Goal: Task Accomplishment & Management: Use online tool/utility

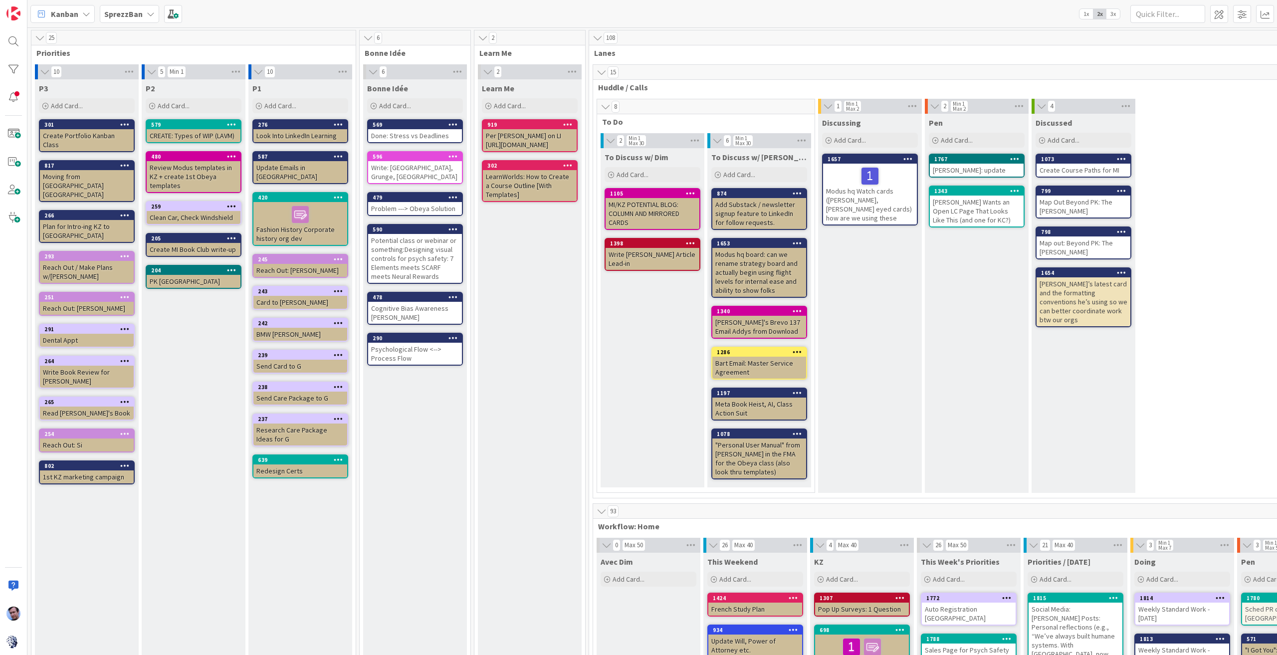
click at [150, 15] on icon at bounding box center [151, 14] width 8 height 8
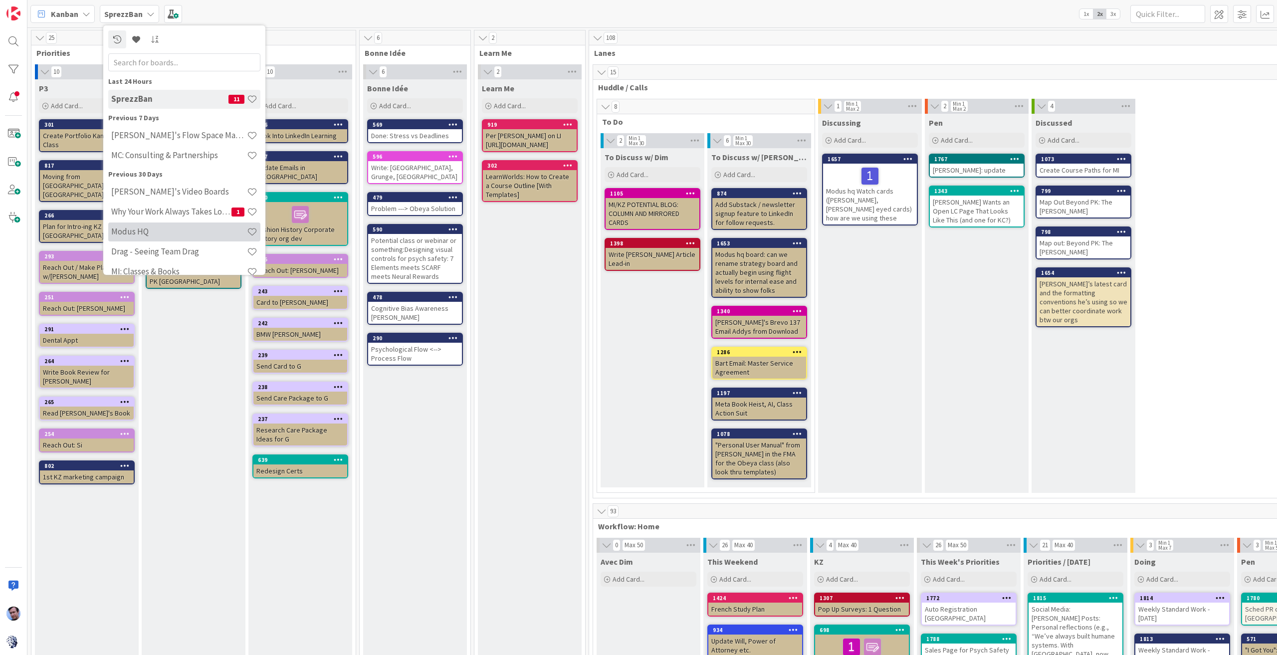
click at [177, 223] on div "Modus HQ" at bounding box center [184, 231] width 152 height 19
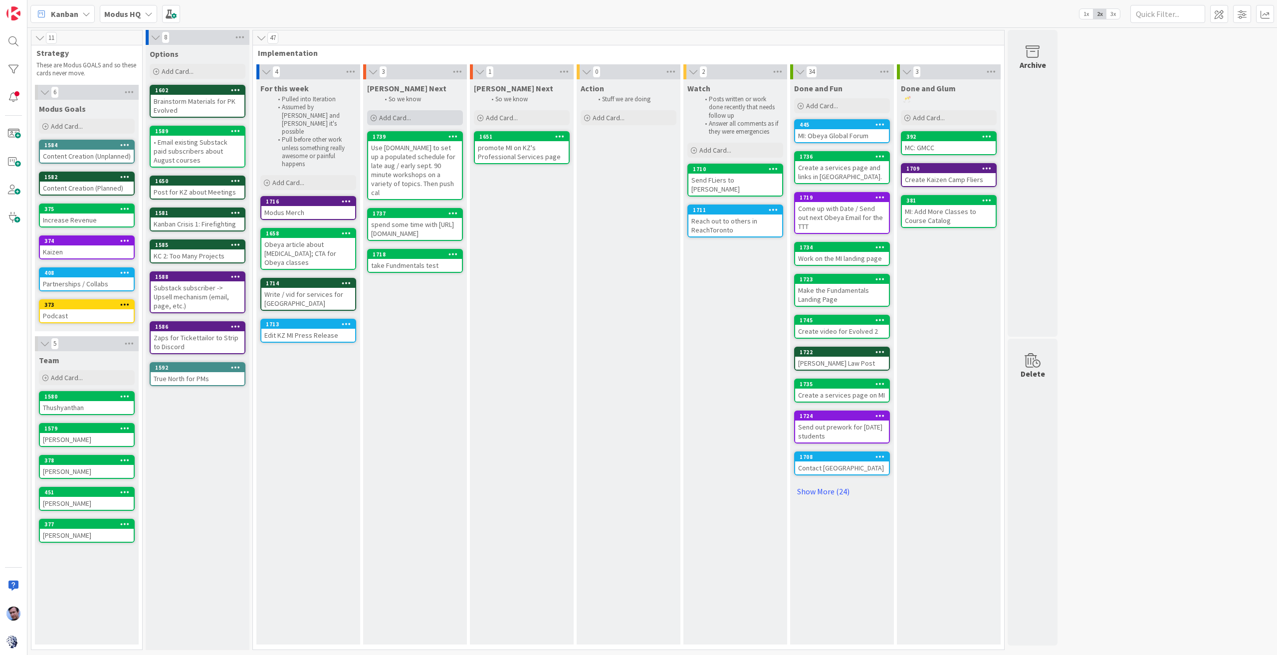
click at [392, 119] on span "Add Card..." at bounding box center [395, 117] width 32 height 9
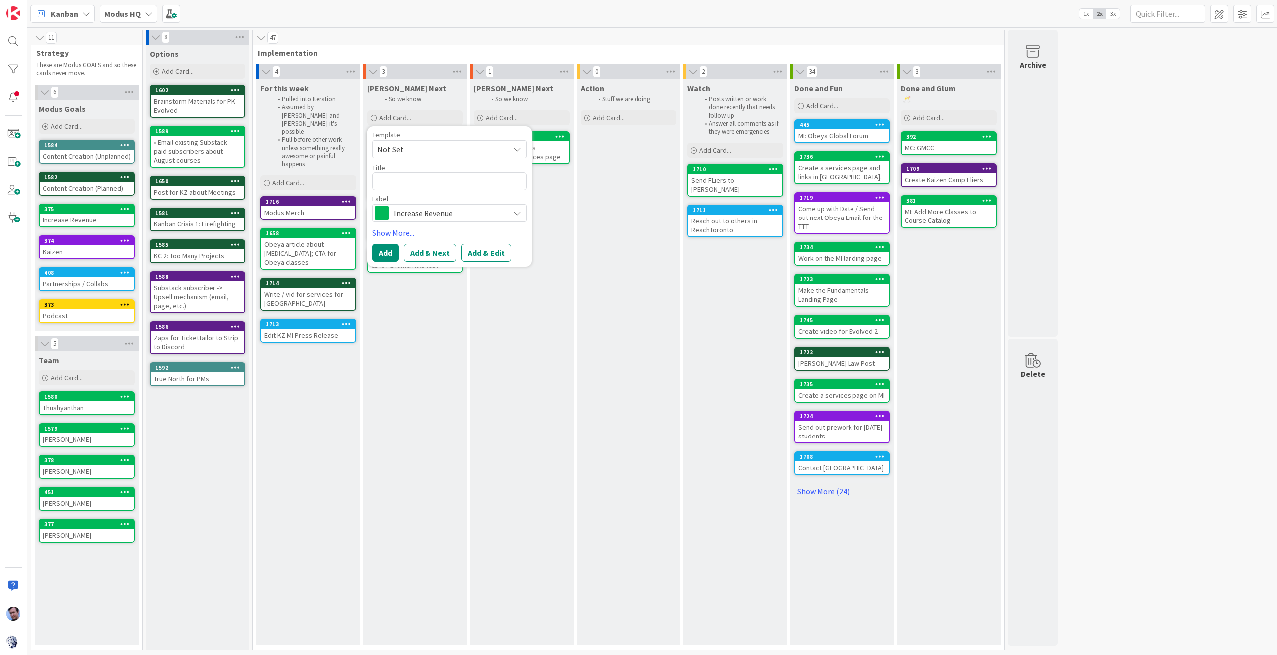
type textarea "x"
type textarea "P"
type textarea "x"
type textarea "Po"
type textarea "x"
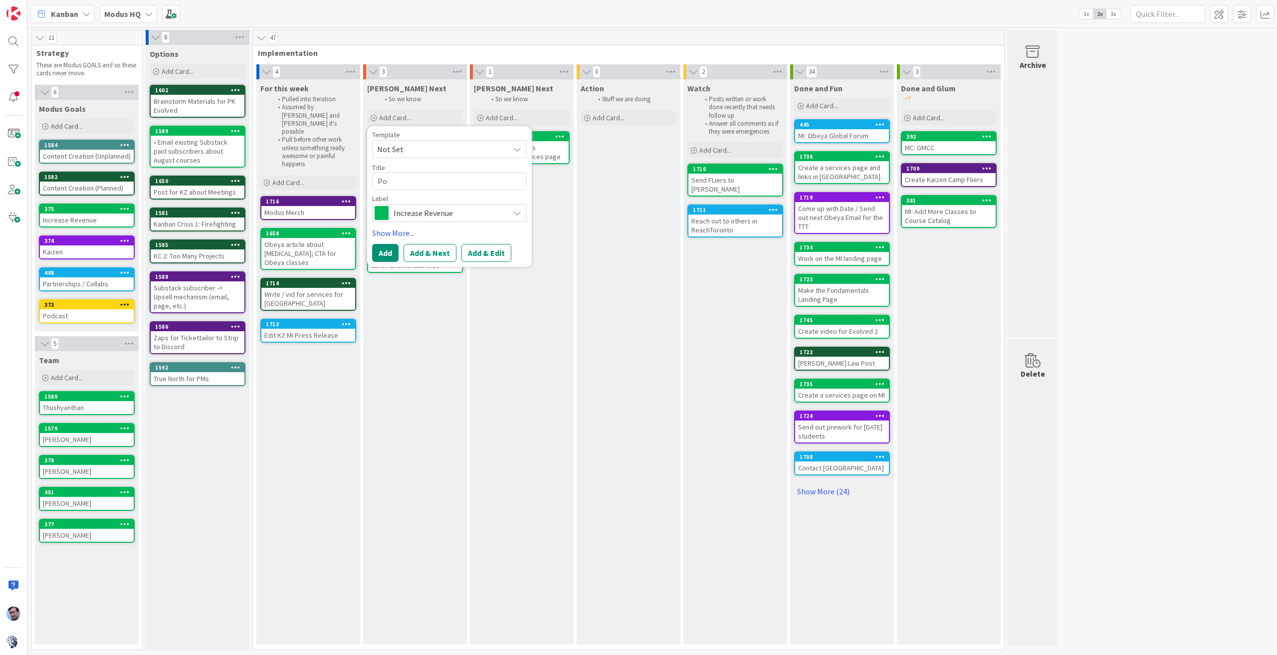
type textarea "Pos"
type textarea "x"
type textarea "Post"
type textarea "x"
type textarea "Post P"
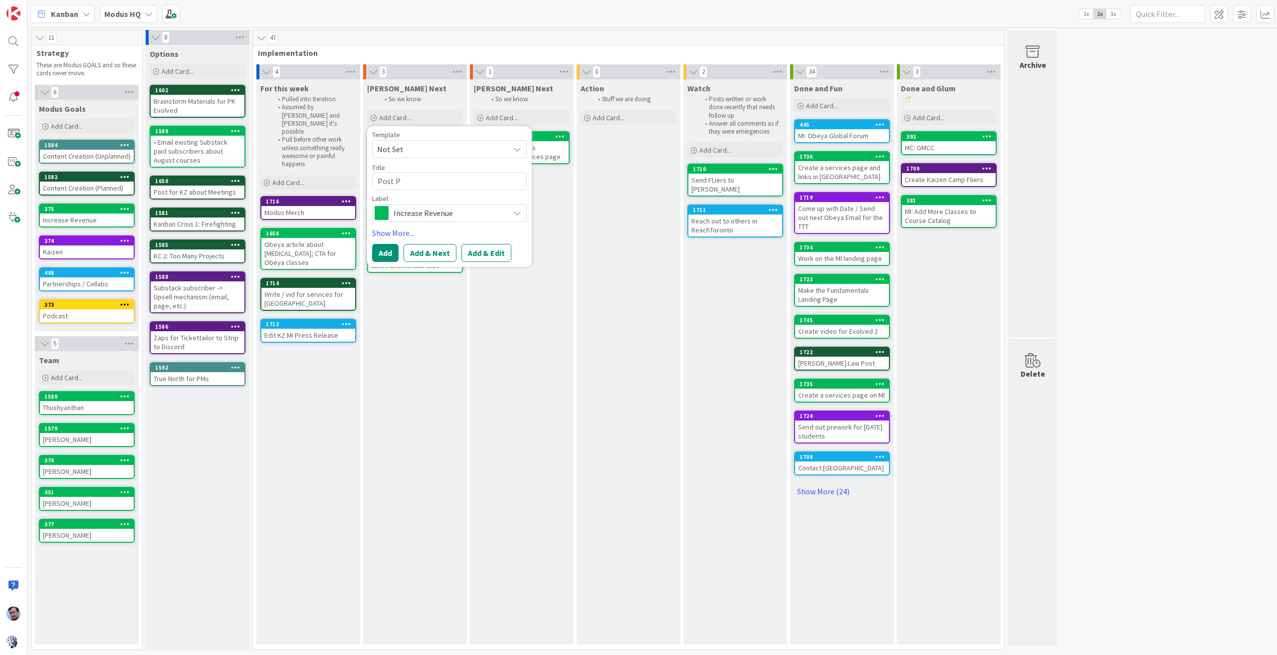
type textarea "x"
type textarea "Post Pr"
type textarea "x"
type textarea "Post Pro"
type textarea "x"
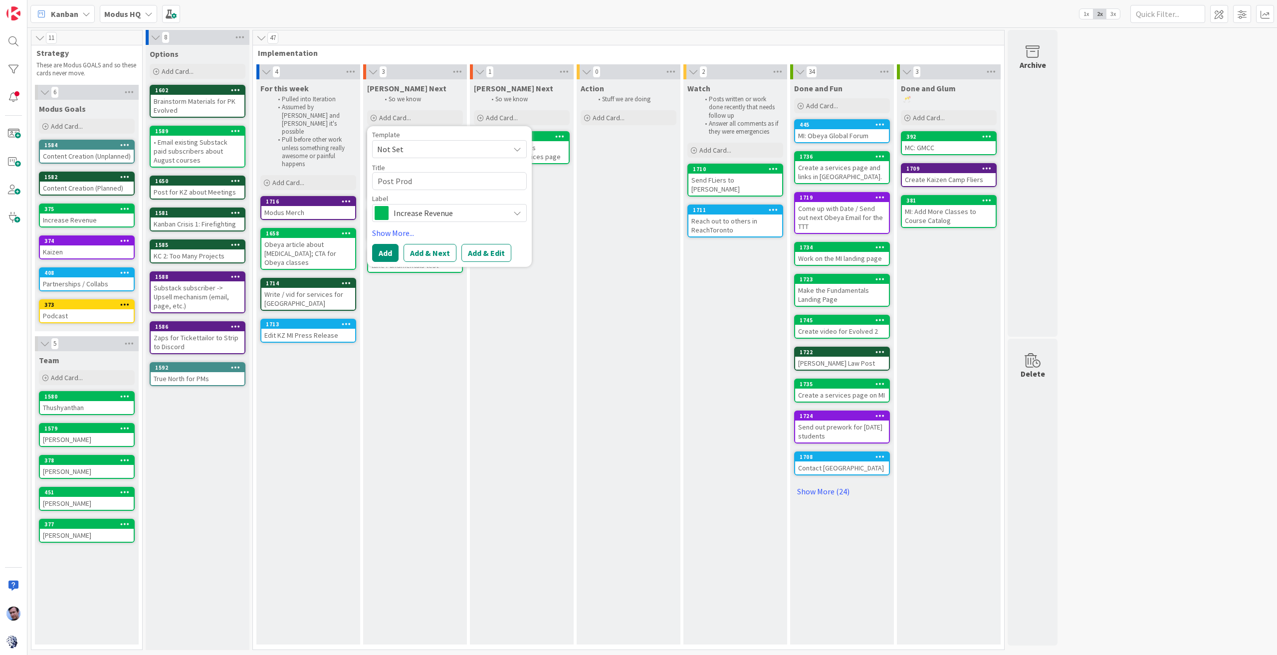
type textarea "Post Prod"
type textarea "x"
type textarea "Post Prod C"
type textarea "x"
type textarea "Post Prod Ca"
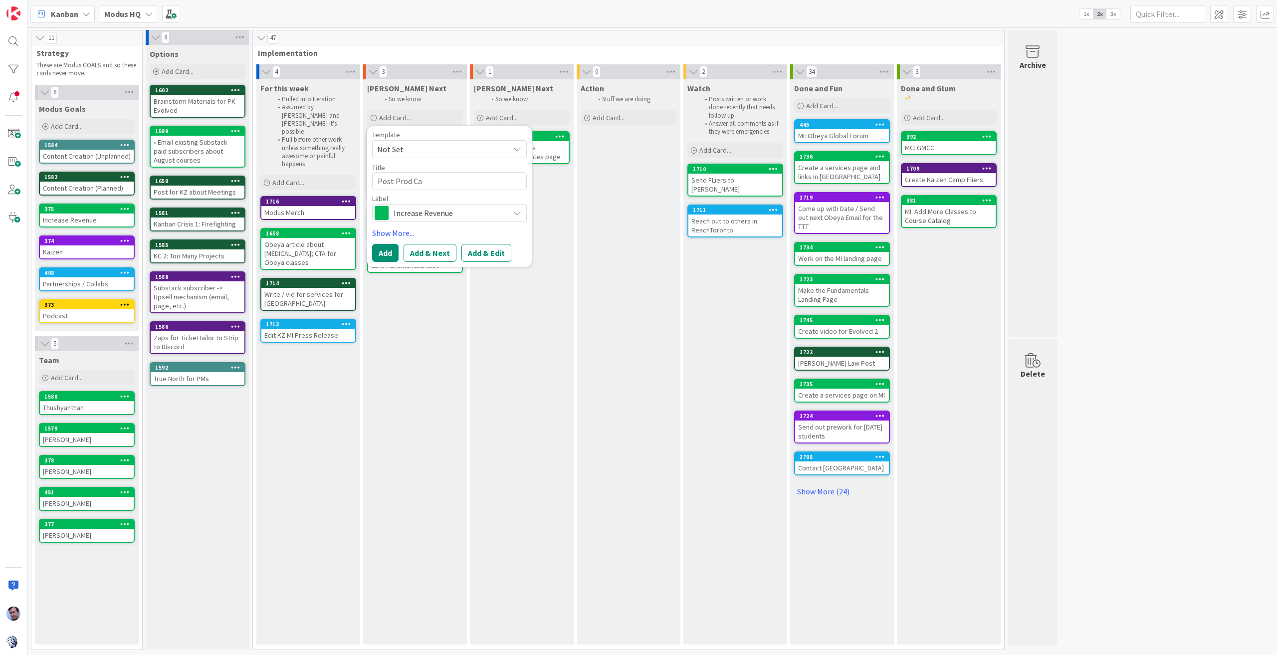
type textarea "x"
type textarea "Post Prod C"
type textarea "x"
type textarea "Post Prod"
type textarea "x"
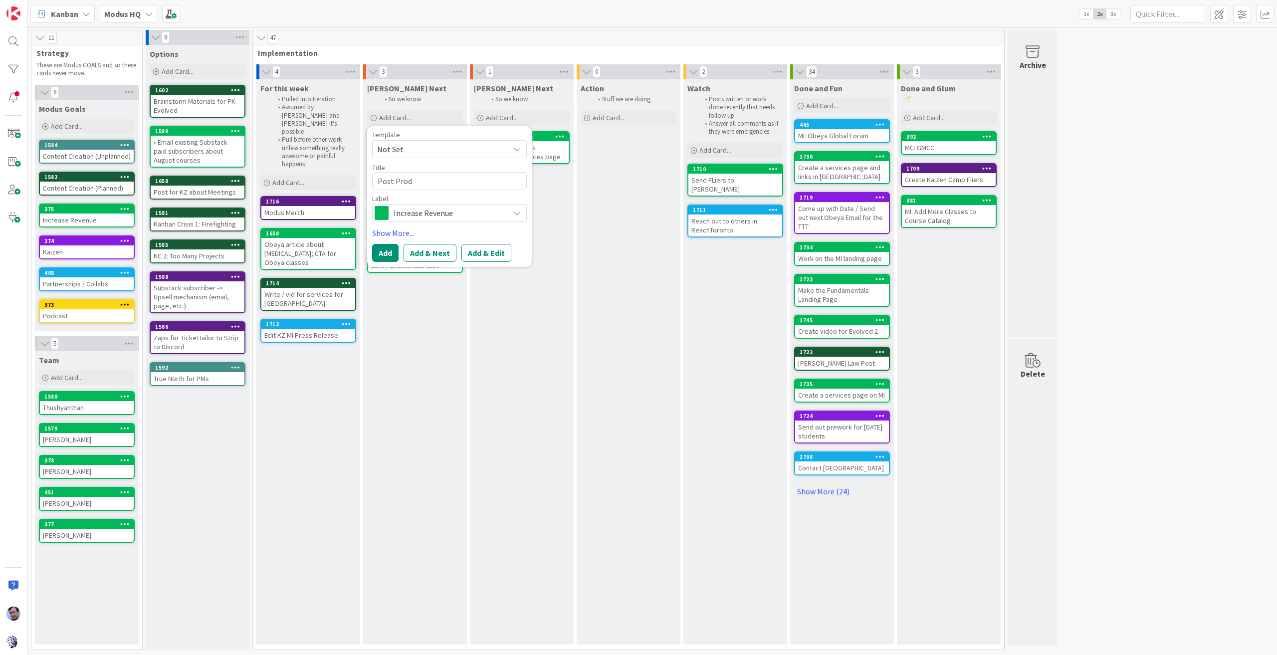
type textarea "Post Prod K"
type textarea "x"
type textarea "Post Prod Ka"
type textarea "x"
type textarea "Post Prod Kar"
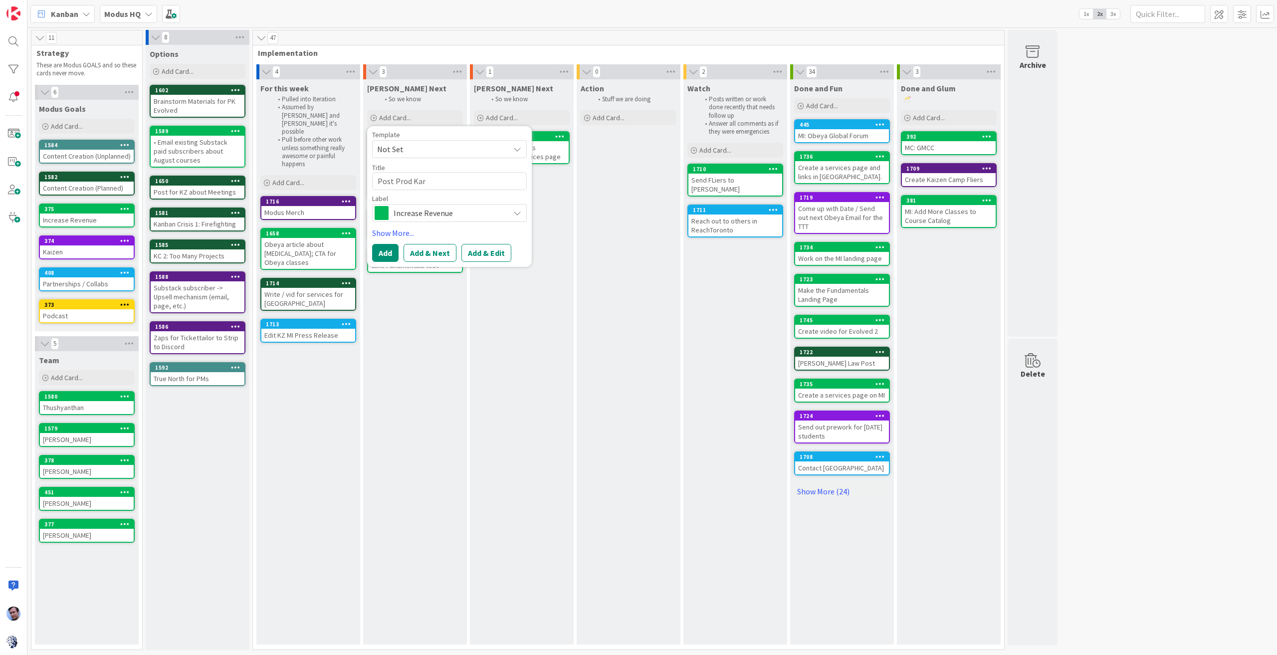
type textarea "x"
type textarea "Post Prod [PERSON_NAME]"
click at [505, 207] on div "Increase Revenue" at bounding box center [449, 213] width 155 height 18
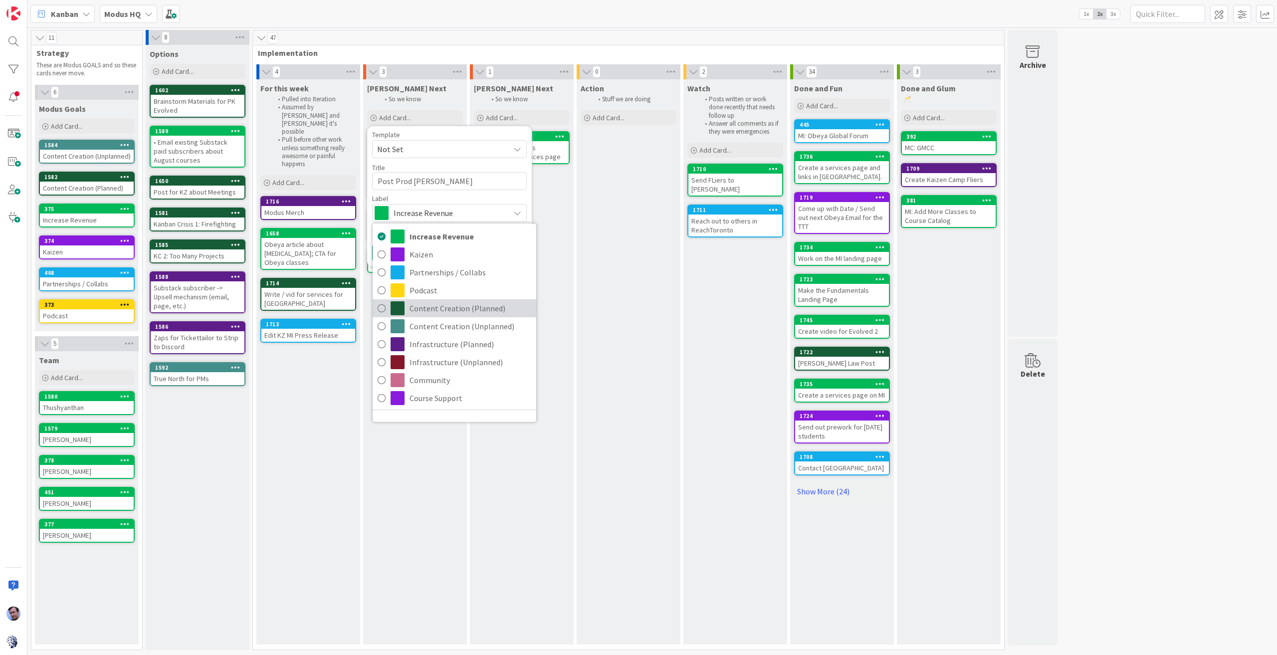
click at [452, 309] on span "Content Creation (Planned)" at bounding box center [470, 308] width 122 height 15
type textarea "x"
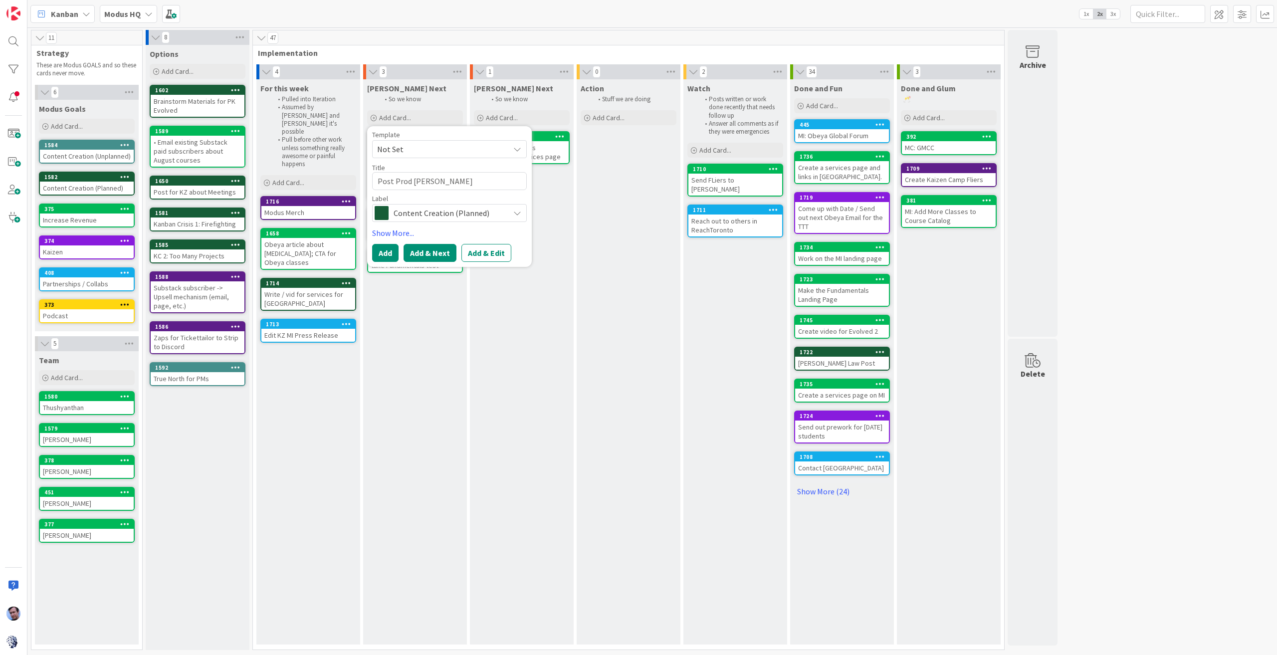
click at [418, 253] on button "Add & Next" at bounding box center [429, 253] width 53 height 18
click at [421, 178] on textarea at bounding box center [449, 181] width 155 height 18
type textarea "x"
type textarea "C"
type textarea "x"
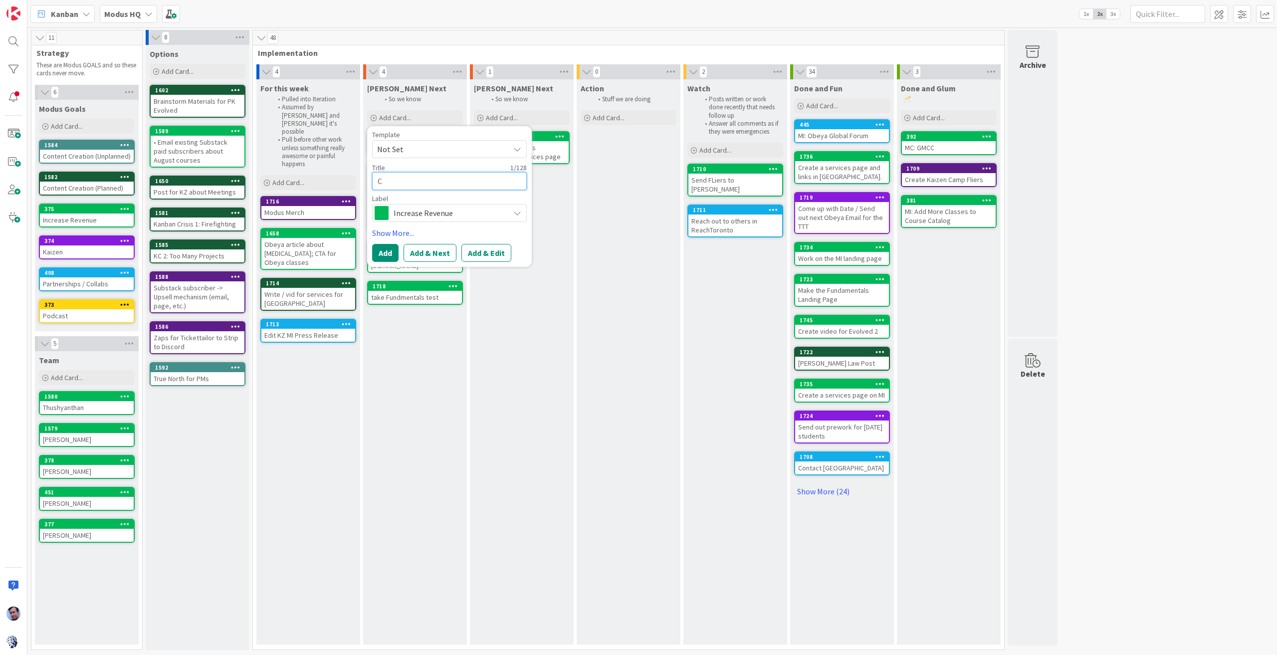
type textarea "Cr"
type textarea "x"
type textarea "Cre"
type textarea "x"
type textarea "Crea"
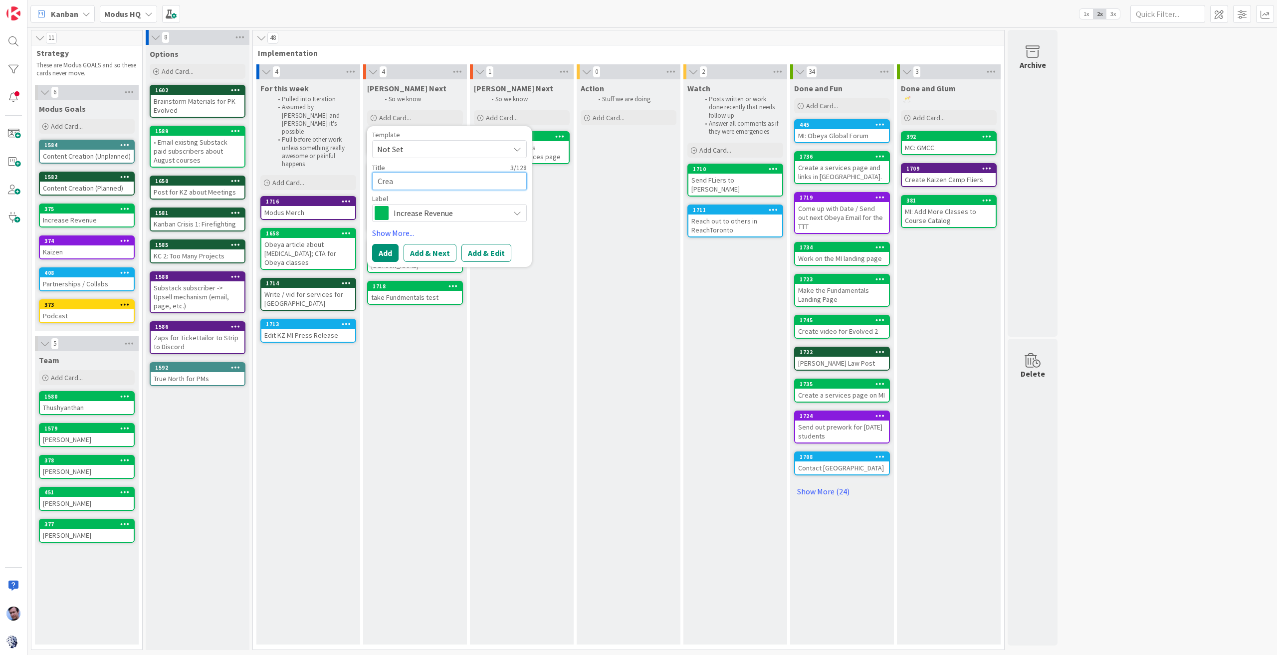
type textarea "x"
type textarea "Creat"
type textarea "x"
type textarea "Creat"
type textarea "x"
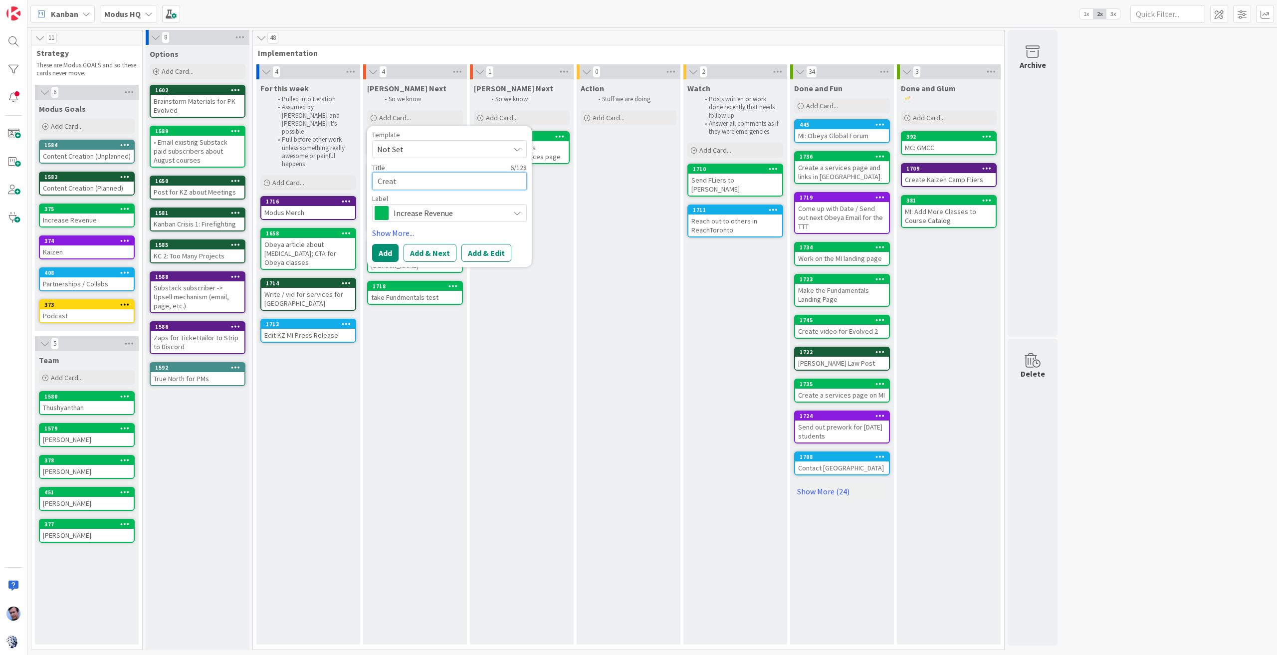
type textarea "Creat"
type textarea "x"
type textarea "Create"
type textarea "x"
type textarea "Create B"
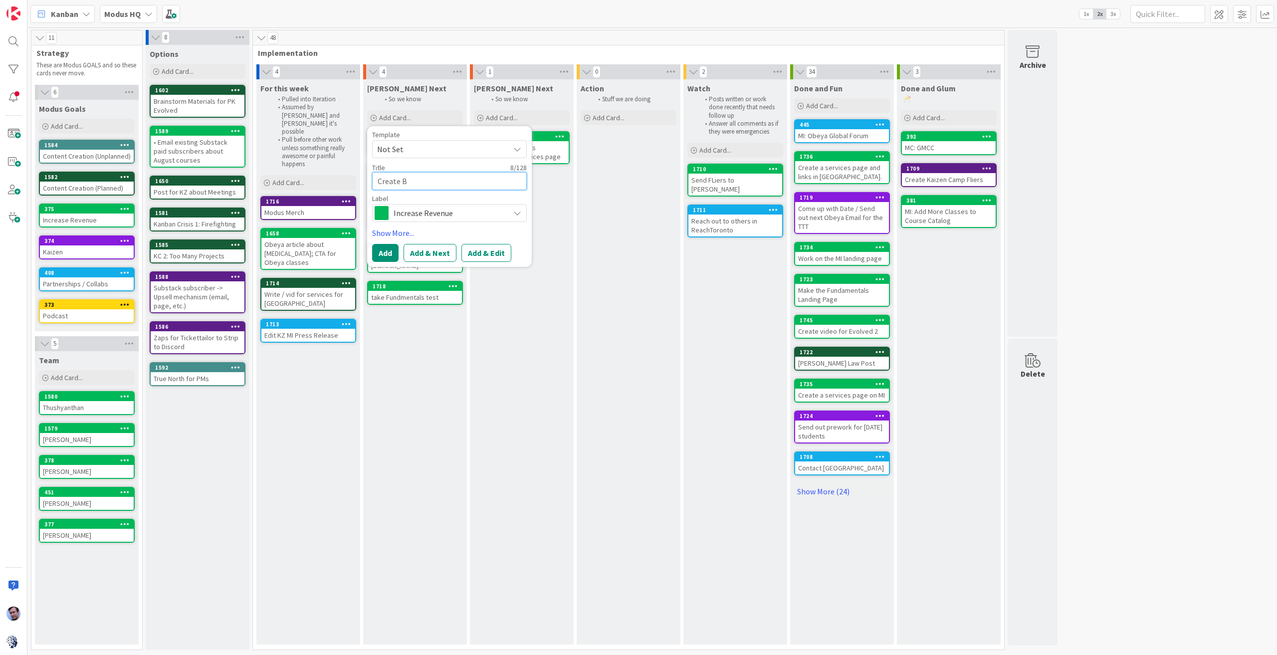
type textarea "x"
type textarea "Create Bu"
type textarea "x"
type textarea "Create Bun"
type textarea "x"
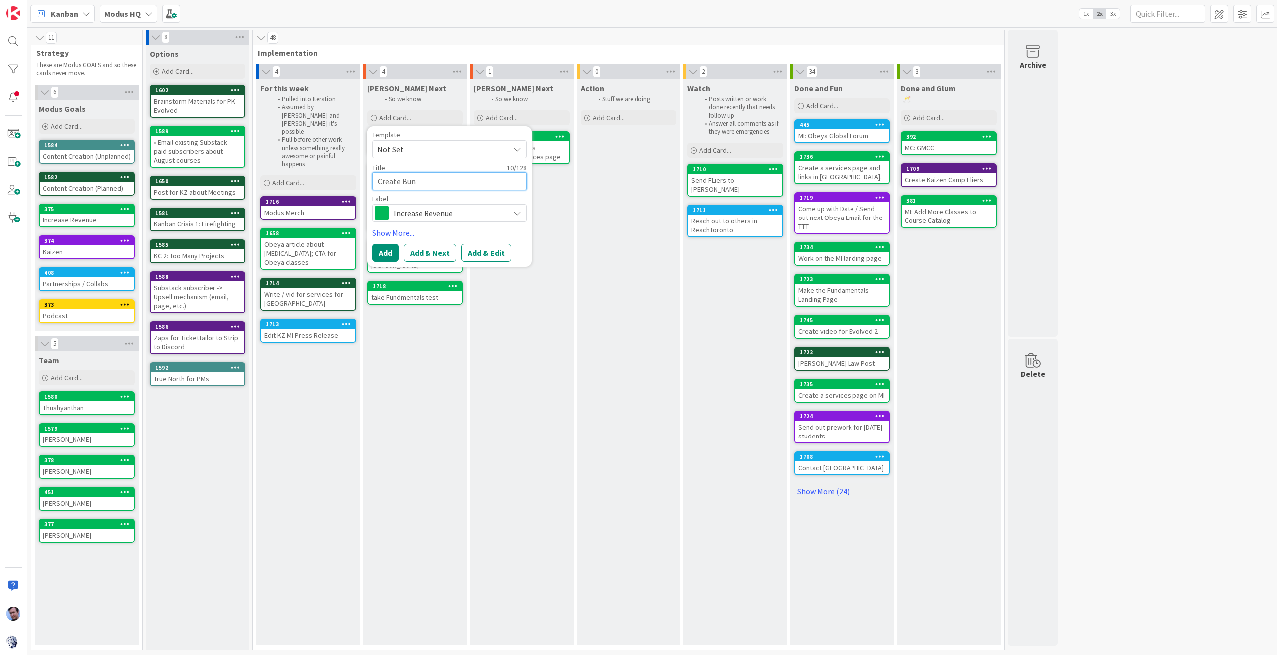
type textarea "Create Bund"
type textarea "x"
type textarea "Create Bundle"
type textarea "x"
type textarea "Create Bundle"
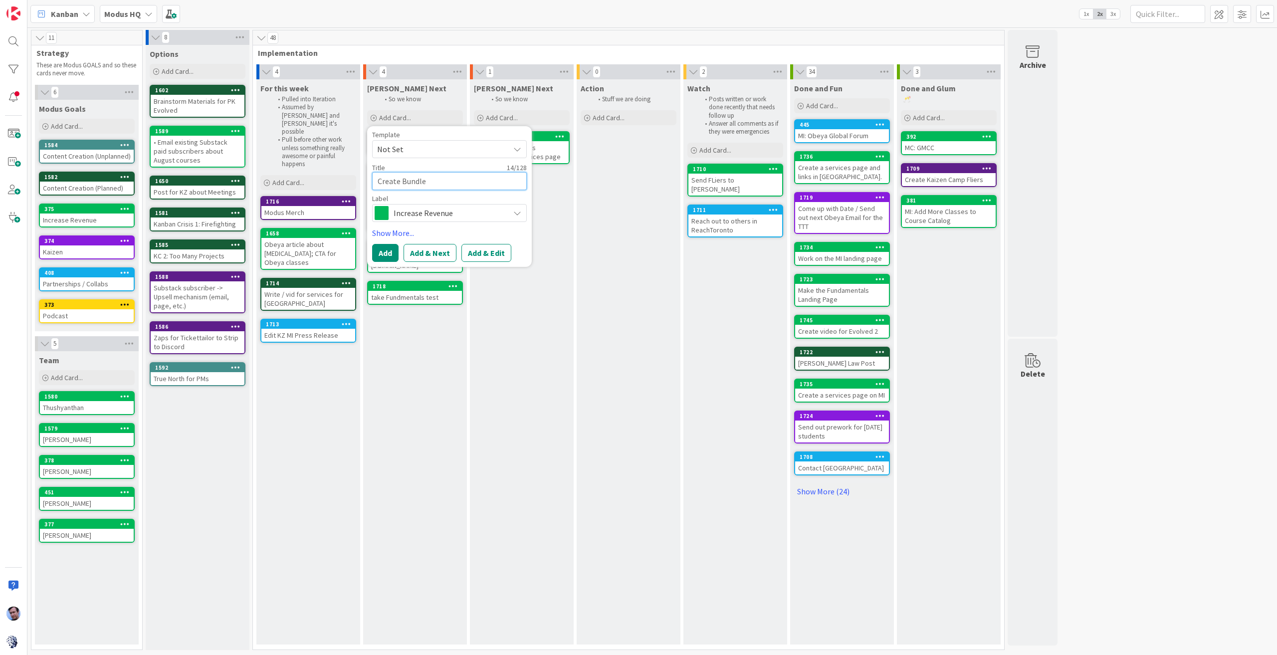
type textarea "x"
type textarea "Create Bundle f"
type textarea "x"
type textarea "Create Bundle fo"
type textarea "x"
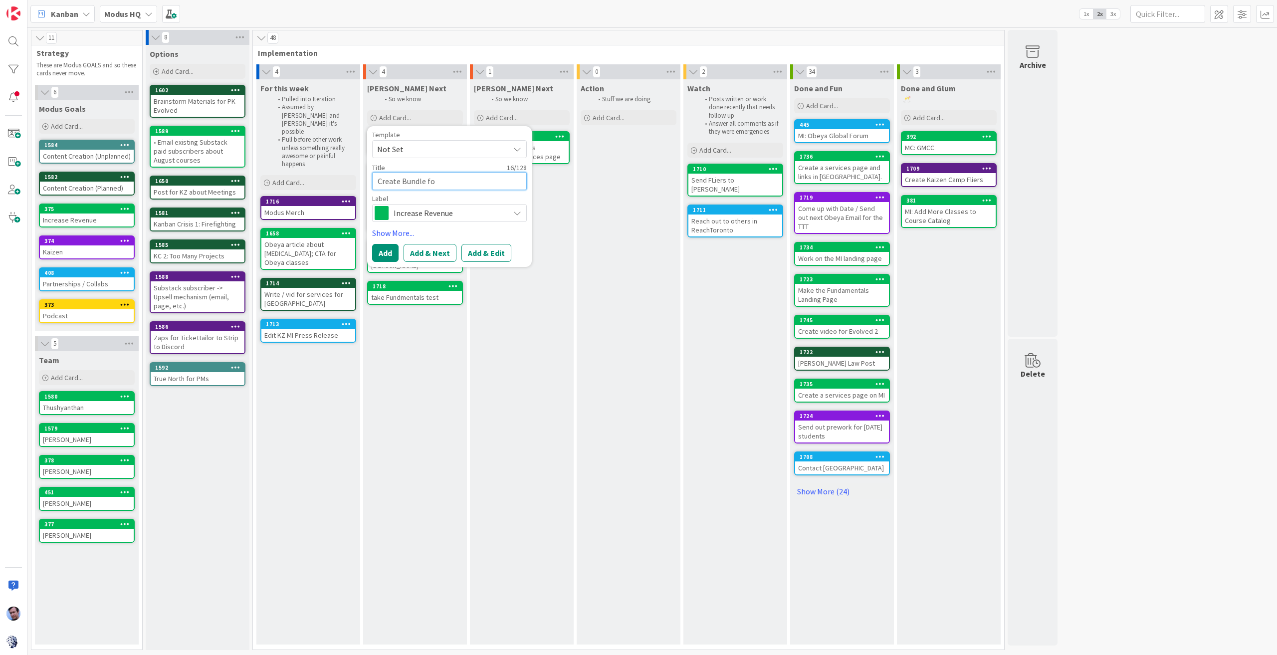
type textarea "Create Bundle for"
type textarea "x"
type textarea "Create Bundle for"
type textarea "x"
type textarea "Create Bundle for J"
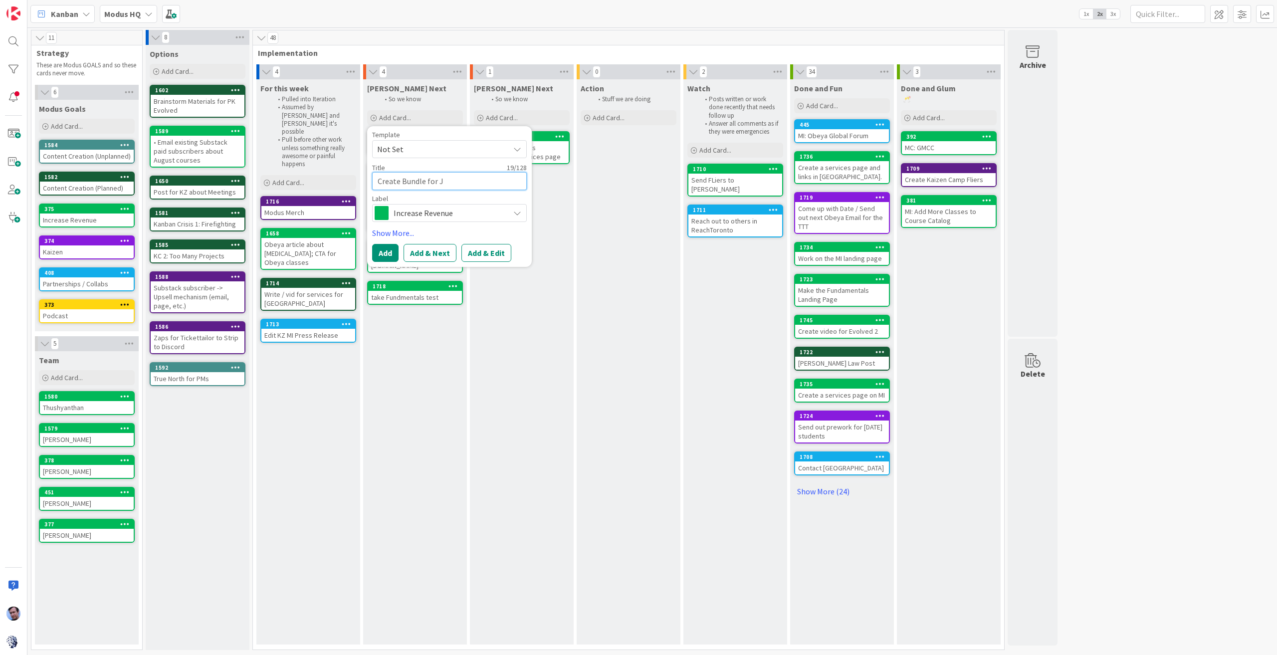
type textarea "x"
type textarea "Create Bundle for Jo"
type textarea "x"
type textarea "Create Bundle for Jos"
type textarea "x"
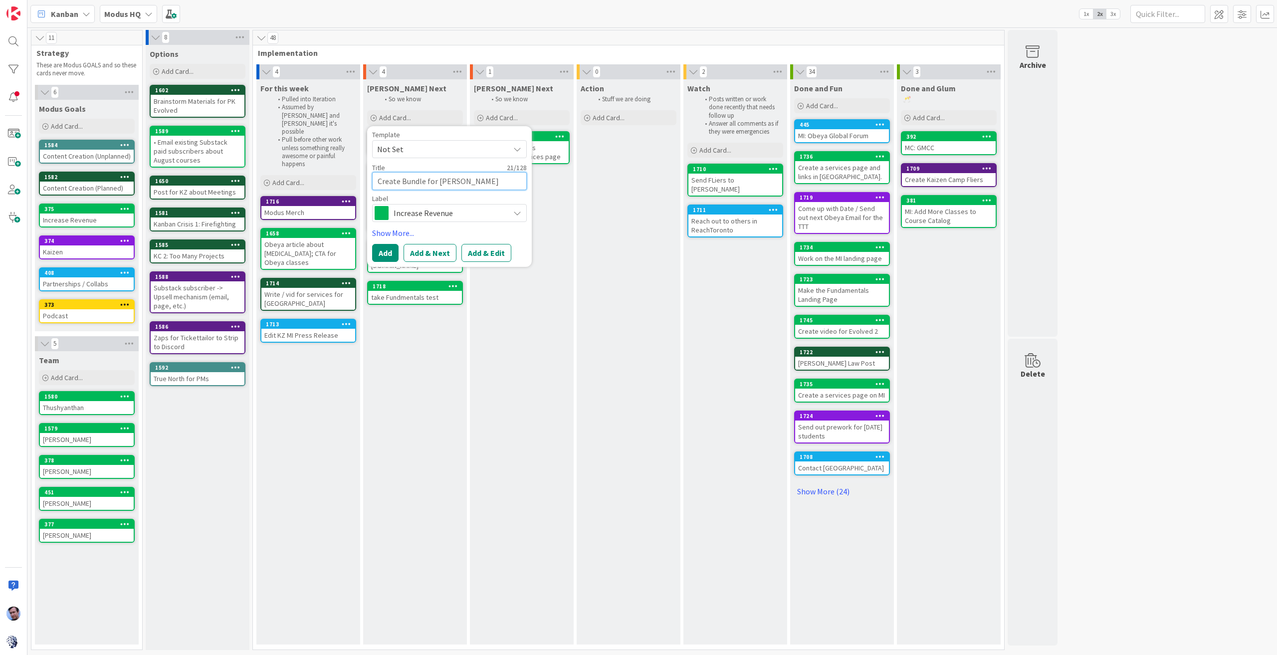
type textarea "Create Bundle for Josep"
type textarea "x"
type textarea "Create Bundle for [PERSON_NAME]"
click at [452, 212] on span "Increase Revenue" at bounding box center [448, 213] width 111 height 14
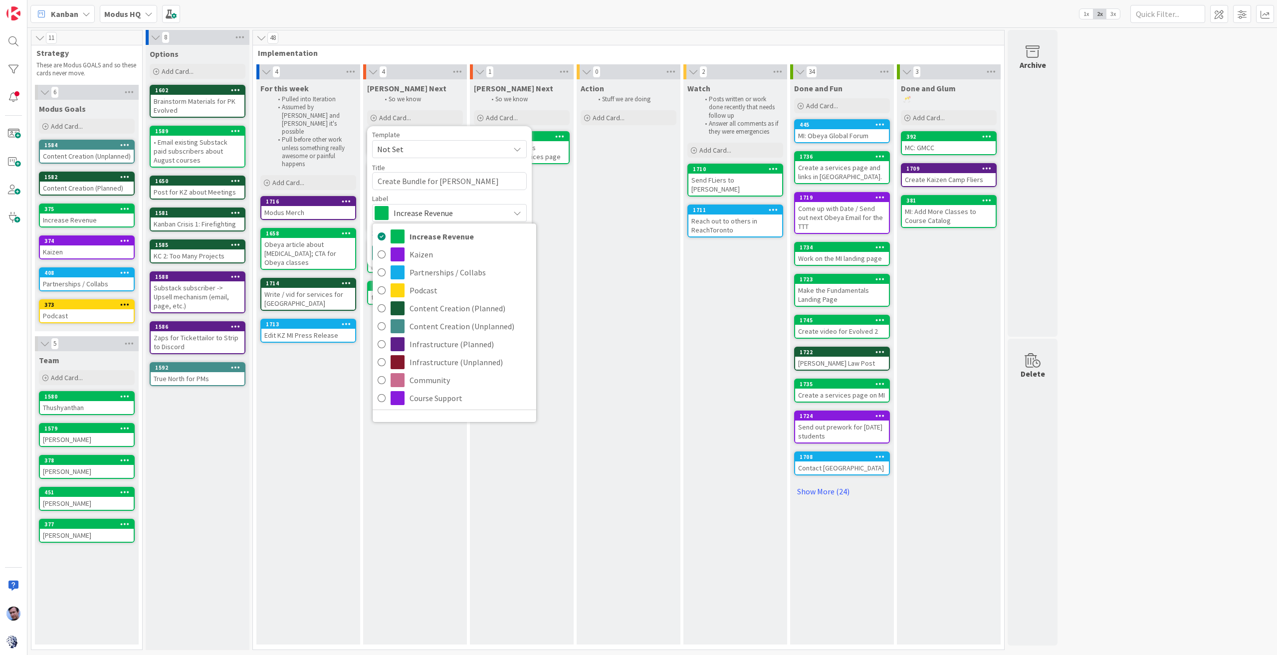
click at [452, 192] on div "Template Not Set Title 24 / 128 Create Bundle for Joseph Label Increase Revenue…" at bounding box center [449, 176] width 155 height 91
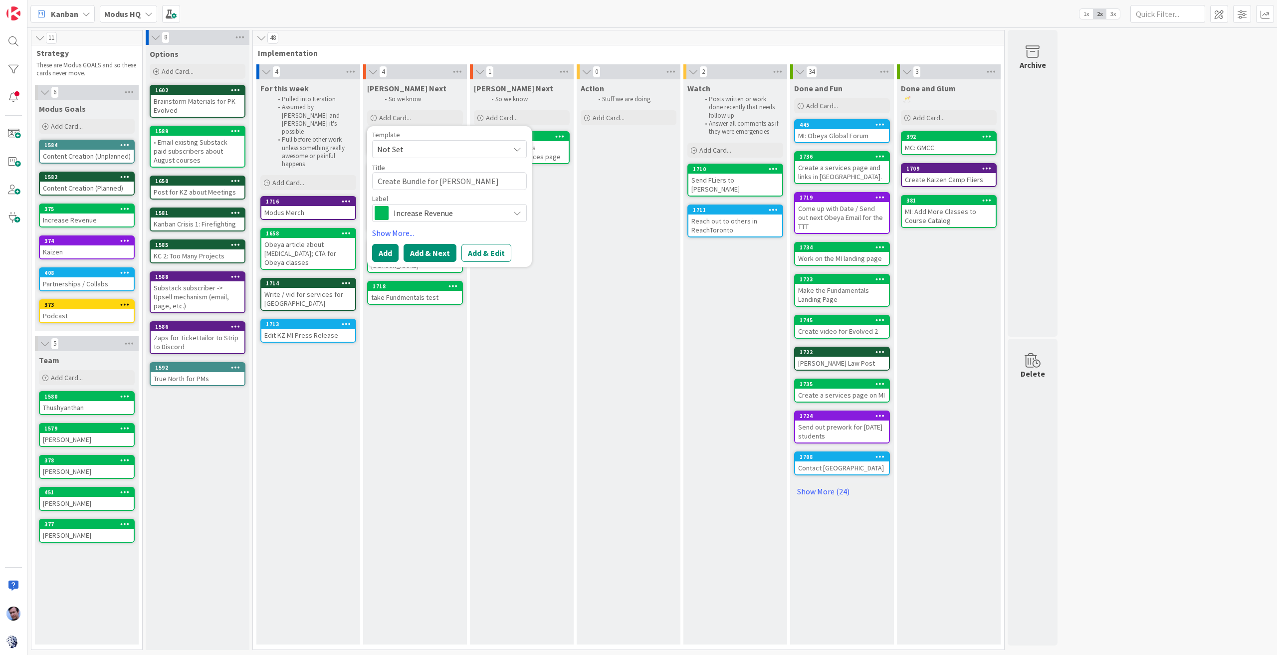
click at [425, 251] on button "Add & Next" at bounding box center [429, 253] width 53 height 18
click at [424, 176] on textarea at bounding box center [449, 181] width 155 height 18
type textarea "x"
type textarea "T"
type textarea "x"
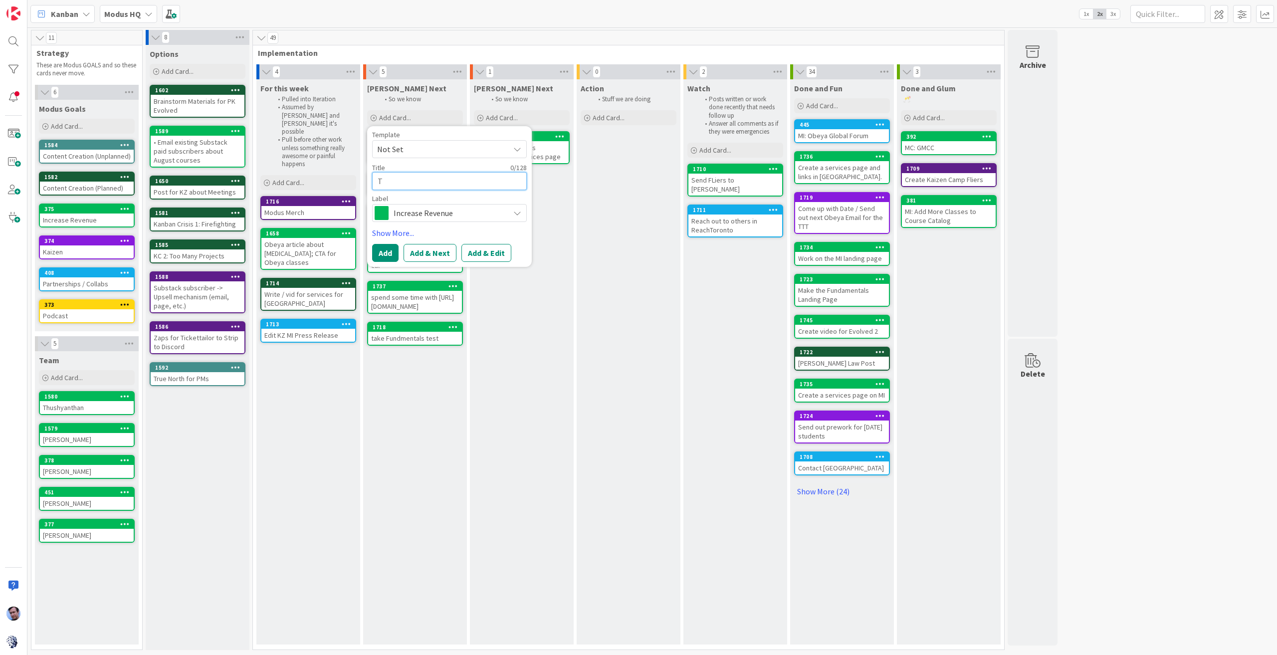
type textarea "To"
type textarea "x"
type textarea "Tor"
type textarea "x"
type textarea "Toro"
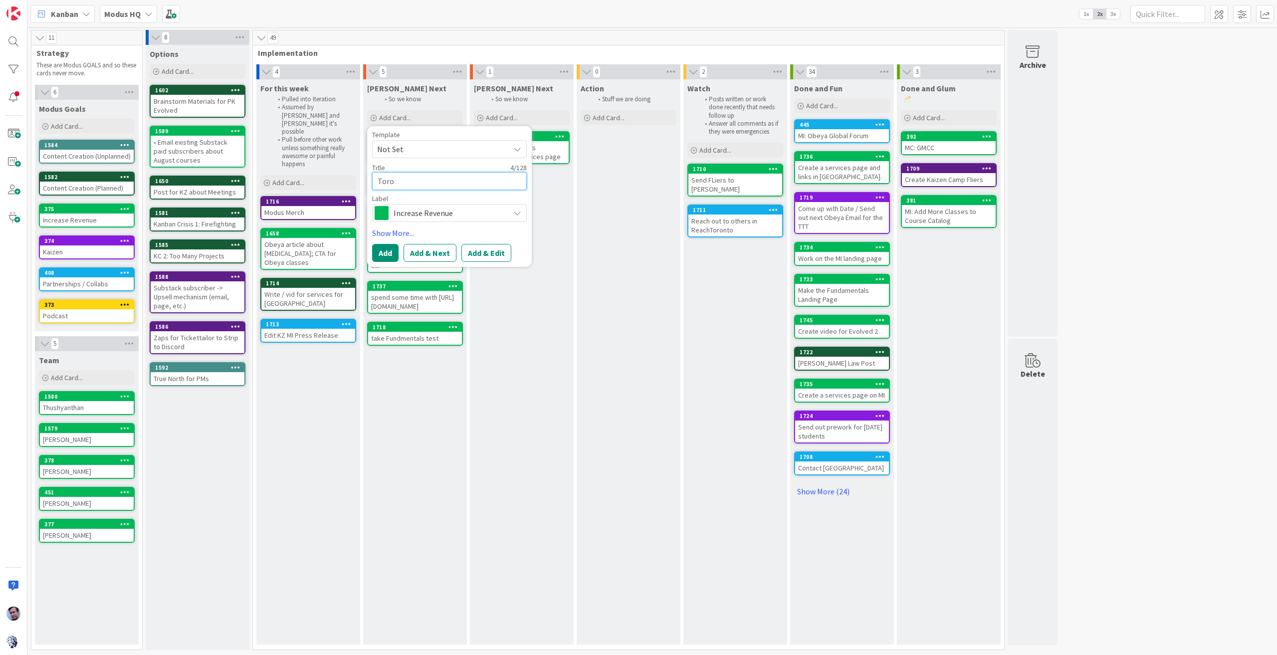
type textarea "x"
type textarea "Toron"
type textarea "x"
type textarea "Torono"
type textarea "x"
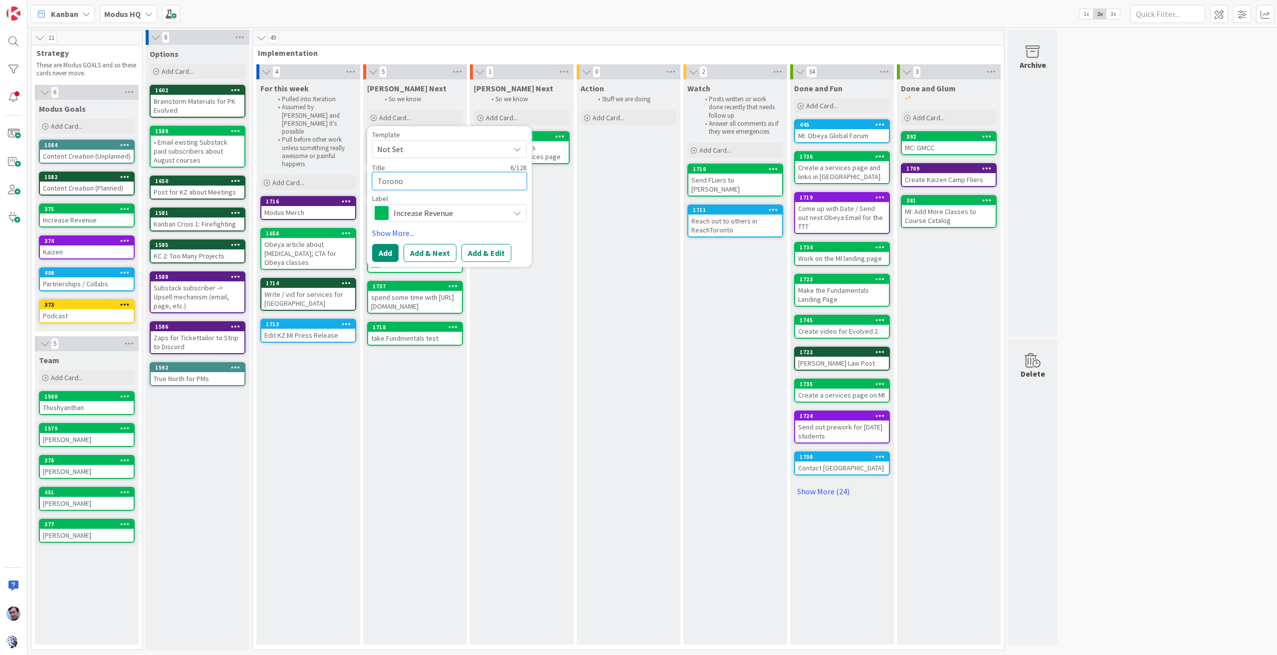
type textarea "Toronot"
type textarea "x"
type textarea "Torono"
type textarea "x"
type textarea "Toron"
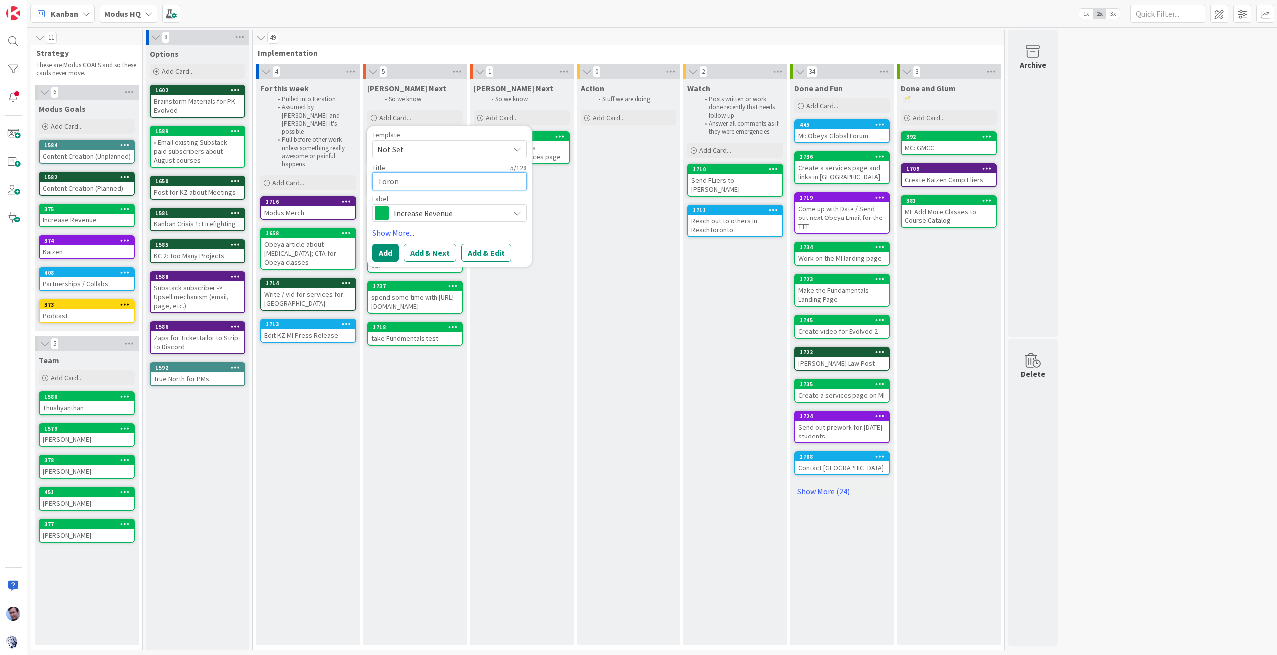
type textarea "x"
type textarea "Toront"
type textarea "x"
type textarea "Toronto"
type textarea "x"
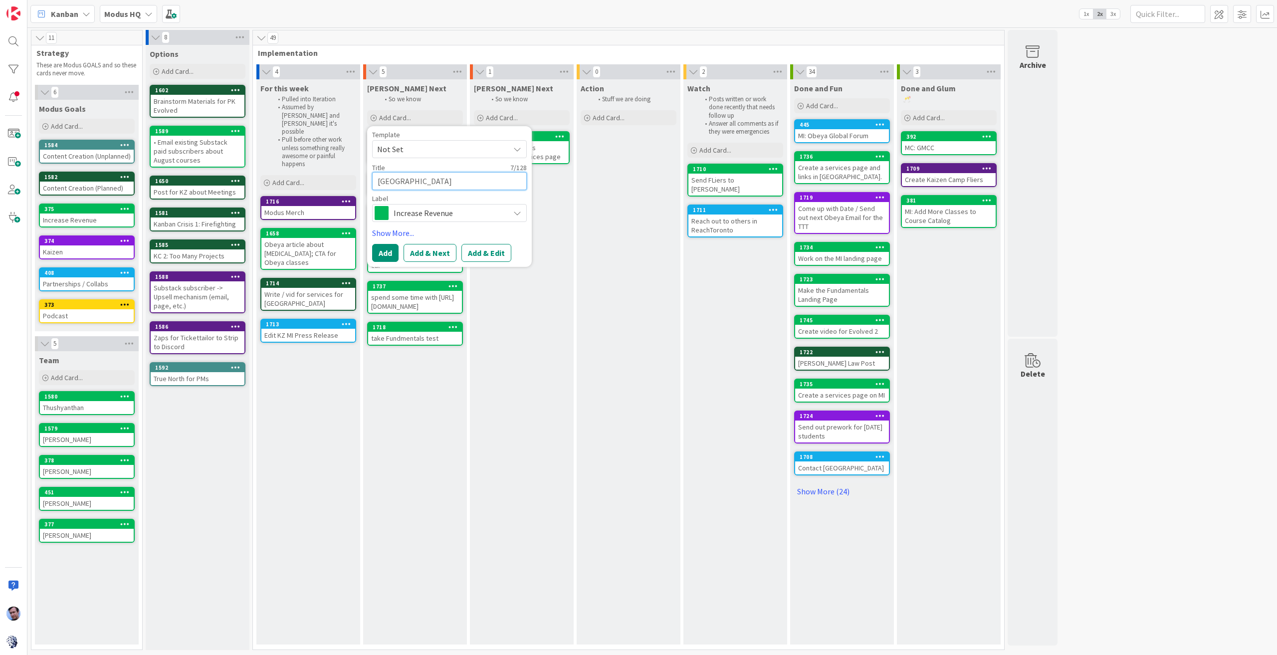
type textarea "Toronto"
type textarea "x"
type textarea "Toronto /"
type textarea "x"
type textarea "Toronto /"
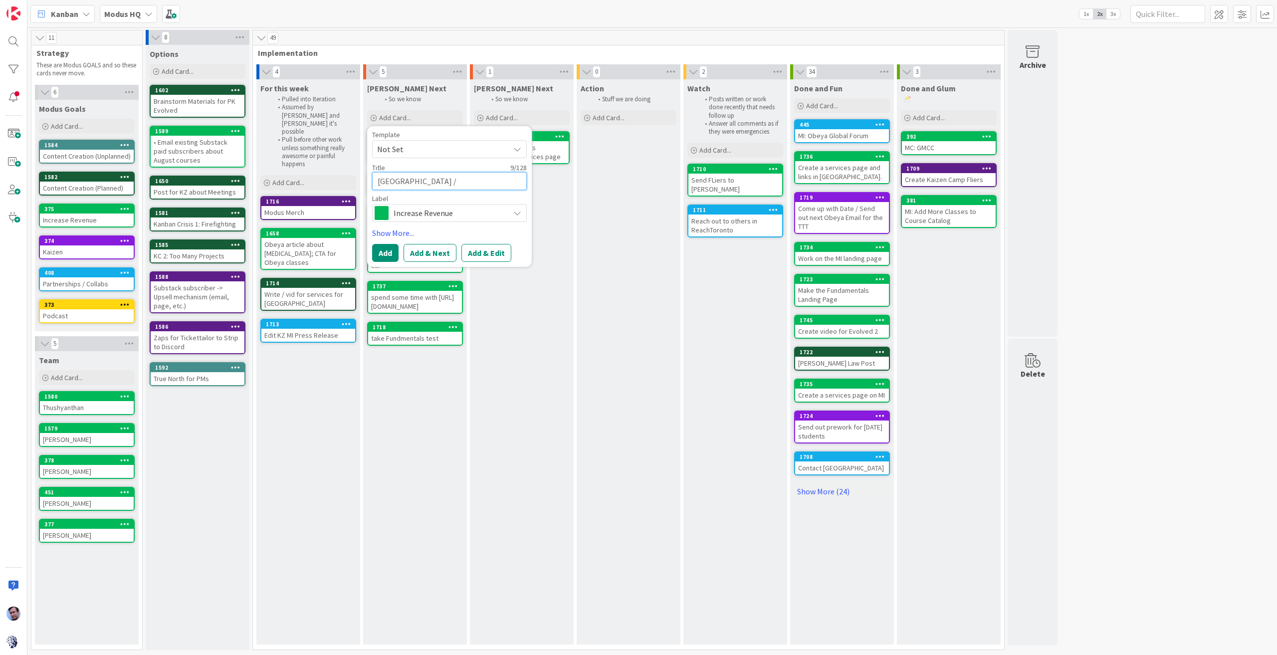
type textarea "x"
type textarea "Toronto / K"
type textarea "x"
type textarea "Toronto / KC"
type textarea "x"
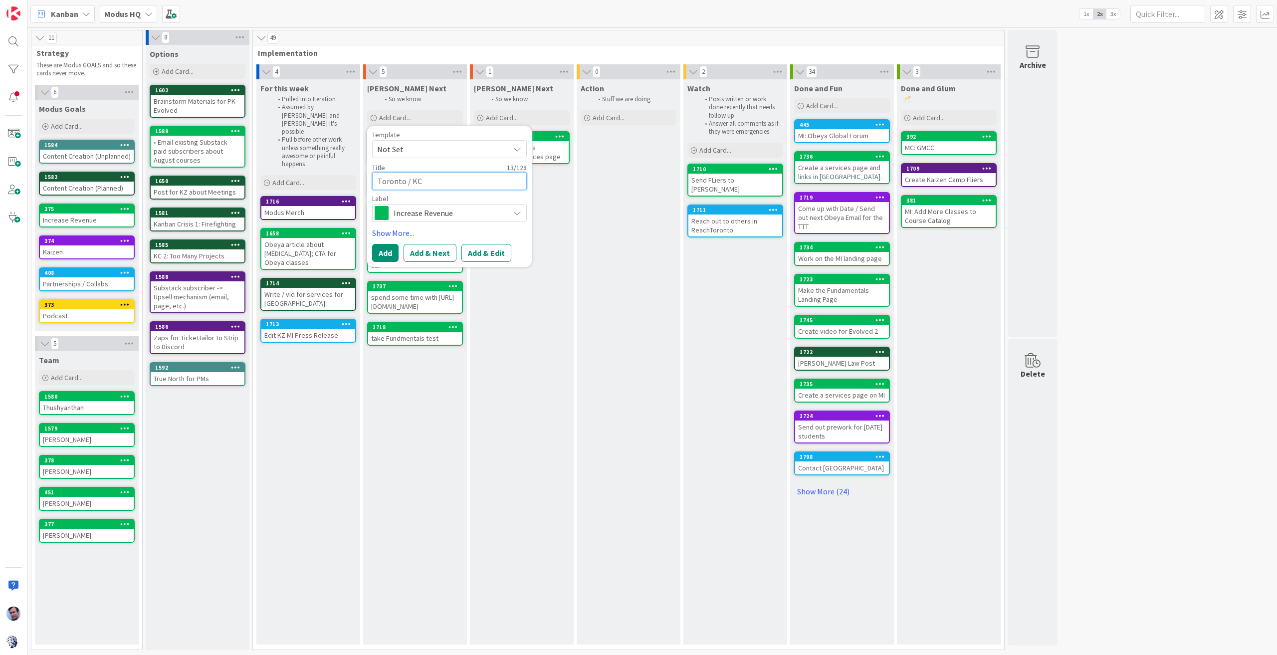
type textarea "Toronto / KC S"
type textarea "x"
type textarea "Toronto / KC Sa"
type textarea "x"
type textarea "Toronto / KC Sal"
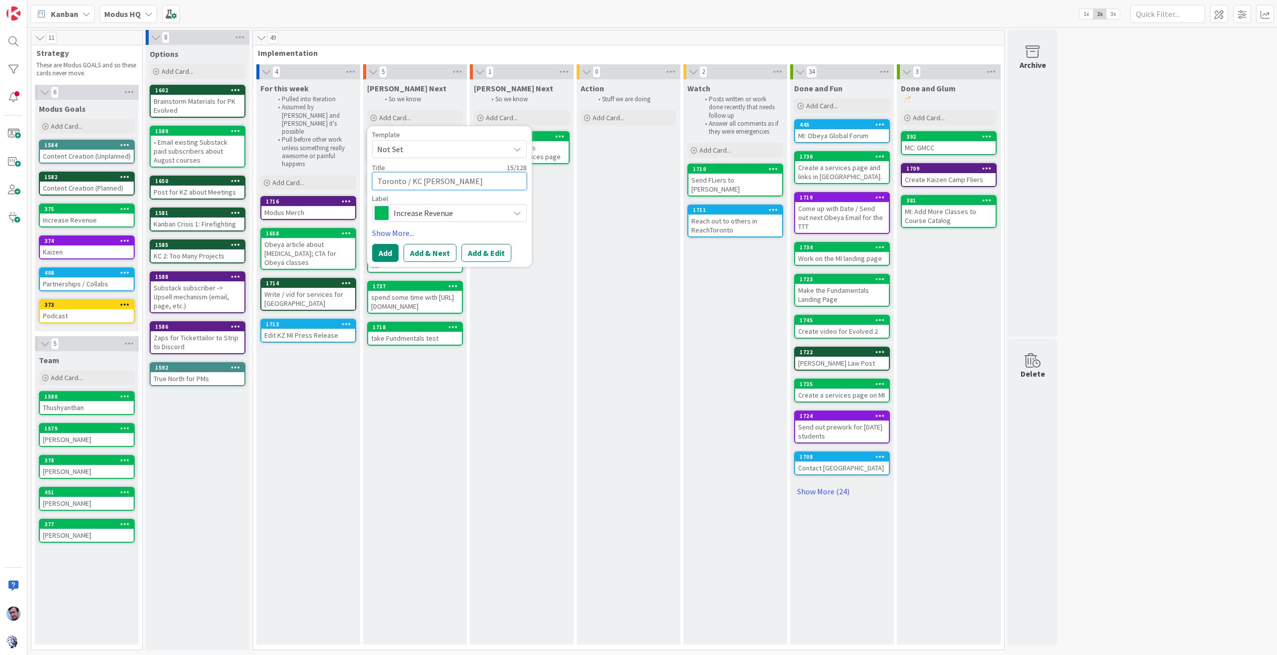
type textarea "x"
type textarea "Toronto / KC Sale"
type textarea "x"
type textarea "Toronto / KC Sales"
type textarea "x"
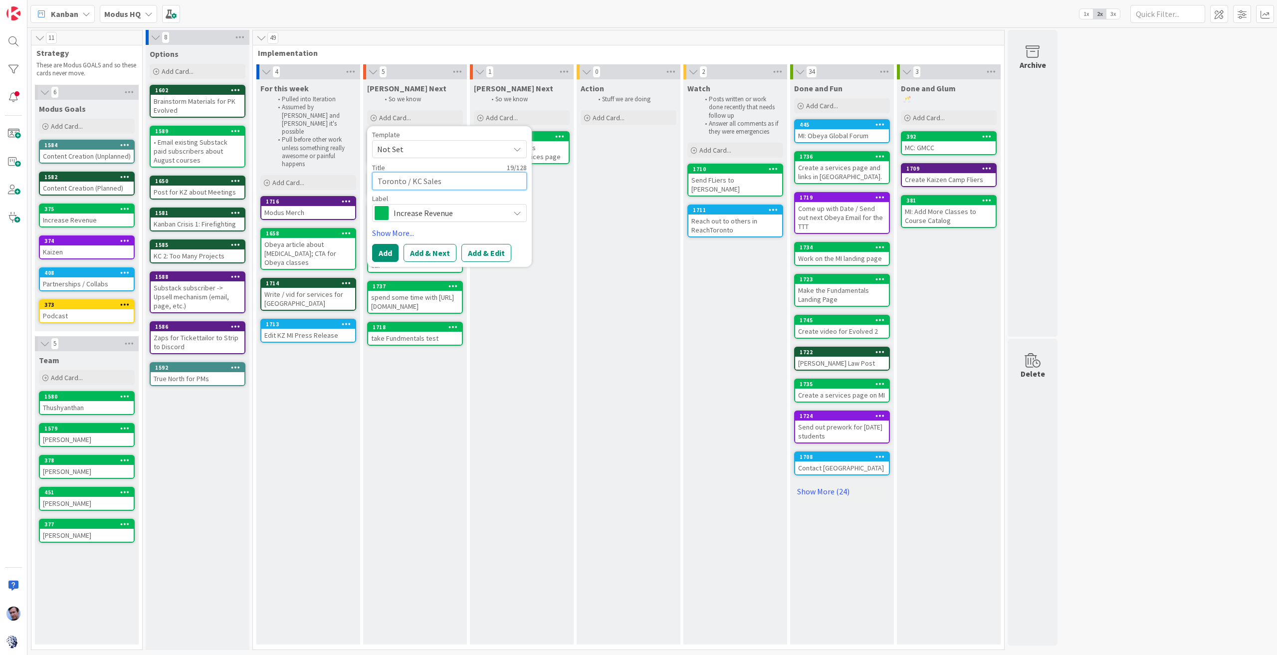
type textarea "Toronto / KC Sales P"
type textarea "x"
type textarea "Toronto / KC Sales Pa"
type textarea "x"
type textarea "Toronto / KC Sales Pag"
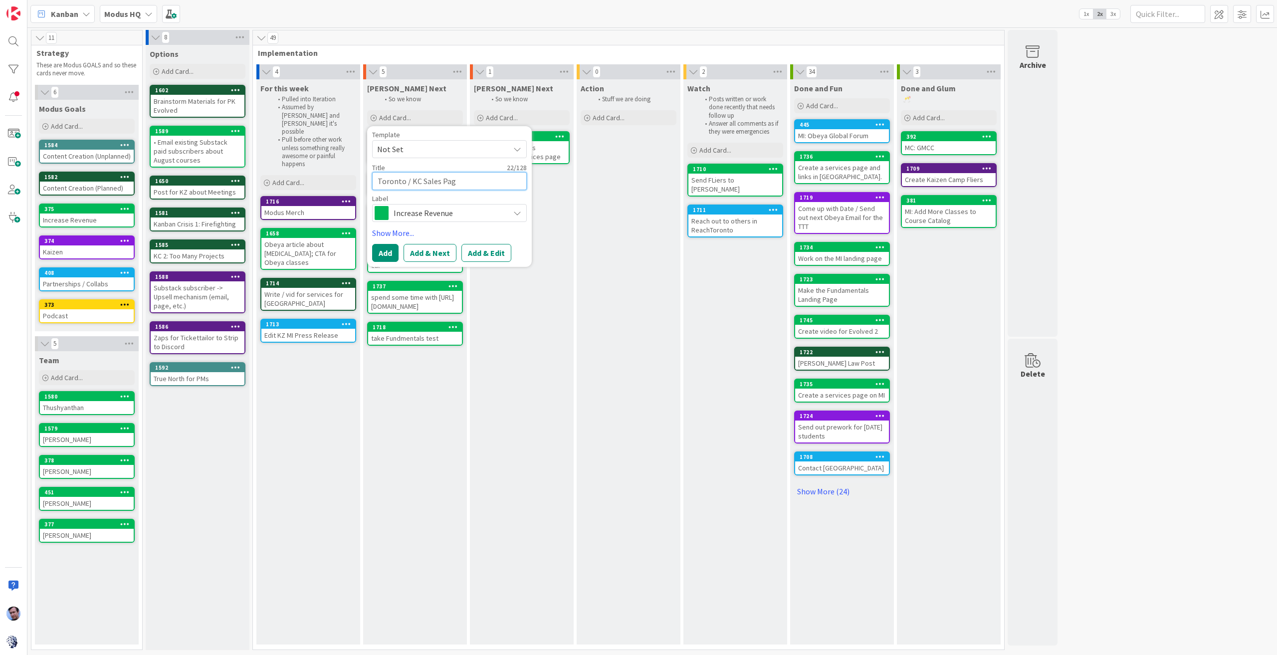
type textarea "x"
type textarea "Toronto / KC Sales Page"
type textarea "x"
type textarea "Toronto / KC Sales Page"
type textarea "x"
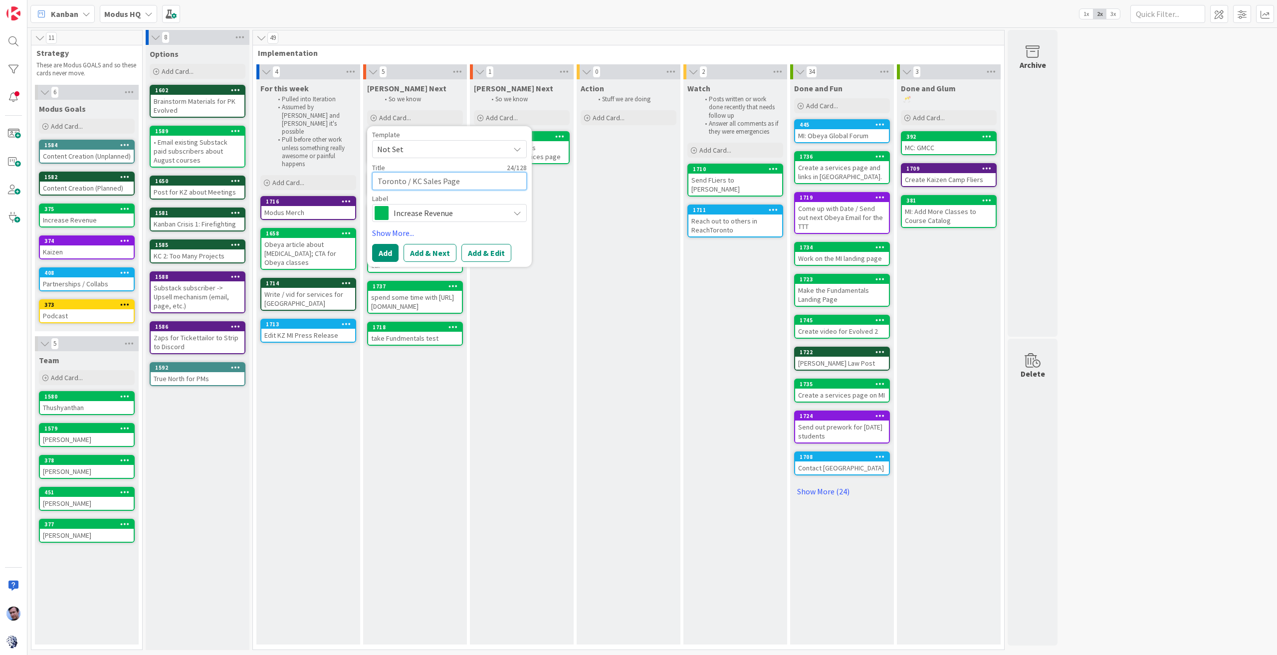
type textarea "Toronto / KC Sales Page V"
type textarea "x"
type textarea "Toronto / KC Sales Page Ve"
type textarea "x"
type textarea "Toronto / KC Sales Page Verb"
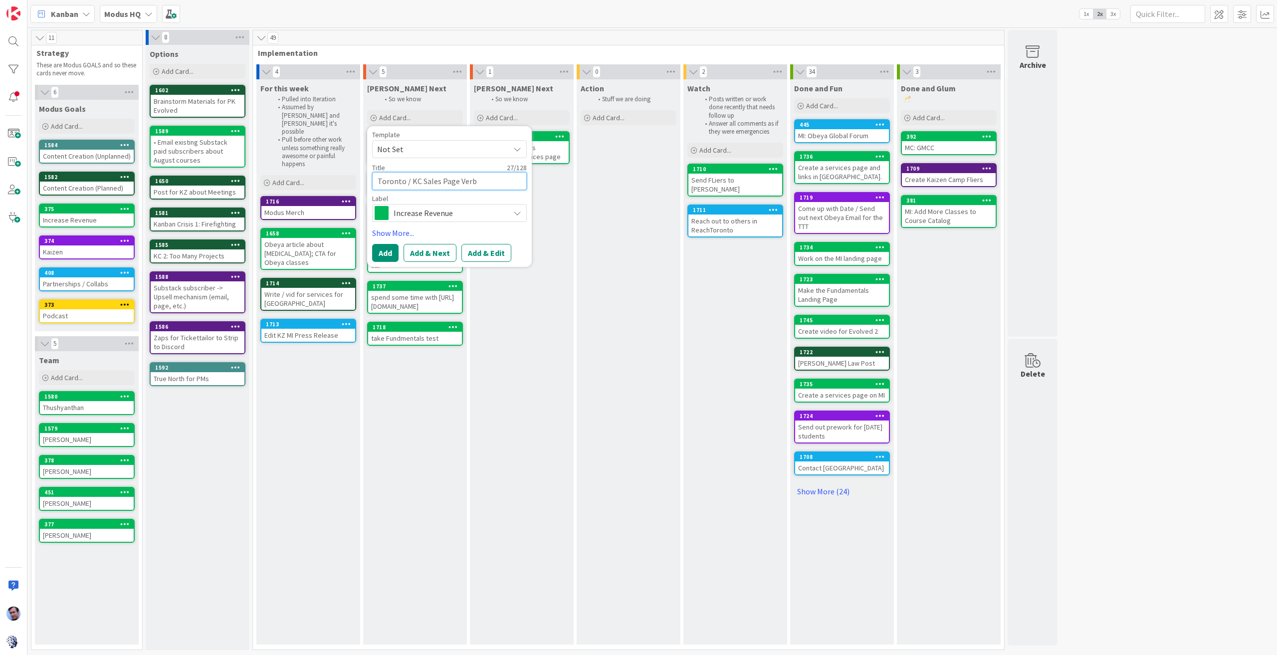
type textarea "x"
type textarea "Toronto / KC Sales Page Verbv"
type textarea "x"
type textarea "Toronto / KC Sales Page Verbvi"
type textarea "x"
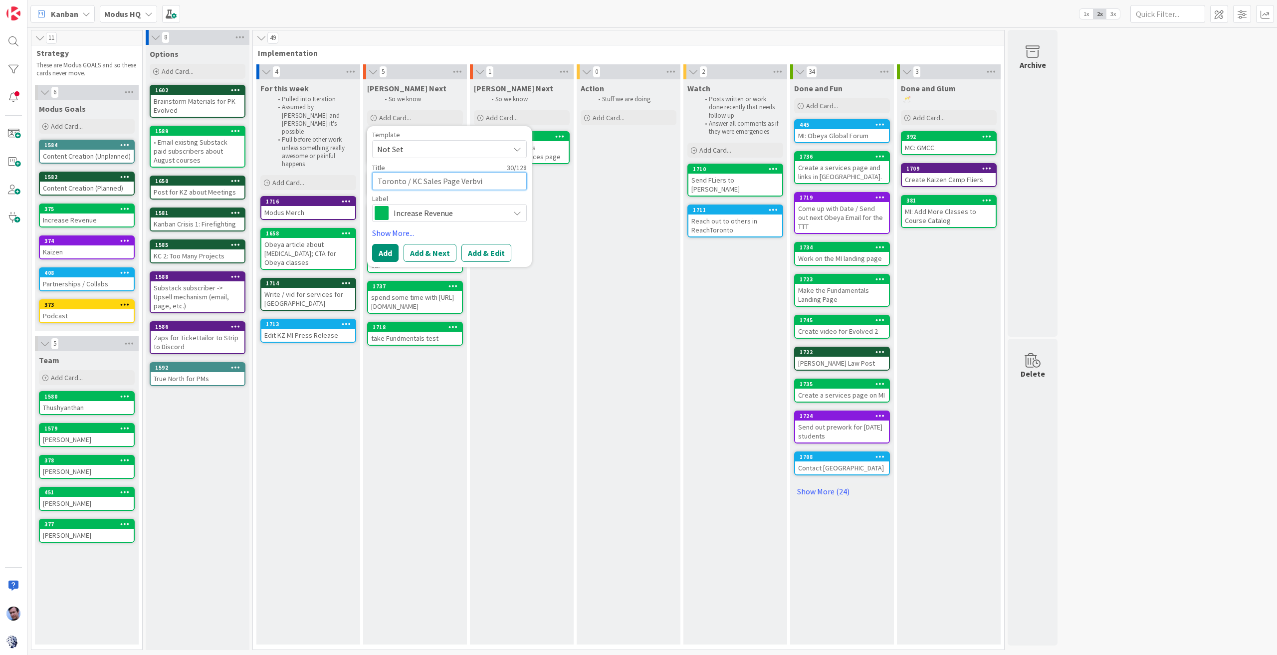
type textarea "Toronto / KC Sales Page Verbv"
type textarea "x"
type textarea "Toronto / KC Sales Page Verb"
type textarea "x"
type textarea "Toronto / KC Sales Page Verbi"
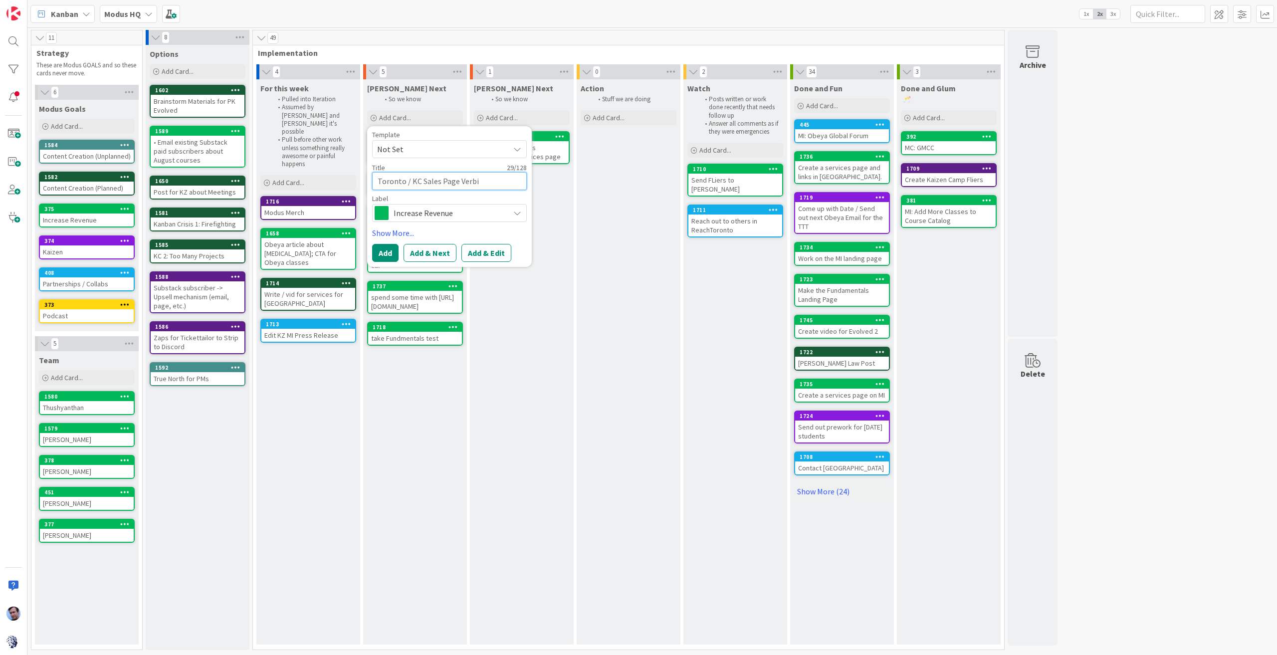
type textarea "x"
type textarea "Toronto / KC Sales Page Verbia"
type textarea "x"
type textarea "Toronto / KC Sales Page Verbiag"
type textarea "x"
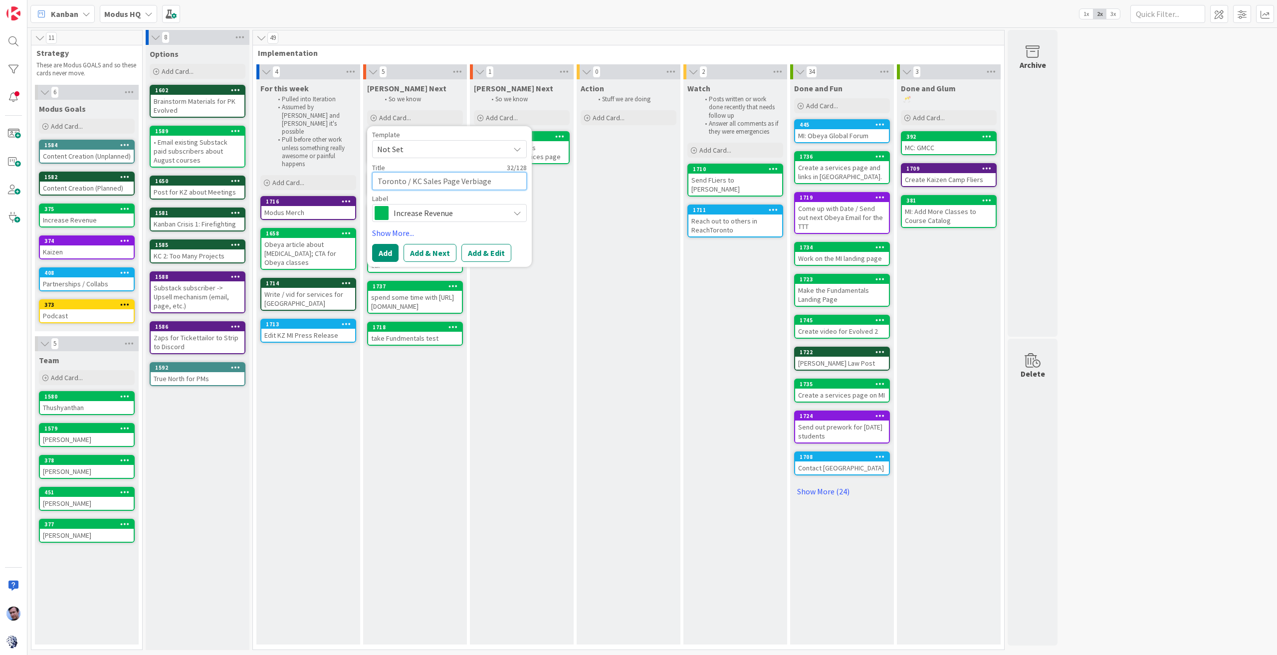
type textarea "Toronto / KC Sales Page Verbiage"
click at [431, 213] on span "Increase Revenue" at bounding box center [448, 213] width 111 height 14
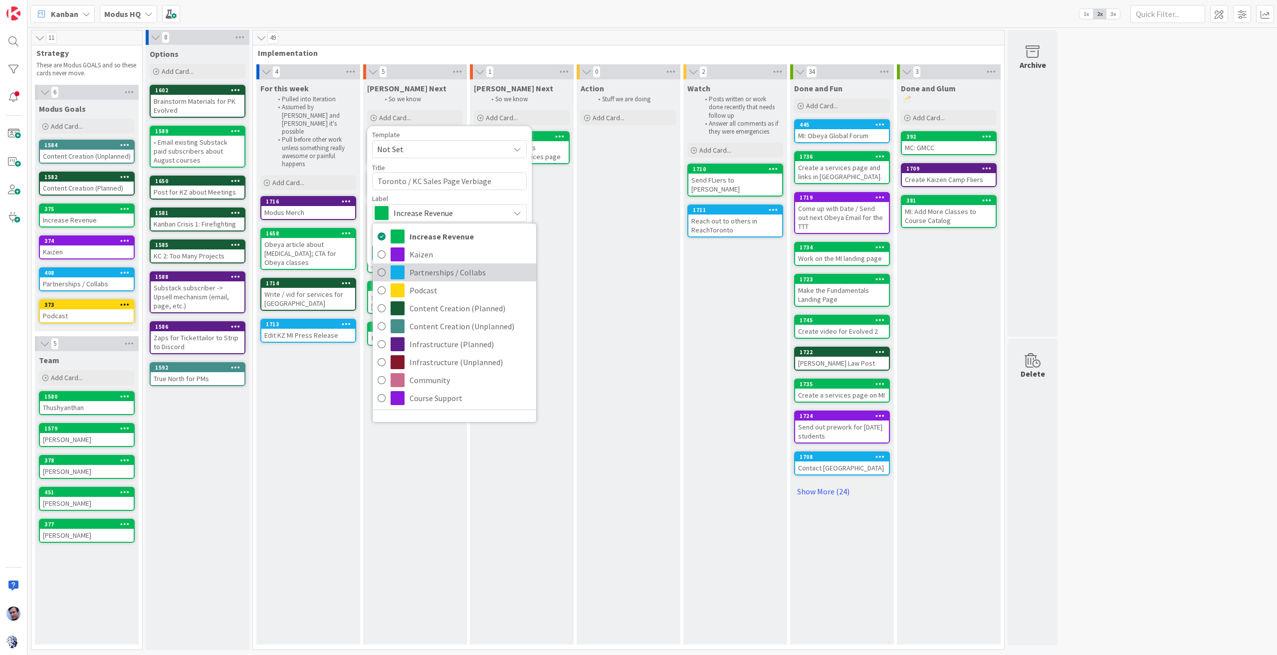
click at [453, 272] on span "Partnerships / Collabs" at bounding box center [470, 272] width 122 height 15
type textarea "x"
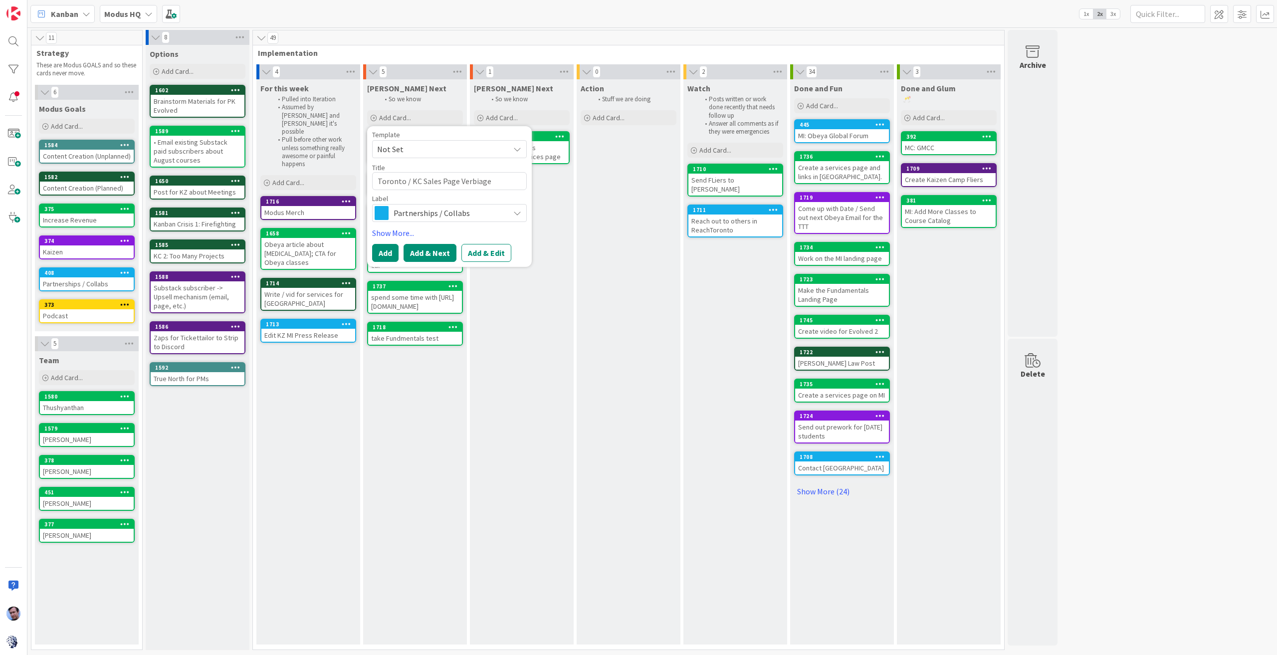
click at [435, 244] on button "Add & Next" at bounding box center [429, 253] width 53 height 18
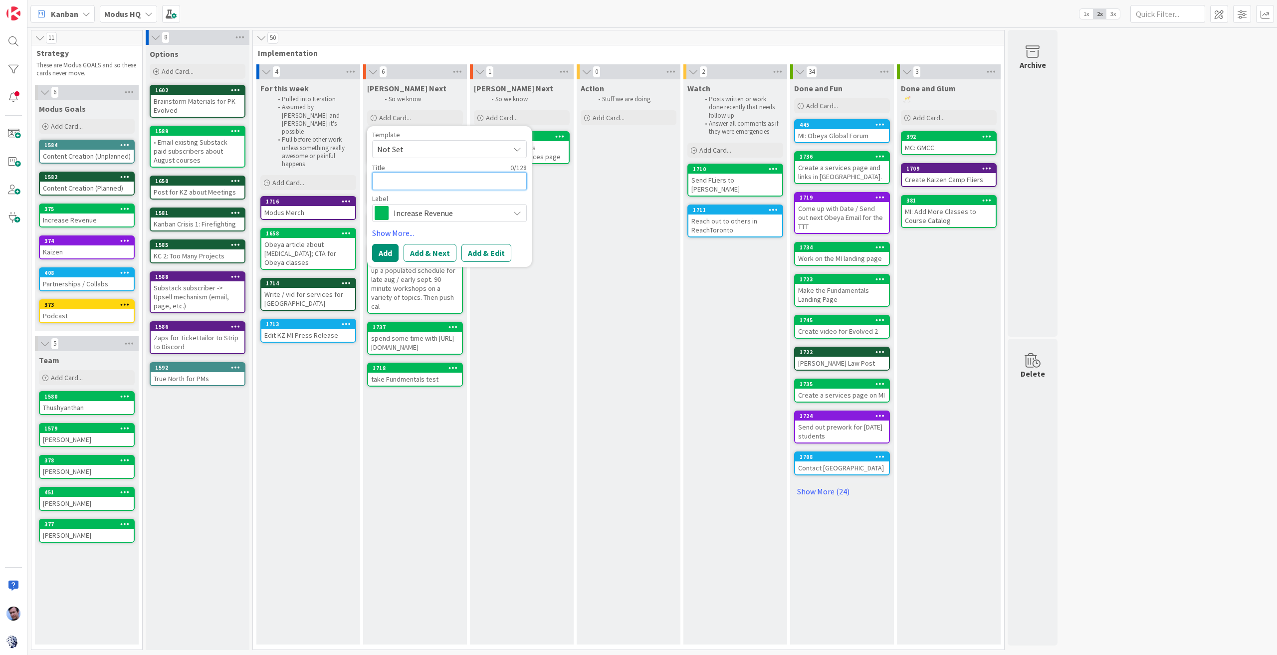
click at [432, 184] on textarea at bounding box center [449, 181] width 155 height 18
click at [456, 412] on div "Jim Next So we know Add Card... Template Not Set Title 0 / 128 Label Increase R…" at bounding box center [415, 361] width 104 height 565
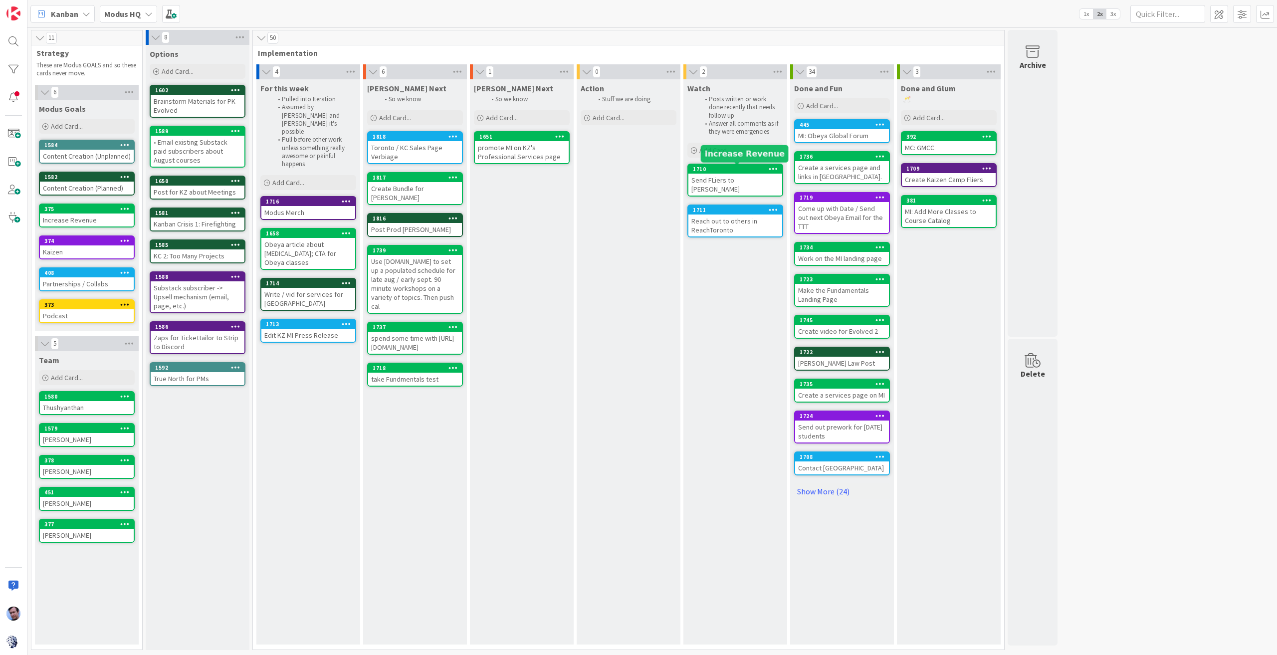
click at [746, 171] on div "1710" at bounding box center [737, 169] width 89 height 7
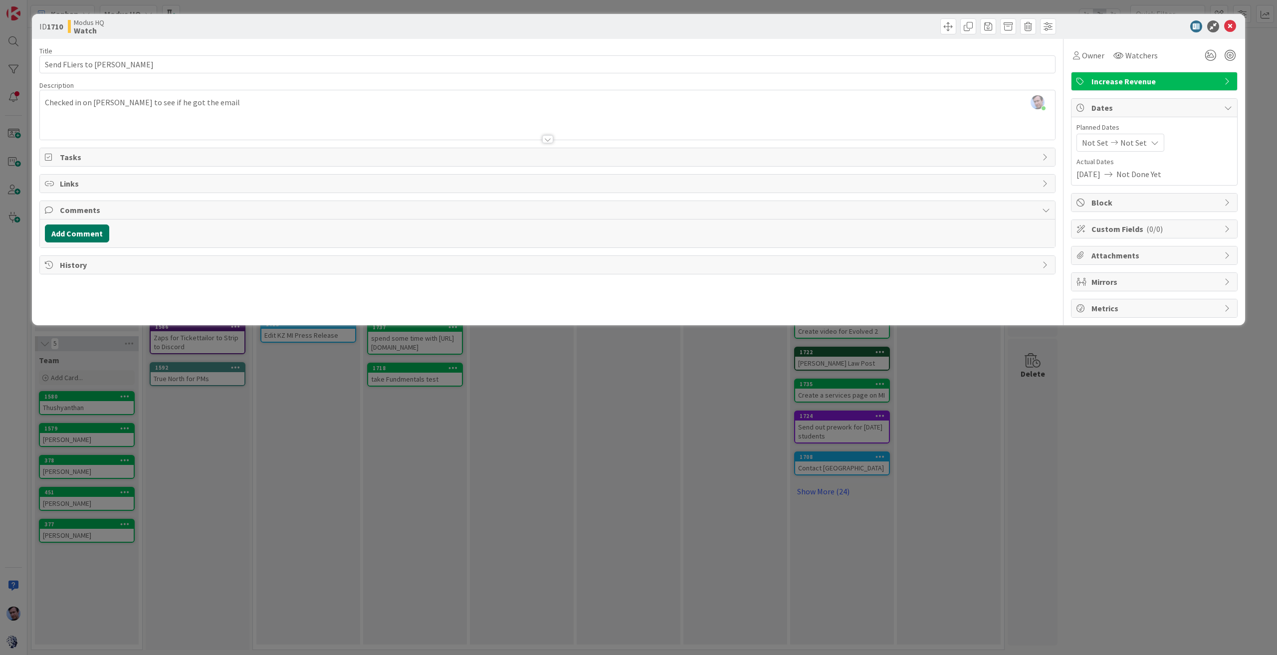
click at [76, 229] on button "Add Comment" at bounding box center [77, 233] width 64 height 18
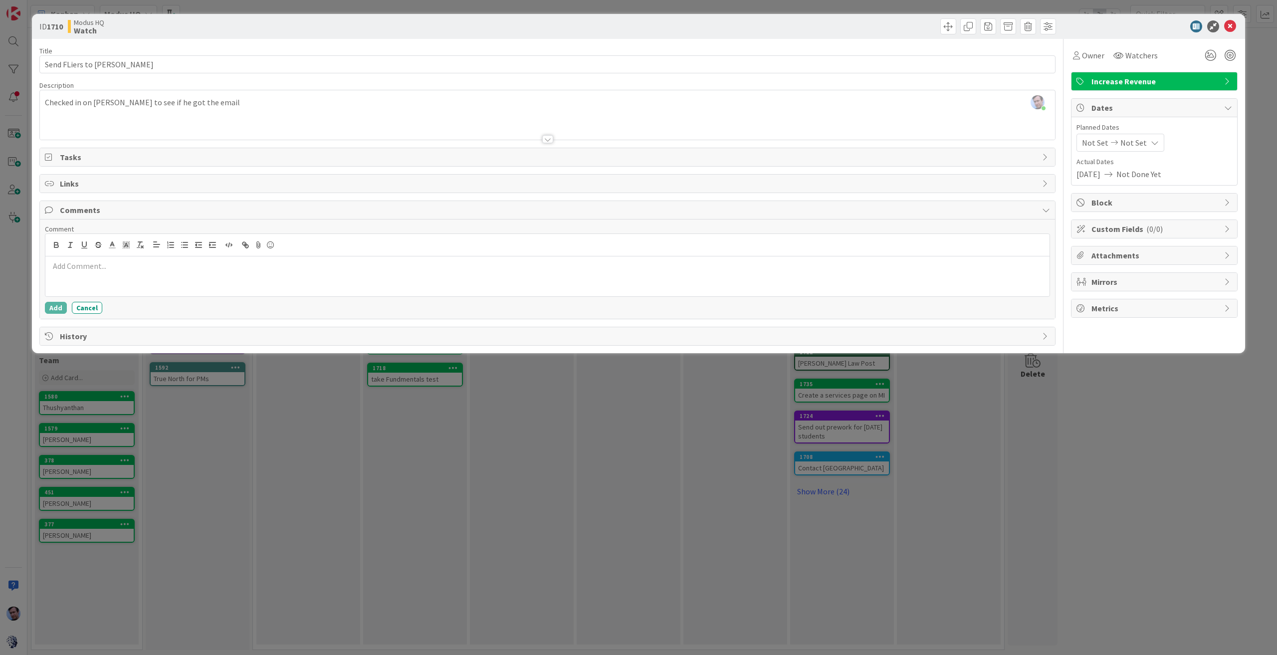
click at [232, 263] on p at bounding box center [547, 265] width 996 height 11
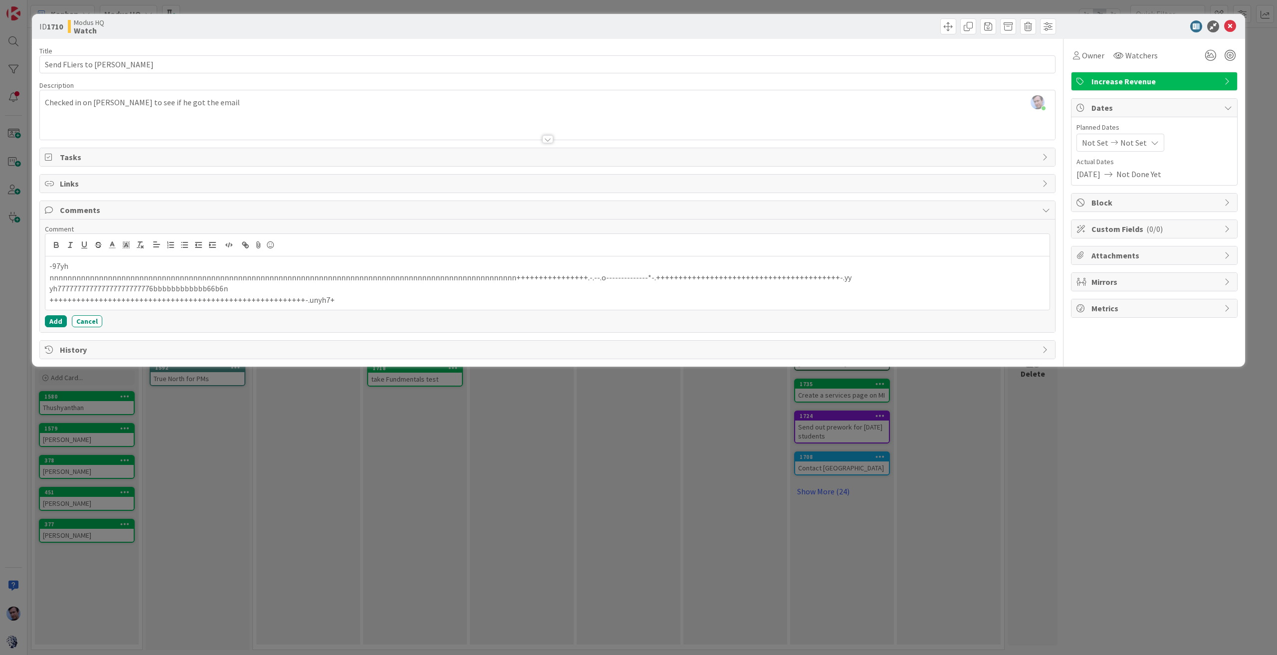
click at [329, 296] on p "+++++++++++++++++++++++++++++++++++++++++++++++++++++++++-.unyh7+" at bounding box center [547, 299] width 996 height 11
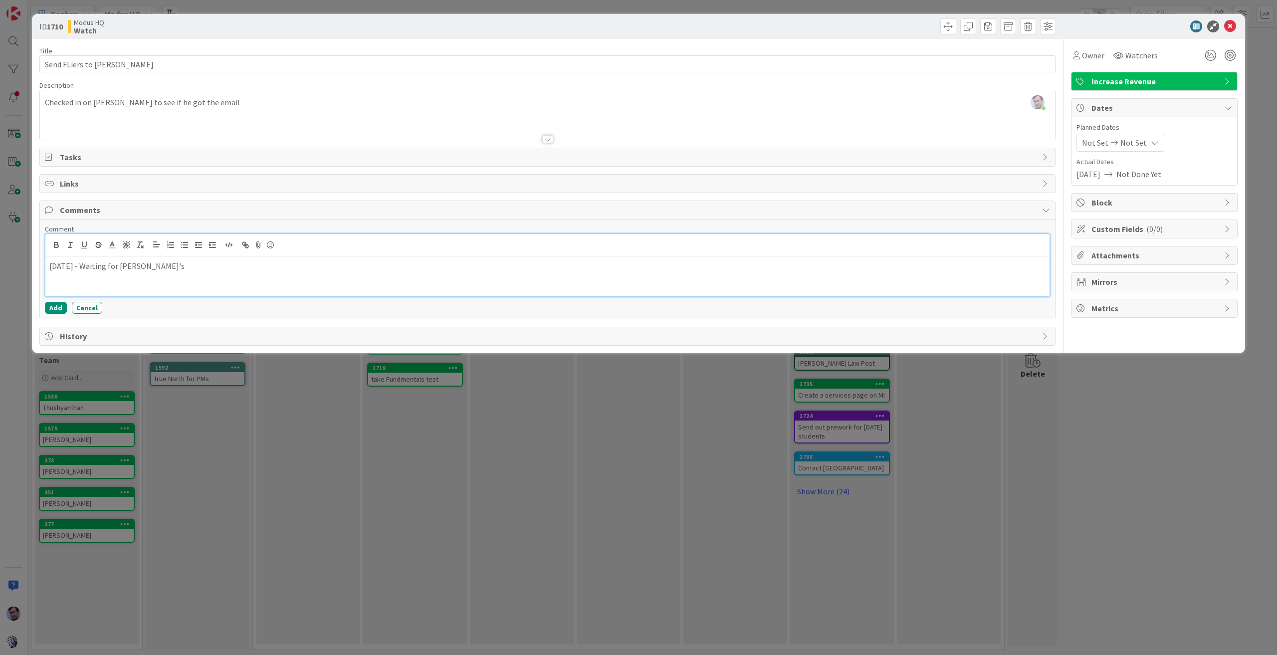
click at [191, 270] on div "24 August - Waiting for Jonathan's" at bounding box center [547, 276] width 1004 height 40
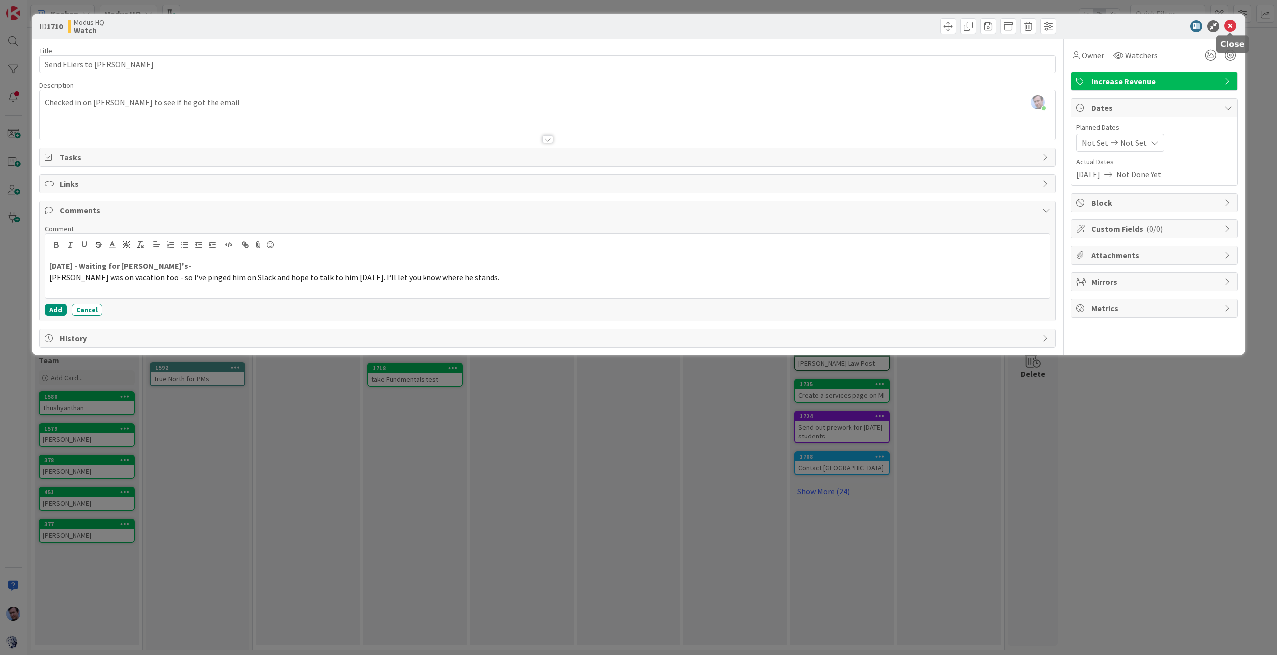
click at [1231, 21] on icon at bounding box center [1230, 26] width 12 height 12
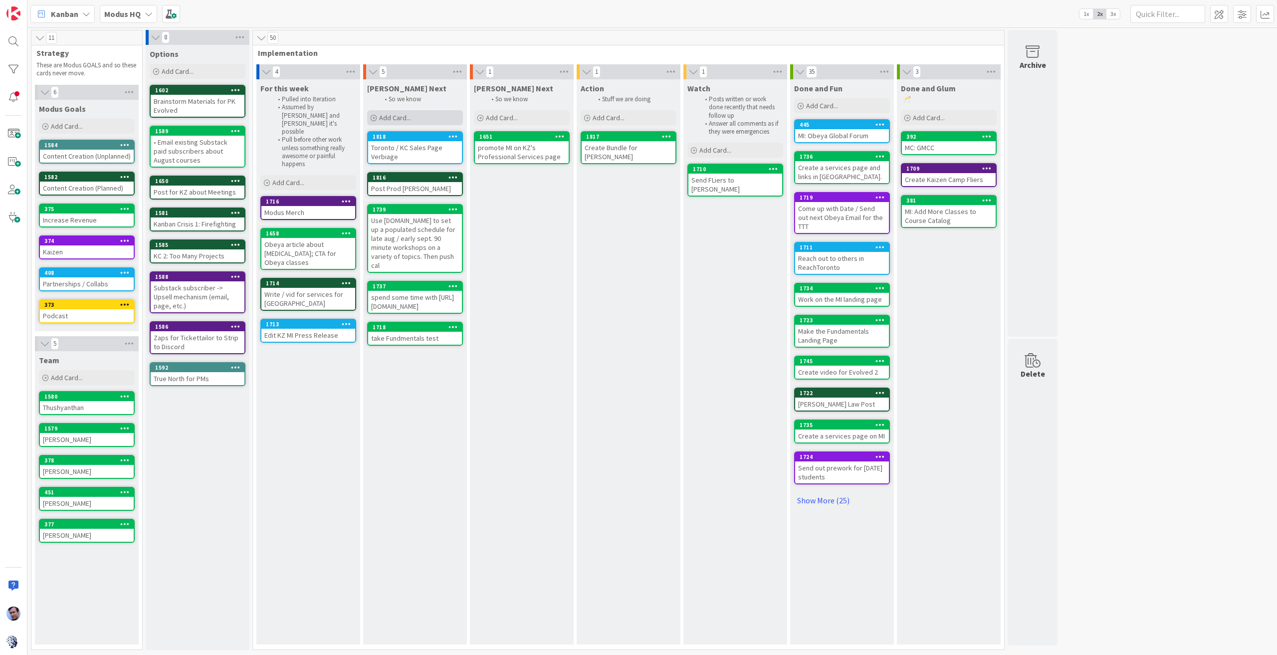
click at [412, 115] on div "Add Card..." at bounding box center [415, 117] width 96 height 15
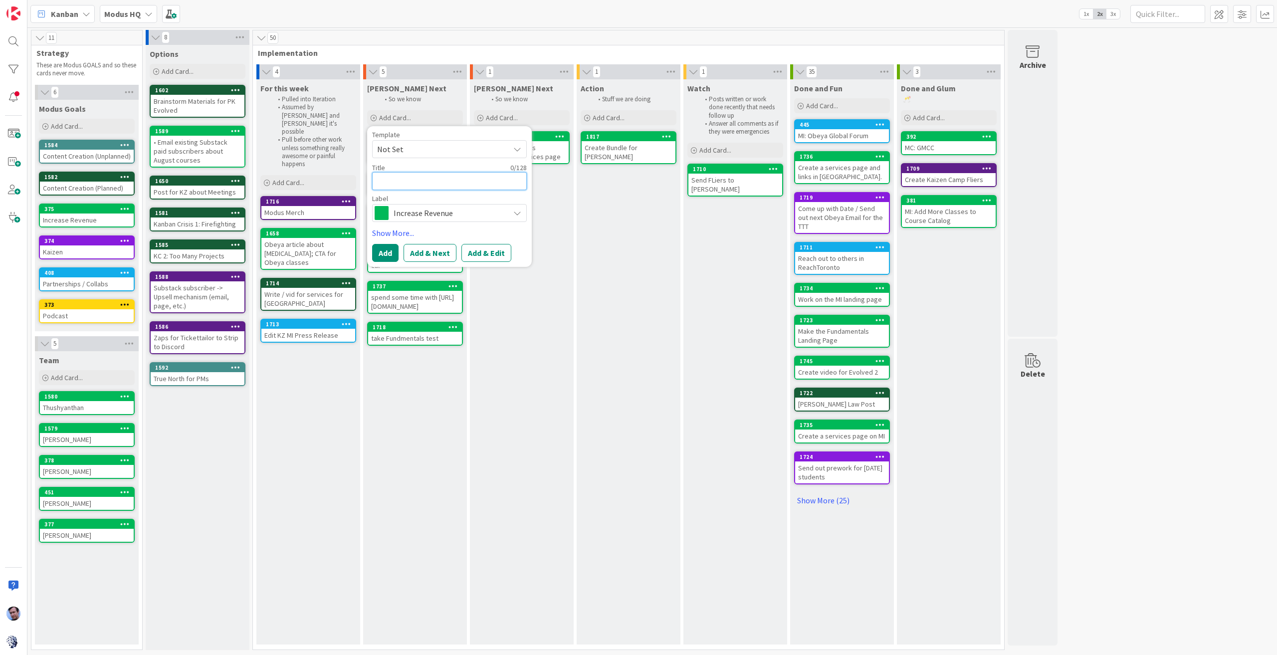
type textarea "x"
type textarea "G"
type textarea "x"
type textarea "Ge"
type textarea "x"
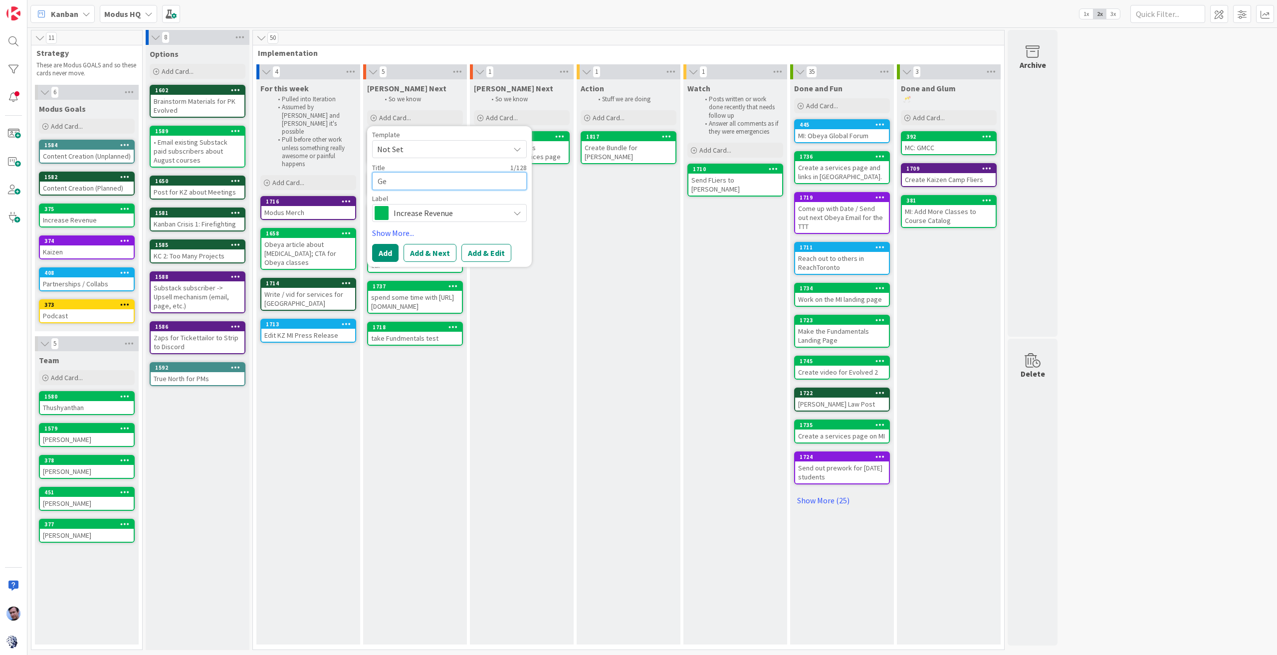
type textarea "Get"
type textarea "x"
type textarea "Get"
type textarea "x"
type textarea "Get K"
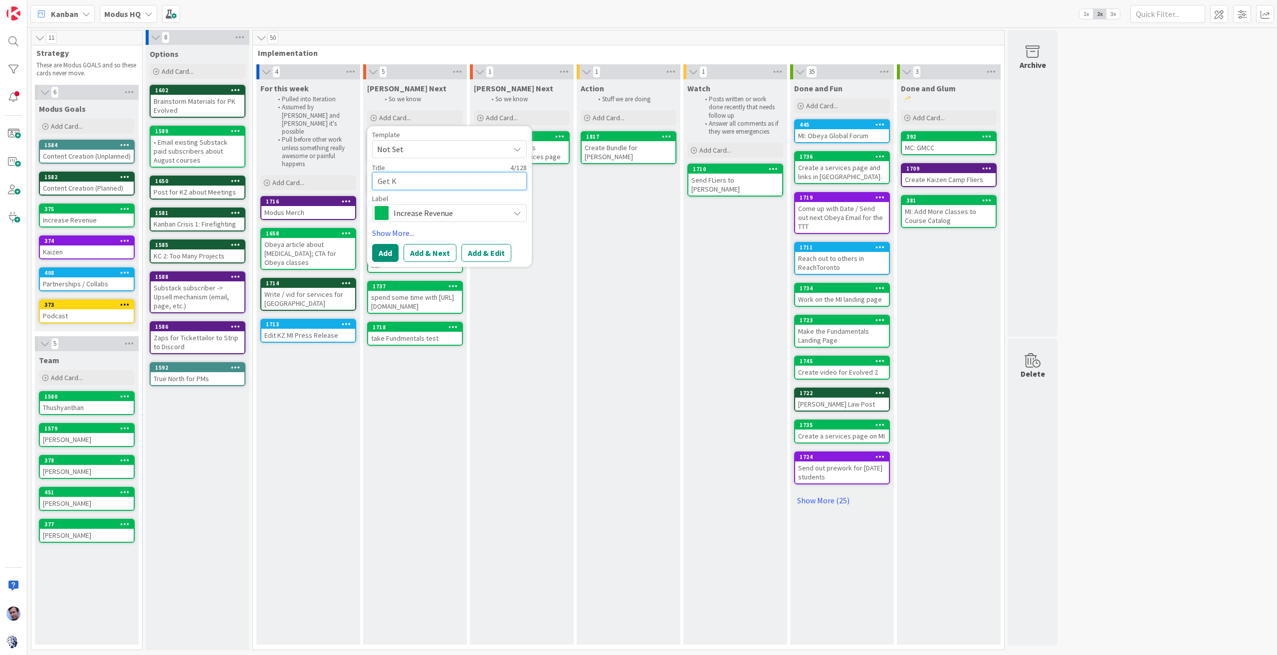
type textarea "x"
type textarea "Get KM"
type textarea "x"
type textarea "Get KM"
type textarea "x"
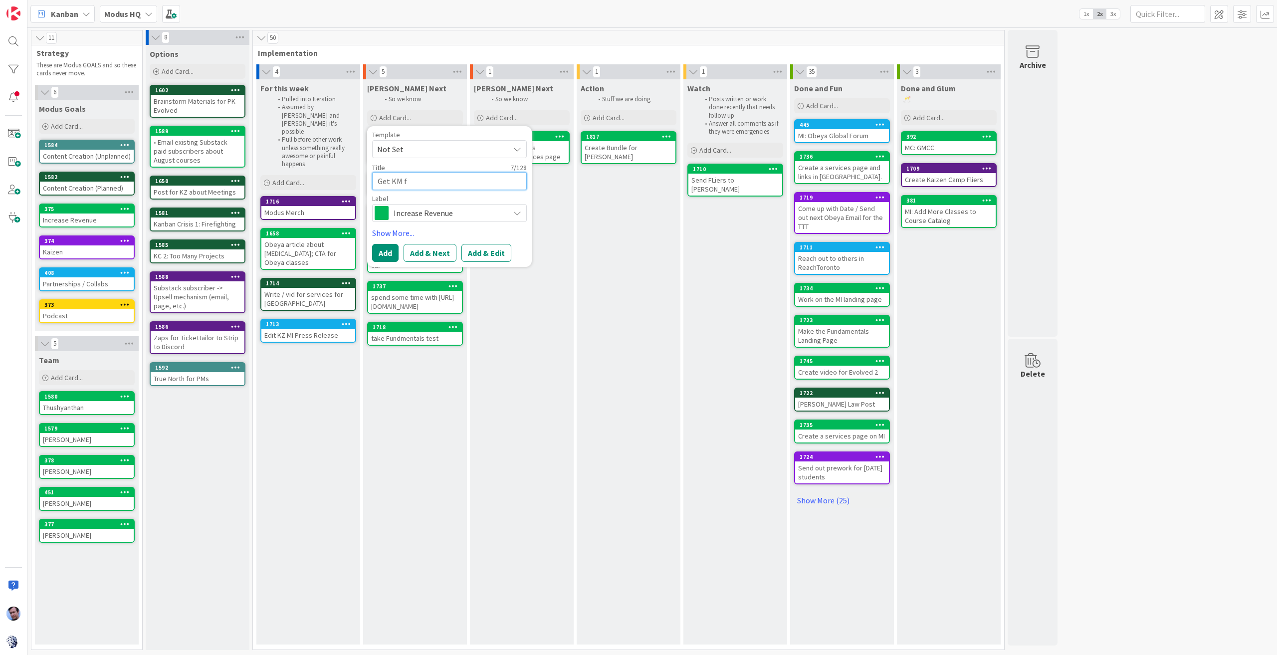
type textarea "Get KM fo"
type textarea "x"
type textarea "Get KM for"
type textarea "x"
type textarea "Get KM for"
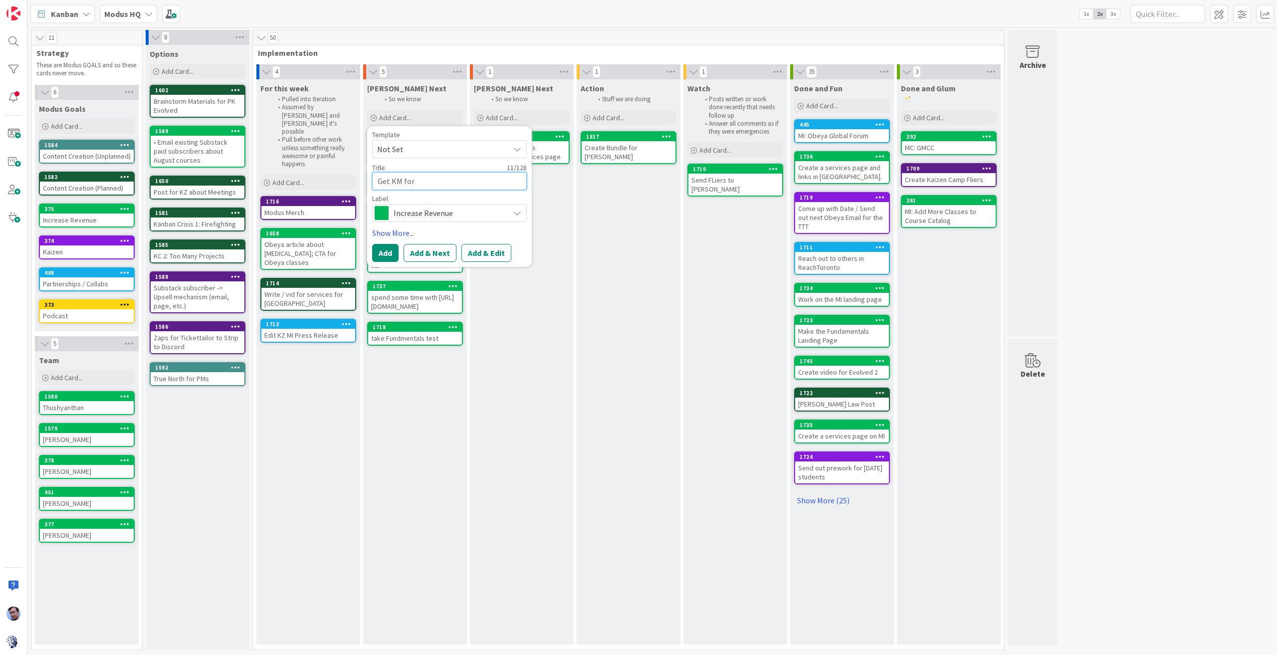
type textarea "x"
type textarea "Get KM for"
type textarea "x"
type textarea "Get KM fo"
type textarea "x"
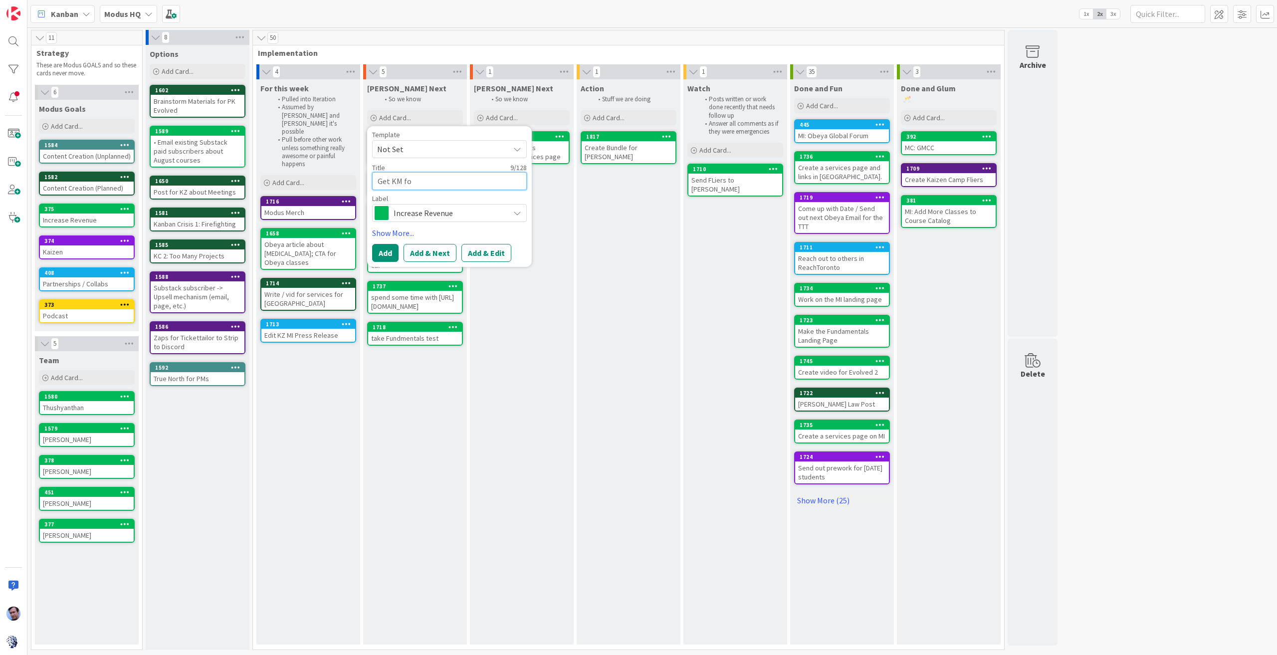
type textarea "Get KM f"
type textarea "x"
type textarea "Get KM"
type textarea "x"
type textarea "Get KM"
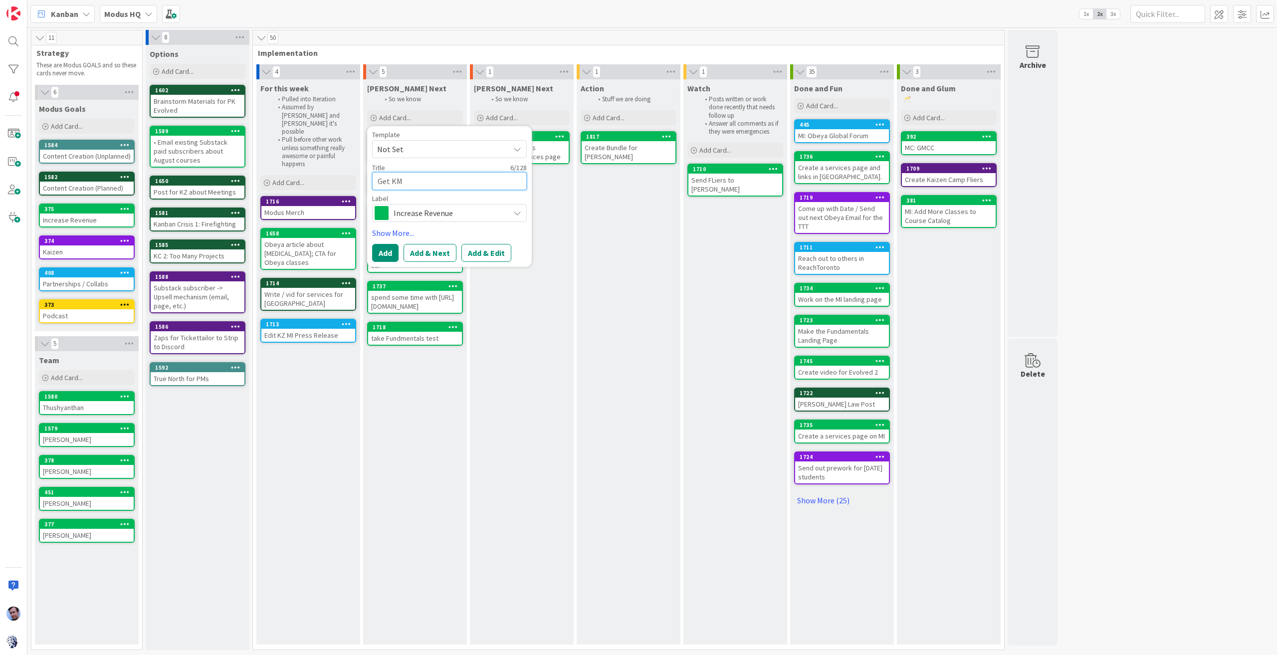
type textarea "x"
type textarea "Get KM4"
type textarea "x"
type textarea "Get KM4D"
type textarea "x"
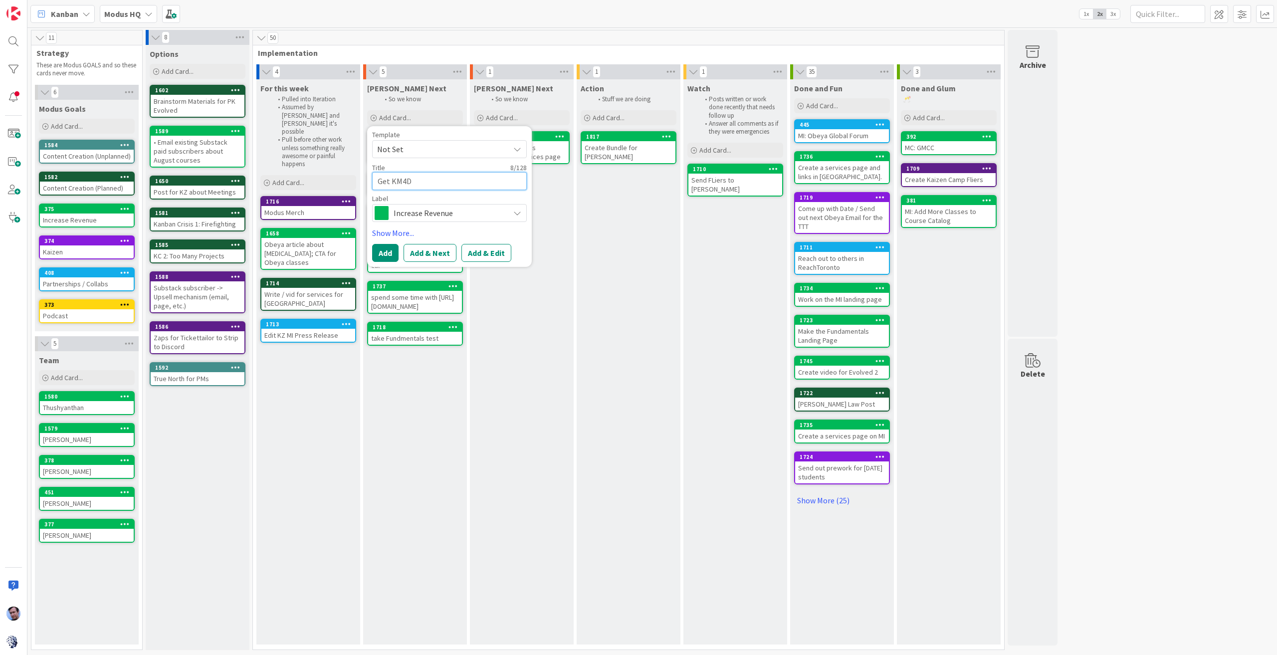
type textarea "Get KM4De"
type textarea "x"
type textarea "Get KM4Dev"
type textarea "x"
type textarea "Get KM4Dev"
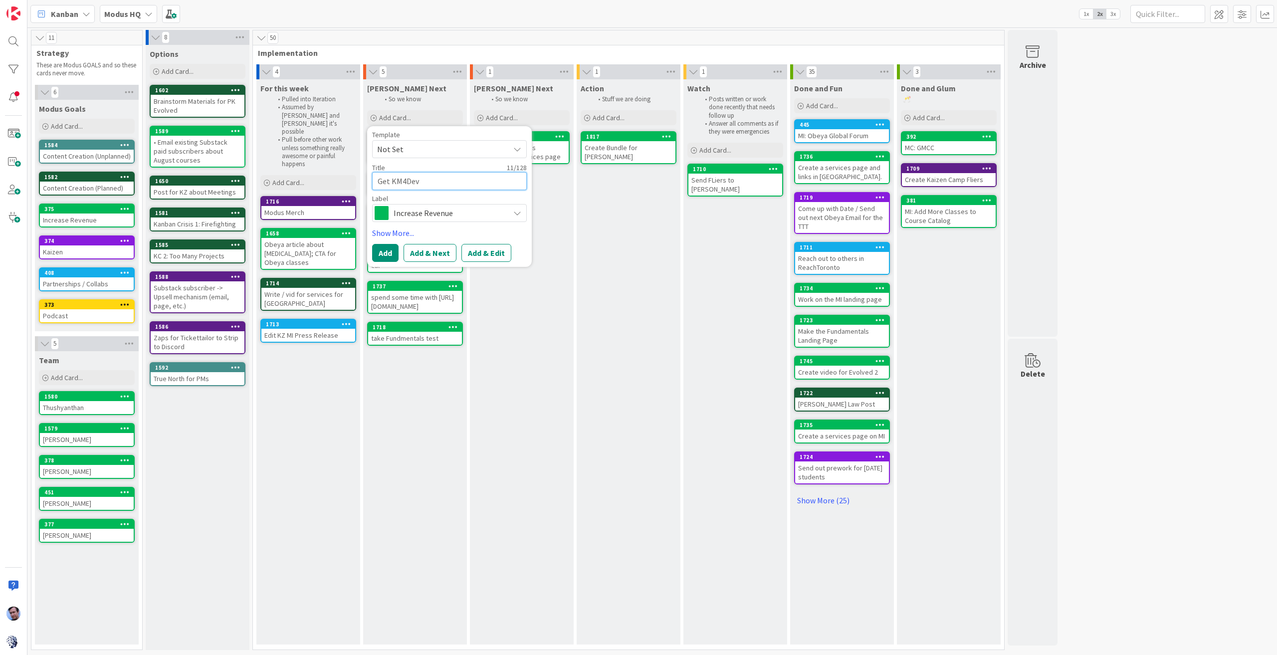
type textarea "x"
type textarea "Get KM4Dev h"
click at [456, 213] on span "Increase Revenue" at bounding box center [448, 213] width 111 height 14
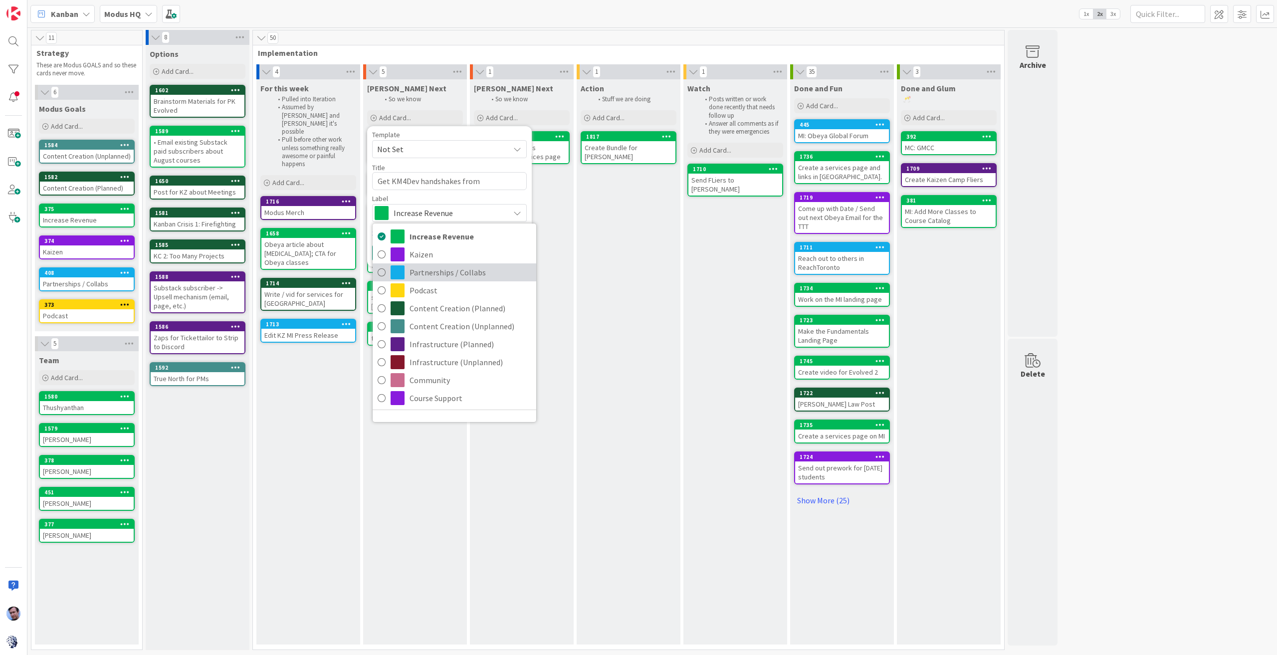
click at [468, 275] on span "Partnerships / Collabs" at bounding box center [470, 272] width 122 height 15
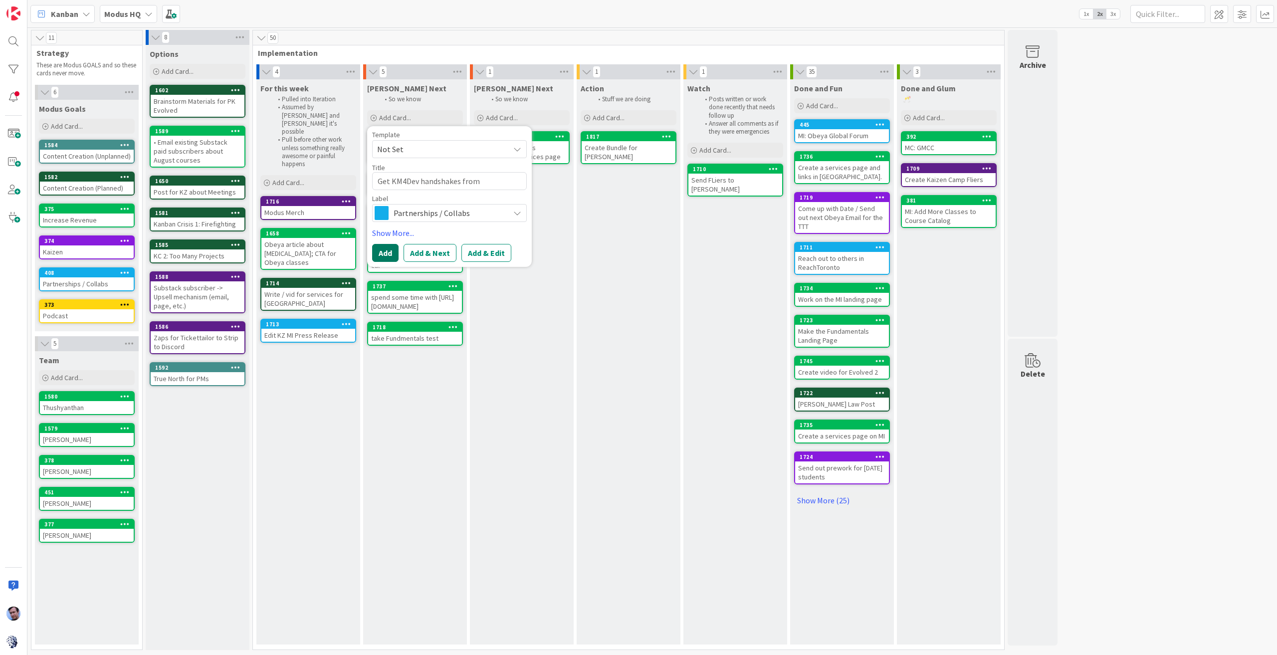
click at [391, 254] on button "Add" at bounding box center [385, 253] width 26 height 18
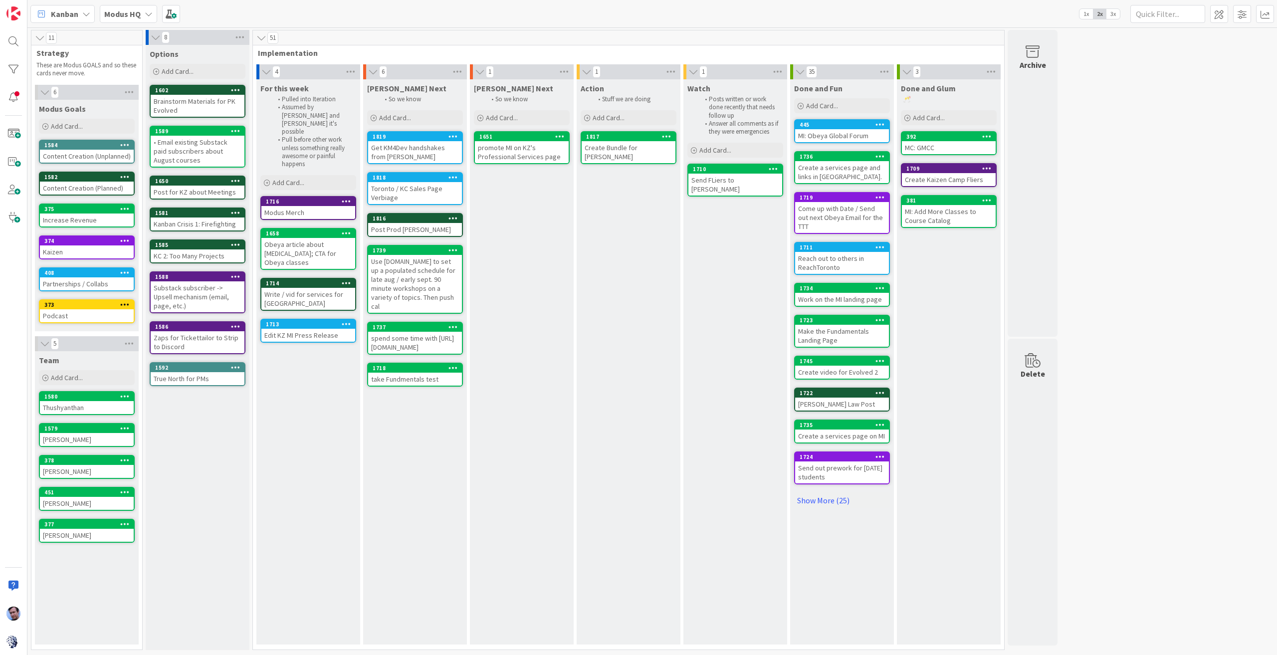
click at [727, 177] on div "Send FLiers to Jonathan" at bounding box center [735, 185] width 94 height 22
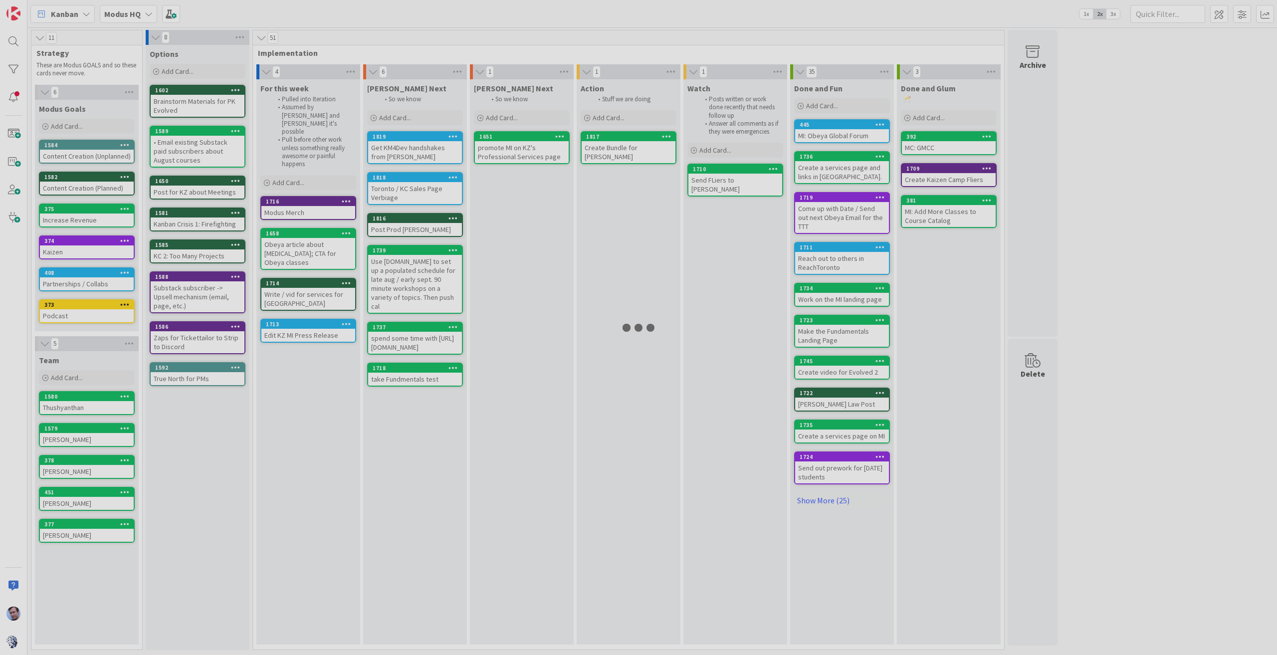
click at [727, 177] on div at bounding box center [638, 327] width 1277 height 655
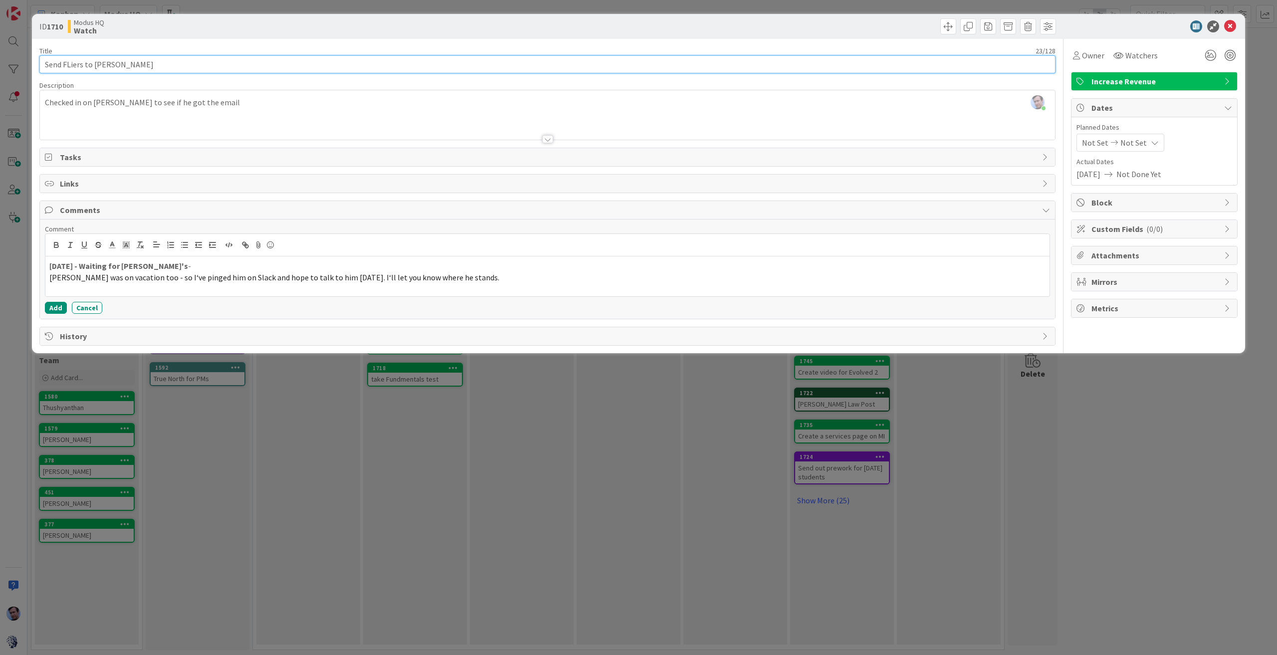
drag, startPoint x: 142, startPoint y: 66, endPoint x: 15, endPoint y: 50, distance: 127.2
click at [15, 50] on div "ID 1710 Modus HQ Watch Title 23 / 128 Send FLiers to Jonathan Description Jim B…" at bounding box center [638, 327] width 1277 height 655
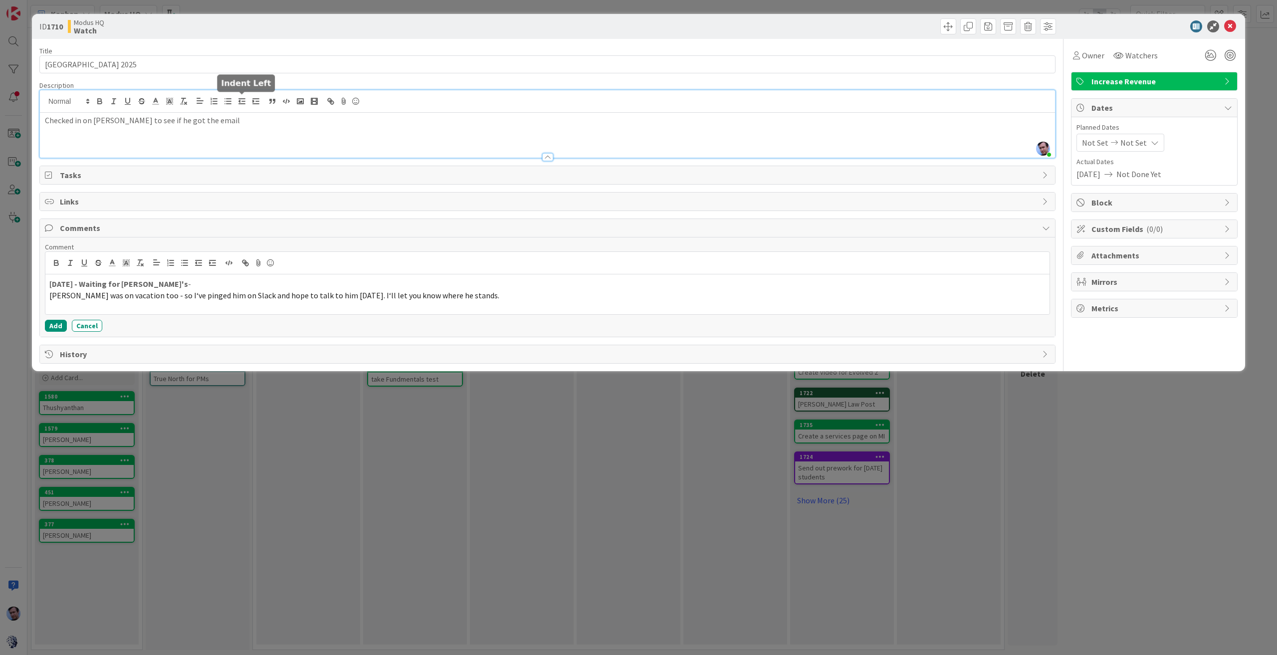
click at [237, 105] on div "Jim Benson just joined Checked in on Jonathan to see if he got the email" at bounding box center [547, 123] width 1015 height 67
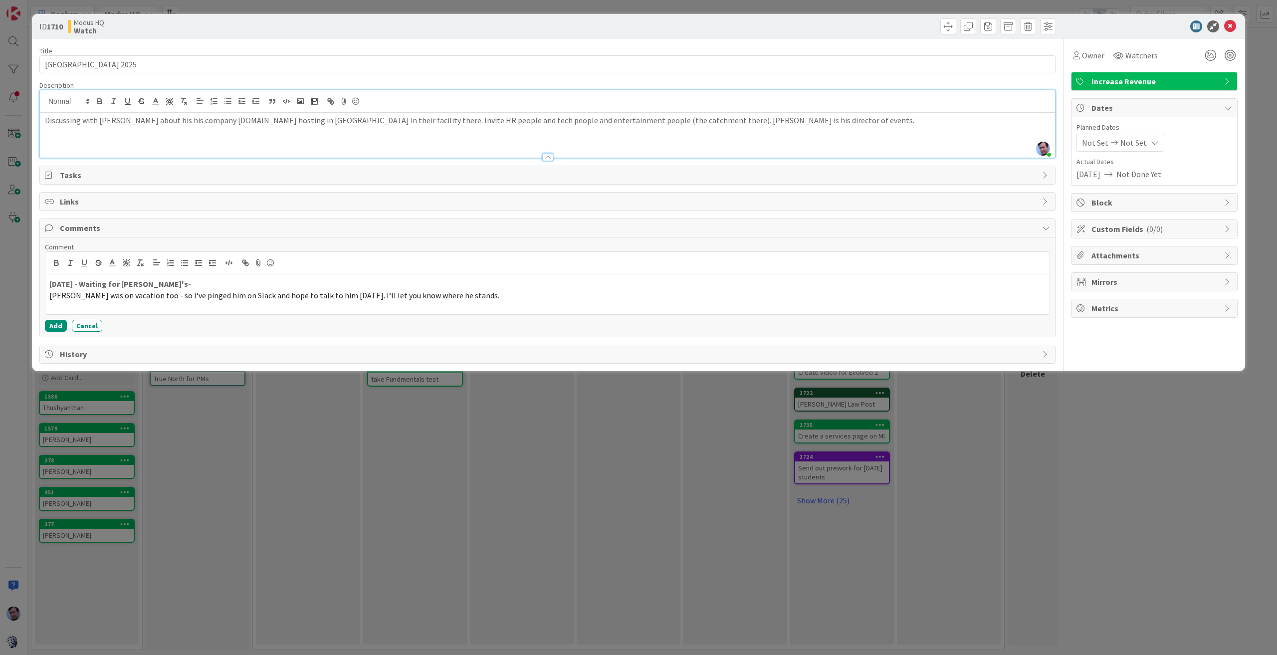
click at [1168, 79] on span "Increase Revenue" at bounding box center [1155, 81] width 128 height 12
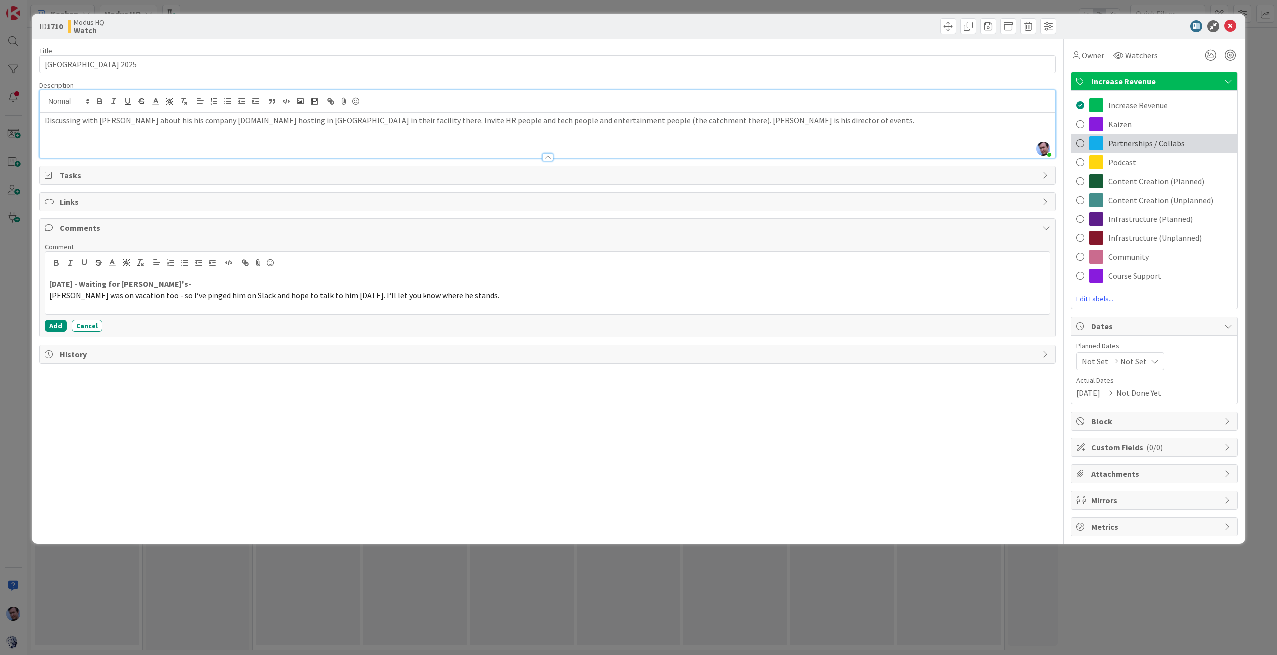
click at [1153, 144] on span "Partnerships / Collabs" at bounding box center [1146, 143] width 76 height 12
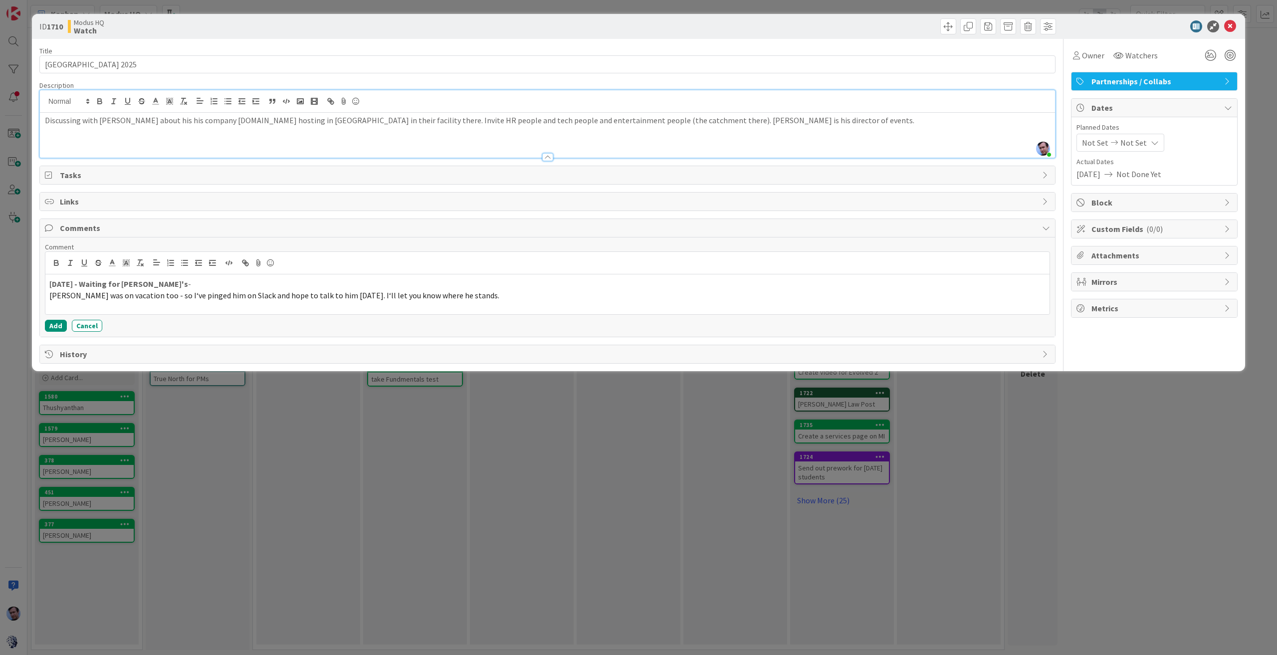
click at [1169, 79] on span "Partnerships / Collabs" at bounding box center [1155, 81] width 128 height 12
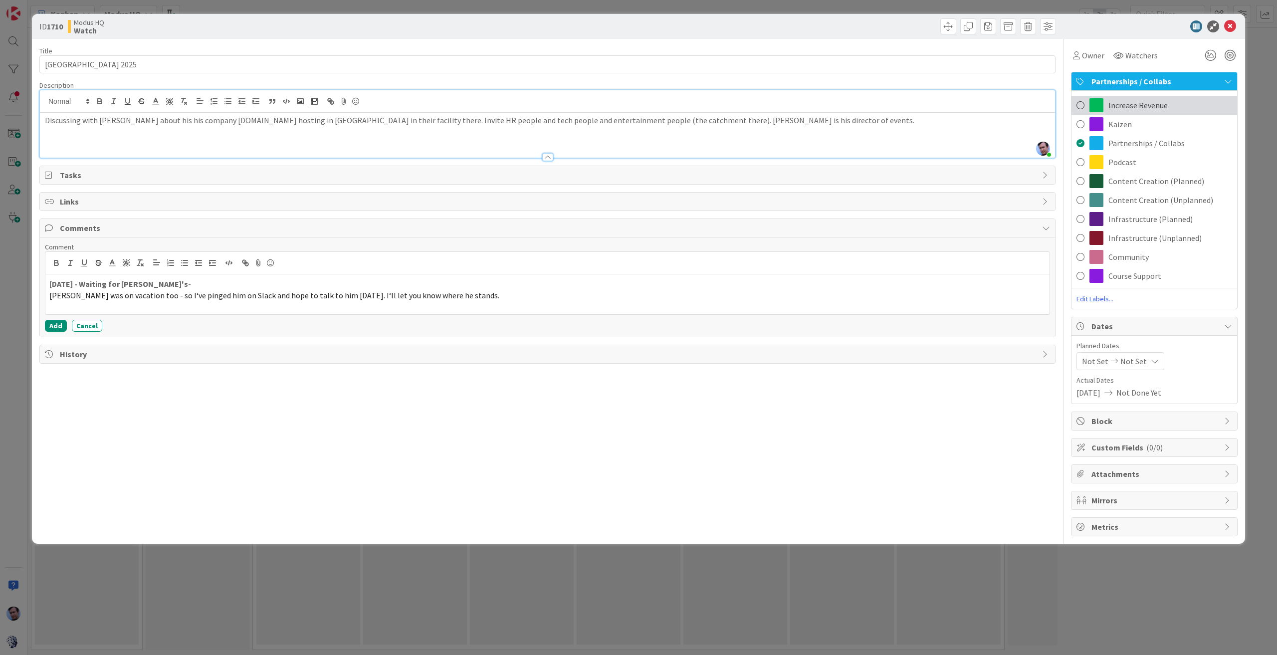
click at [1124, 107] on span "Increase Revenue" at bounding box center [1137, 105] width 59 height 12
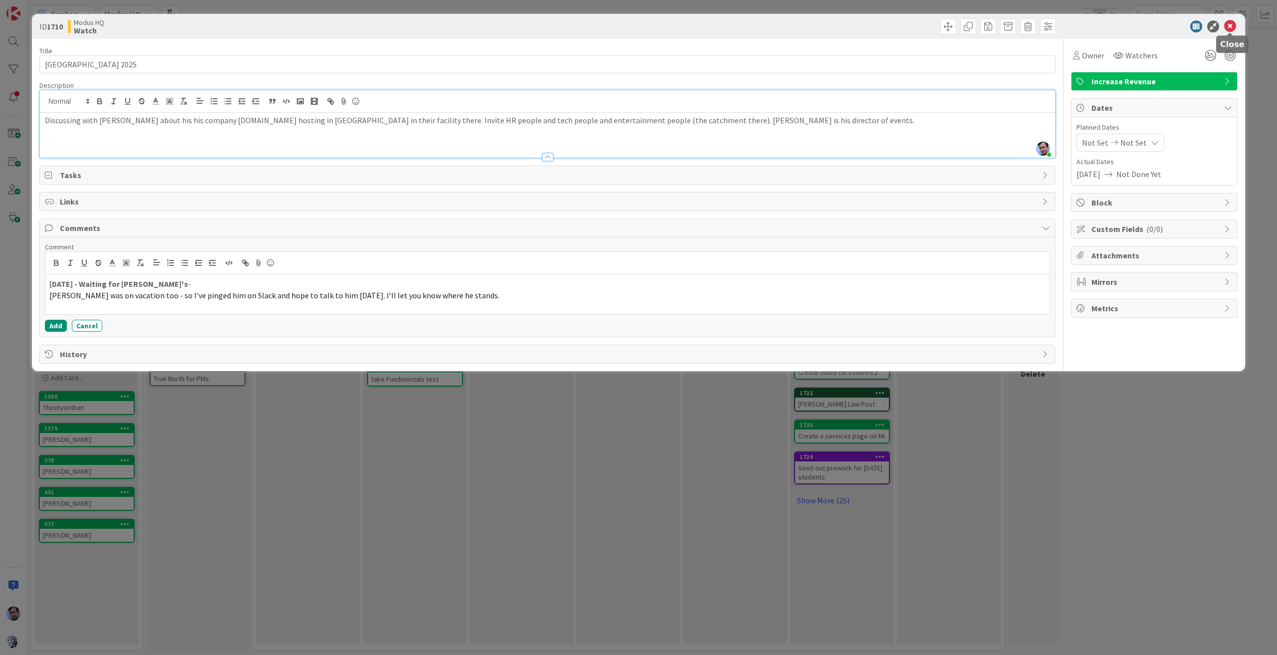
click at [1231, 30] on icon at bounding box center [1230, 26] width 12 height 12
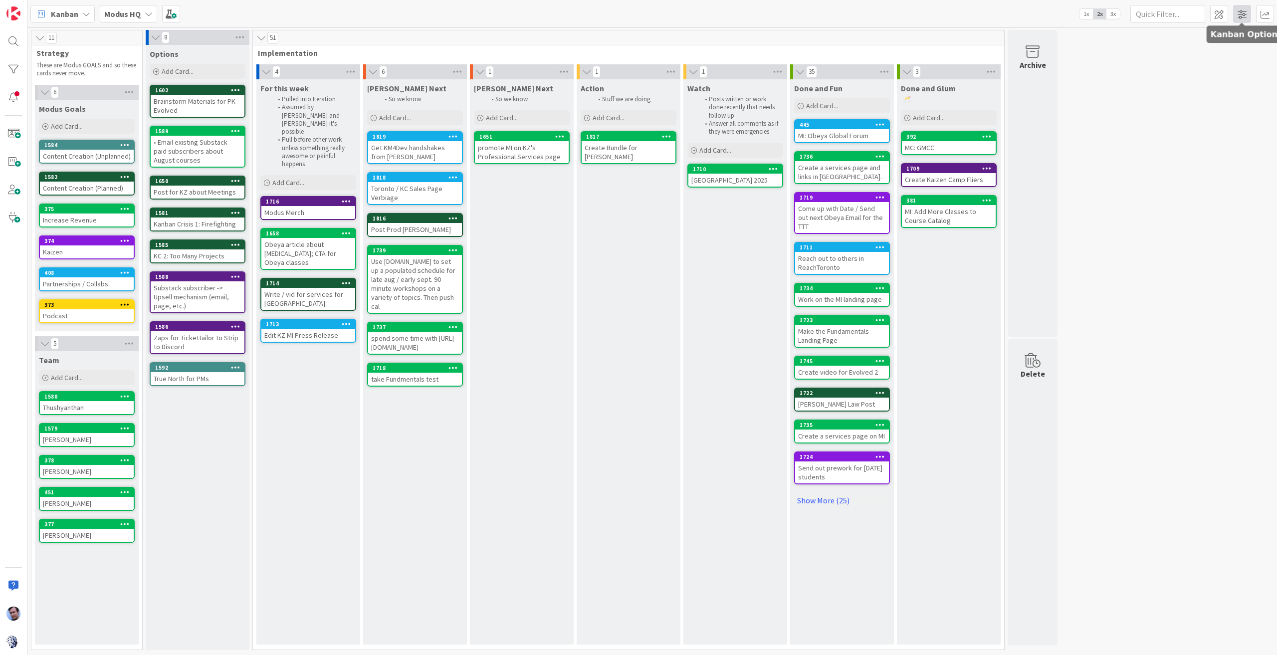
click at [1242, 11] on span at bounding box center [1242, 14] width 18 height 18
click at [1222, 11] on span at bounding box center [1219, 14] width 18 height 18
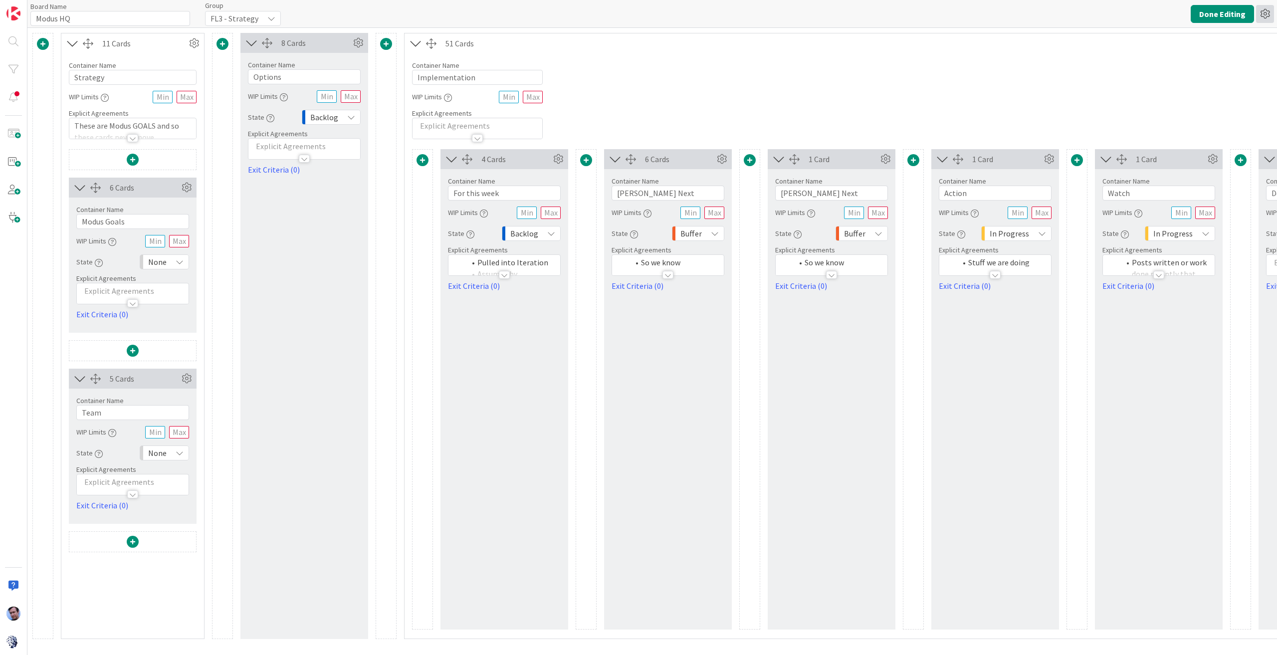
click at [1264, 17] on icon at bounding box center [1265, 14] width 18 height 18
click at [1095, 52] on div "51 Cards" at bounding box center [994, 43] width 1181 height 20
click at [1245, 8] on button "Done Editing" at bounding box center [1221, 14] width 63 height 18
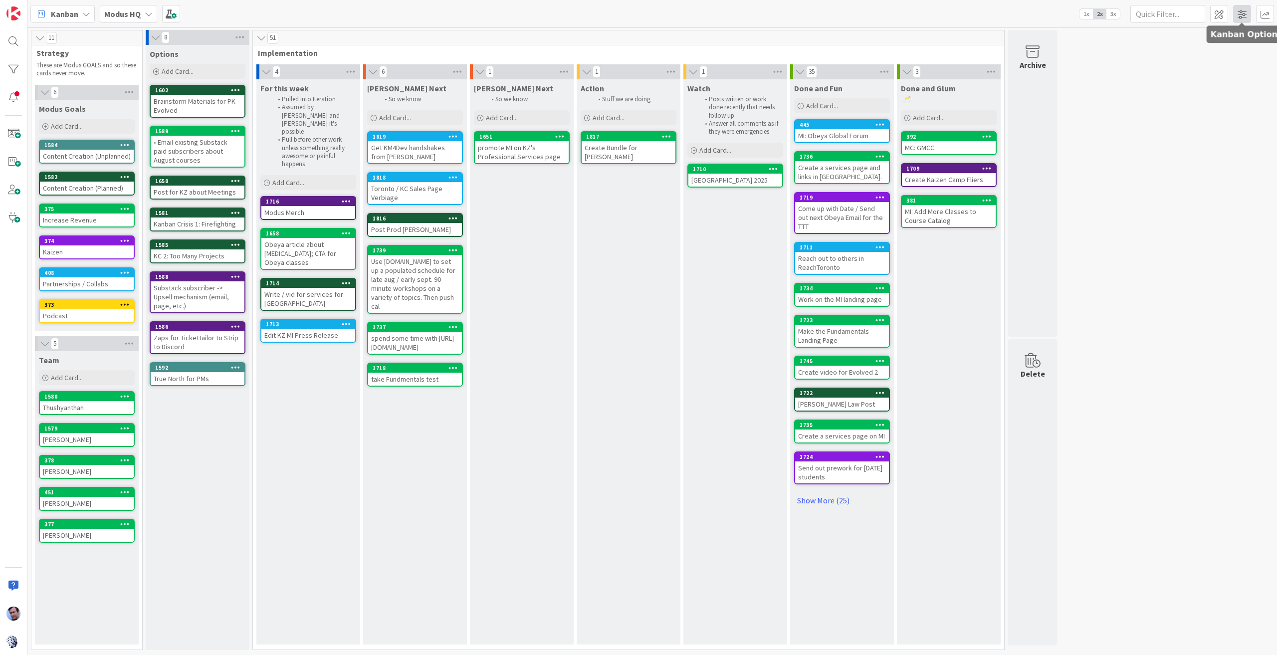
click at [1242, 18] on span at bounding box center [1242, 14] width 18 height 18
click at [1214, 180] on div "Badge" at bounding box center [1214, 178] width 22 height 10
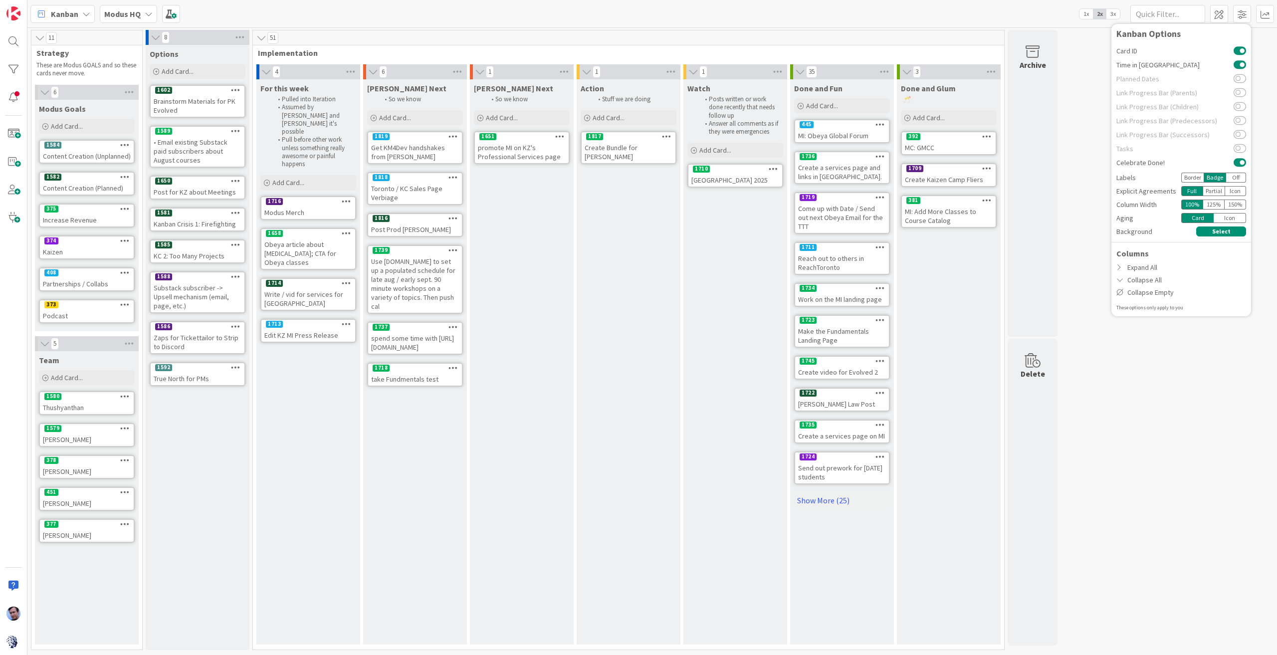
click at [1190, 178] on div "Border" at bounding box center [1192, 178] width 22 height 10
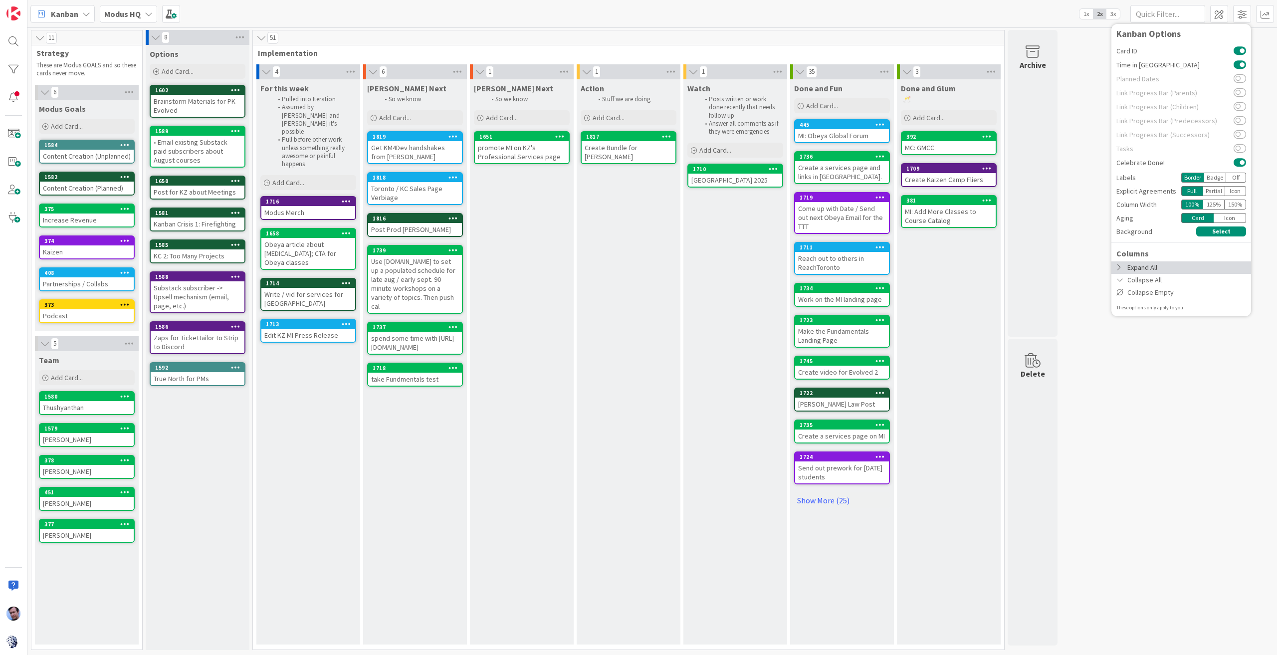
click at [1119, 264] on icon at bounding box center [1120, 267] width 8 height 7
click at [1121, 267] on icon at bounding box center [1120, 267] width 8 height 7
click at [1137, 328] on div "11 Strategy These are Modus GOALS and so these cards never move. 6 Modus Goals …" at bounding box center [651, 342] width 1245 height 625
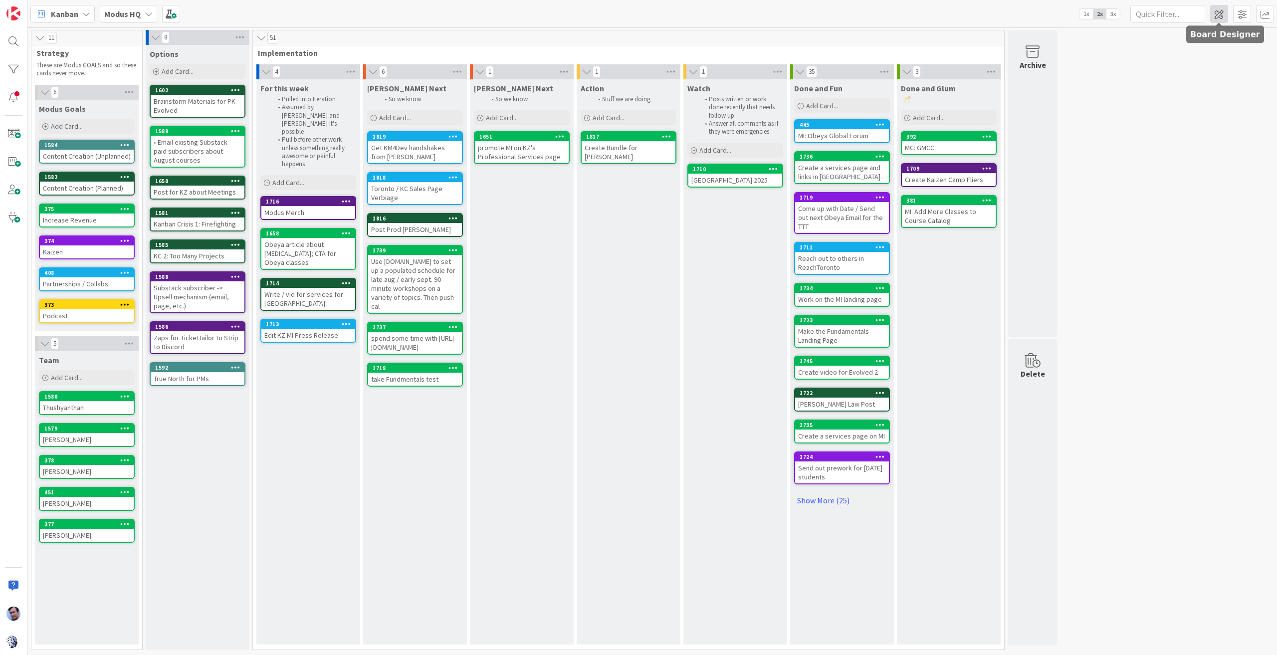
click at [1223, 16] on span at bounding box center [1219, 14] width 18 height 18
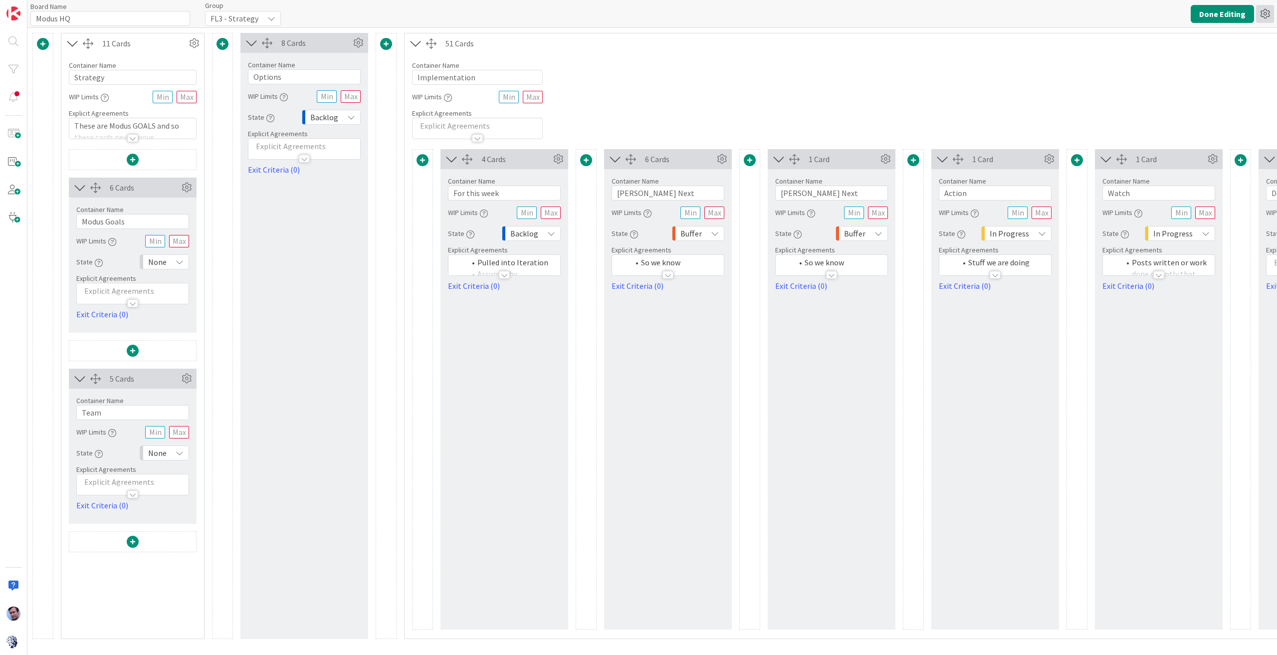
click at [1262, 12] on icon at bounding box center [1265, 14] width 18 height 18
click at [1077, 78] on div "Container Name 14 / 64 Implementation WIP Limits Explicit Agreements" at bounding box center [994, 96] width 1181 height 86
click at [1210, 13] on button "Done Editing" at bounding box center [1221, 14] width 63 height 18
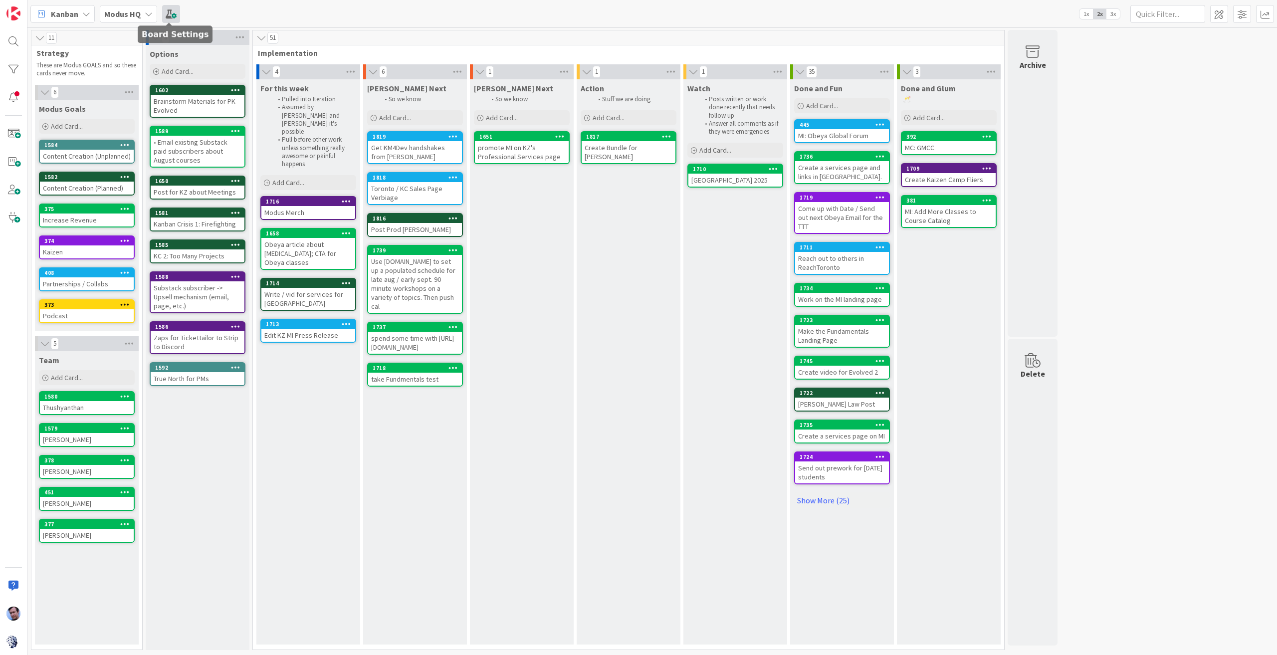
click at [171, 13] on span at bounding box center [171, 14] width 18 height 18
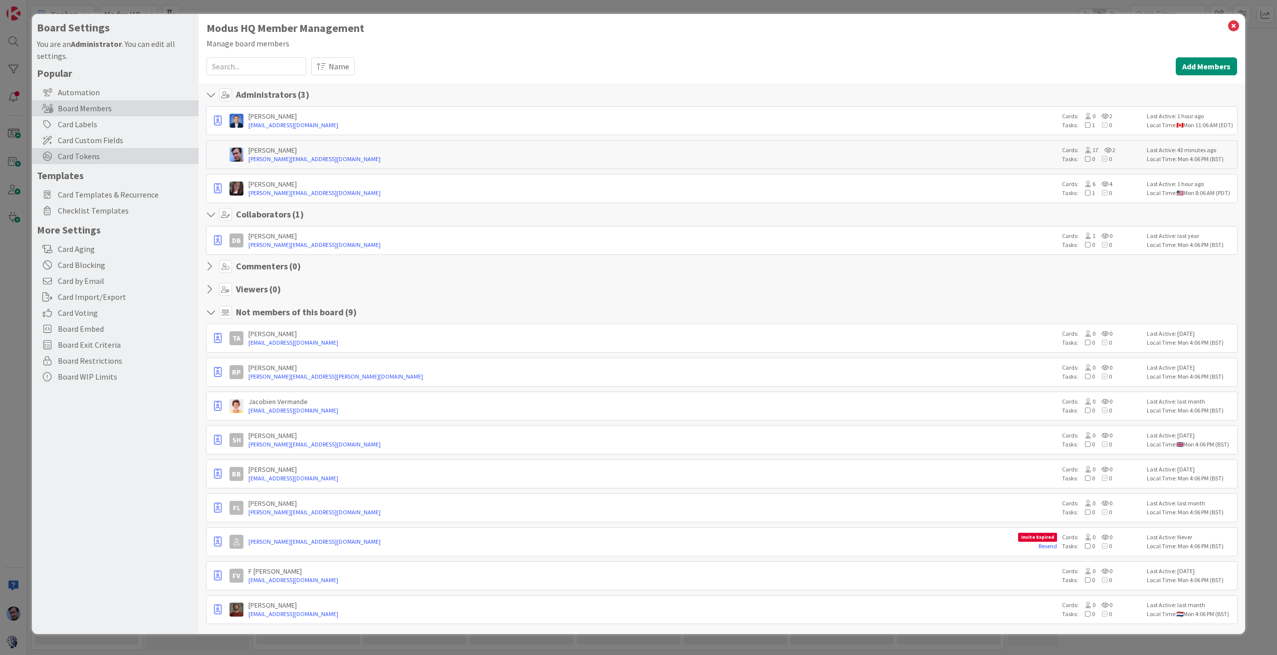
click at [84, 159] on span "Card Tokens" at bounding box center [126, 156] width 136 height 12
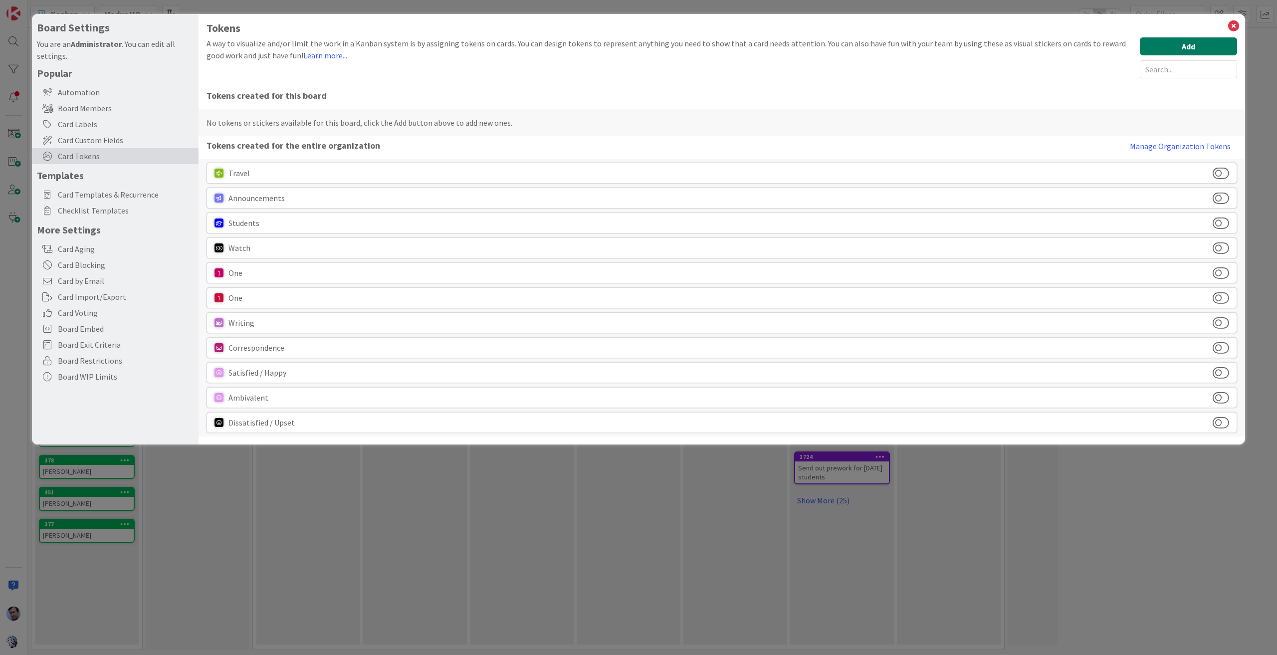
click at [1182, 48] on button "Add" at bounding box center [1188, 46] width 97 height 18
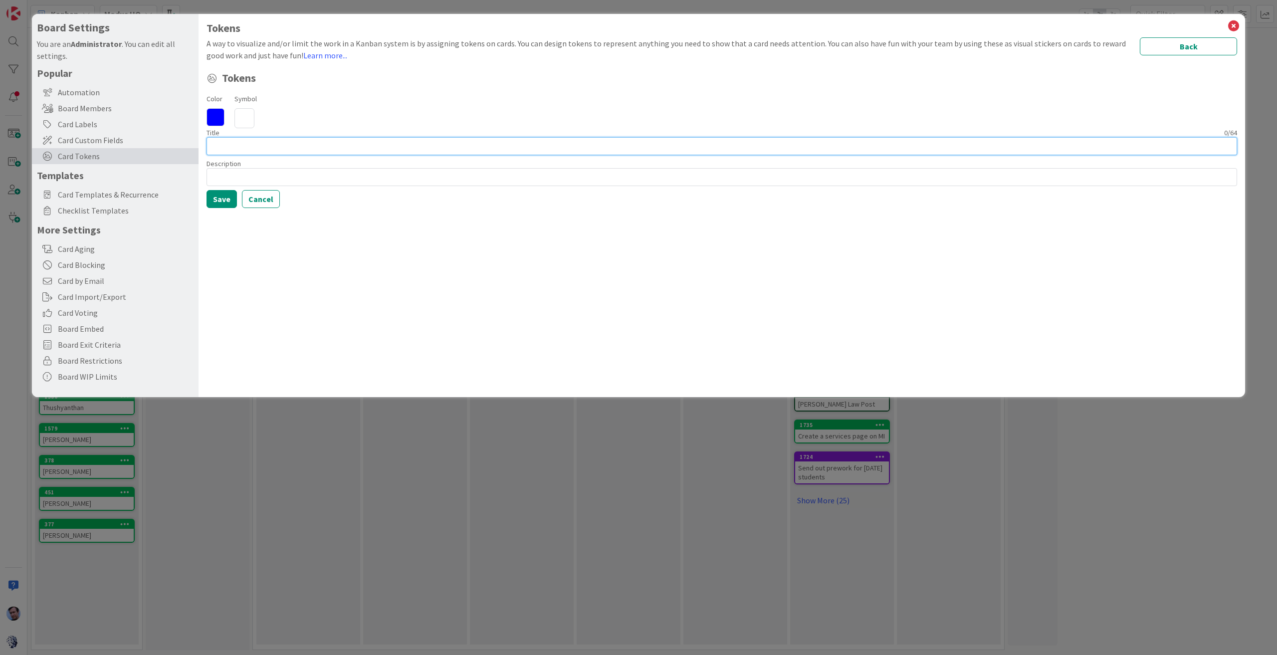
click at [253, 143] on input at bounding box center [721, 146] width 1030 height 18
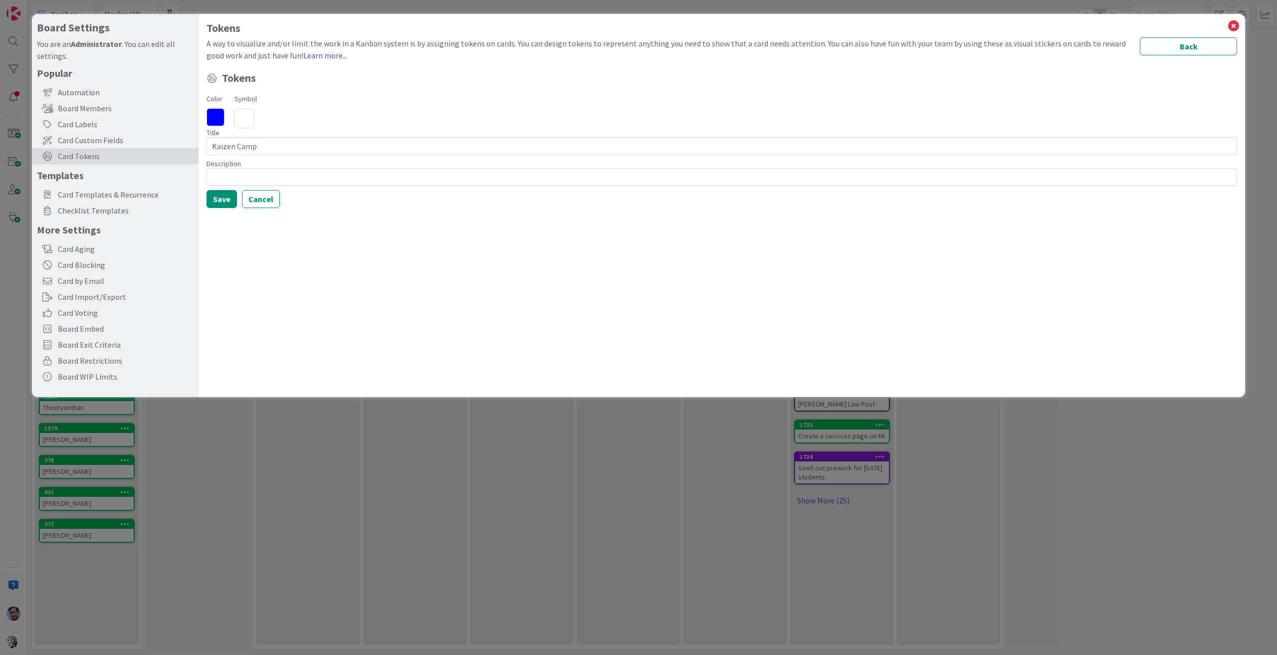
click at [248, 120] on icon at bounding box center [244, 118] width 20 height 20
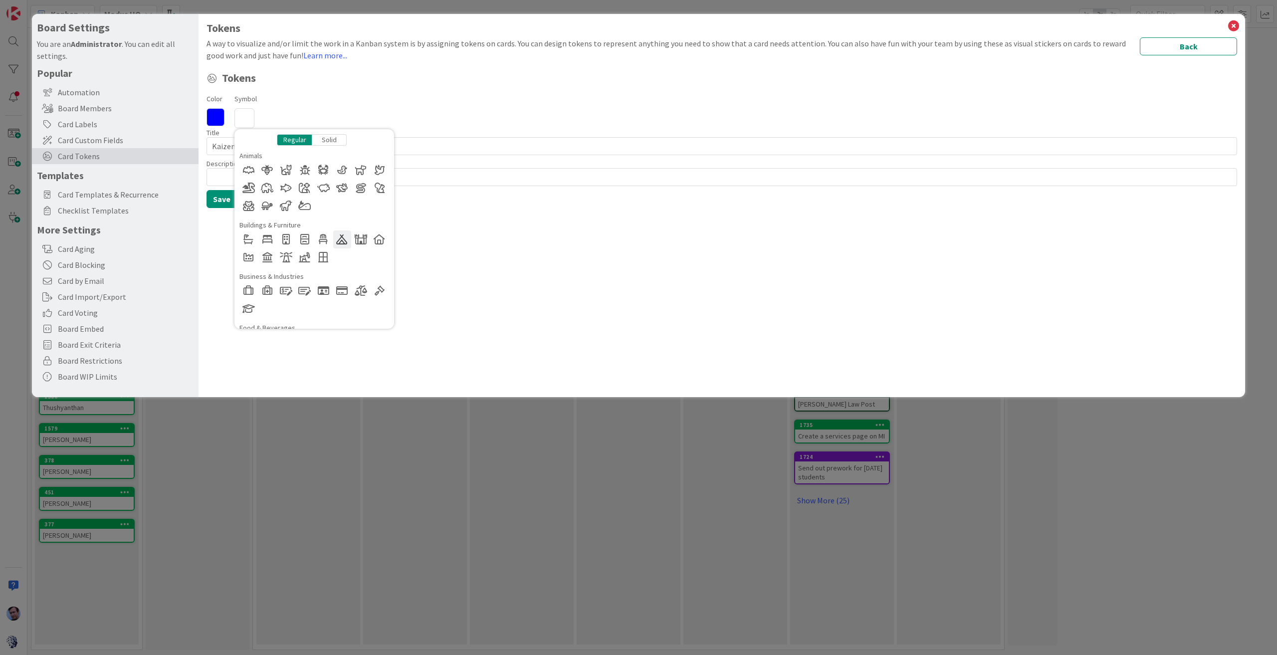
click at [340, 239] on div at bounding box center [342, 239] width 18 height 18
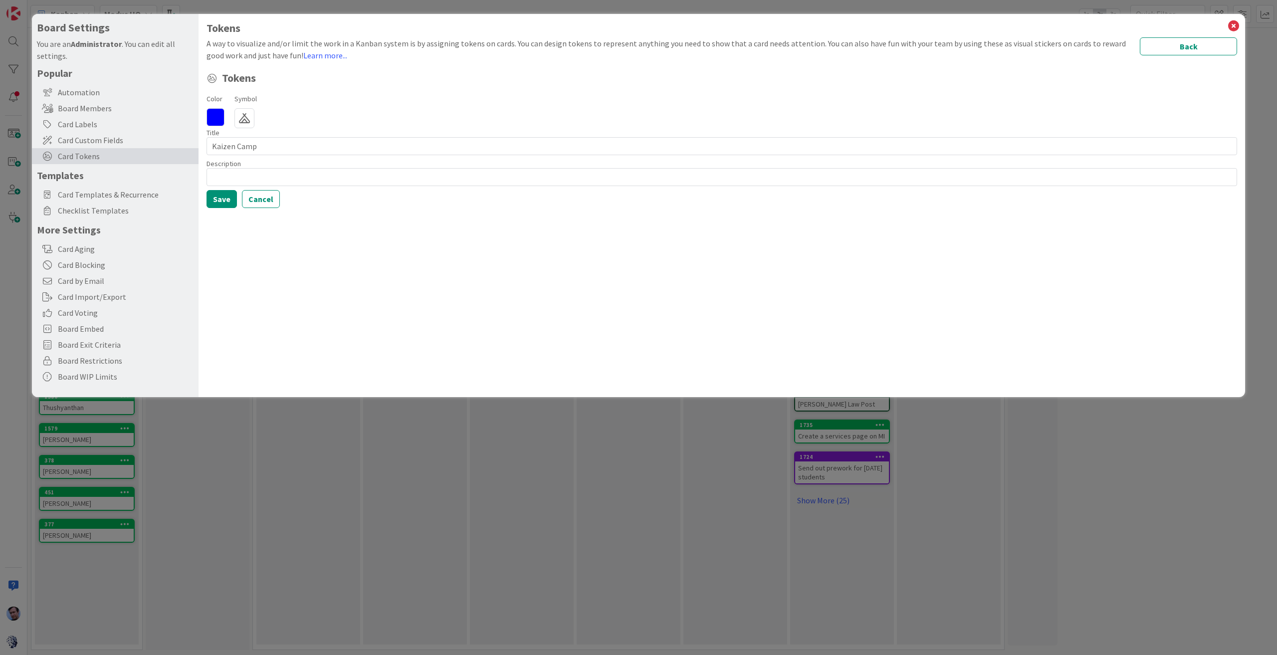
click at [215, 118] on icon at bounding box center [215, 117] width 18 height 18
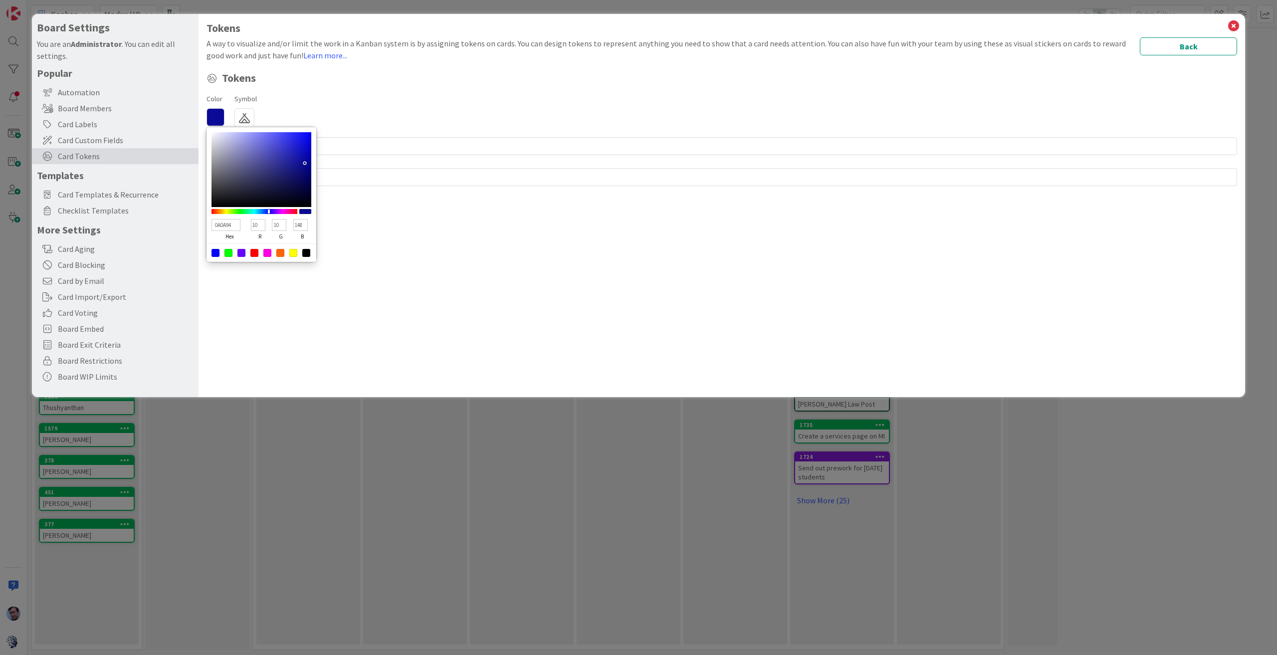
click at [304, 163] on div at bounding box center [261, 169] width 100 height 75
click at [370, 277] on div "Tokens A way to visualize and/or limit the work in a Kanban system is by assign…" at bounding box center [721, 205] width 1046 height 383
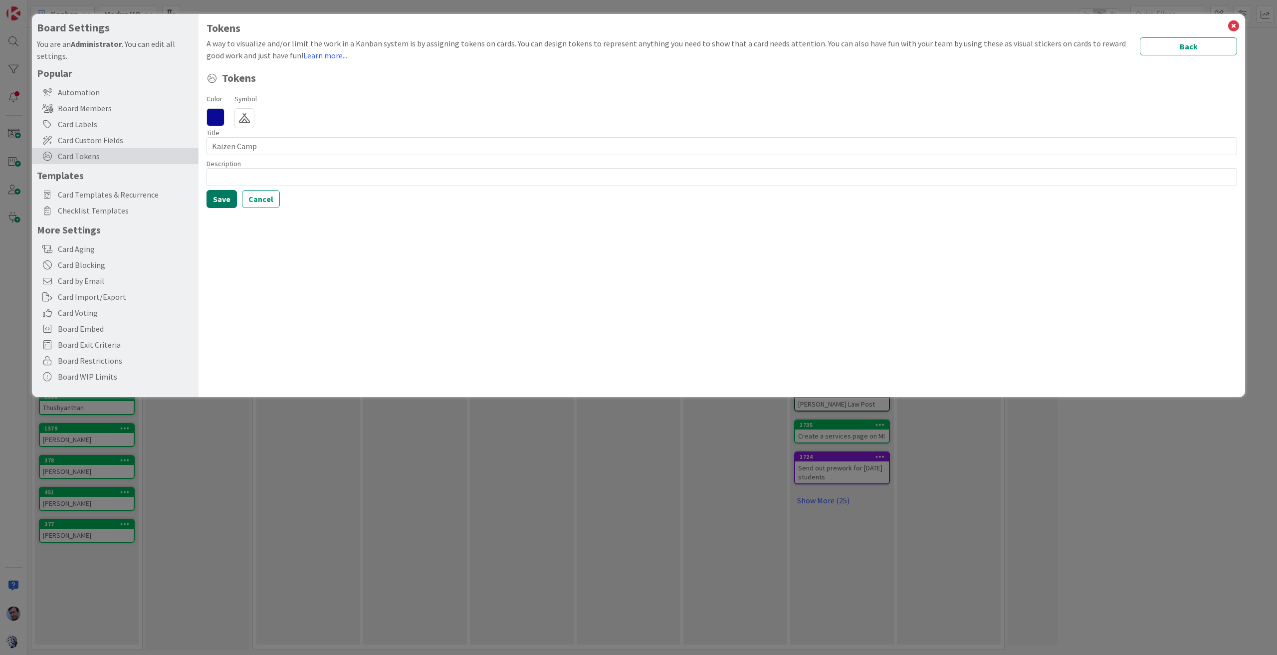
click at [210, 196] on button "Save" at bounding box center [221, 199] width 30 height 18
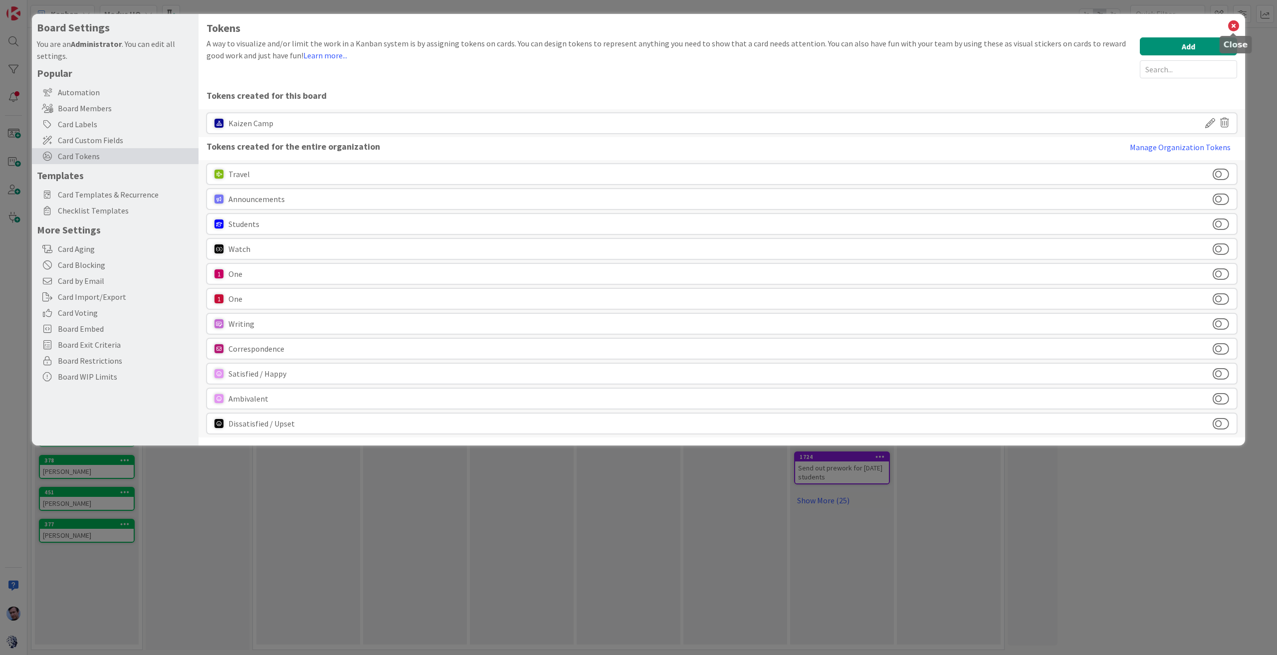
click at [1235, 29] on icon at bounding box center [1233, 26] width 13 height 14
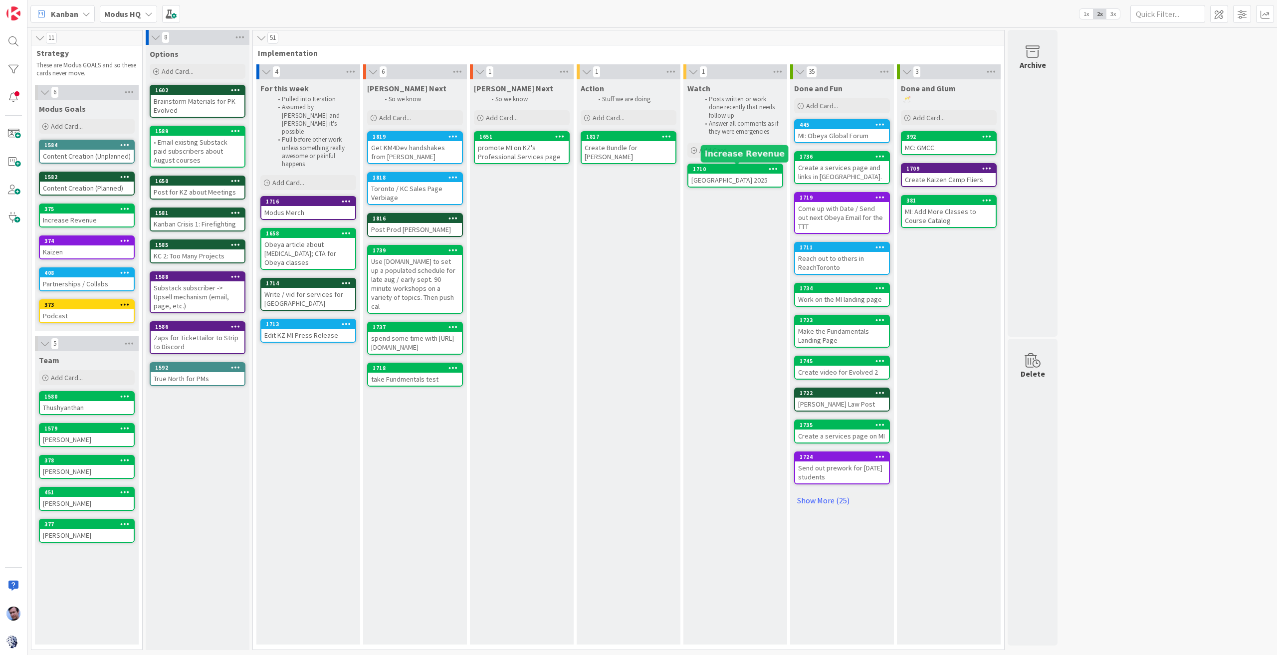
click at [729, 171] on div "1710" at bounding box center [737, 169] width 89 height 7
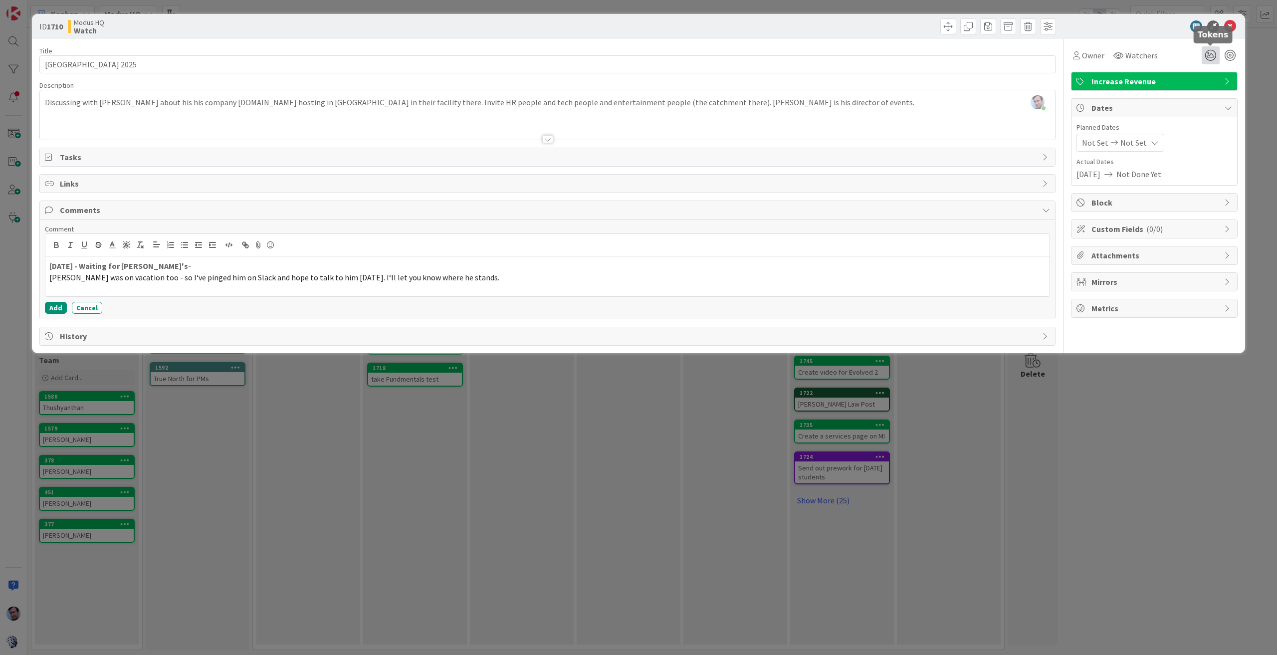
click at [1213, 54] on icon at bounding box center [1210, 55] width 18 height 18
click at [1113, 96] on span "Kaizen Camp" at bounding box center [1120, 92] width 45 height 9
click at [1197, 93] on icon at bounding box center [1198, 93] width 8 height 8
click at [1233, 24] on icon at bounding box center [1230, 26] width 12 height 12
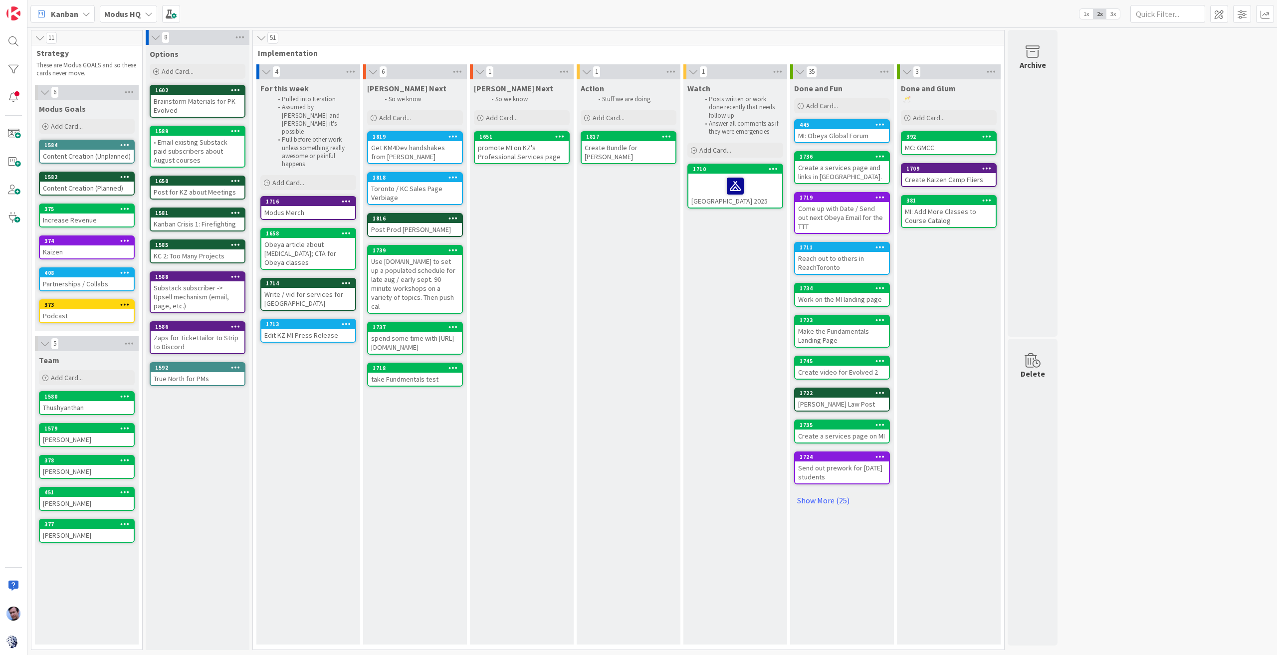
click at [419, 190] on div "Toronto / KC Sales Page Verbiage" at bounding box center [415, 193] width 94 height 22
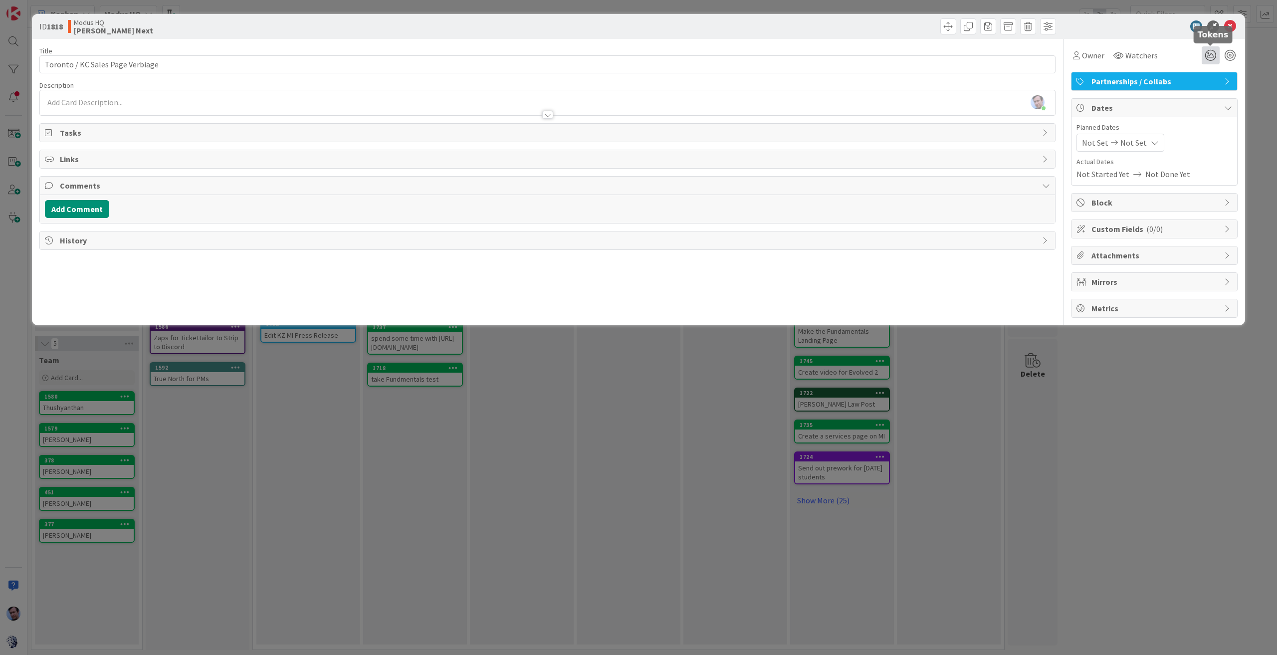
click at [1209, 56] on icon at bounding box center [1210, 55] width 18 height 18
click at [1197, 92] on icon at bounding box center [1198, 93] width 8 height 8
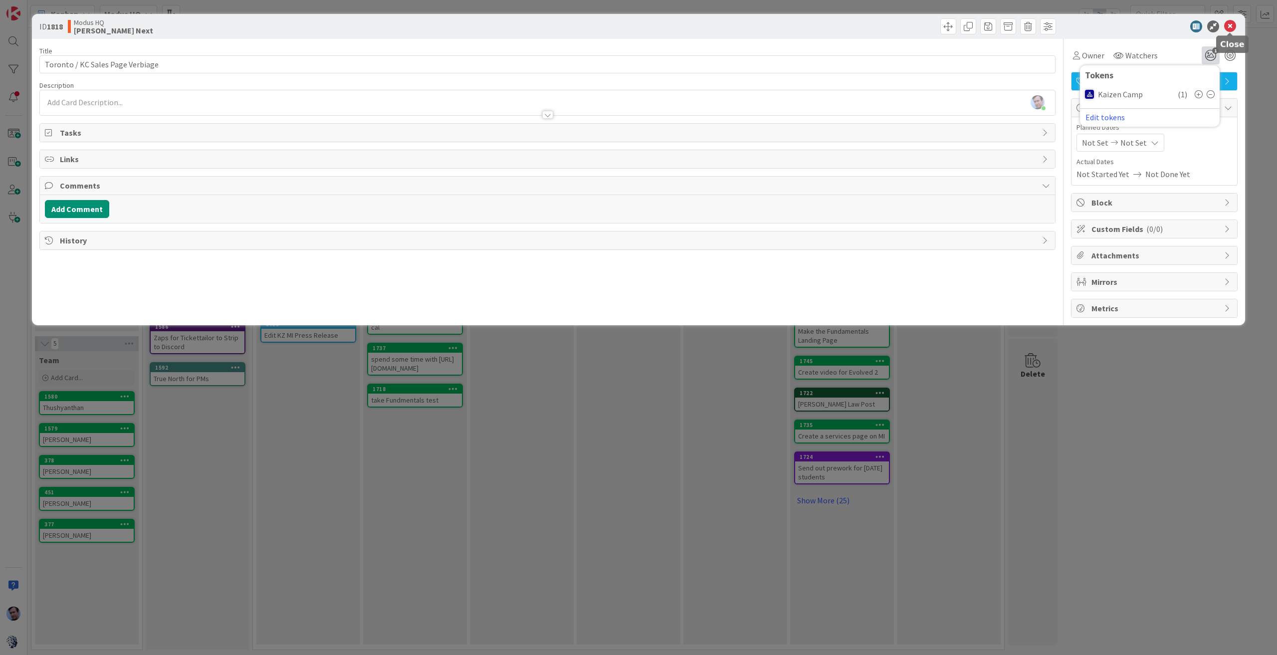
click at [1233, 29] on icon at bounding box center [1230, 26] width 12 height 12
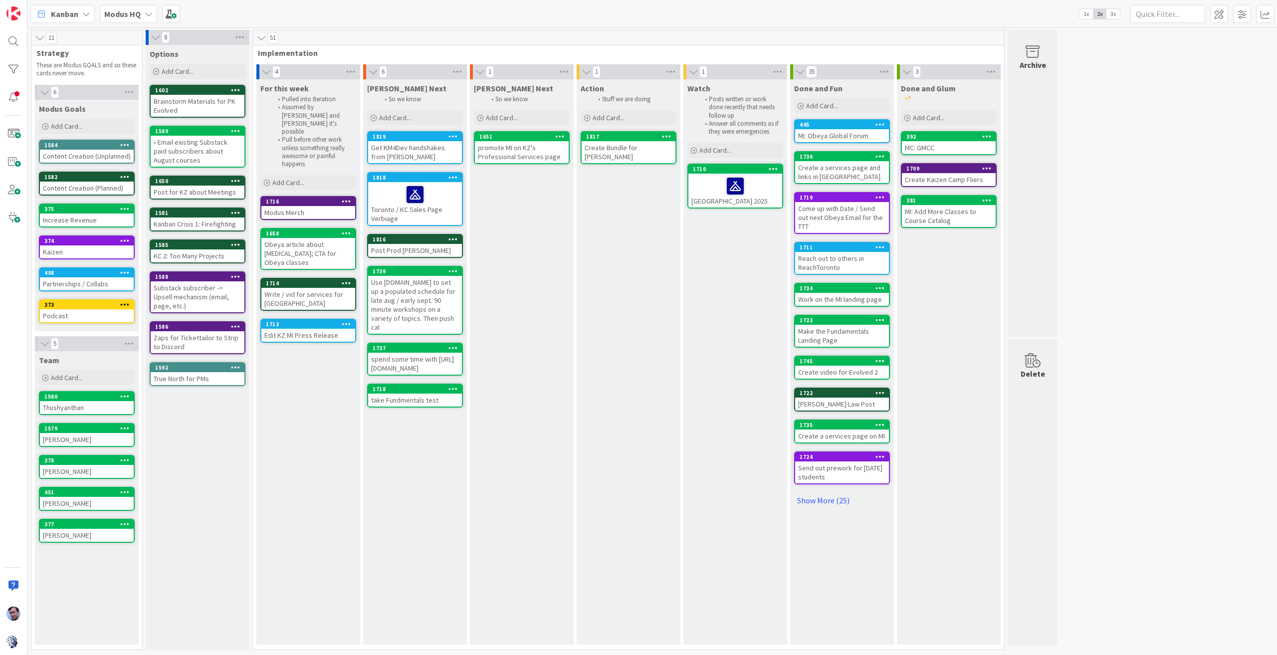
click at [852, 253] on div "Reach out to others in ReachToronto" at bounding box center [842, 263] width 94 height 22
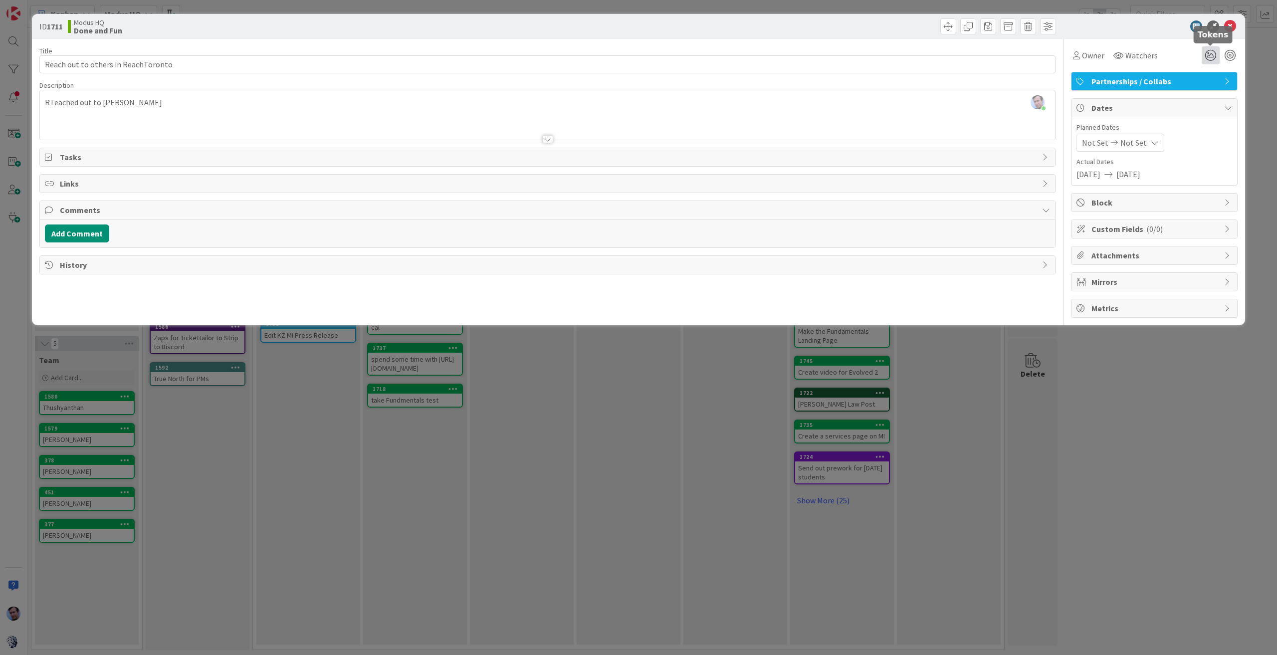
click at [1211, 61] on icon at bounding box center [1210, 55] width 18 height 18
click at [1196, 96] on icon at bounding box center [1198, 93] width 8 height 8
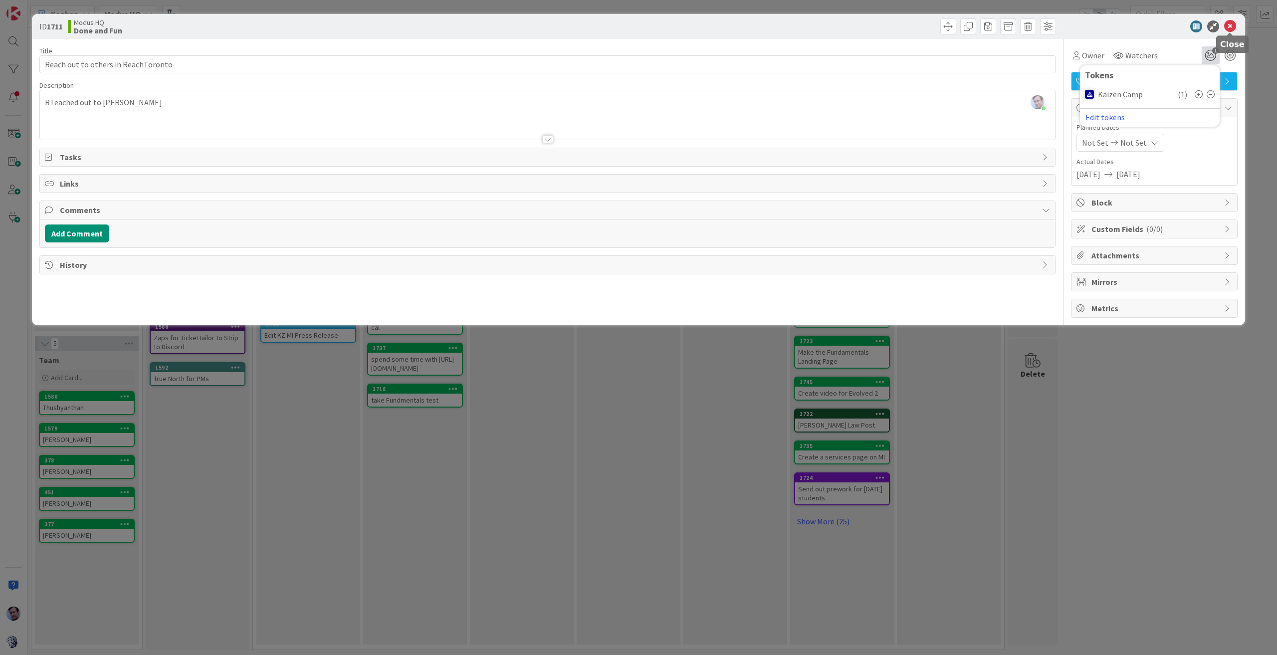
click at [1234, 26] on icon at bounding box center [1230, 26] width 12 height 12
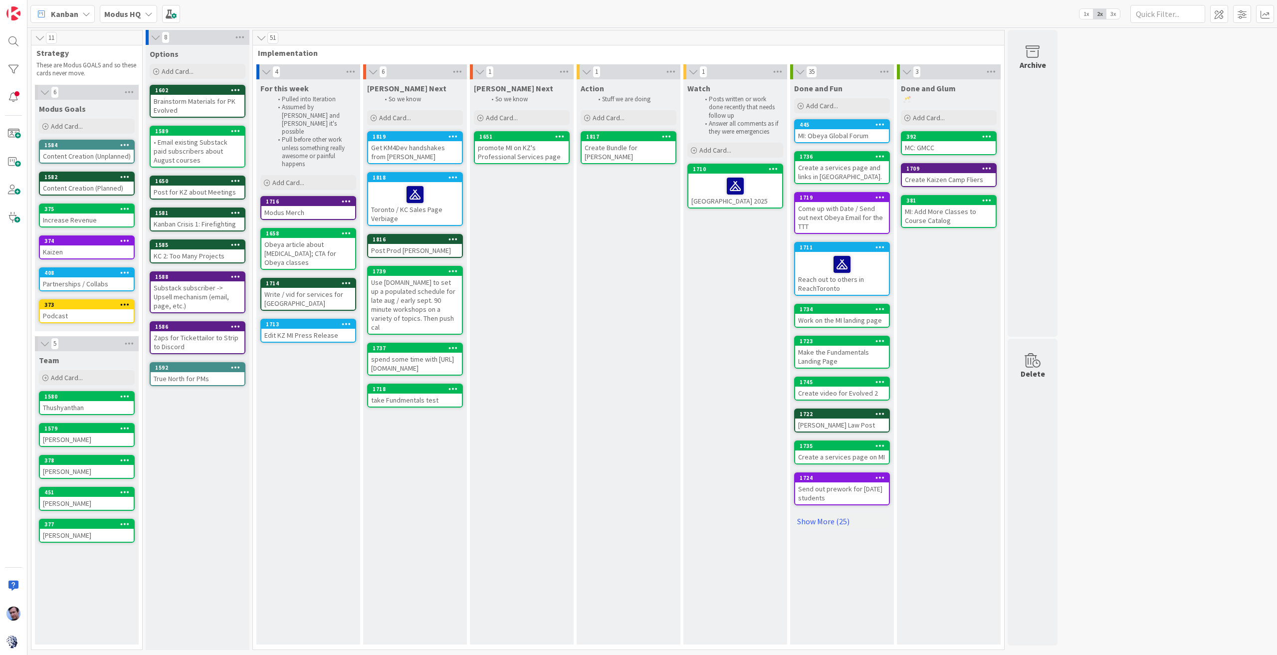
click at [938, 174] on div "Create Kaizen Camp Fliers" at bounding box center [949, 179] width 94 height 13
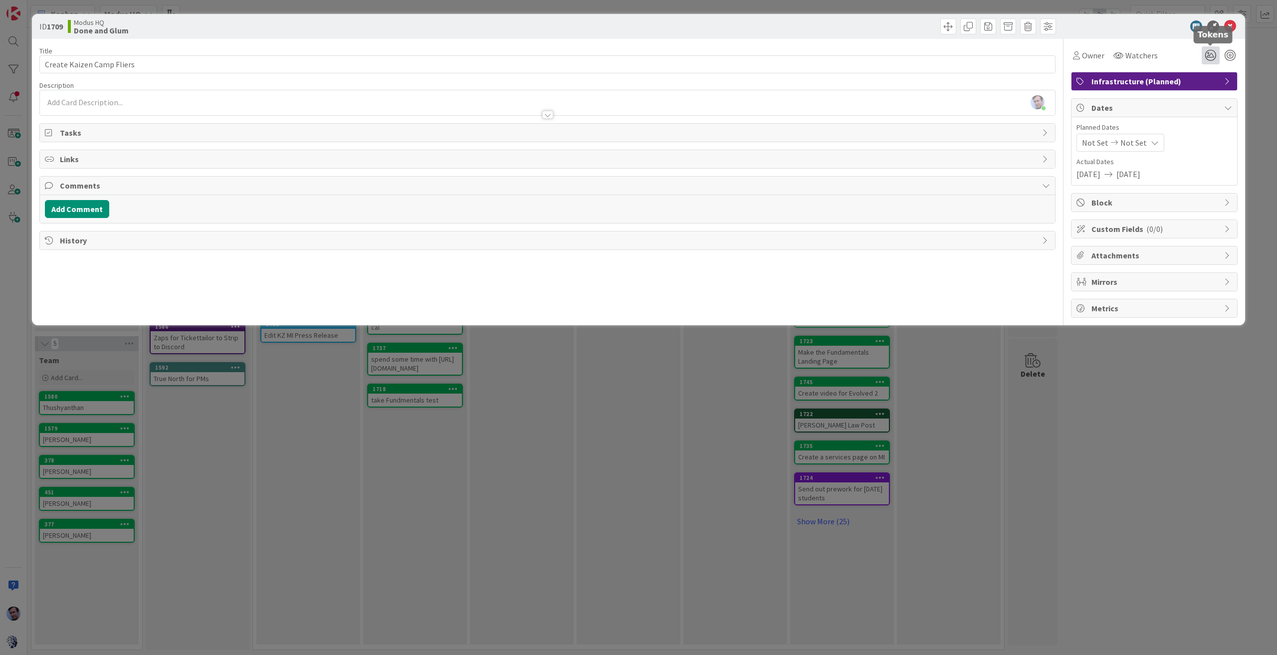
click at [1215, 54] on icon at bounding box center [1210, 55] width 18 height 18
click at [1199, 96] on icon at bounding box center [1198, 93] width 8 height 8
click at [1232, 24] on icon at bounding box center [1230, 26] width 12 height 12
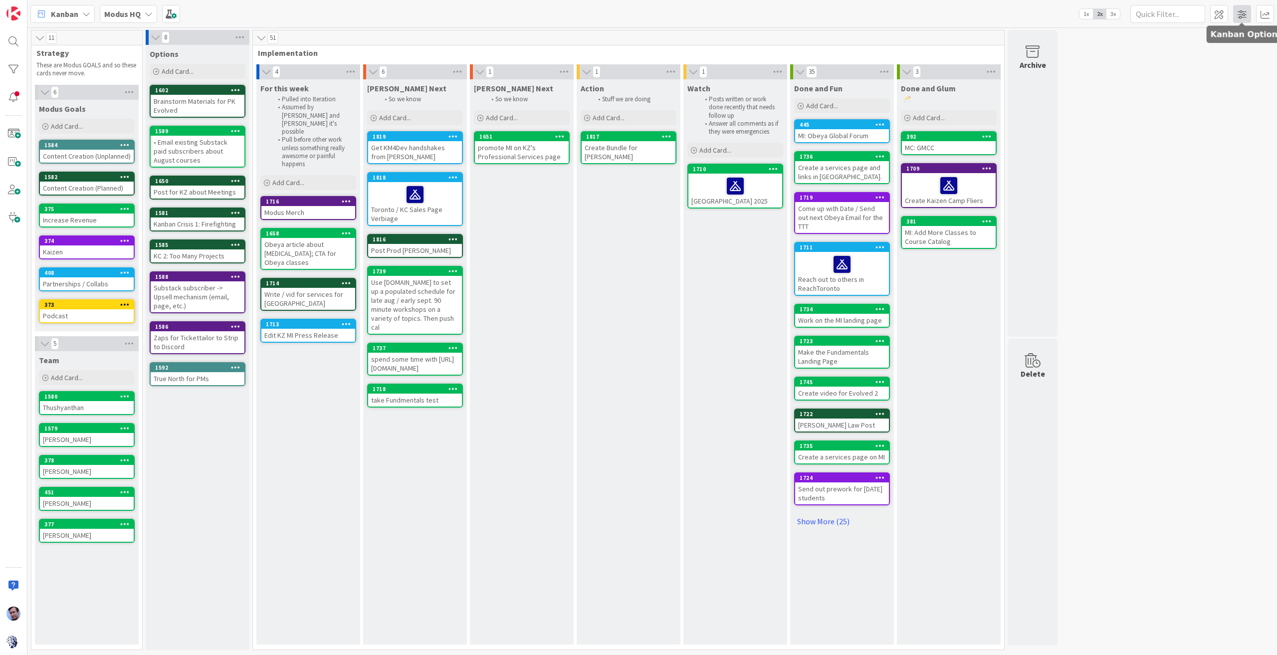
click at [1243, 16] on span at bounding box center [1242, 14] width 18 height 18
click at [1075, 121] on div "11 Strategy These are Modus GOALS and so these cards never move. 6 Modus Goals …" at bounding box center [651, 342] width 1245 height 625
click at [169, 17] on span at bounding box center [171, 14] width 18 height 18
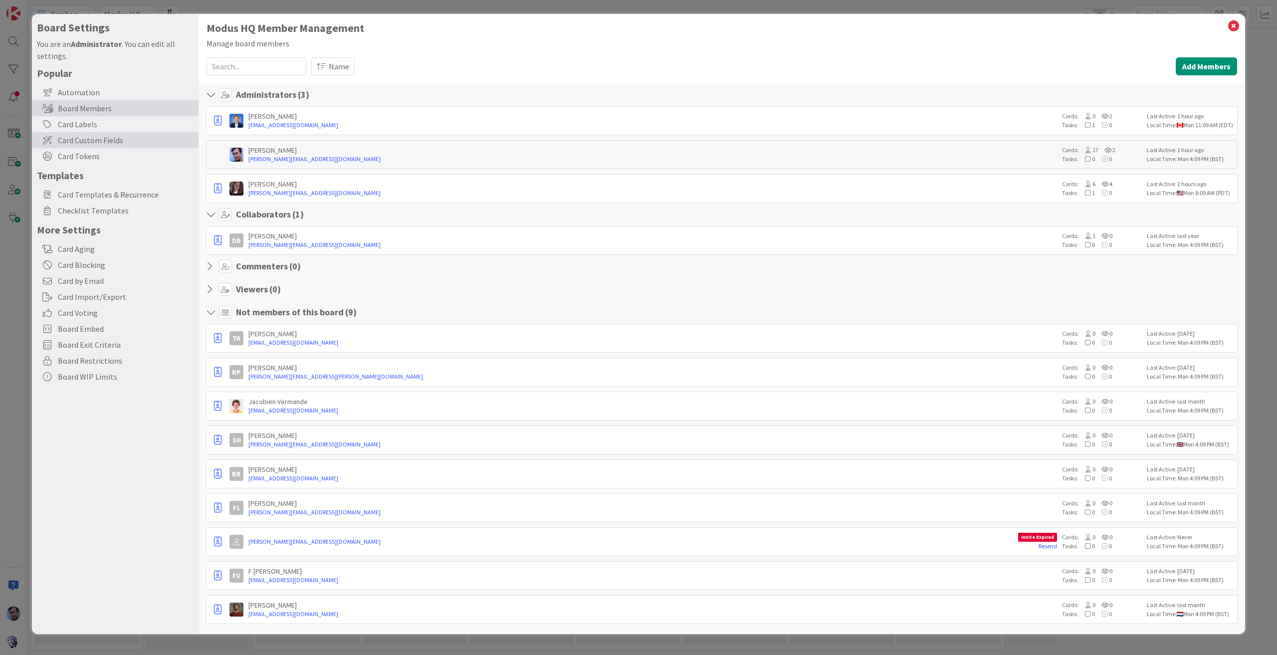
click at [101, 141] on span "Card Custom Fields" at bounding box center [126, 140] width 136 height 12
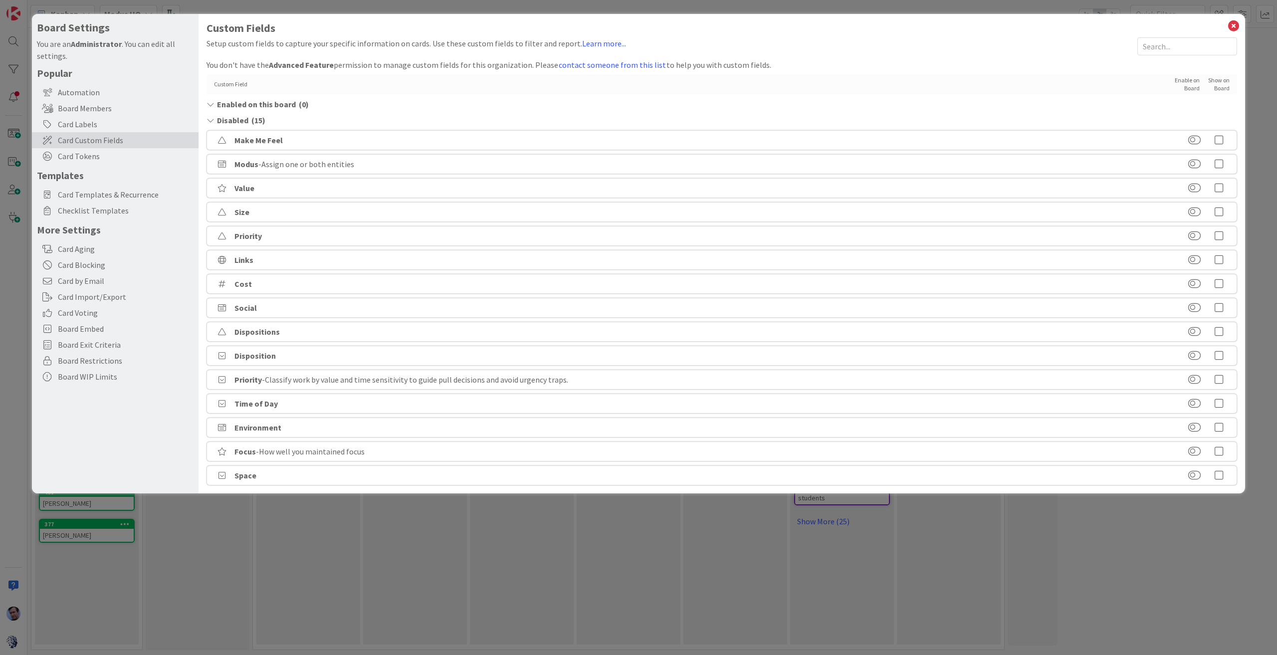
click at [230, 83] on div "Custom Field" at bounding box center [687, 84] width 946 height 8
click at [624, 65] on button "contact someone from this list" at bounding box center [612, 64] width 108 height 13
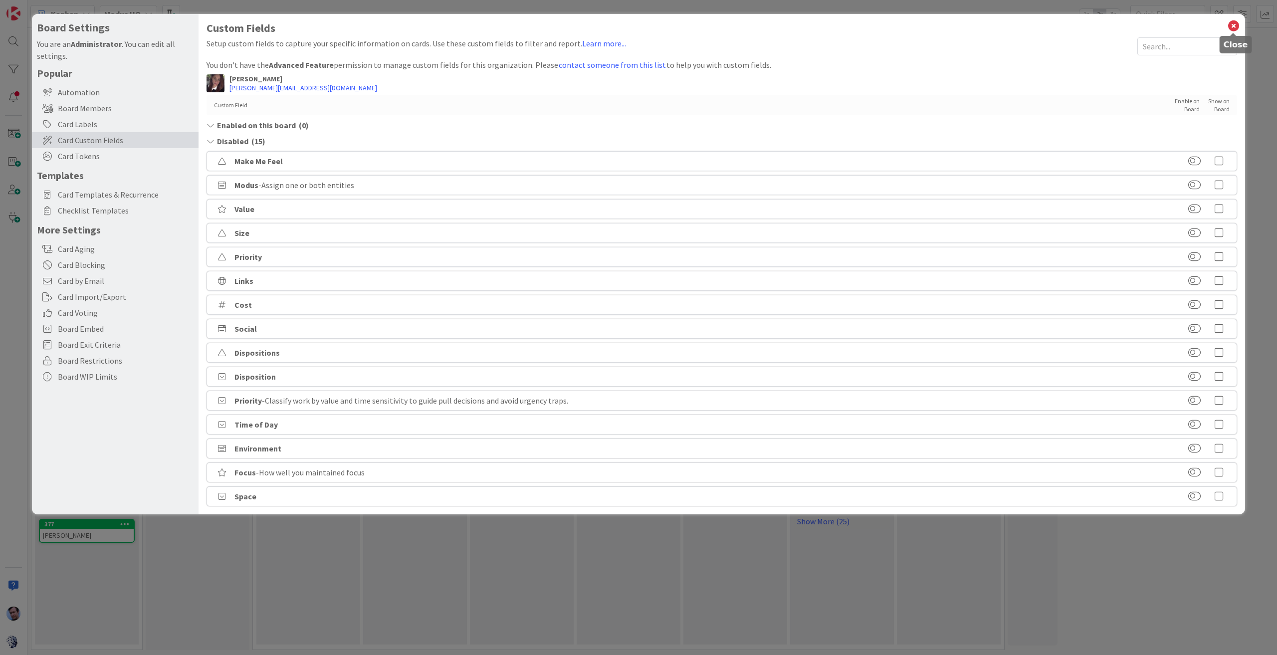
click at [1234, 24] on icon at bounding box center [1233, 26] width 13 height 14
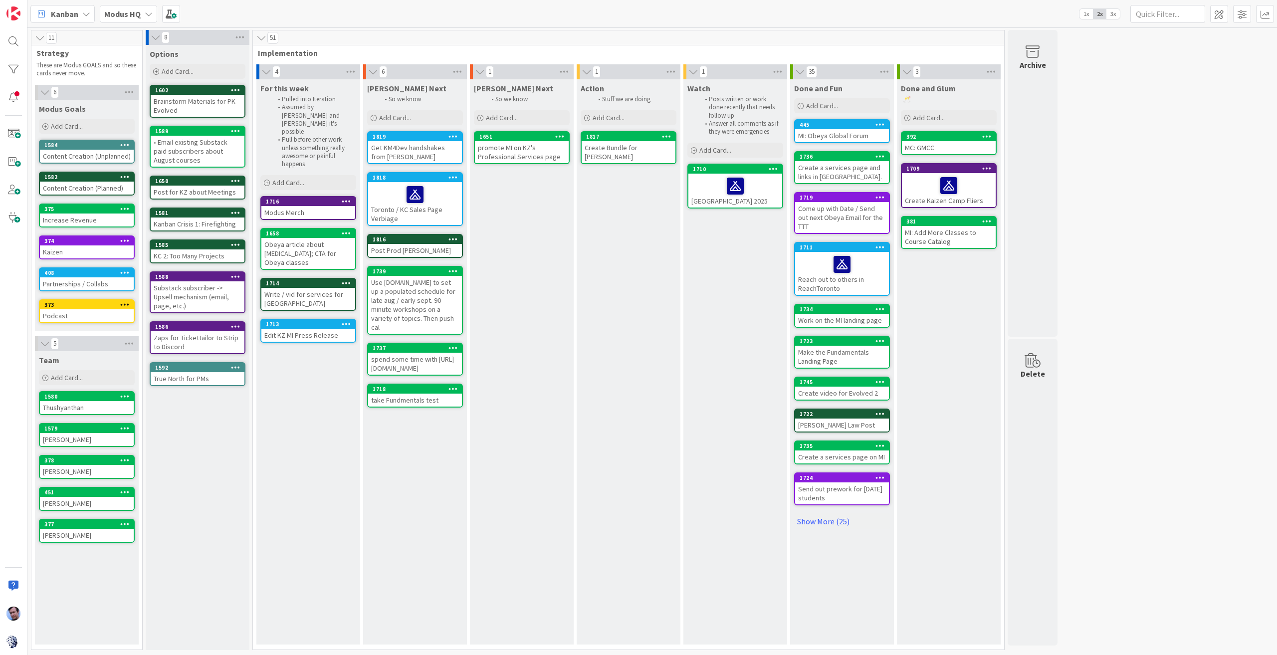
click at [434, 154] on div "Get KM4Dev handshakes from [PERSON_NAME]" at bounding box center [415, 152] width 94 height 22
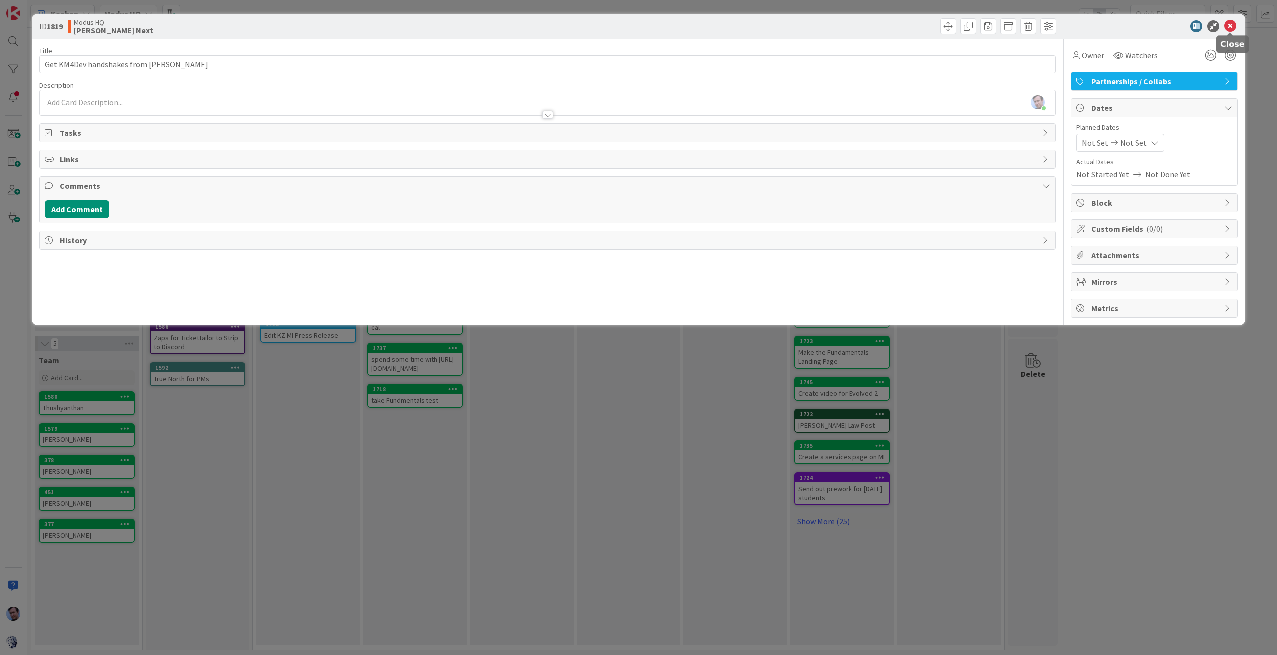
click at [1227, 27] on icon at bounding box center [1230, 26] width 12 height 12
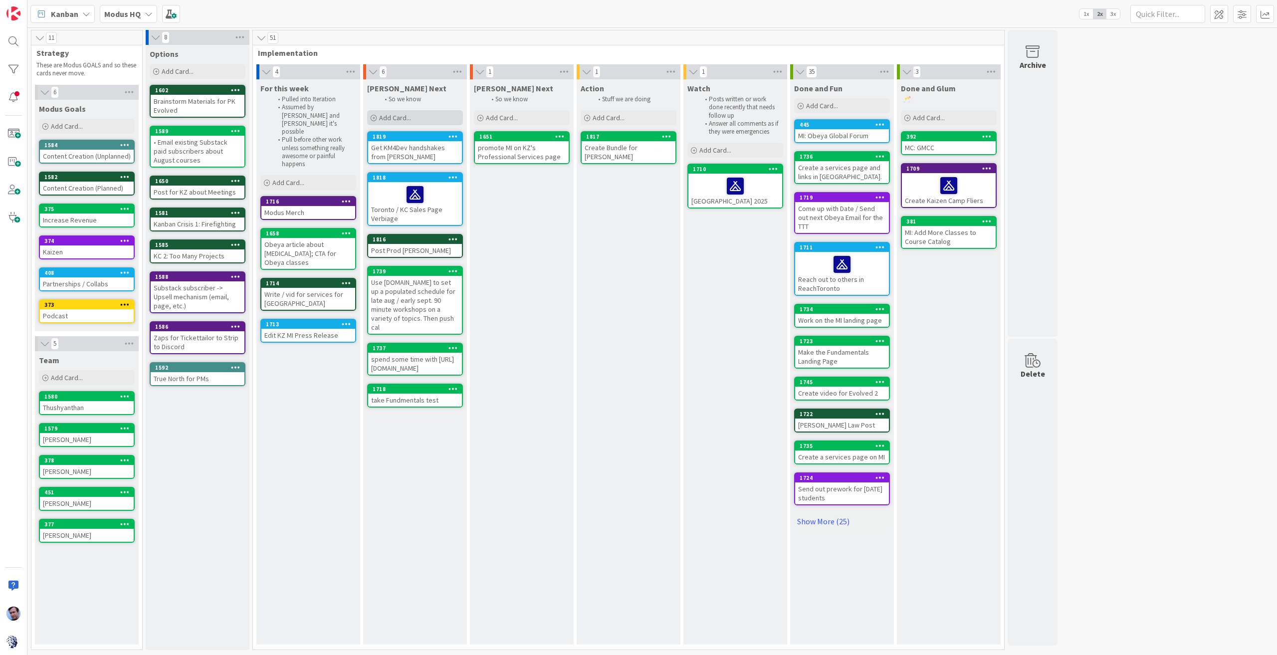
click at [395, 119] on span "Add Card..." at bounding box center [395, 117] width 32 height 9
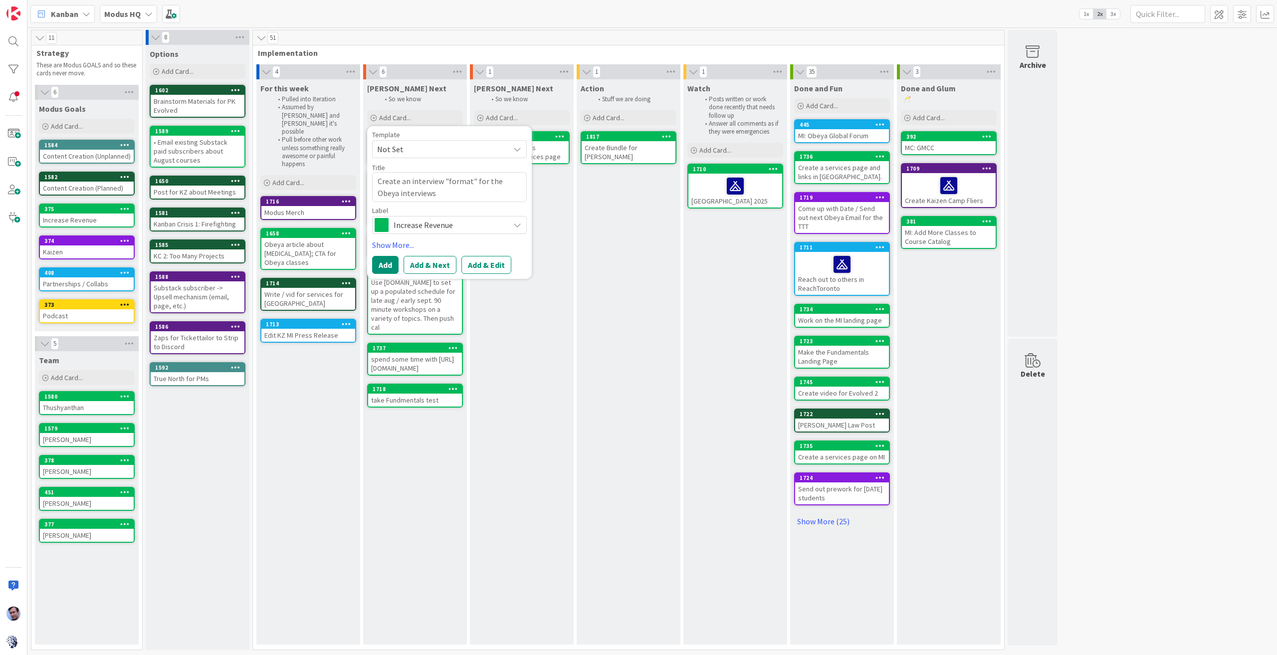
click at [492, 223] on span "Increase Revenue" at bounding box center [448, 225] width 111 height 14
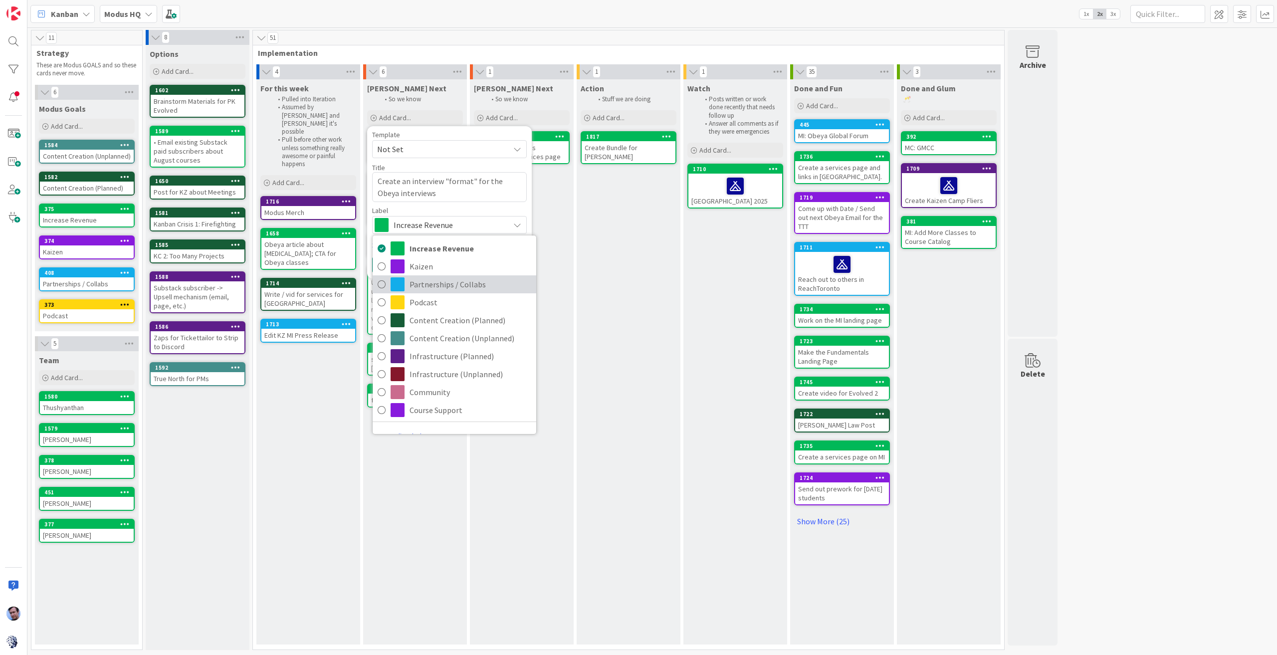
click at [440, 281] on span "Partnerships / Collabs" at bounding box center [470, 284] width 122 height 15
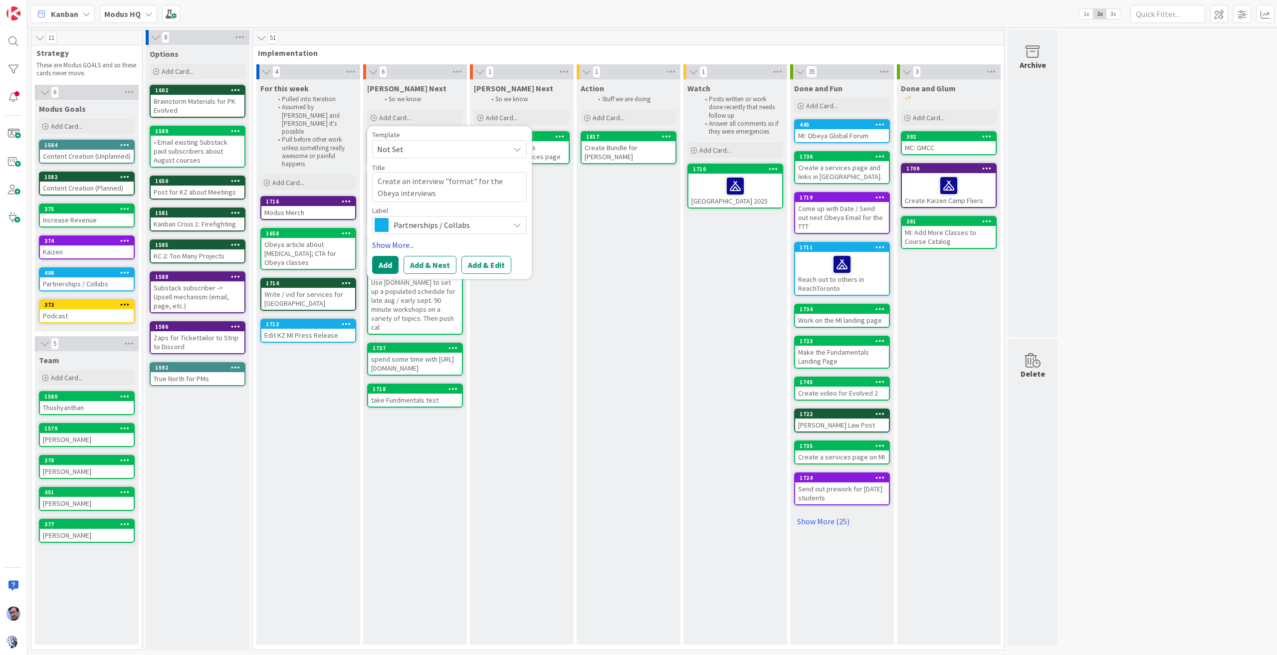
click at [400, 246] on link "Show More..." at bounding box center [449, 245] width 155 height 12
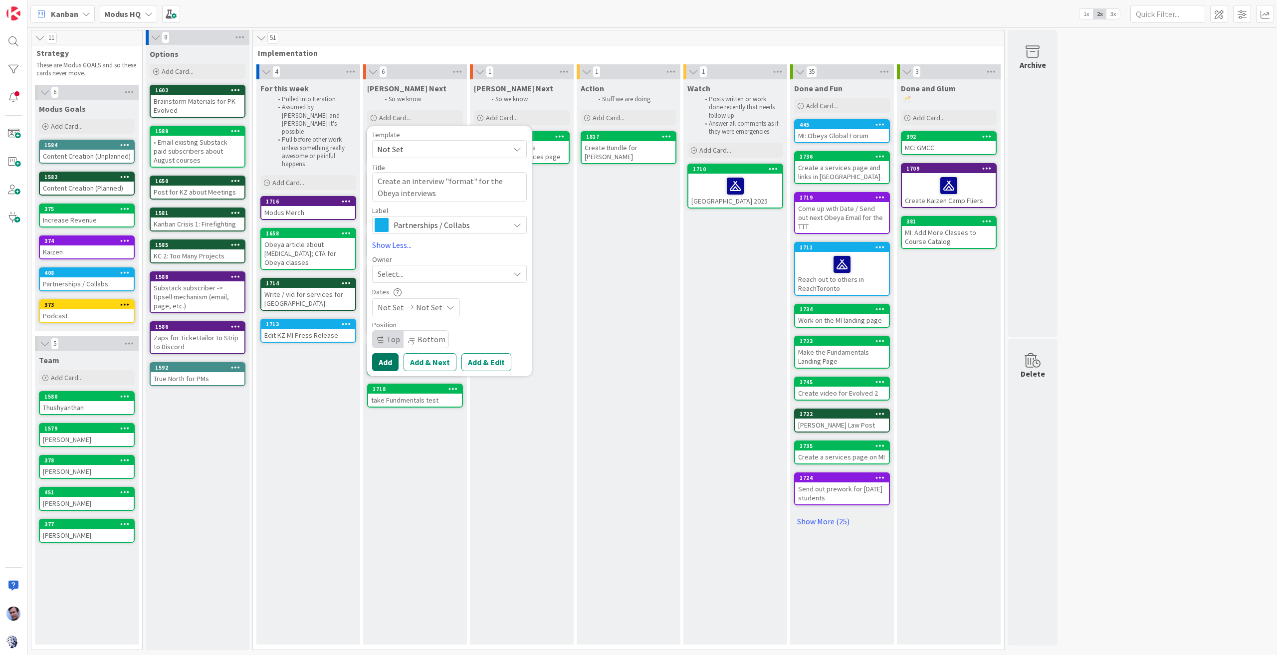
click at [392, 359] on button "Add" at bounding box center [385, 362] width 26 height 18
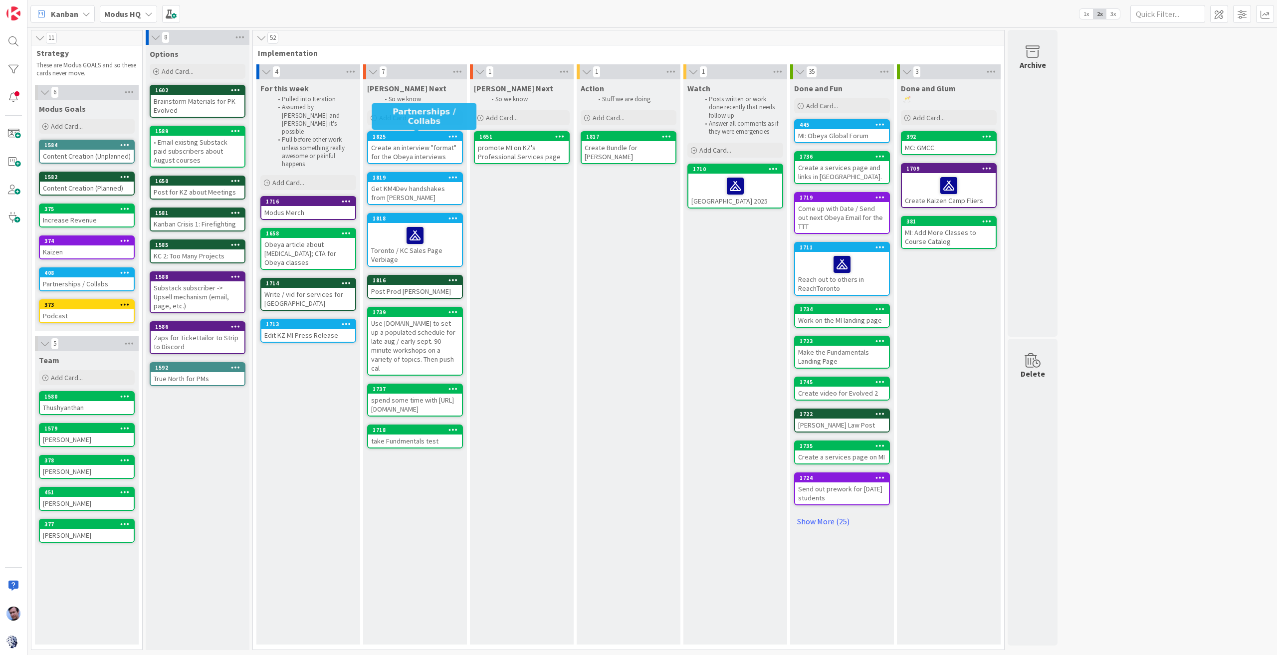
click at [433, 139] on div "1825" at bounding box center [417, 136] width 89 height 7
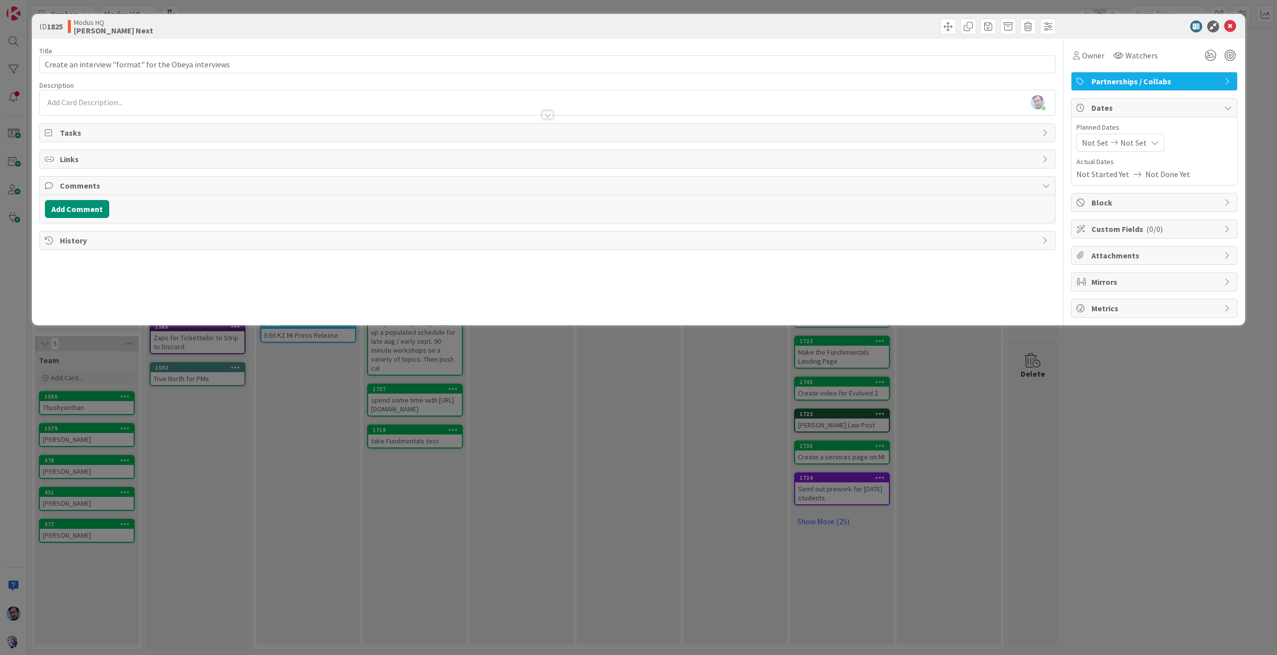
click at [1155, 279] on span "Mirrors" at bounding box center [1155, 282] width 128 height 12
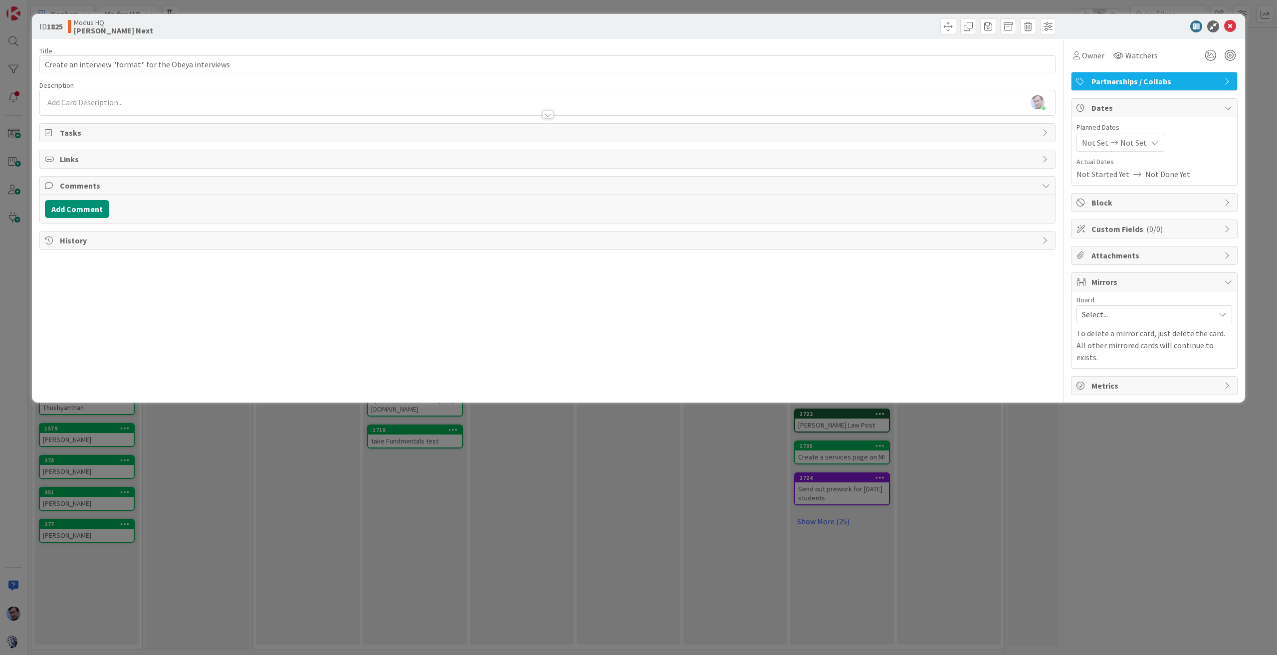
click at [1150, 310] on span "Select..." at bounding box center [1146, 314] width 128 height 14
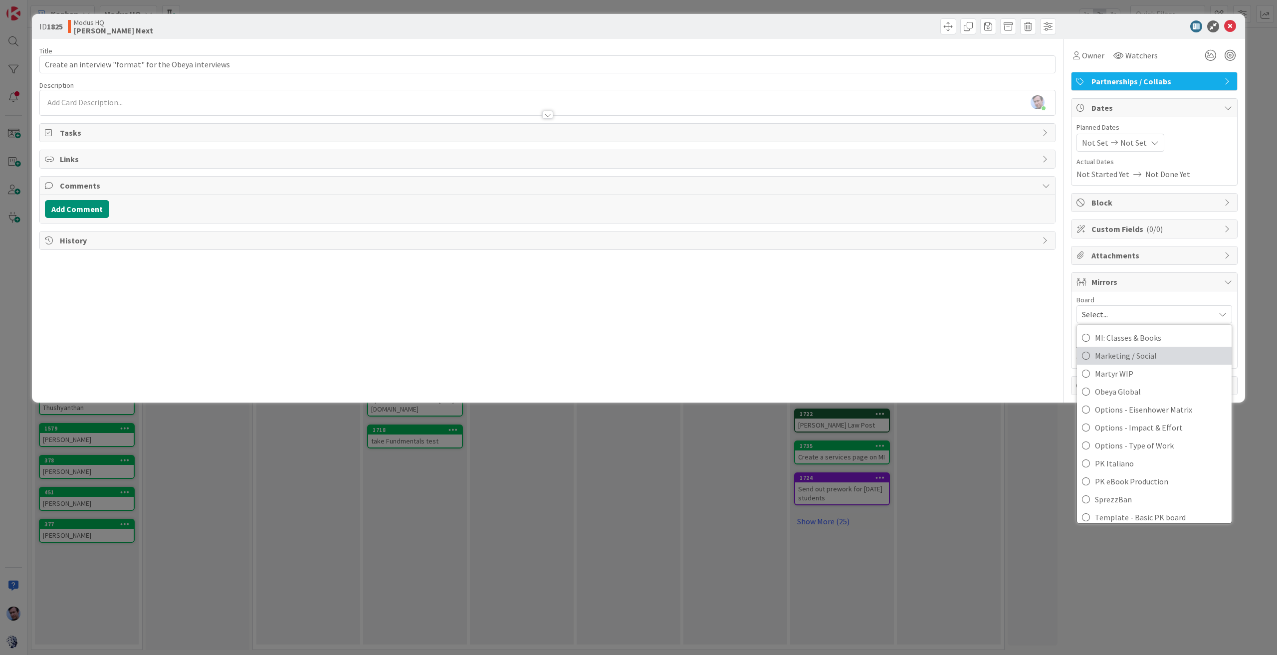
scroll to position [199, 0]
click at [1132, 375] on span "Obeya Global" at bounding box center [1161, 377] width 132 height 15
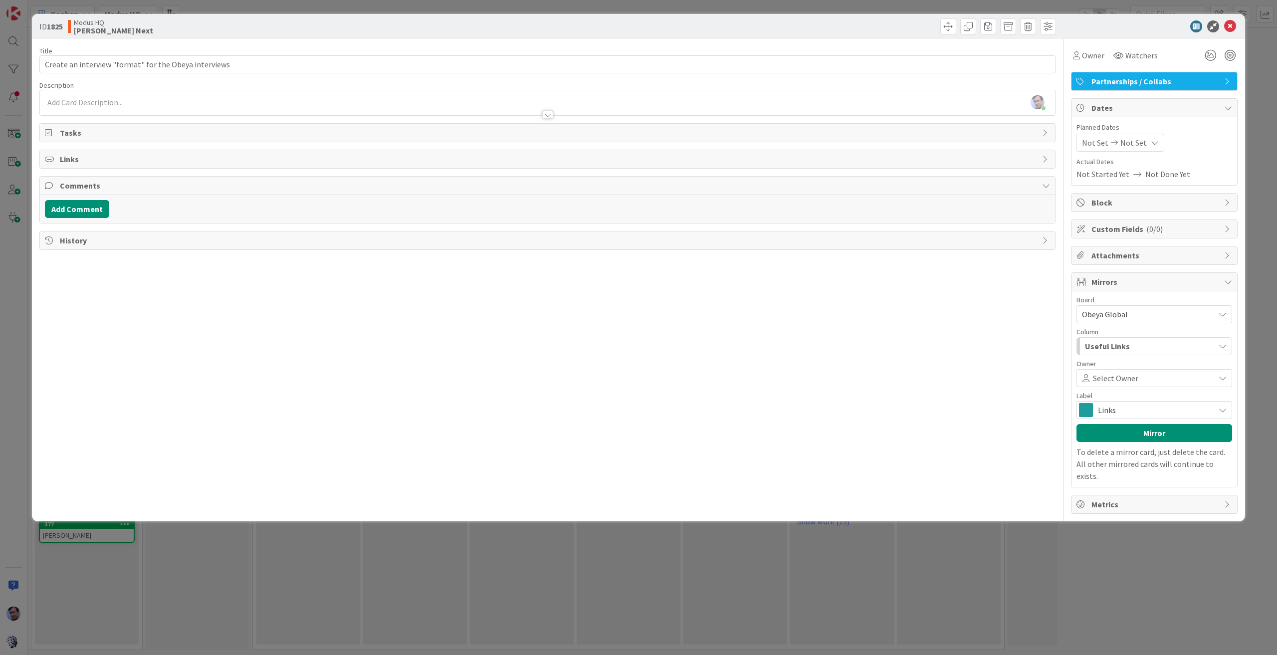
click at [1222, 344] on icon "button" at bounding box center [1222, 346] width 8 height 8
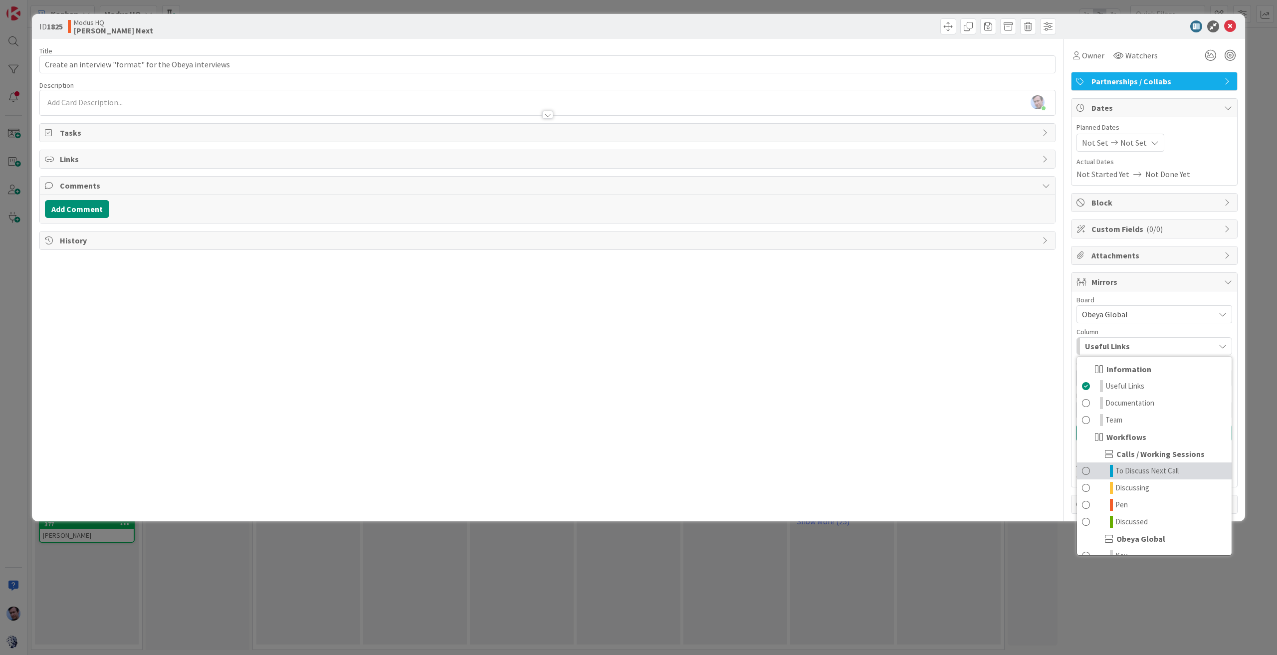
click at [1148, 473] on span "To Discuss Next Call" at bounding box center [1146, 471] width 63 height 12
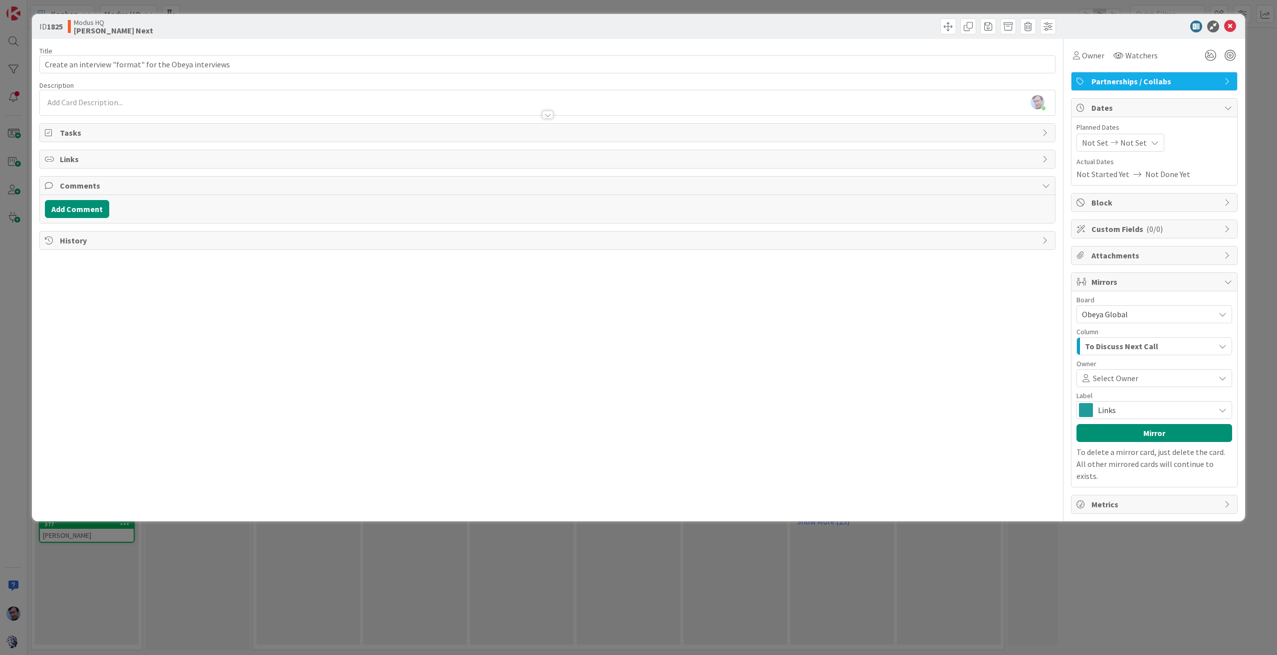
click at [1189, 374] on span at bounding box center [1174, 378] width 73 height 8
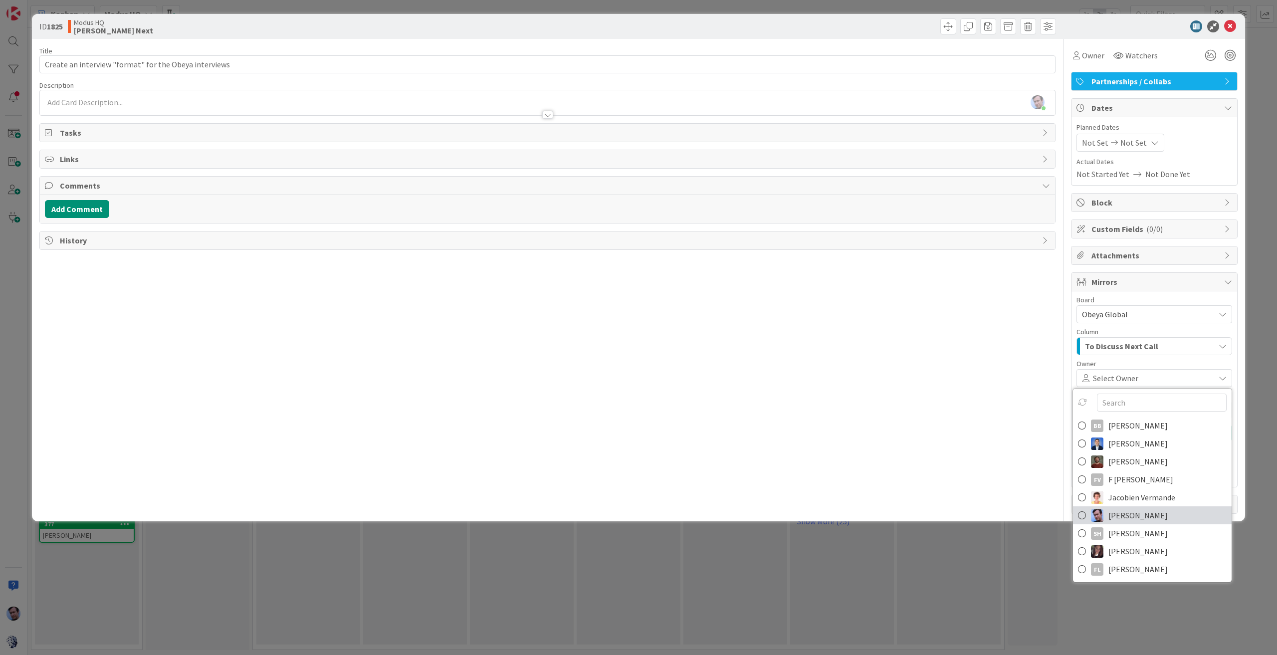
click at [1134, 512] on span "[PERSON_NAME]" at bounding box center [1137, 515] width 59 height 15
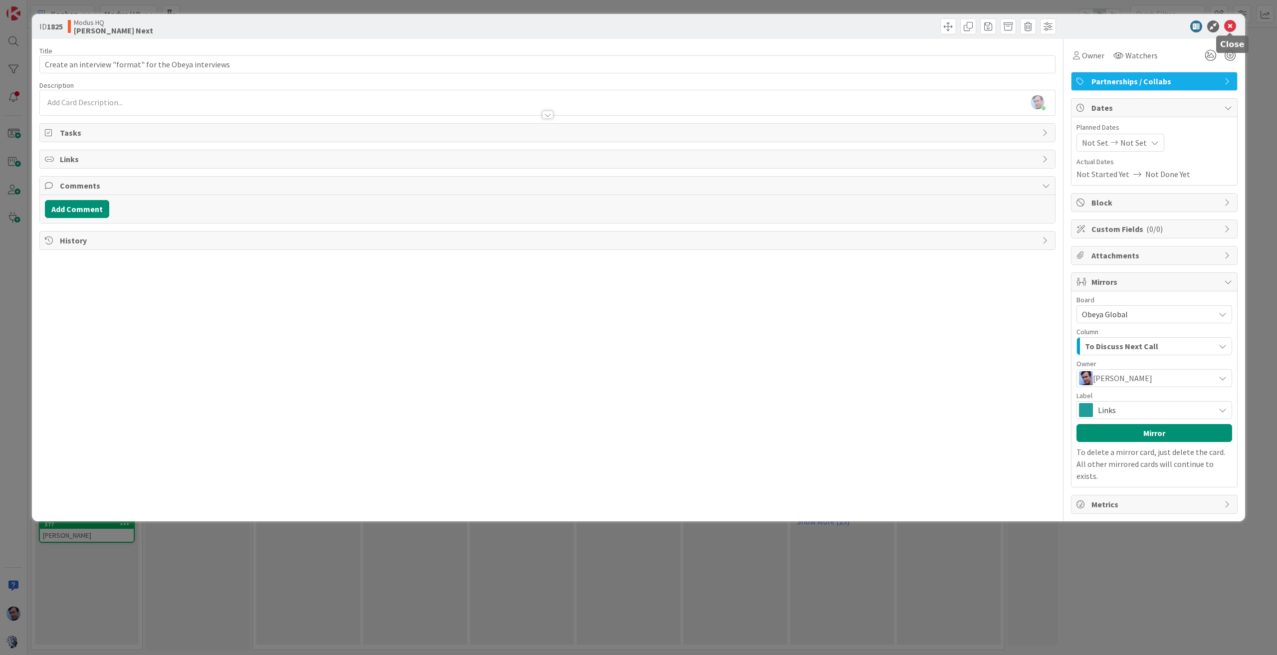
click at [1233, 27] on icon at bounding box center [1230, 26] width 12 height 12
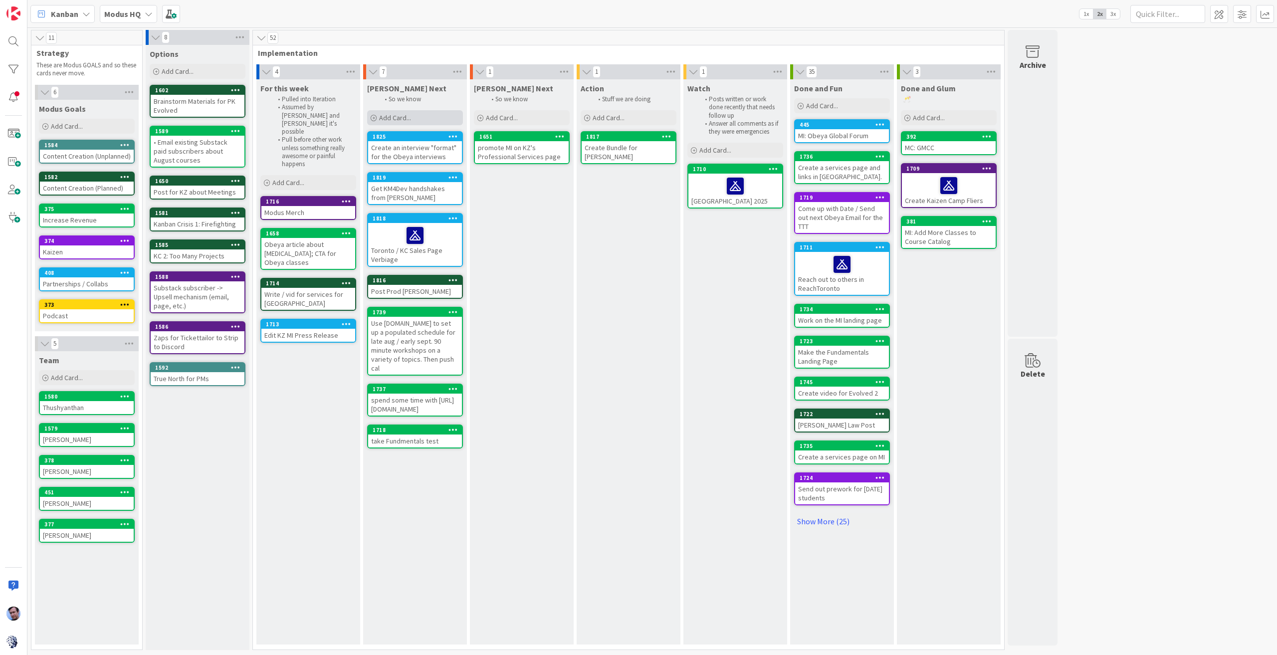
click at [399, 118] on span "Add Card..." at bounding box center [395, 117] width 32 height 9
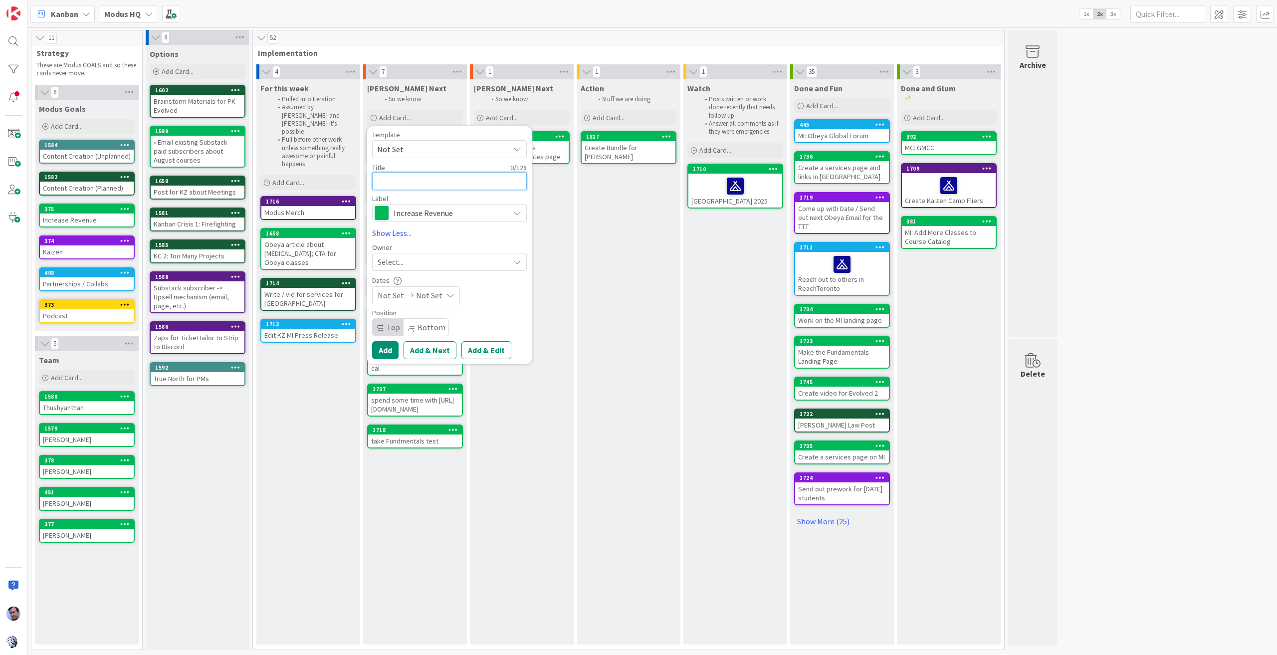
click at [434, 175] on textarea at bounding box center [449, 181] width 155 height 18
click at [474, 223] on span "Increase Revenue" at bounding box center [448, 225] width 111 height 14
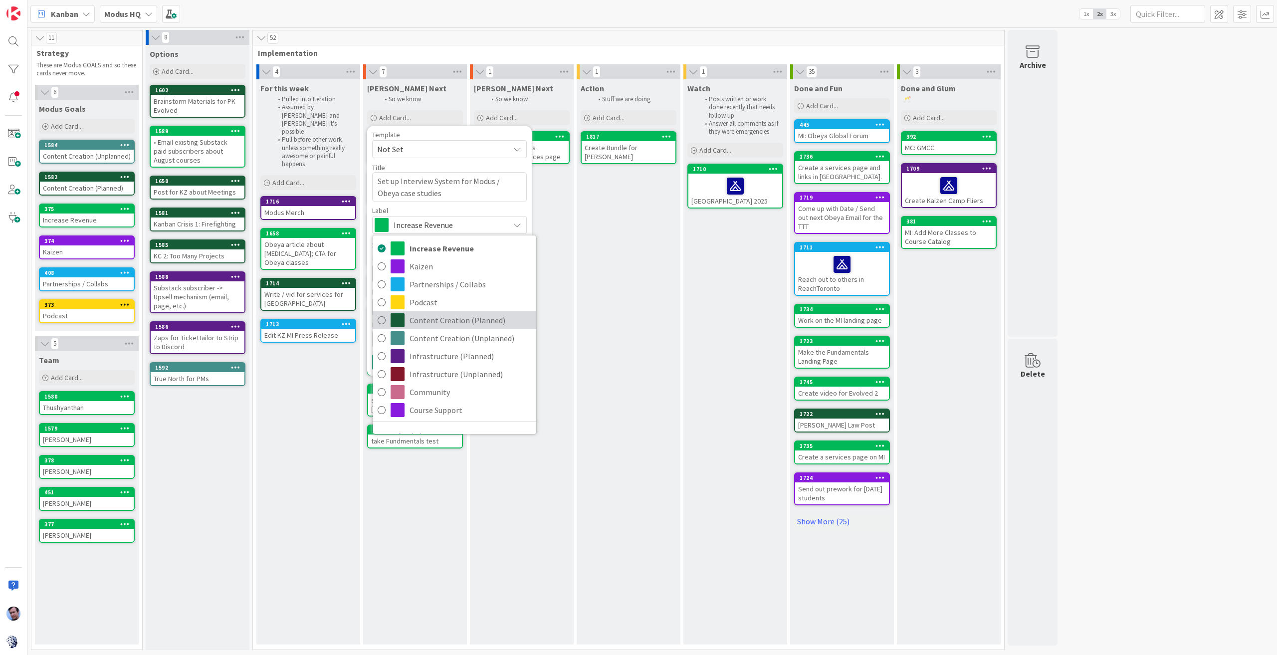
click at [451, 316] on span "Content Creation (Planned)" at bounding box center [470, 320] width 122 height 15
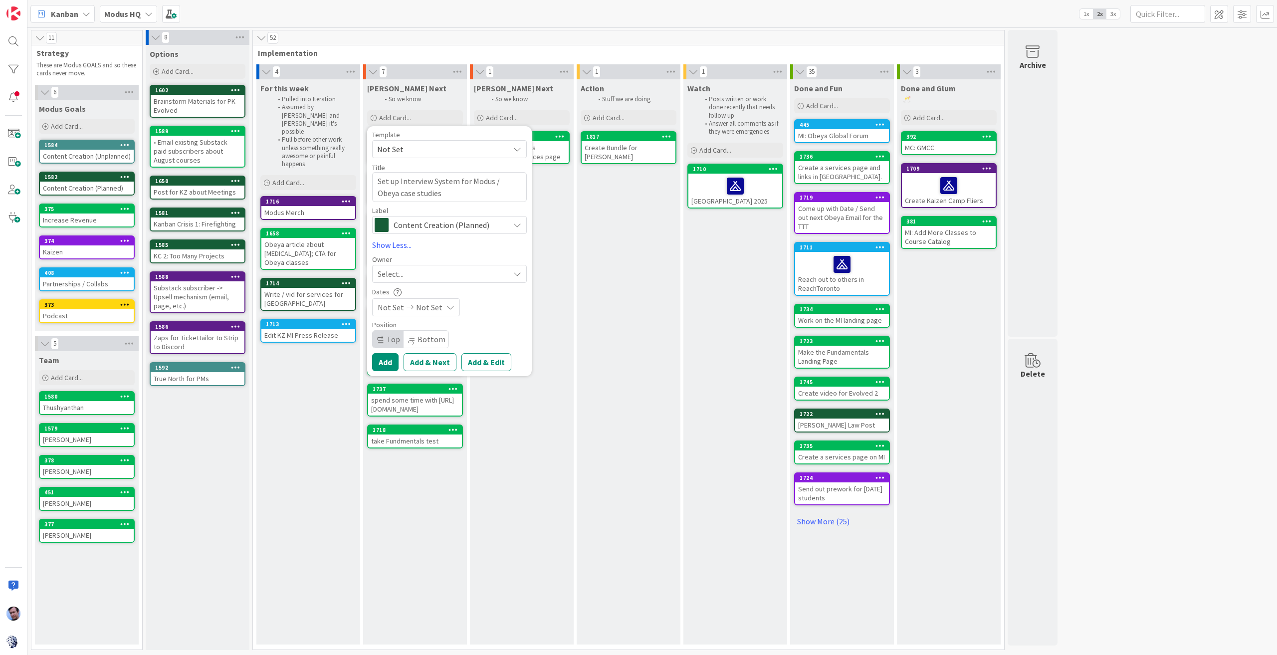
click at [439, 275] on div "Select..." at bounding box center [444, 274] width 132 height 12
click at [419, 358] on span "[PERSON_NAME]" at bounding box center [434, 357] width 48 height 15
click at [386, 359] on button "Add" at bounding box center [385, 362] width 26 height 18
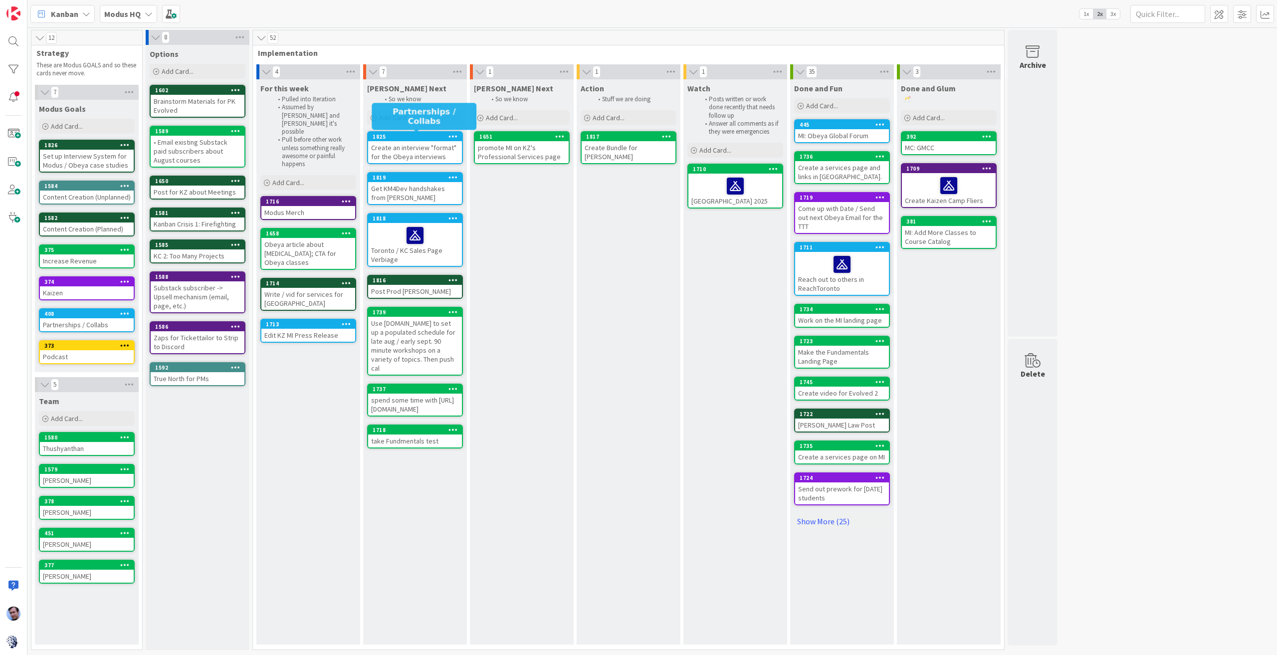
click at [415, 142] on div "Create an interview "format" for the Obeya interviews" at bounding box center [415, 152] width 94 height 22
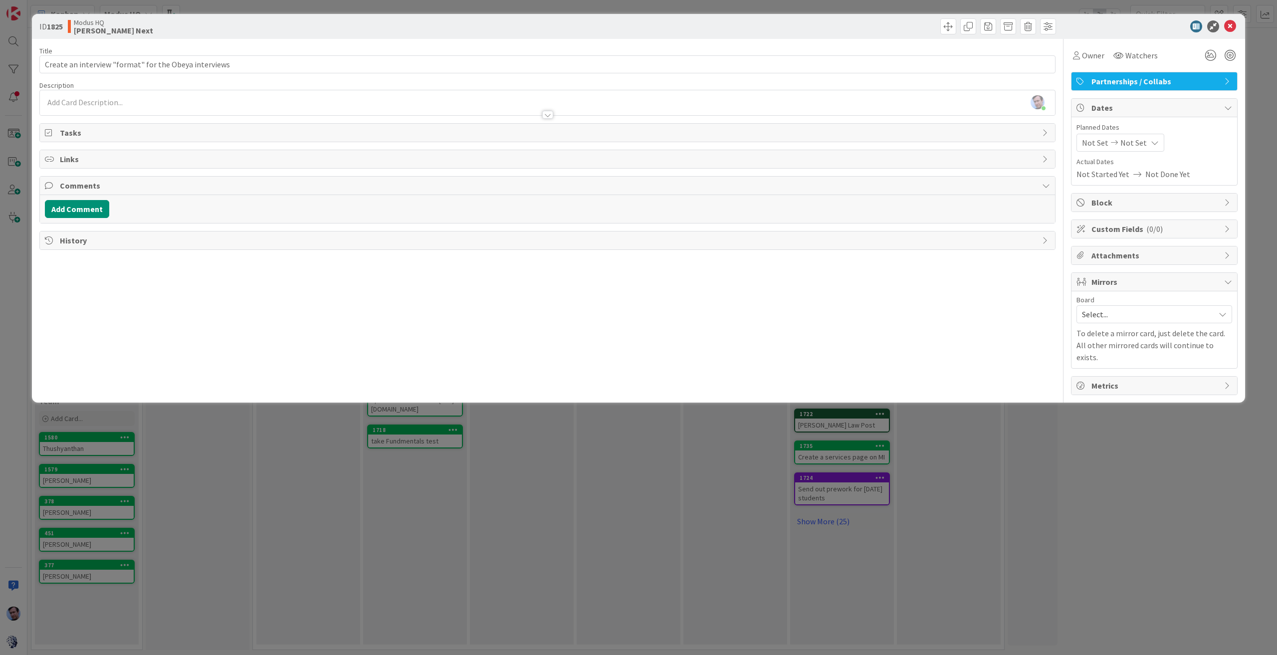
click at [1199, 318] on span "Select..." at bounding box center [1146, 314] width 128 height 14
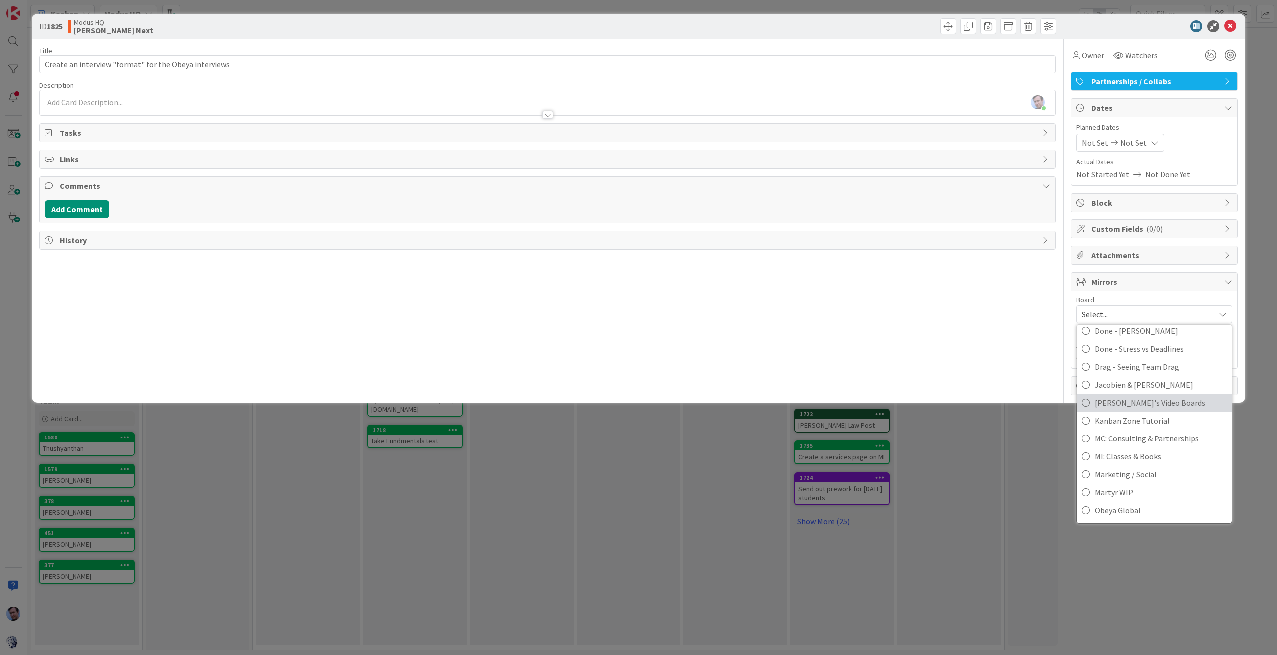
scroll to position [100, 0]
click at [1112, 470] on span "Obeya Global" at bounding box center [1161, 476] width 132 height 15
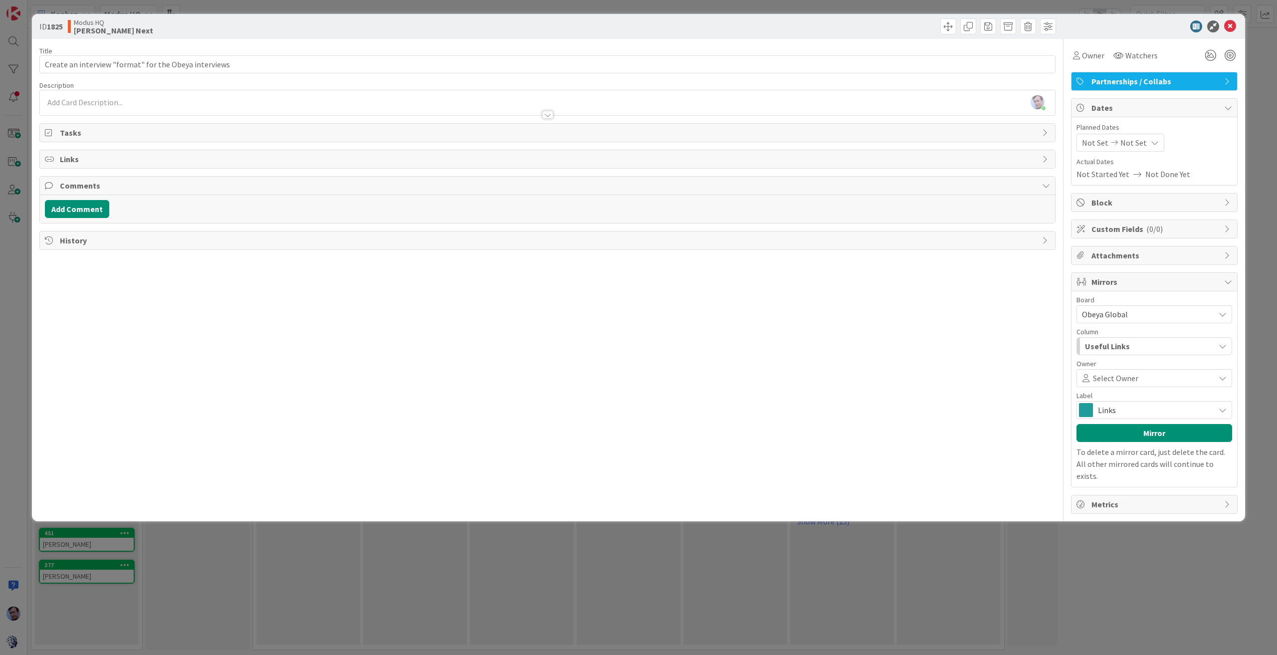
click at [1170, 346] on div "Useful Links" at bounding box center [1148, 346] width 132 height 16
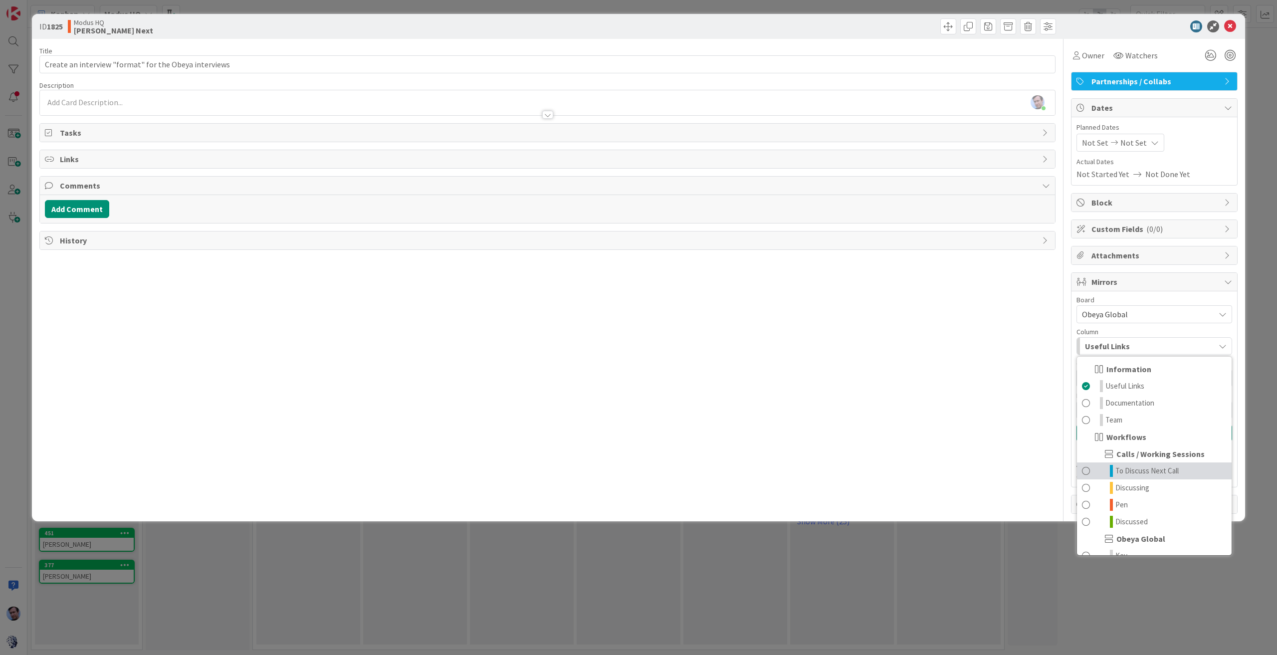
click at [1147, 472] on span "To Discuss Next Call" at bounding box center [1146, 471] width 63 height 12
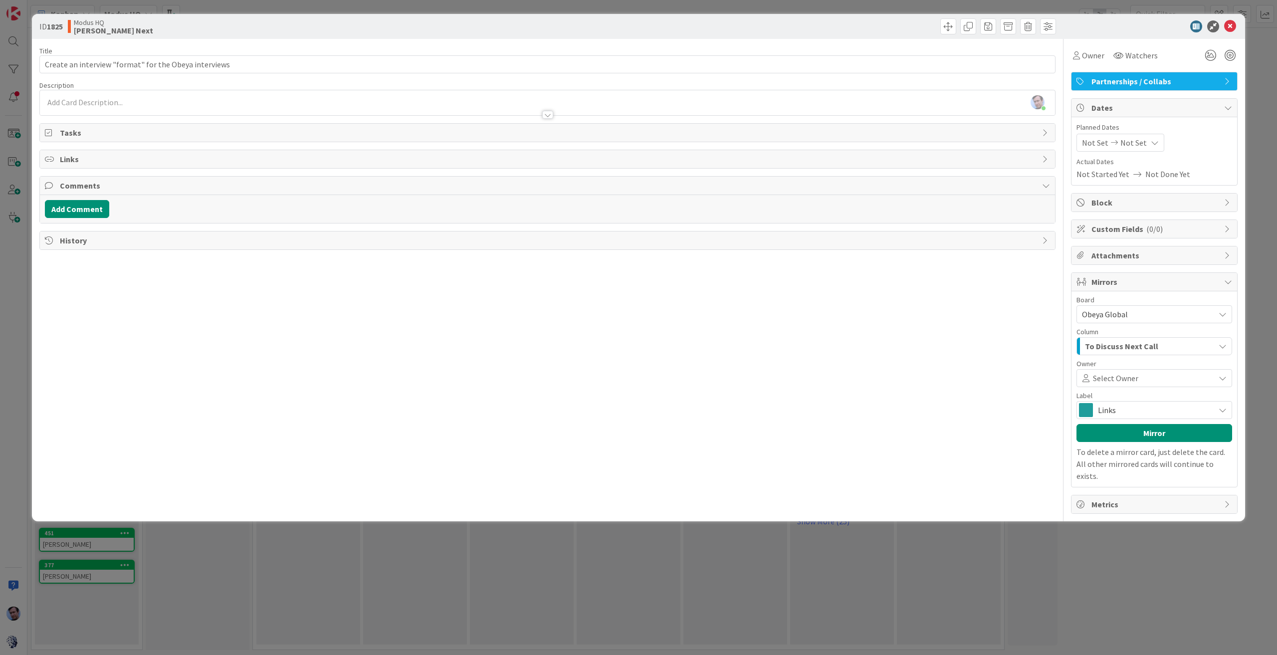
click at [1174, 378] on span at bounding box center [1174, 378] width 73 height 8
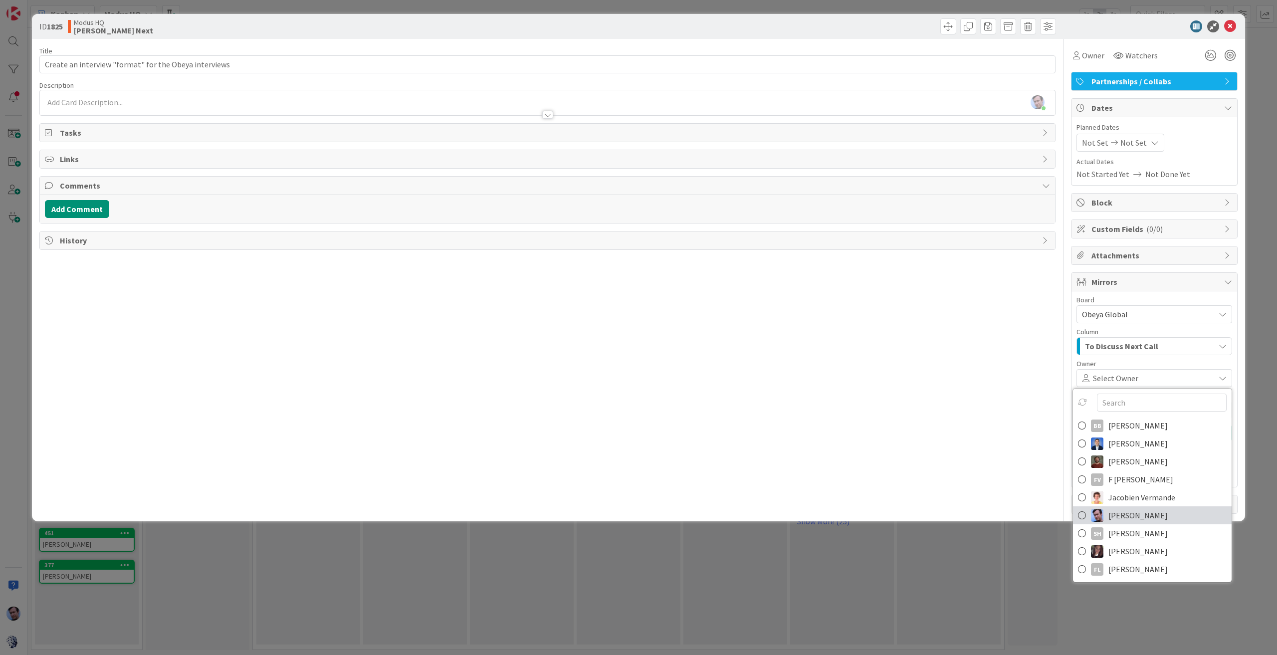
click at [1136, 511] on span "[PERSON_NAME]" at bounding box center [1137, 515] width 59 height 15
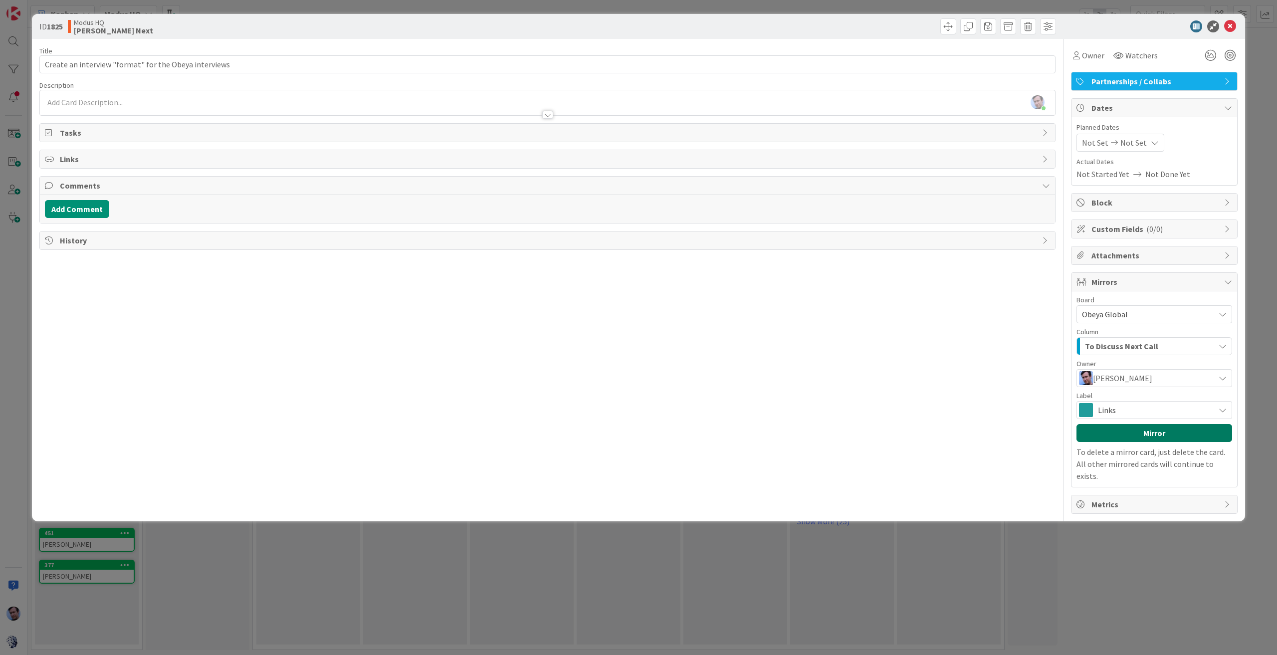
click at [1158, 432] on button "Mirror" at bounding box center [1154, 433] width 156 height 18
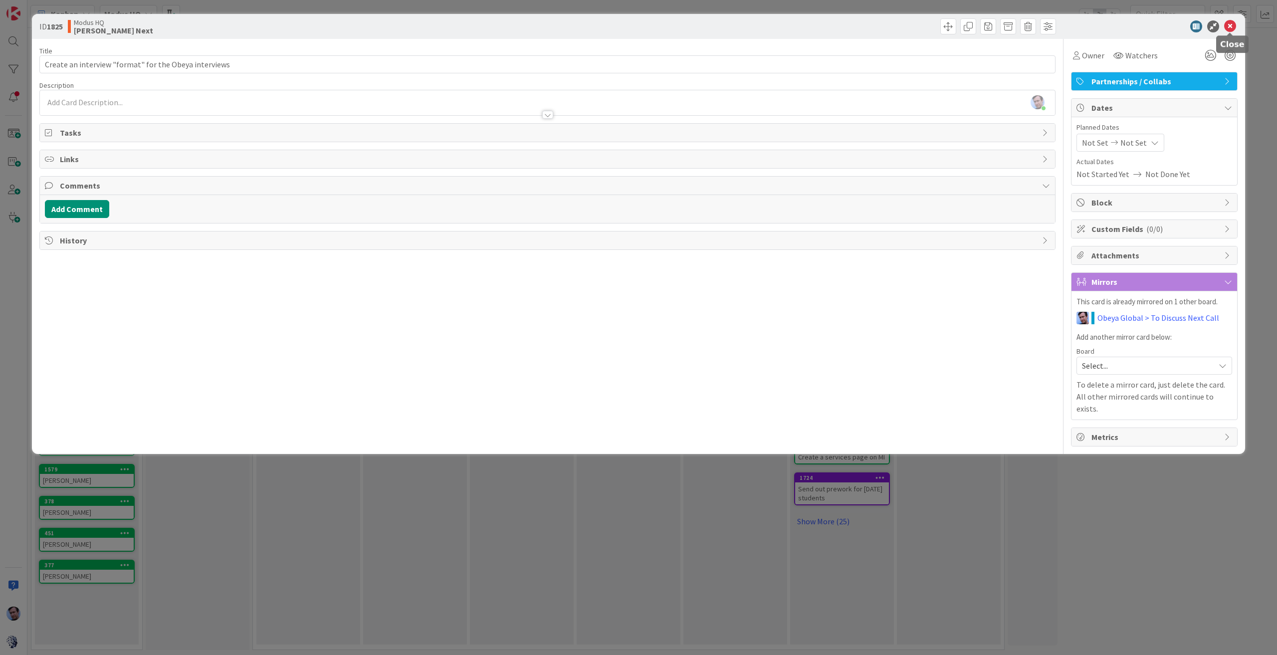
click at [1234, 22] on icon at bounding box center [1230, 26] width 12 height 12
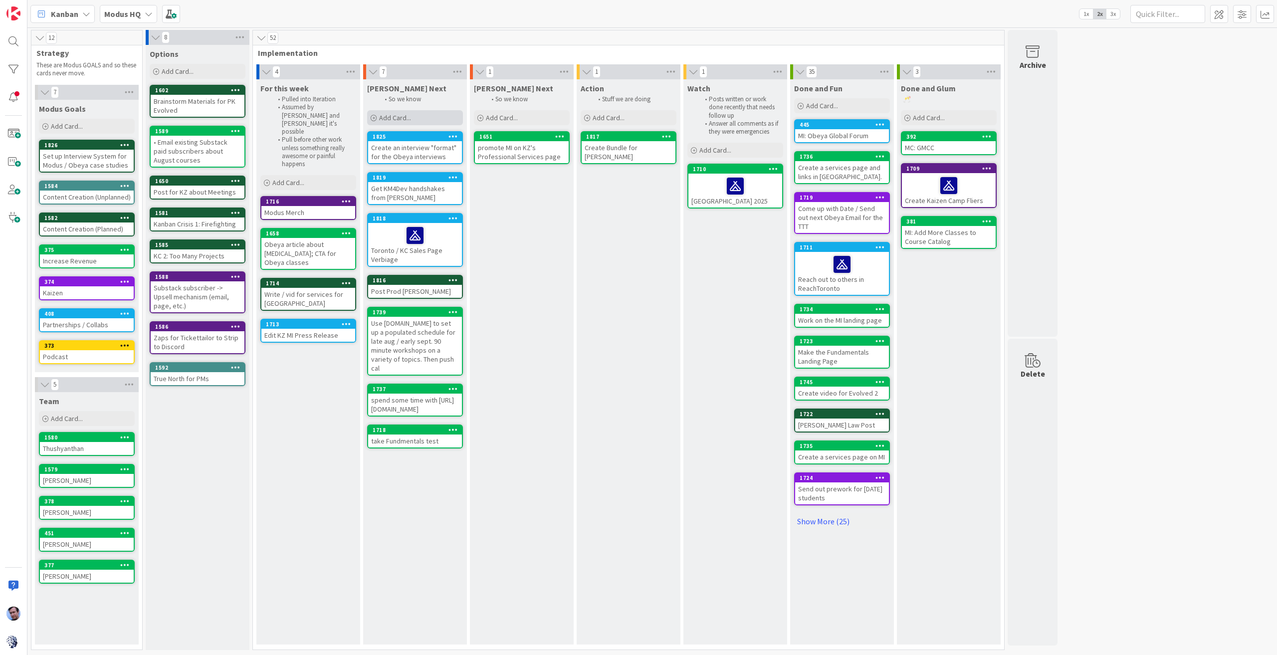
click at [401, 118] on span "Add Card..." at bounding box center [395, 117] width 32 height 9
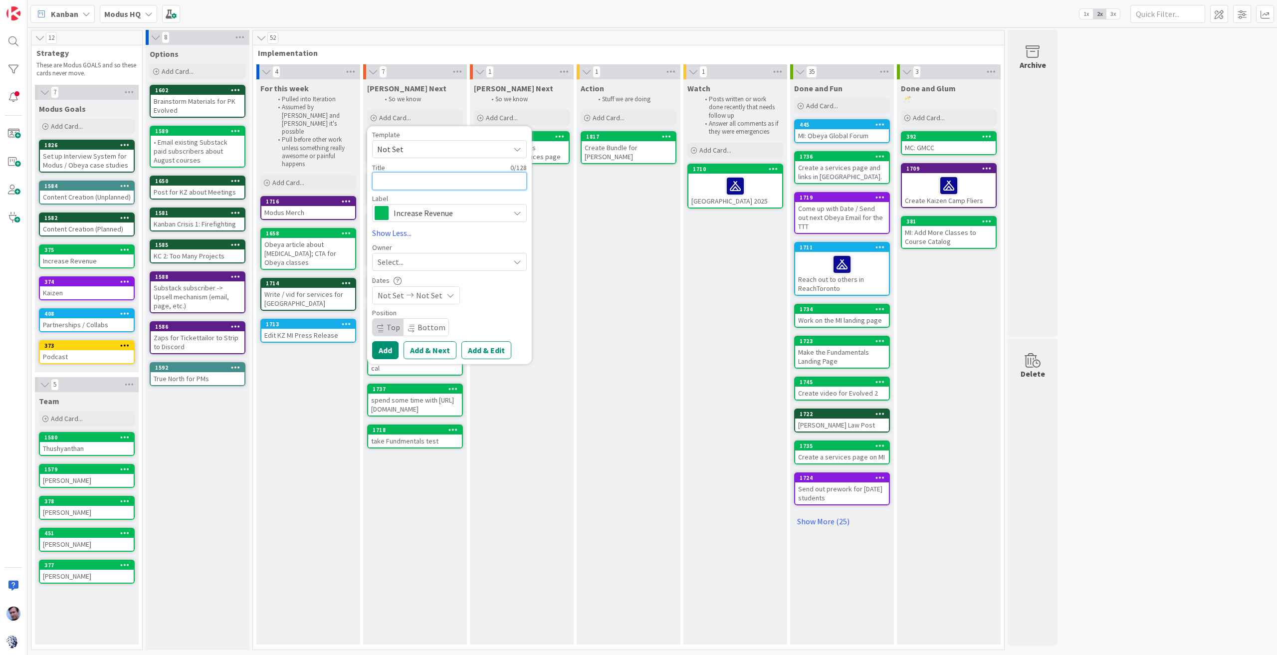
click at [422, 183] on textarea at bounding box center [449, 181] width 155 height 18
click at [619, 255] on div "Action Stuff we are doing Add Card... 1817 Create Bundle for Joseph" at bounding box center [629, 361] width 104 height 565
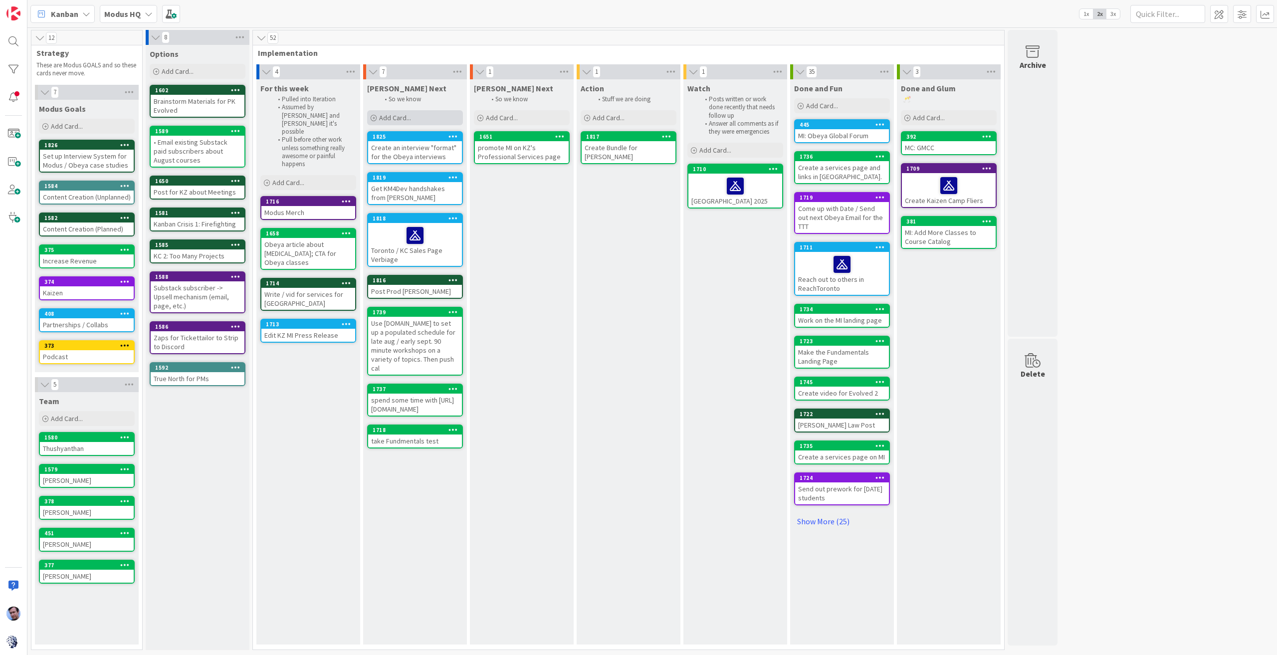
click at [412, 114] on div "Add Card..." at bounding box center [415, 117] width 96 height 15
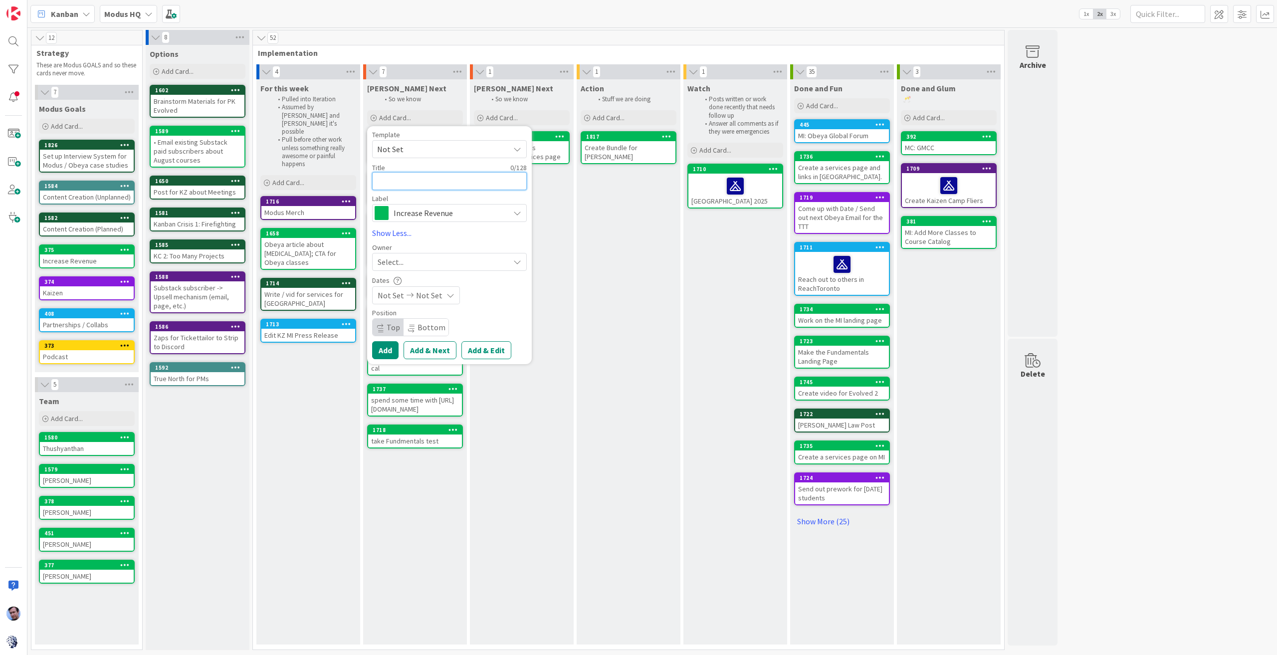
click at [435, 183] on textarea at bounding box center [449, 181] width 155 height 18
click at [480, 228] on span "Increase Revenue" at bounding box center [448, 225] width 111 height 14
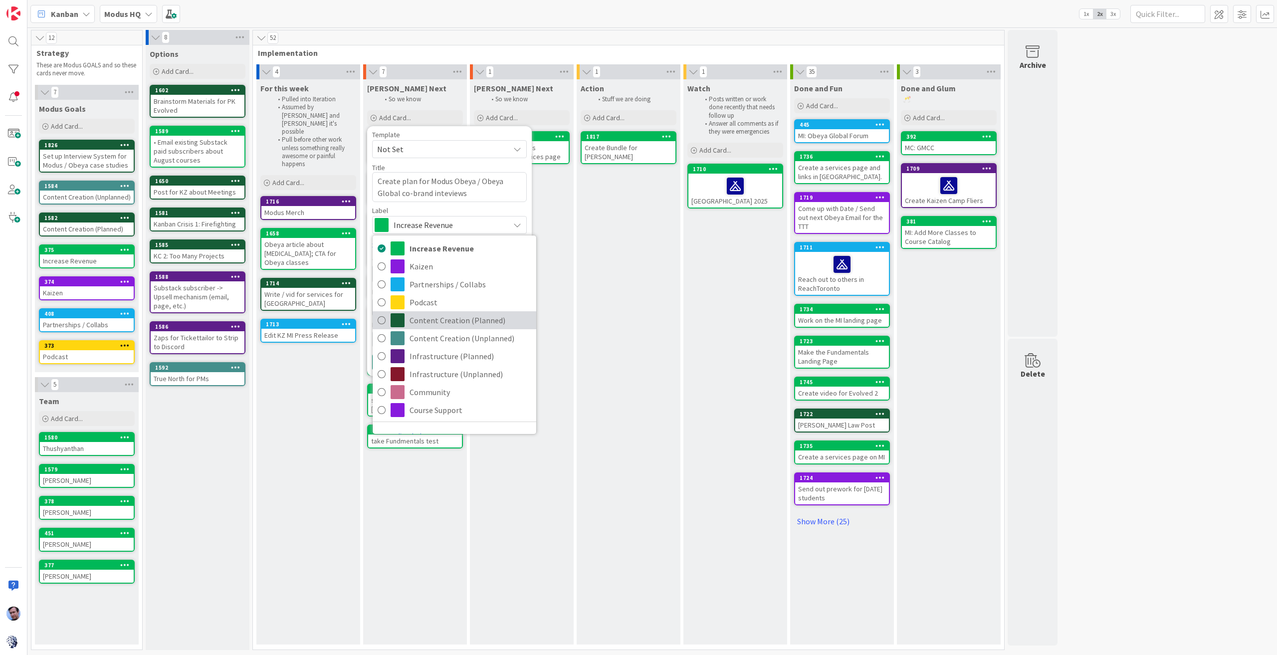
click at [443, 320] on span "Content Creation (Planned)" at bounding box center [470, 320] width 122 height 15
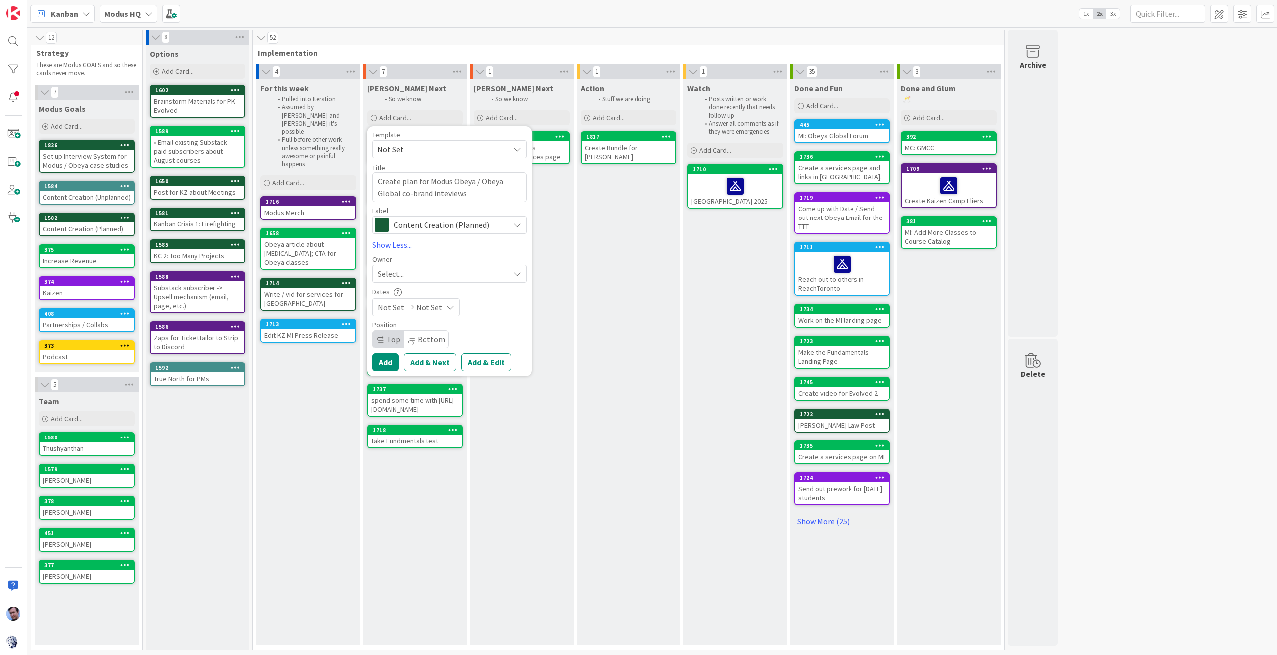
click at [420, 272] on div "Select..." at bounding box center [444, 274] width 132 height 12
click at [386, 356] on link "[PERSON_NAME]" at bounding box center [455, 357] width 164 height 19
click at [388, 361] on button "Add" at bounding box center [385, 362] width 26 height 18
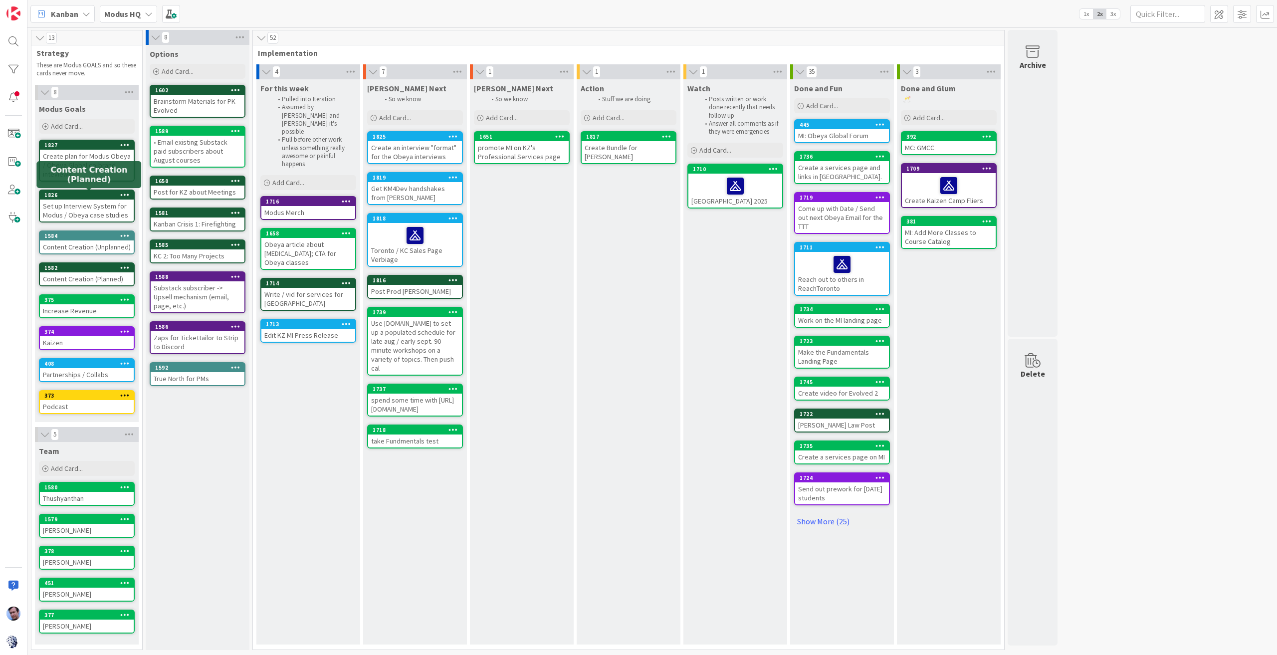
click at [91, 195] on div "1826" at bounding box center [88, 195] width 89 height 7
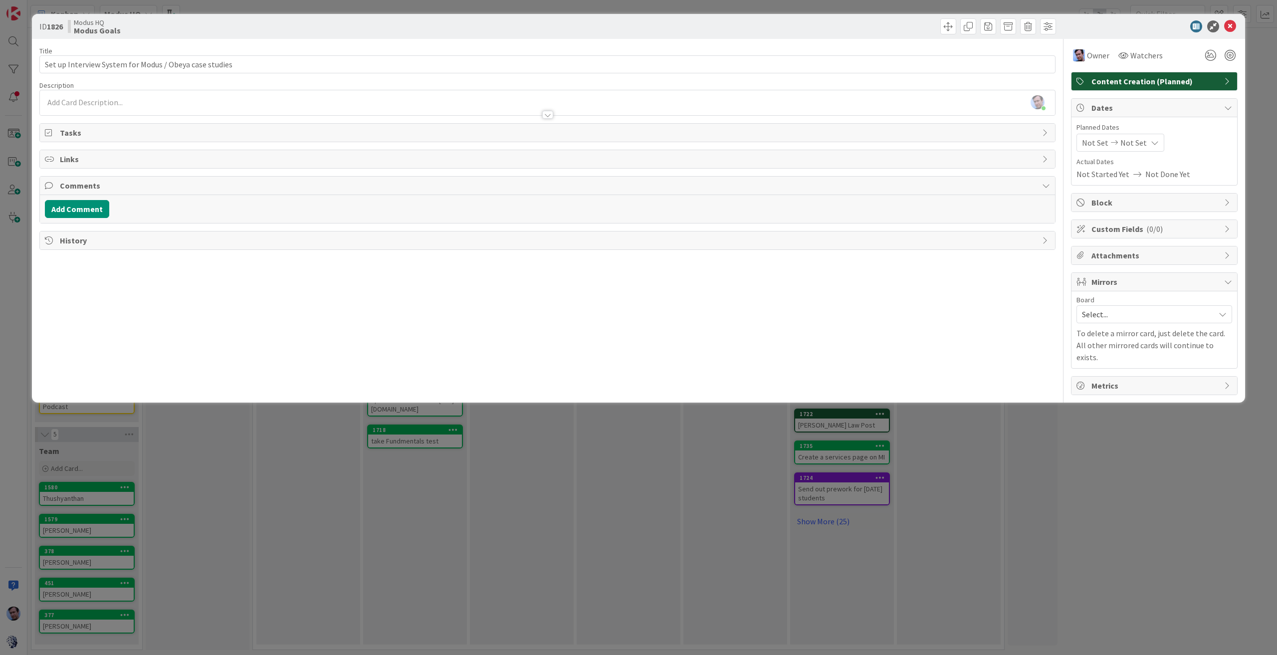
click at [1209, 309] on div "Select..." at bounding box center [1154, 314] width 156 height 18
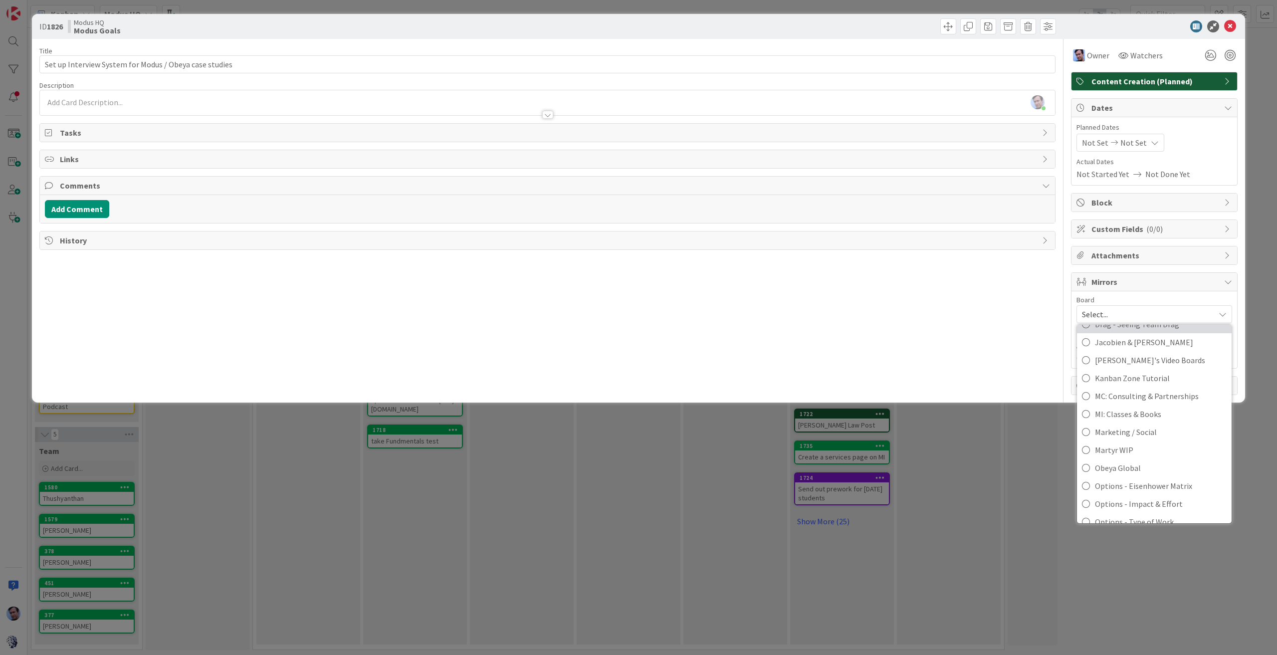
scroll to position [150, 0]
click at [1112, 426] on span "Obeya Global" at bounding box center [1161, 426] width 132 height 15
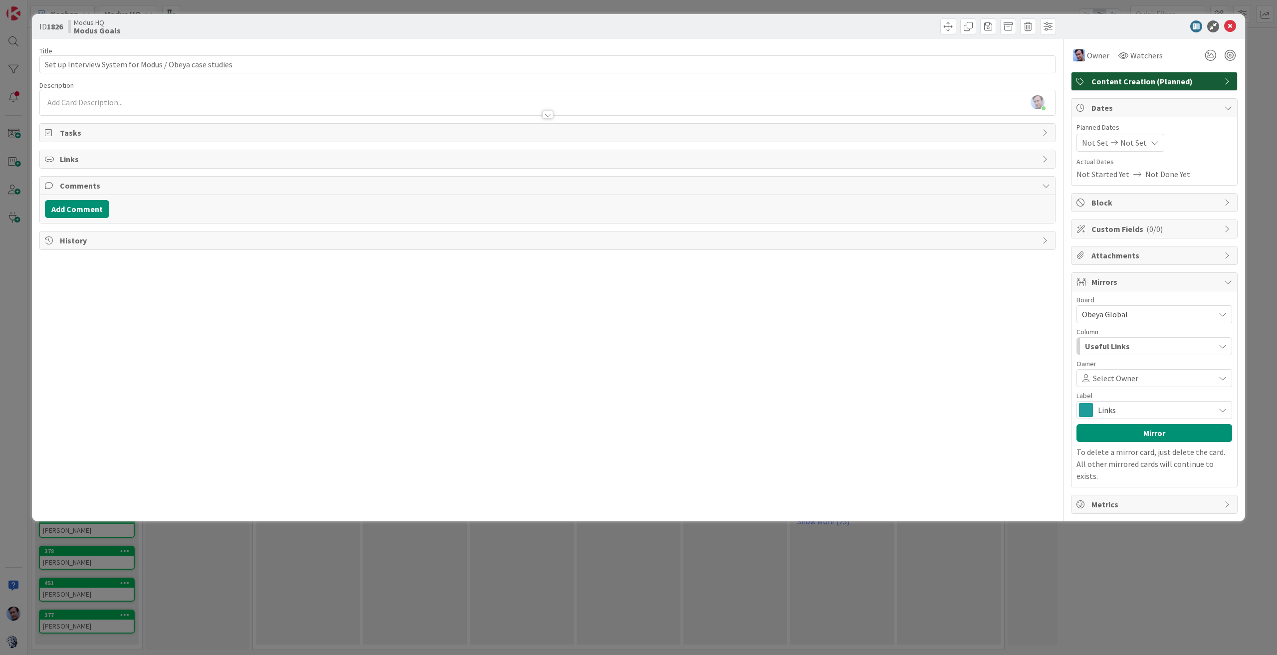
click at [1140, 347] on div "Useful Links" at bounding box center [1148, 346] width 132 height 16
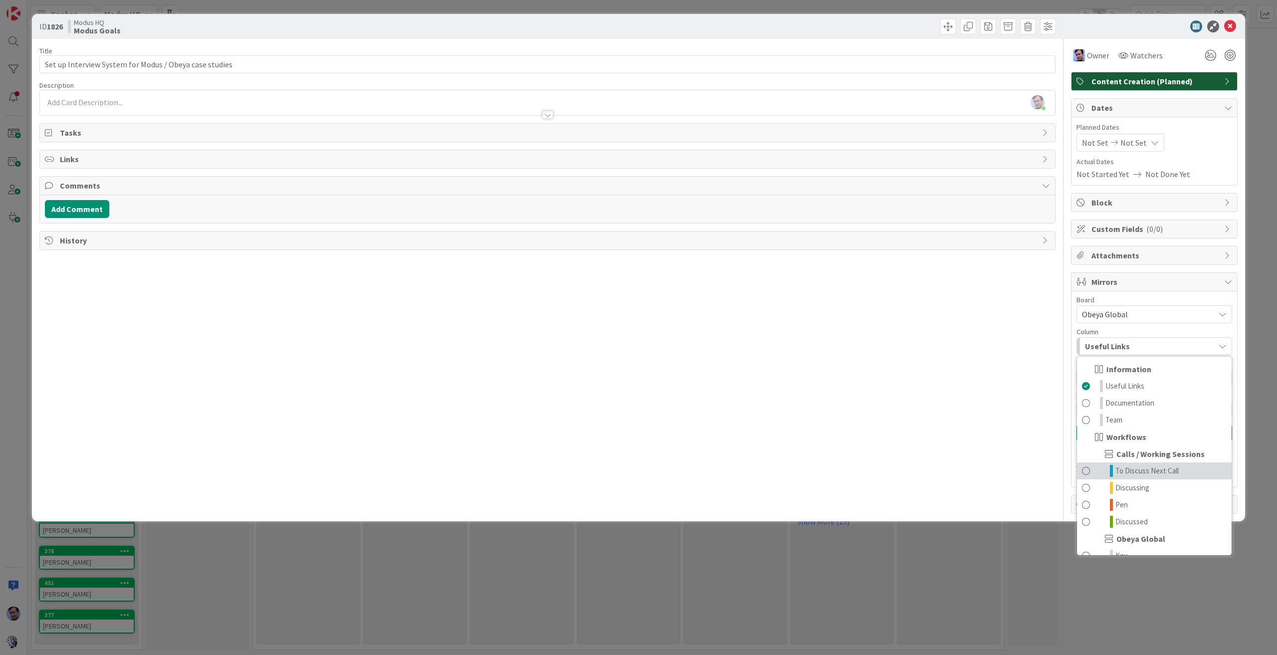
click at [1150, 471] on span "To Discuss Next Call" at bounding box center [1146, 471] width 63 height 12
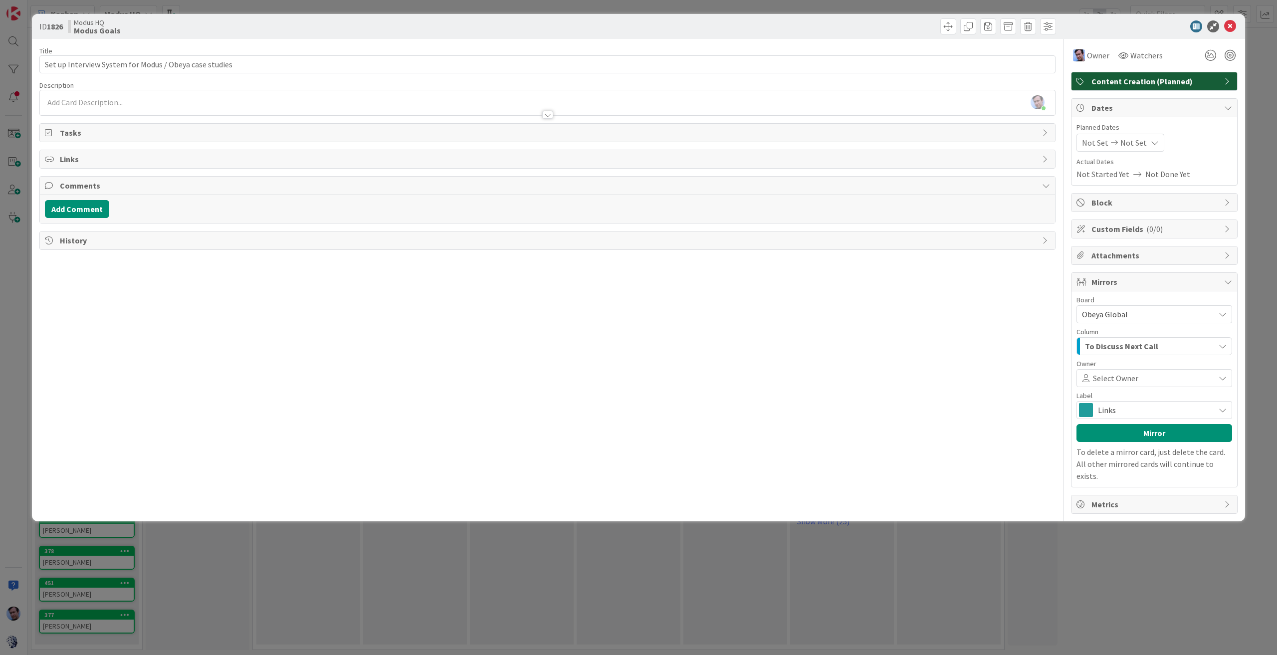
click at [1193, 348] on div "To Discuss Next Call" at bounding box center [1148, 346] width 132 height 16
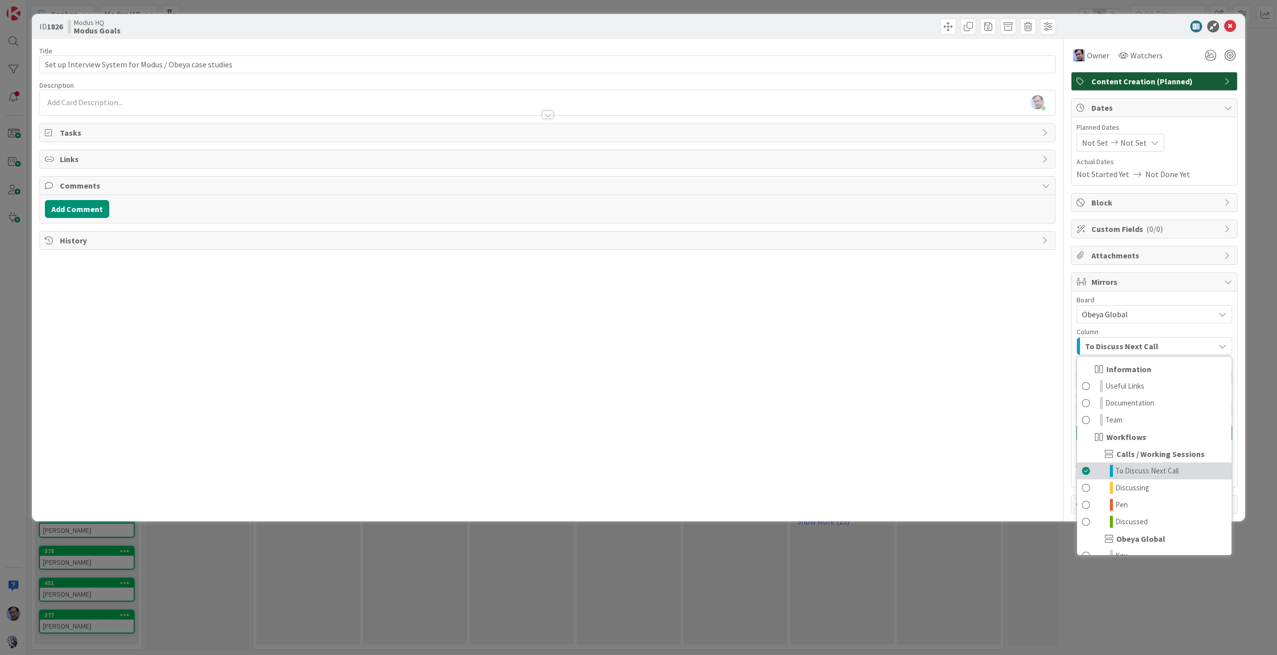
scroll to position [97, 0]
click at [1137, 474] on span "Options" at bounding box center [1127, 475] width 25 height 12
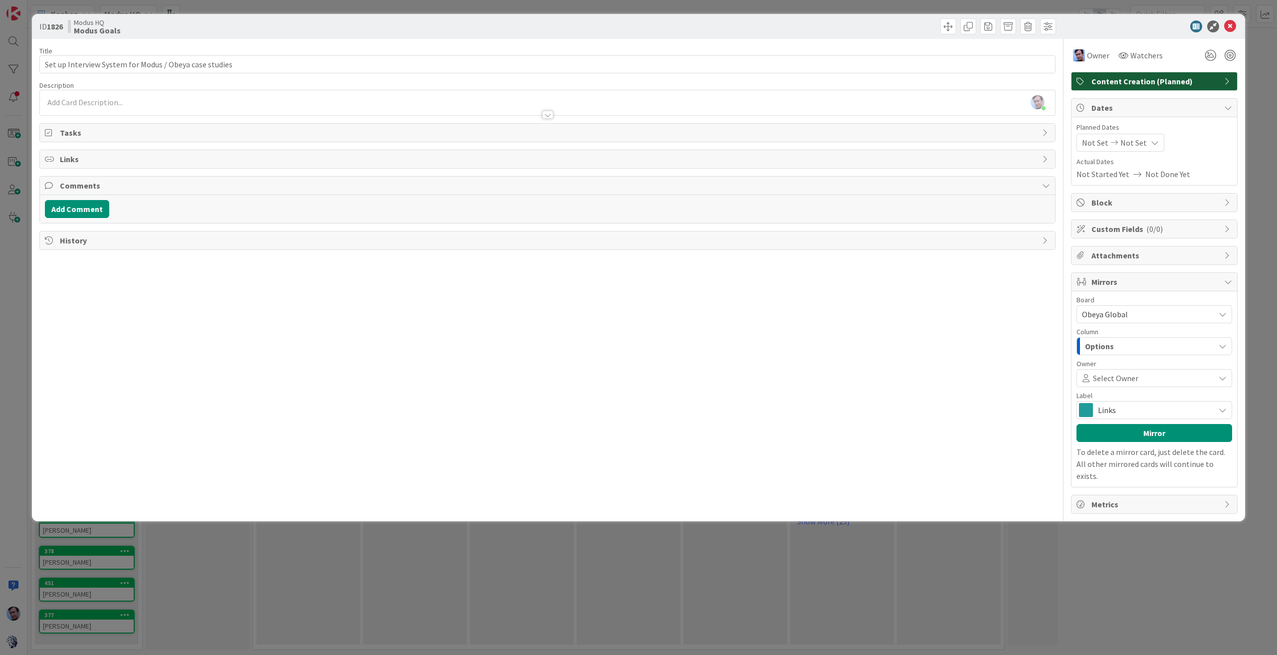
click at [1184, 374] on span at bounding box center [1174, 378] width 73 height 8
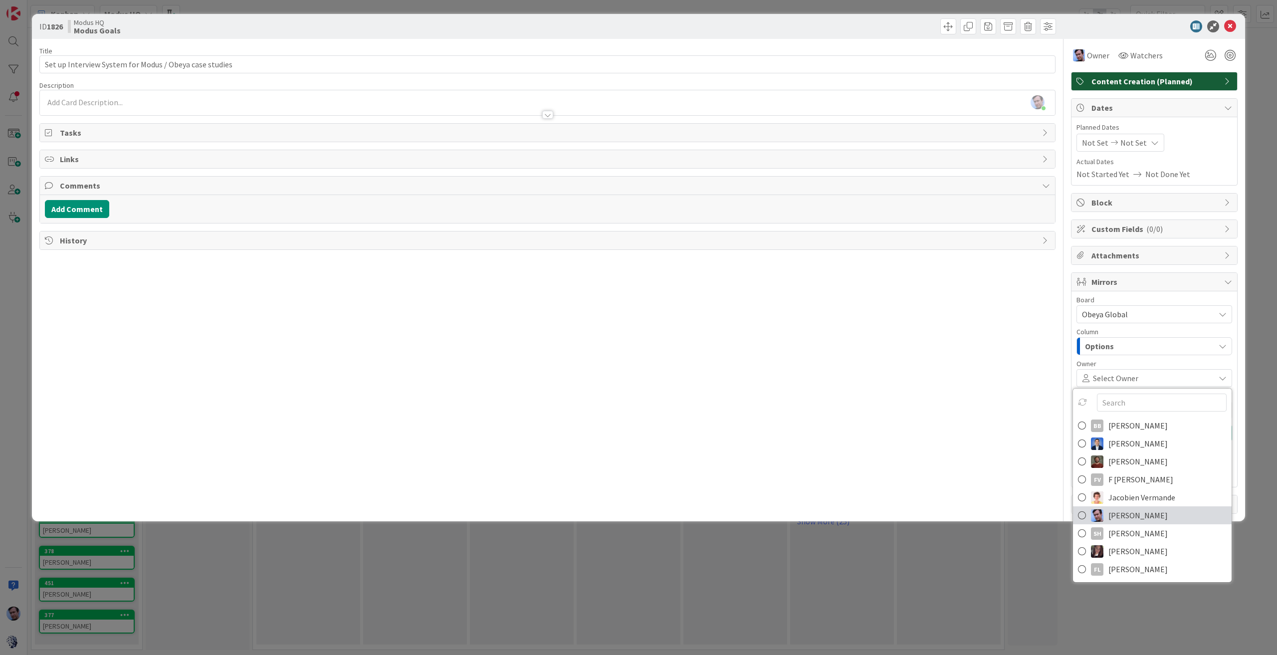
click at [1085, 509] on icon at bounding box center [1082, 515] width 8 height 15
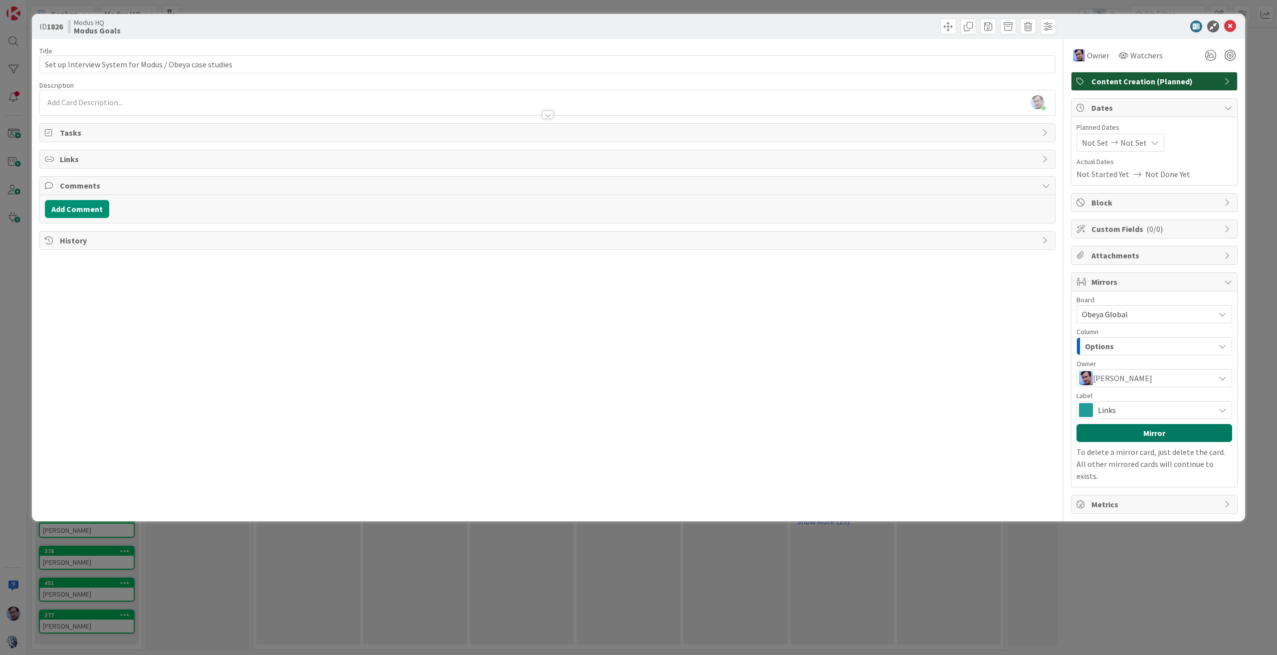
click at [1148, 431] on button "Mirror" at bounding box center [1154, 433] width 156 height 18
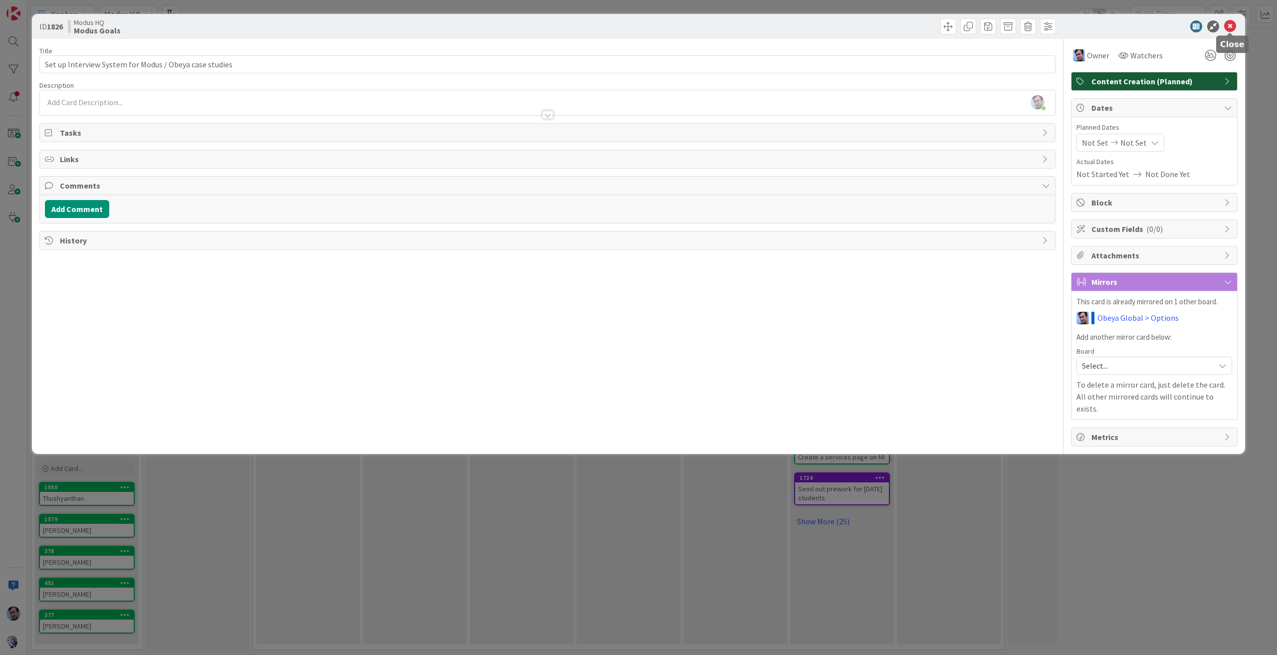
click at [1230, 24] on icon at bounding box center [1230, 26] width 12 height 12
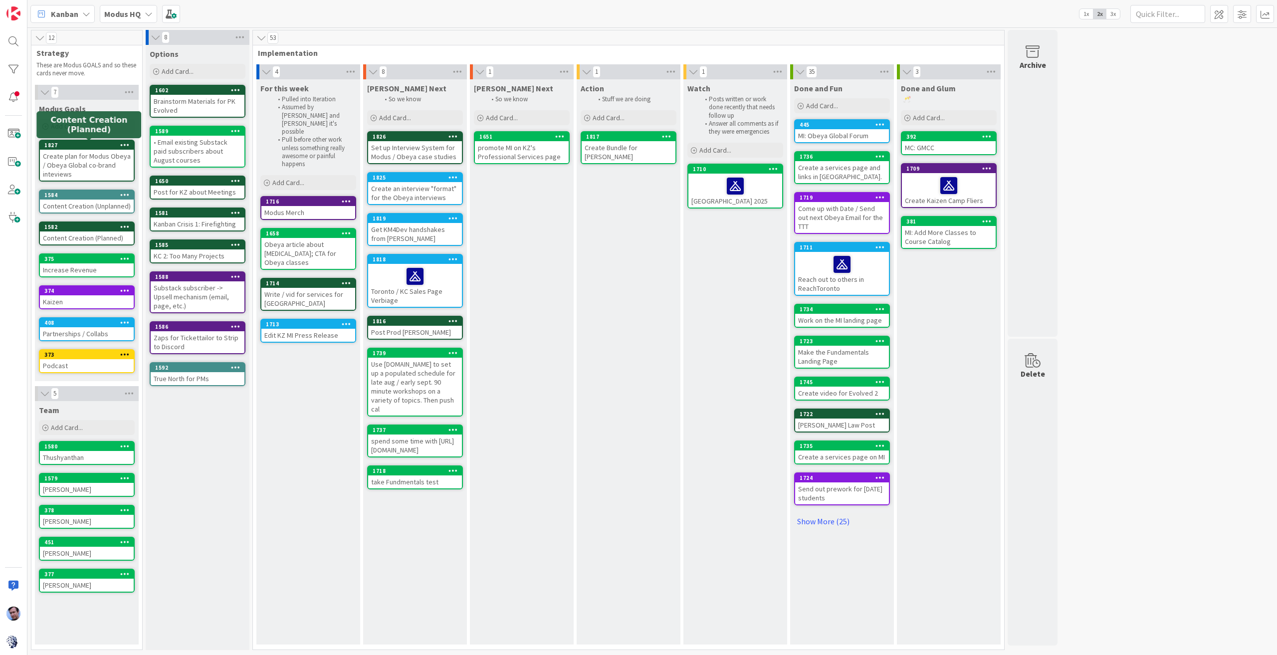
click at [97, 147] on div "1827" at bounding box center [88, 145] width 89 height 7
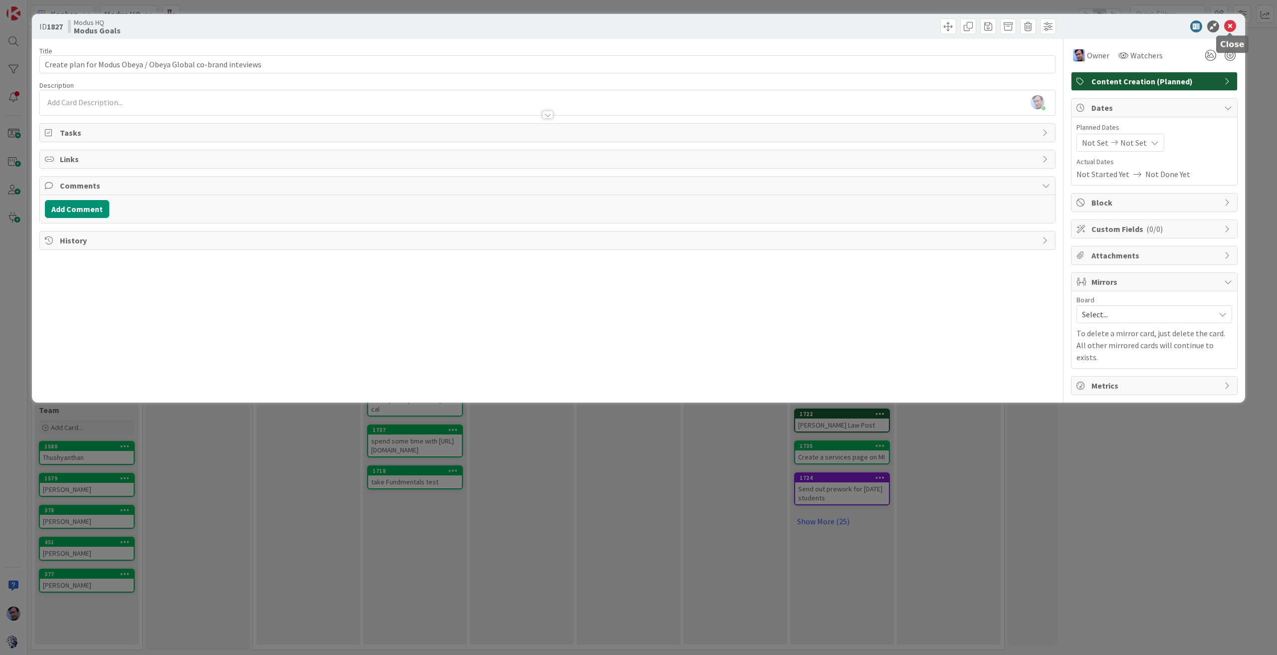
click at [1233, 24] on icon at bounding box center [1230, 26] width 12 height 12
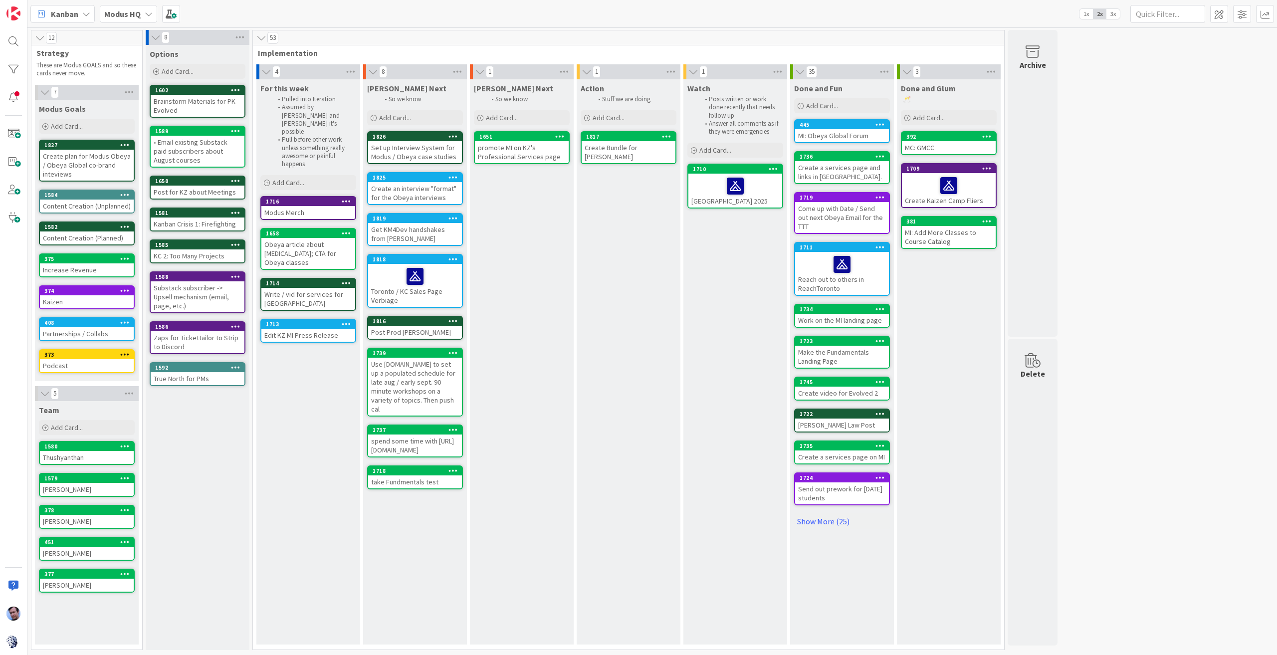
click at [121, 143] on icon at bounding box center [124, 144] width 9 height 7
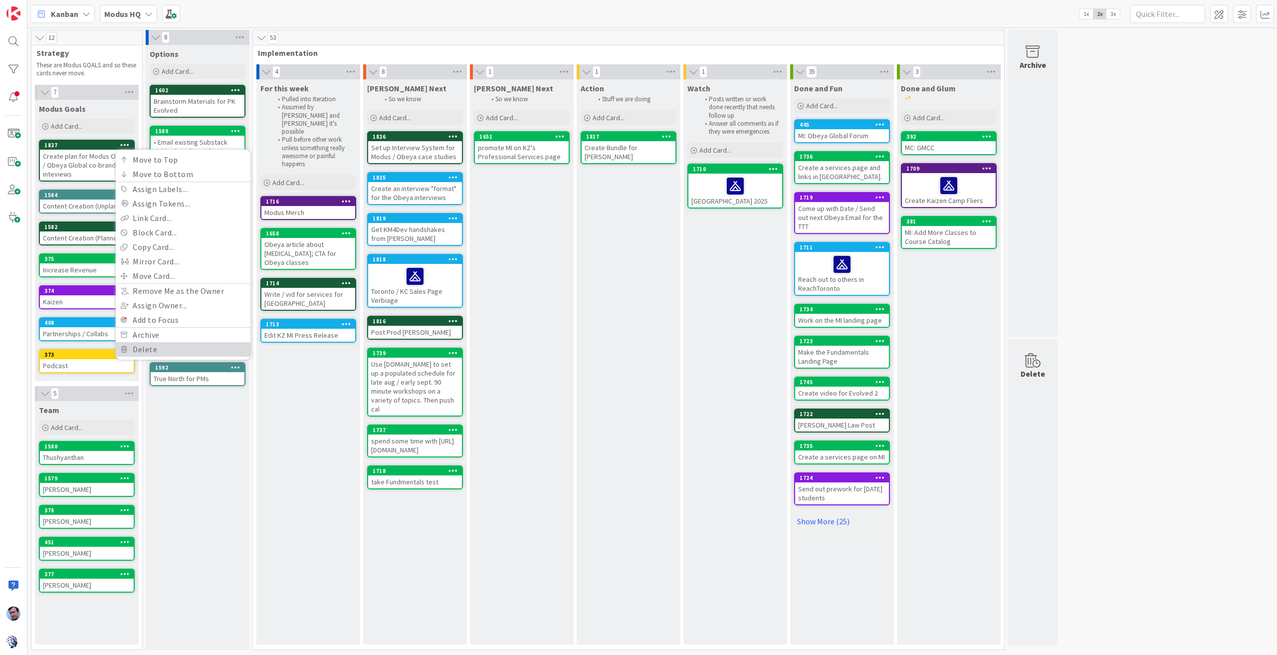
click at [146, 349] on link "Delete" at bounding box center [183, 349] width 135 height 14
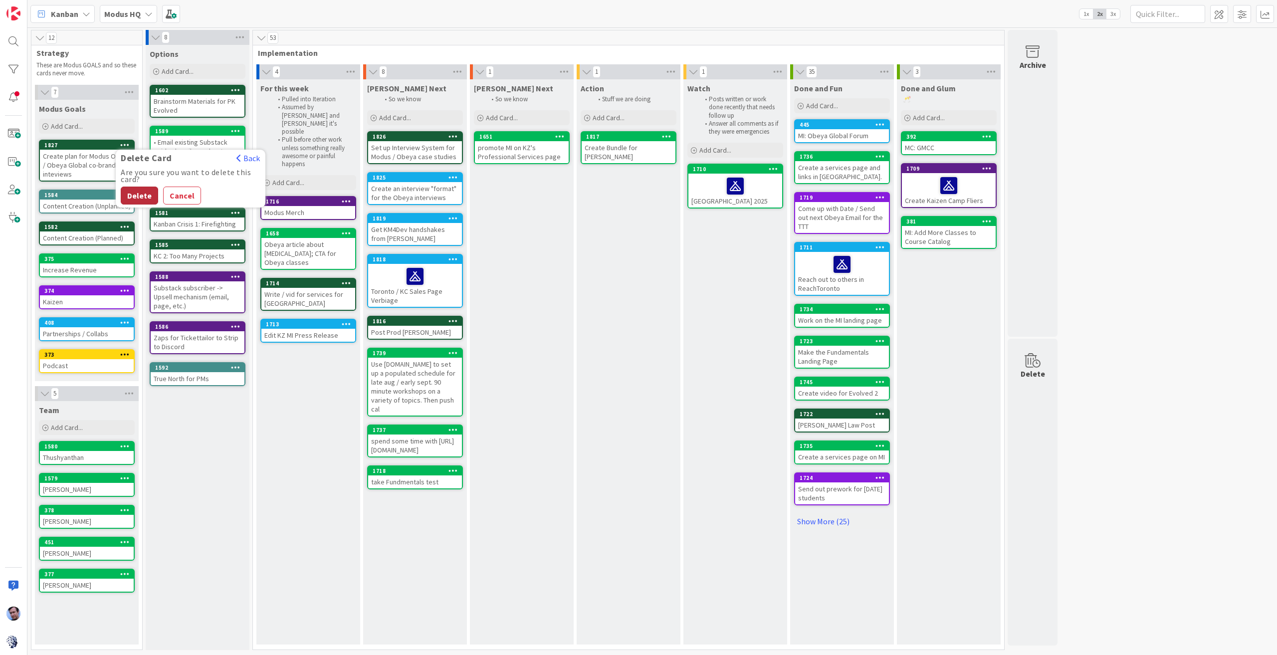
click at [139, 189] on button "Delete" at bounding box center [139, 196] width 37 height 18
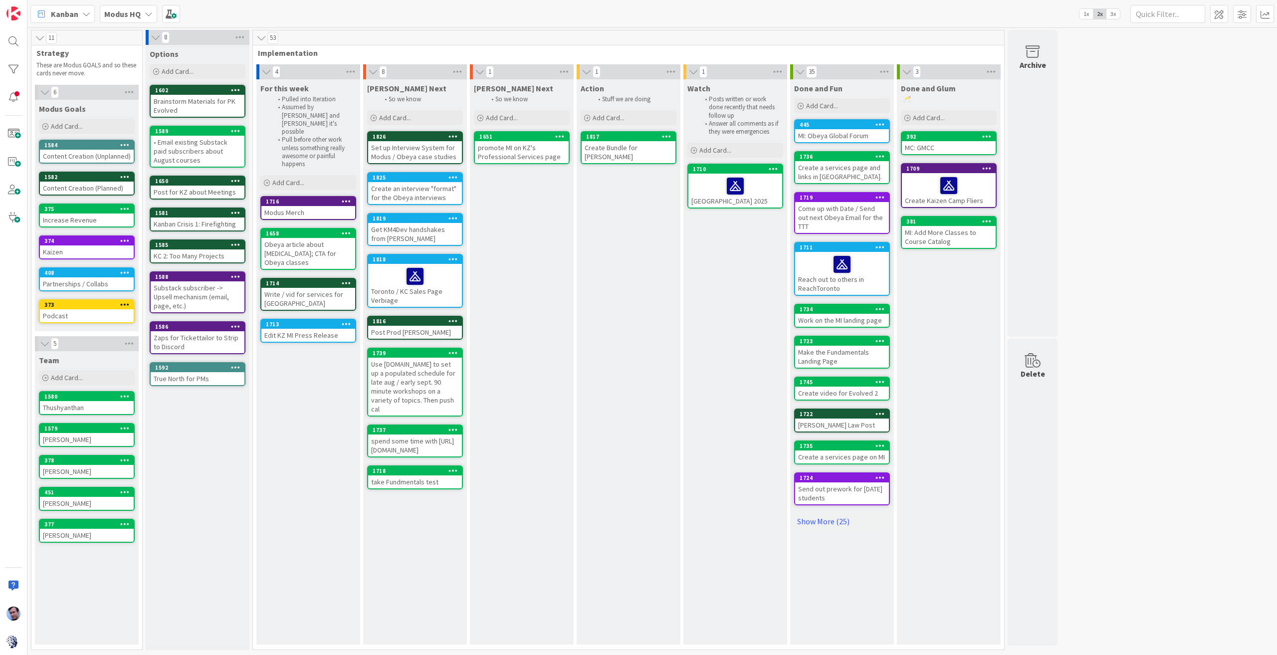
click at [1116, 11] on span "3x" at bounding box center [1112, 14] width 13 height 10
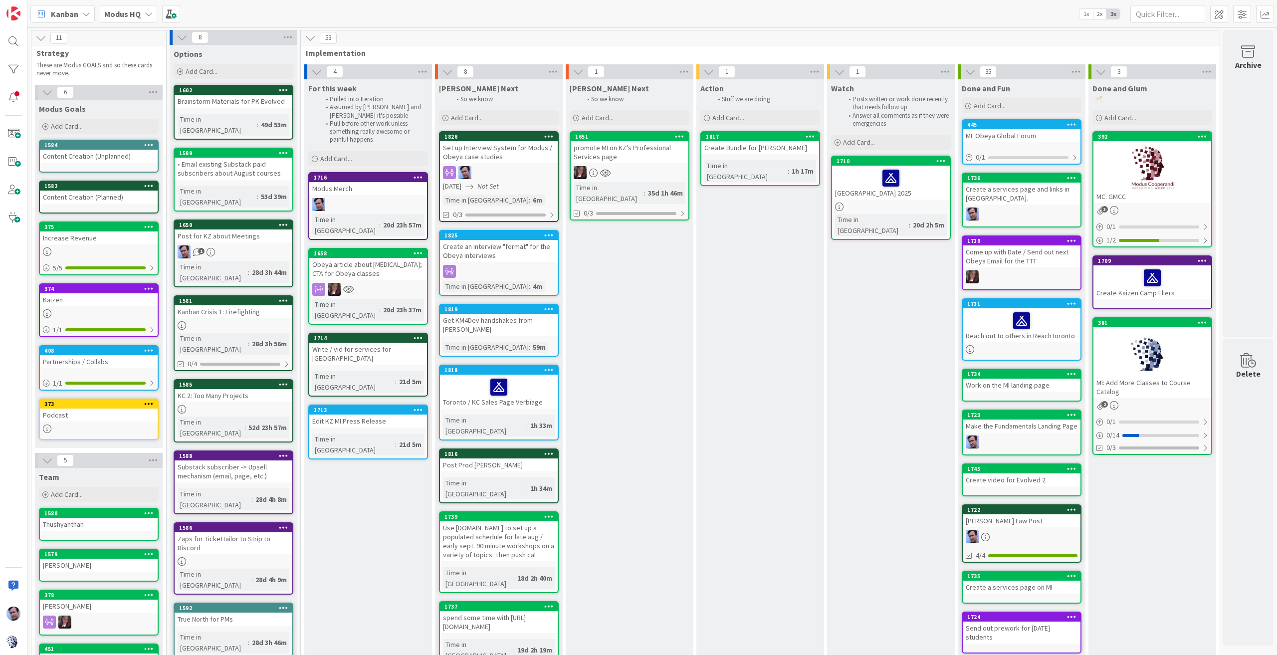
click at [1086, 15] on span "1x" at bounding box center [1085, 14] width 13 height 10
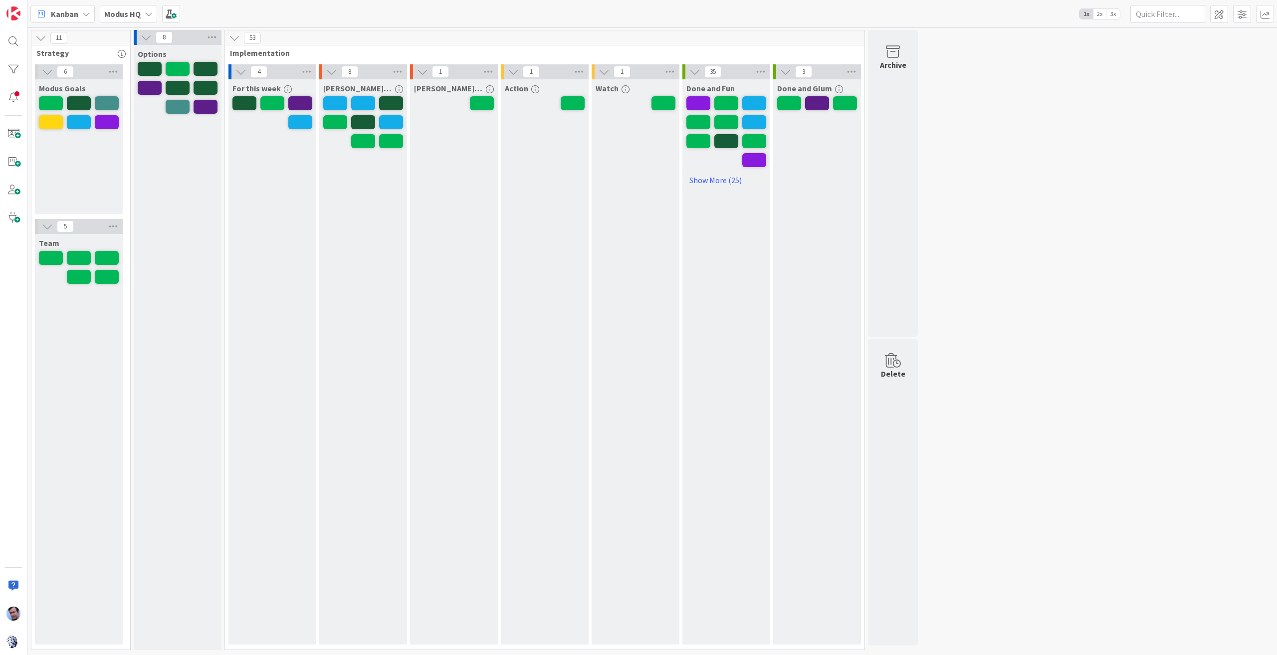
click at [1100, 15] on span "2x" at bounding box center [1099, 14] width 13 height 10
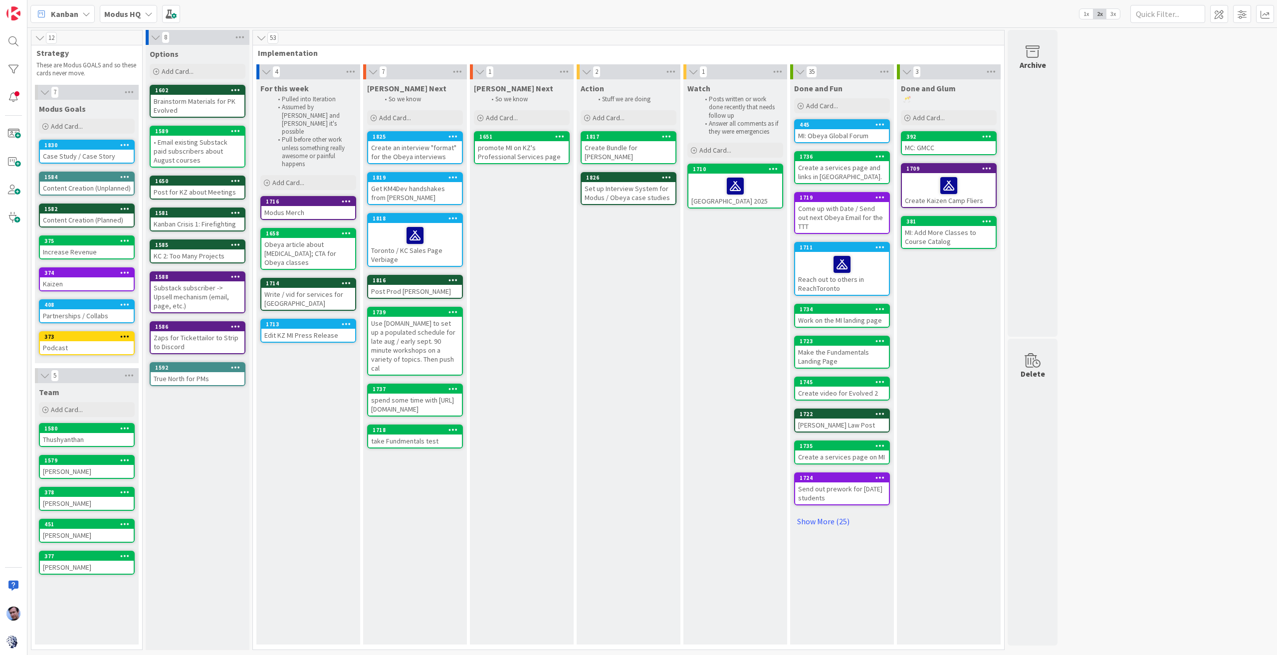
click at [149, 15] on icon at bounding box center [149, 14] width 8 height 8
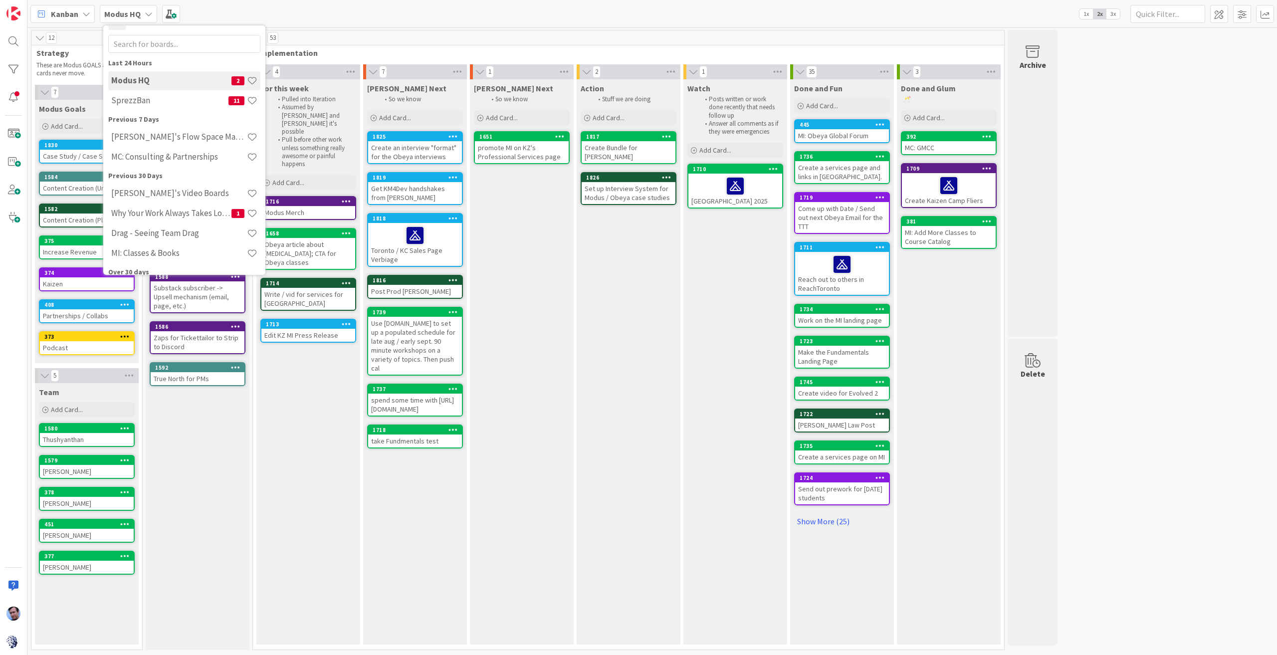
scroll to position [9, 0]
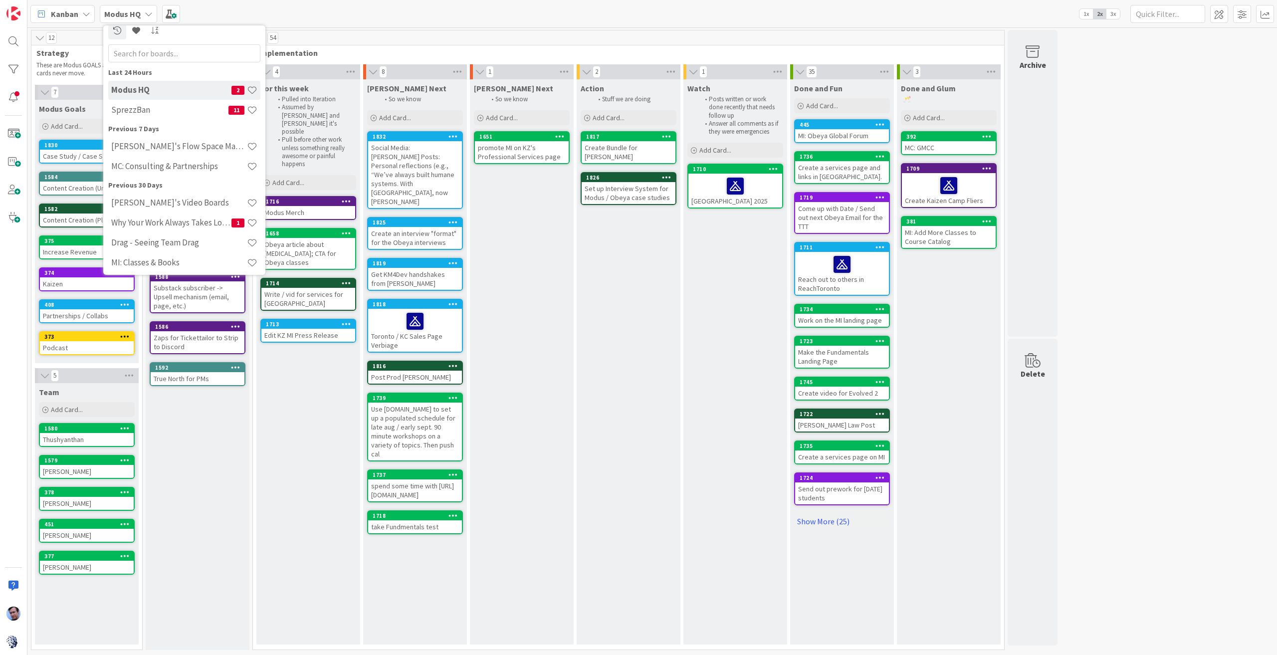
click at [308, 421] on div "For this week Pulled into Iteration Assumed by [PERSON_NAME] and [PERSON_NAME] …" at bounding box center [308, 361] width 104 height 565
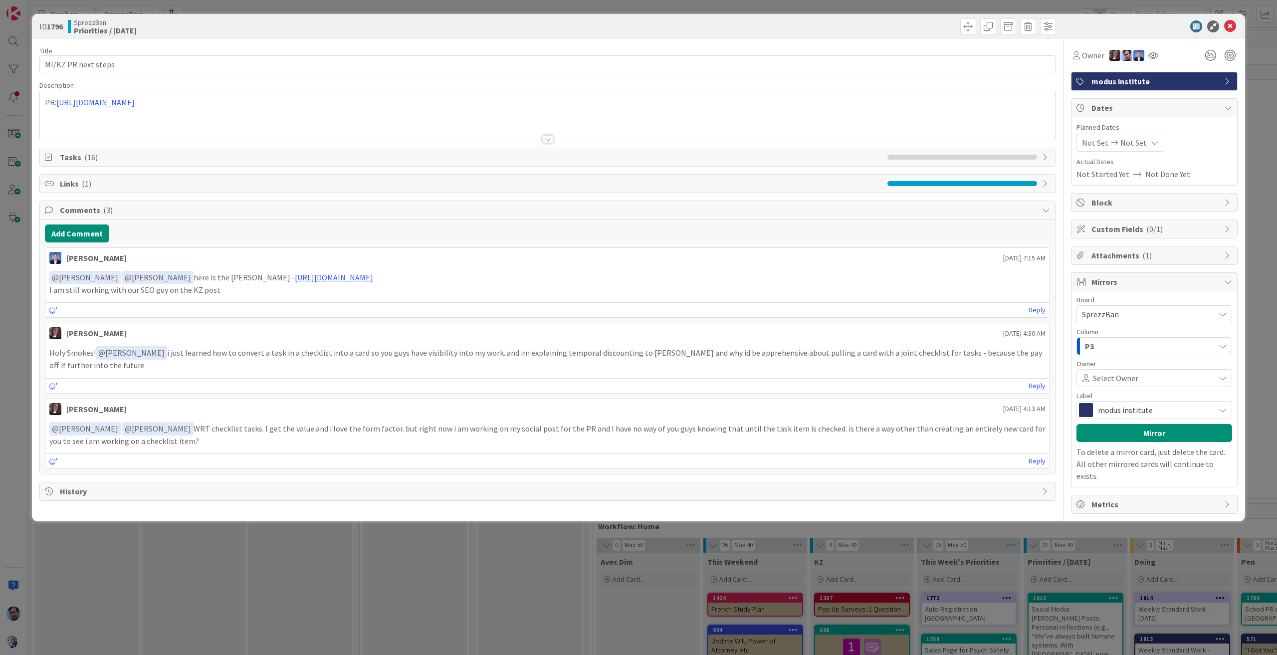
click at [108, 154] on span "Tasks ( 16 )" at bounding box center [471, 157] width 822 height 12
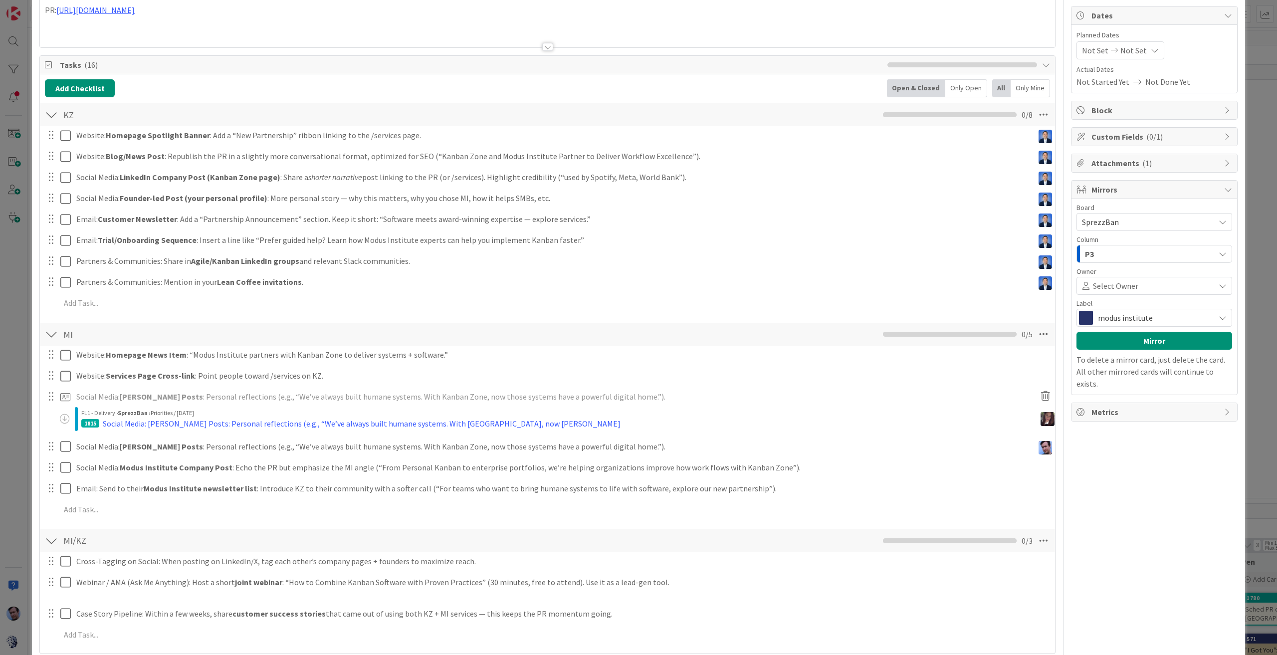
scroll to position [100, 0]
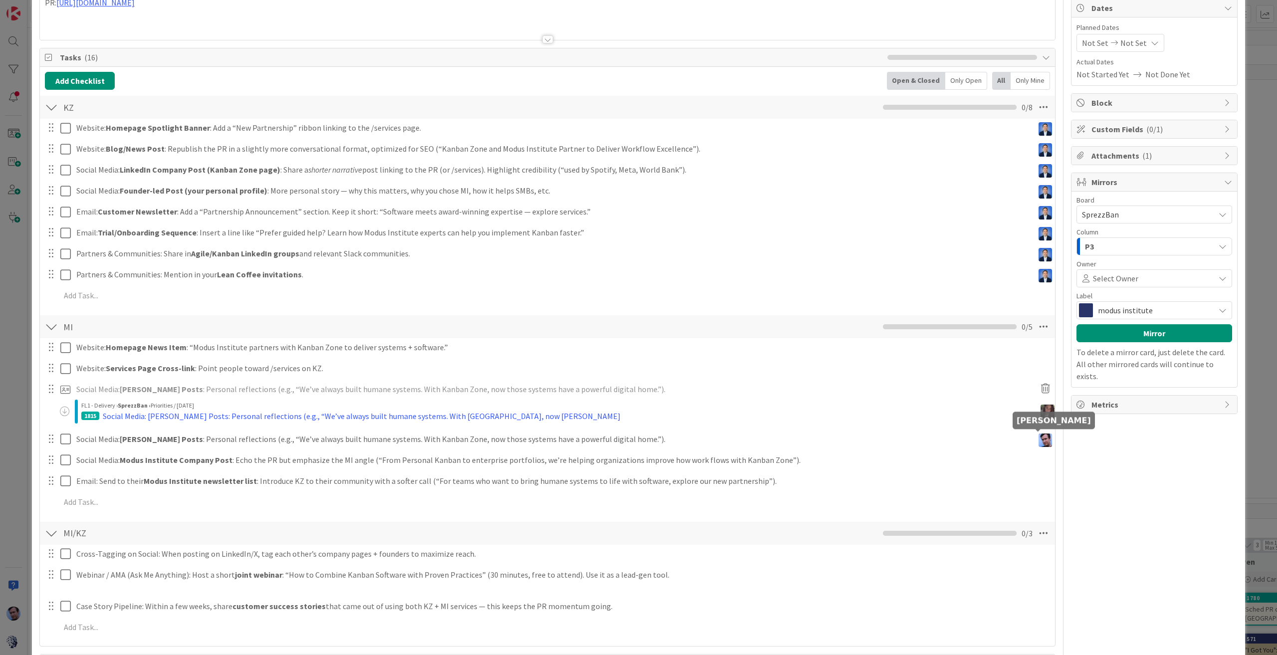
click at [1040, 440] on img at bounding box center [1044, 439] width 13 height 13
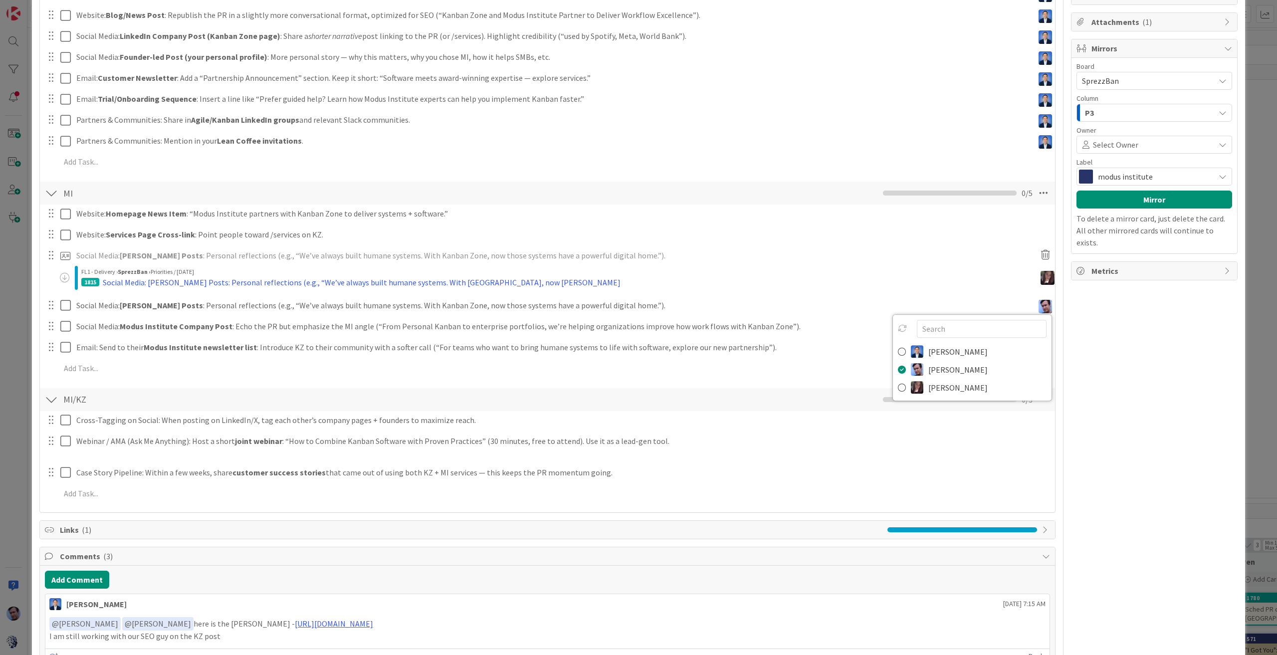
scroll to position [199, 0]
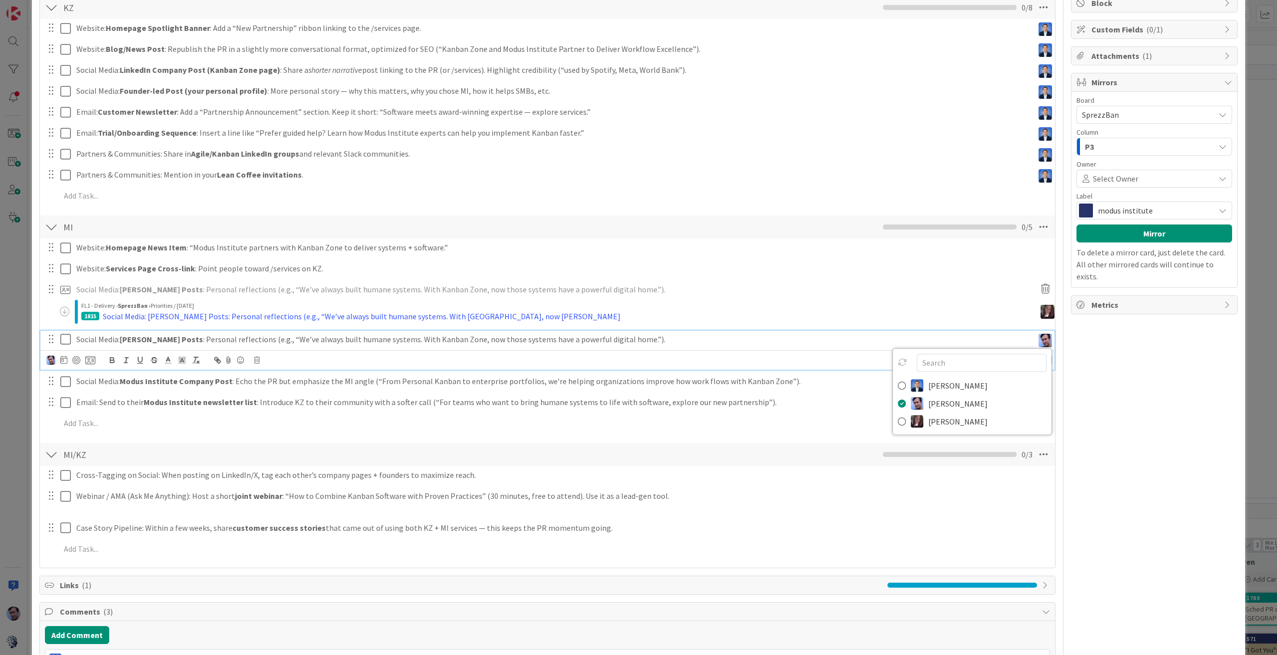
click at [81, 341] on p "Social Media: Tonianne DeMaria Posts : Personal reflections (e.g., “We’ve alway…" at bounding box center [552, 339] width 953 height 11
click at [93, 359] on icon at bounding box center [90, 360] width 10 height 9
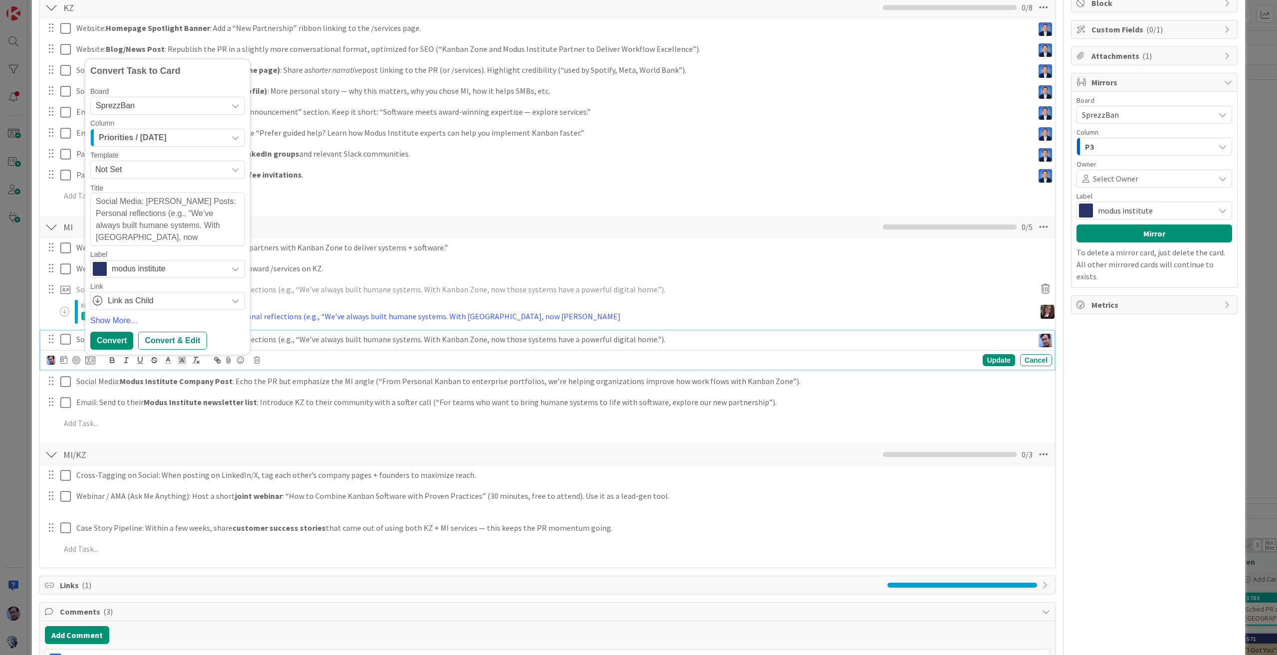
click at [236, 268] on icon at bounding box center [235, 269] width 8 height 8
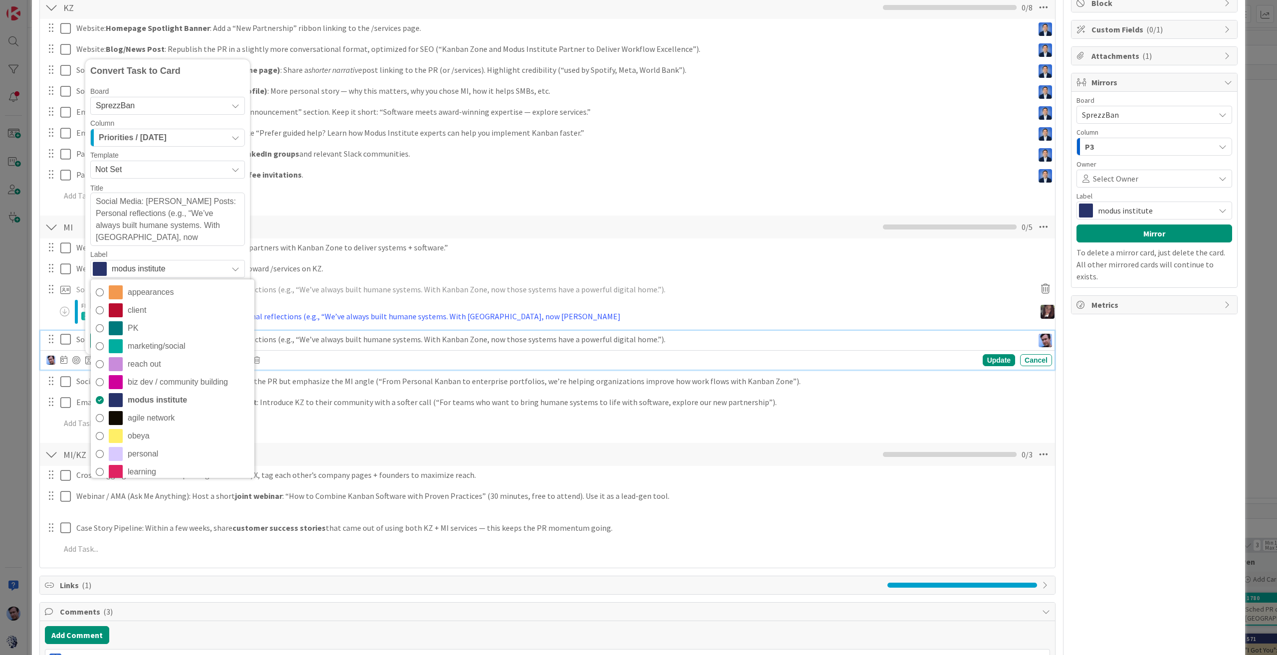
click at [236, 268] on icon at bounding box center [235, 269] width 8 height 8
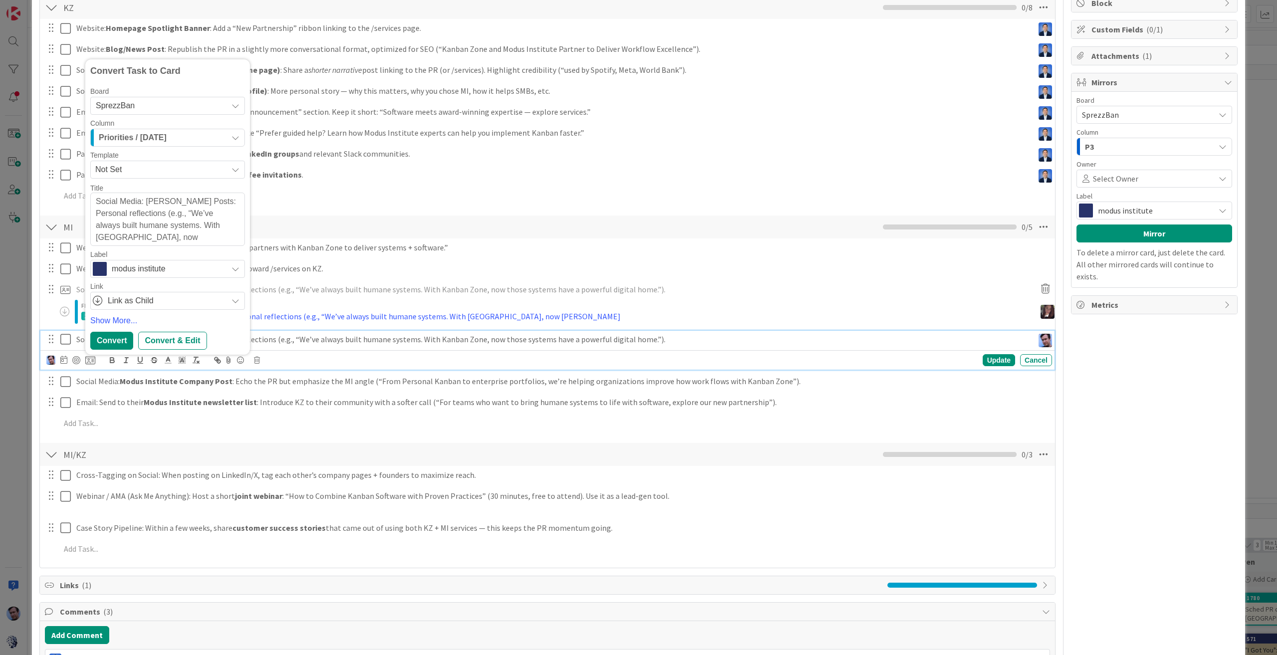
click at [232, 102] on icon at bounding box center [235, 106] width 8 height 8
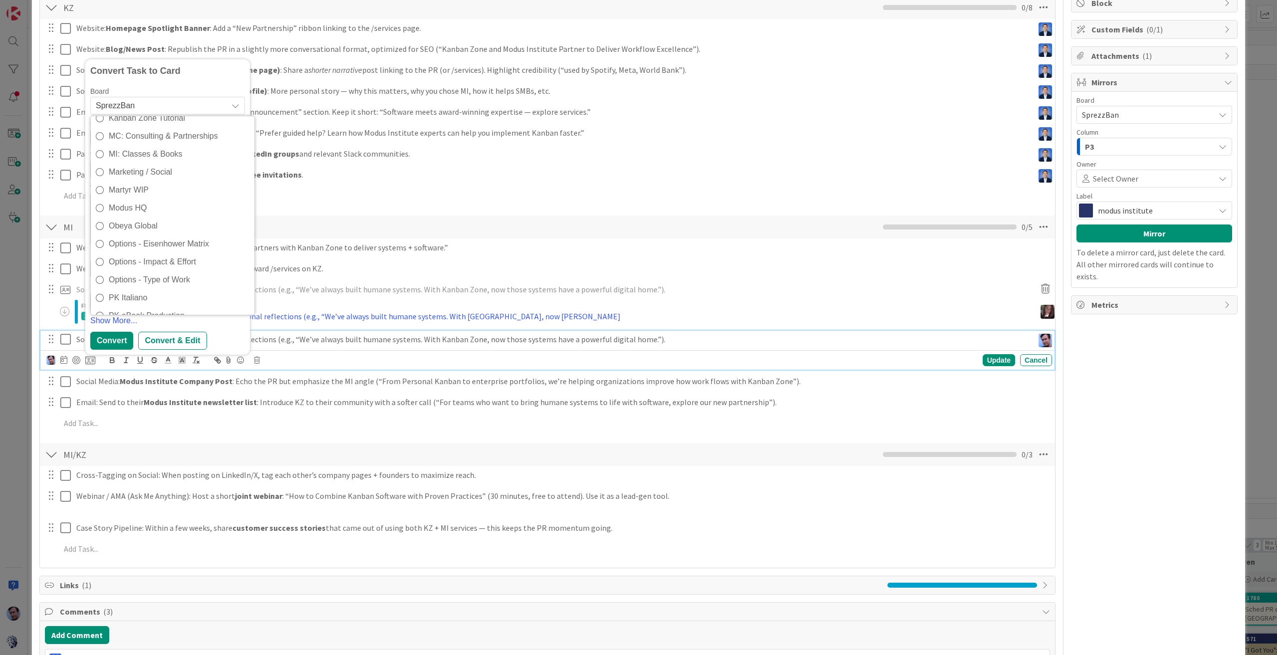
scroll to position [150, 0]
click at [173, 197] on span "Modus HQ" at bounding box center [179, 200] width 141 height 15
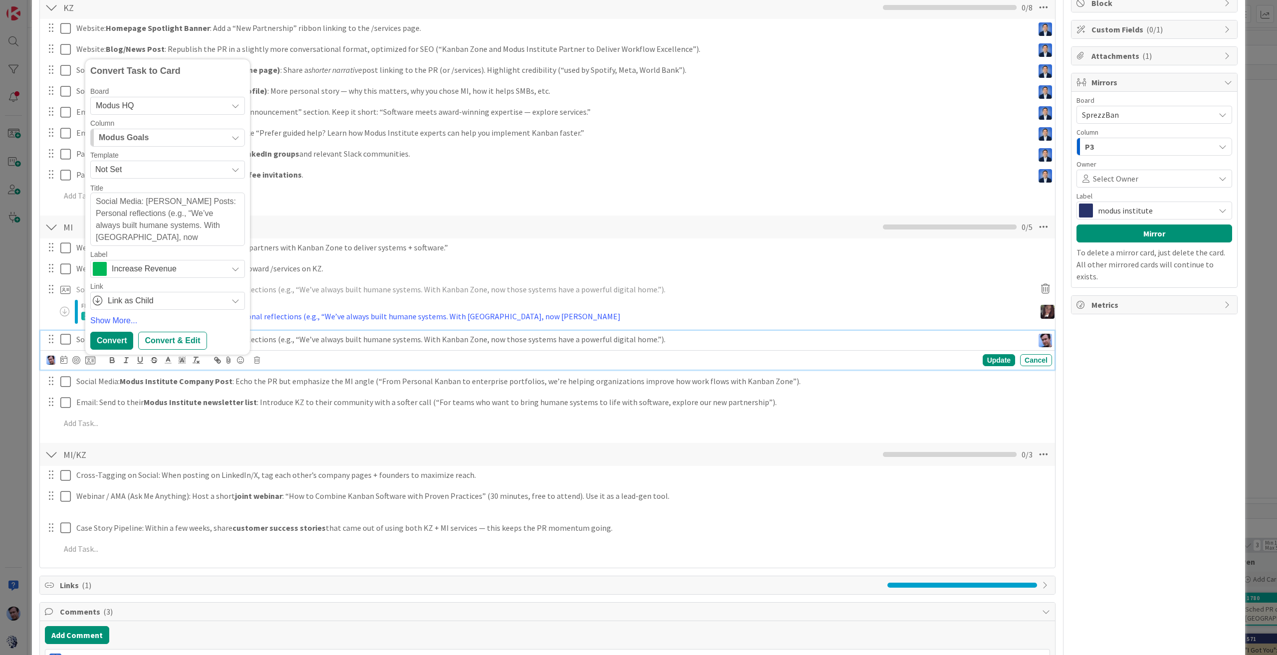
click at [208, 134] on div "Modus Goals" at bounding box center [161, 138] width 131 height 16
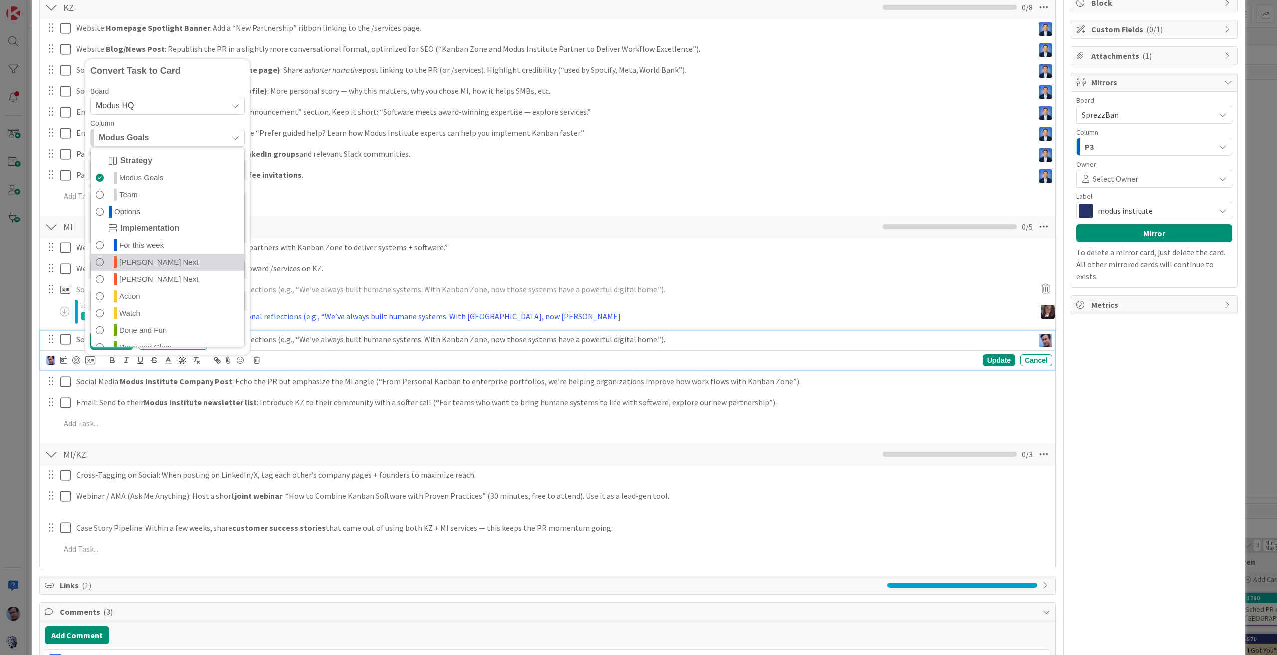
click at [131, 259] on span "[PERSON_NAME] Next" at bounding box center [158, 262] width 79 height 12
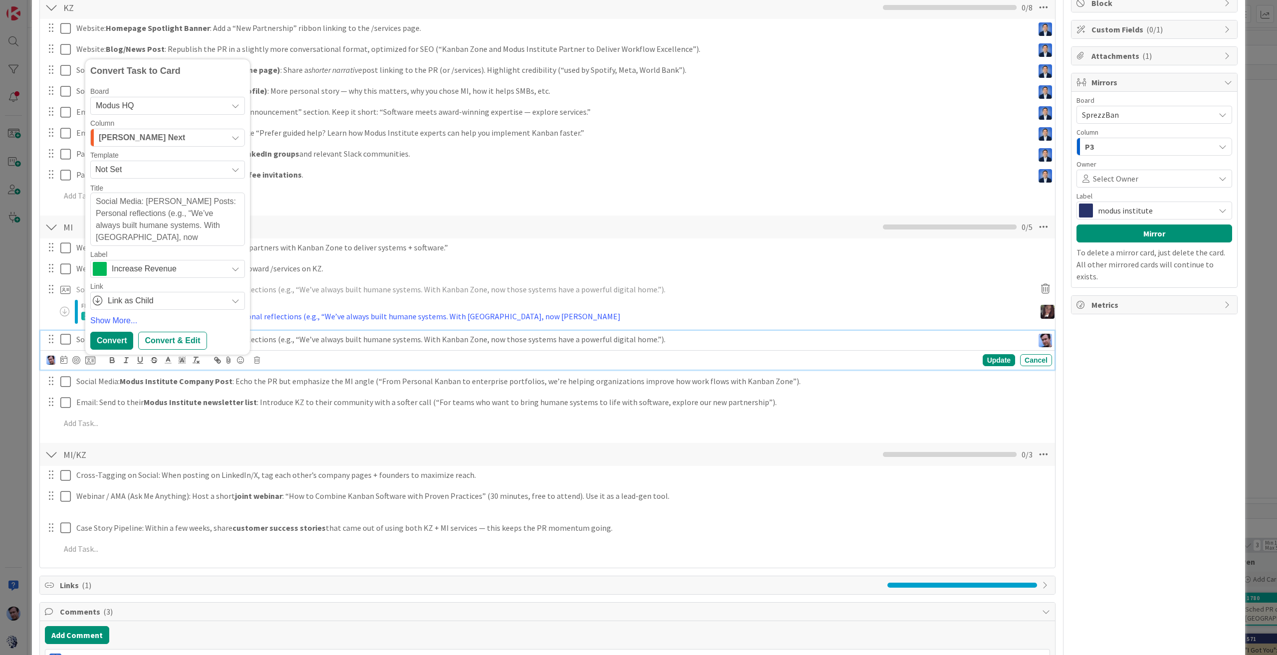
click at [217, 269] on span "Increase Revenue" at bounding box center [167, 269] width 111 height 14
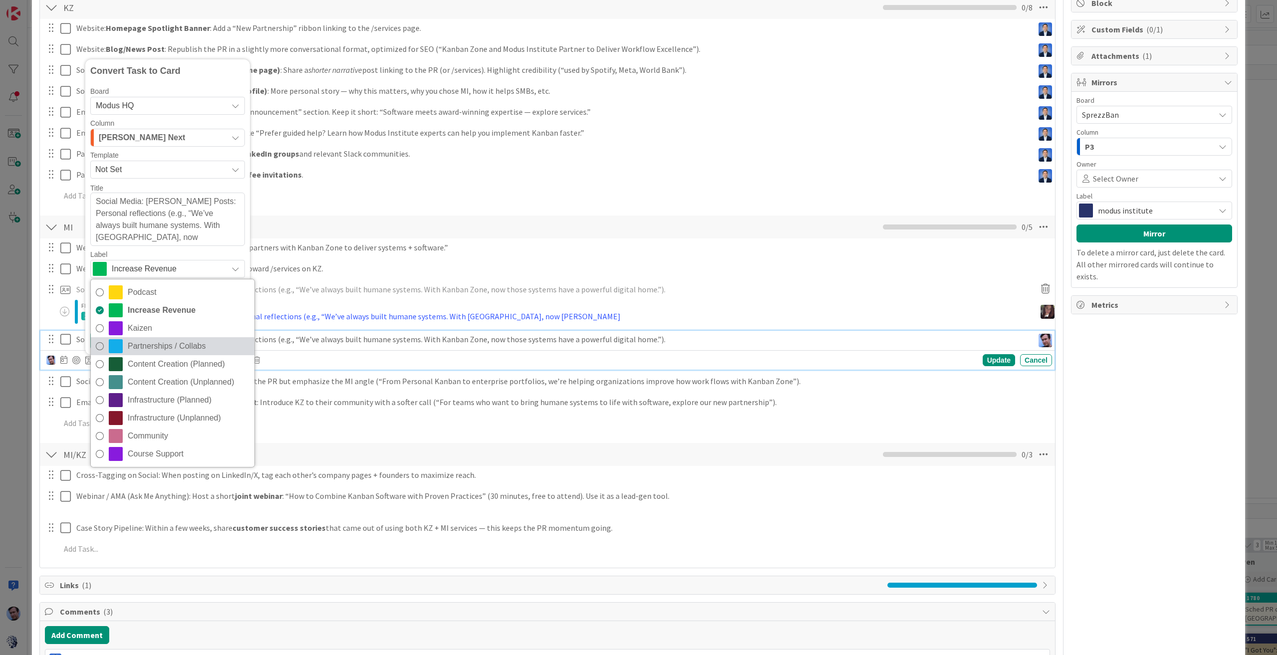
click at [160, 340] on span "Partnerships / Collabs" at bounding box center [189, 346] width 122 height 15
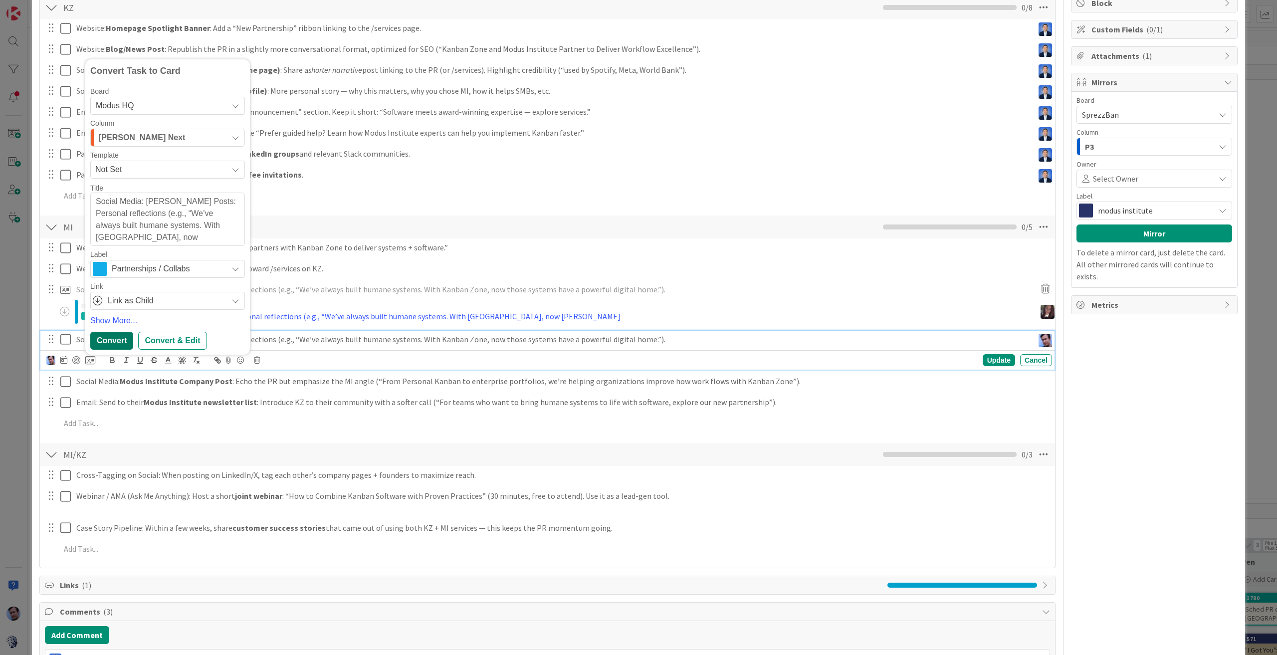
click at [115, 340] on div "Convert" at bounding box center [111, 341] width 43 height 18
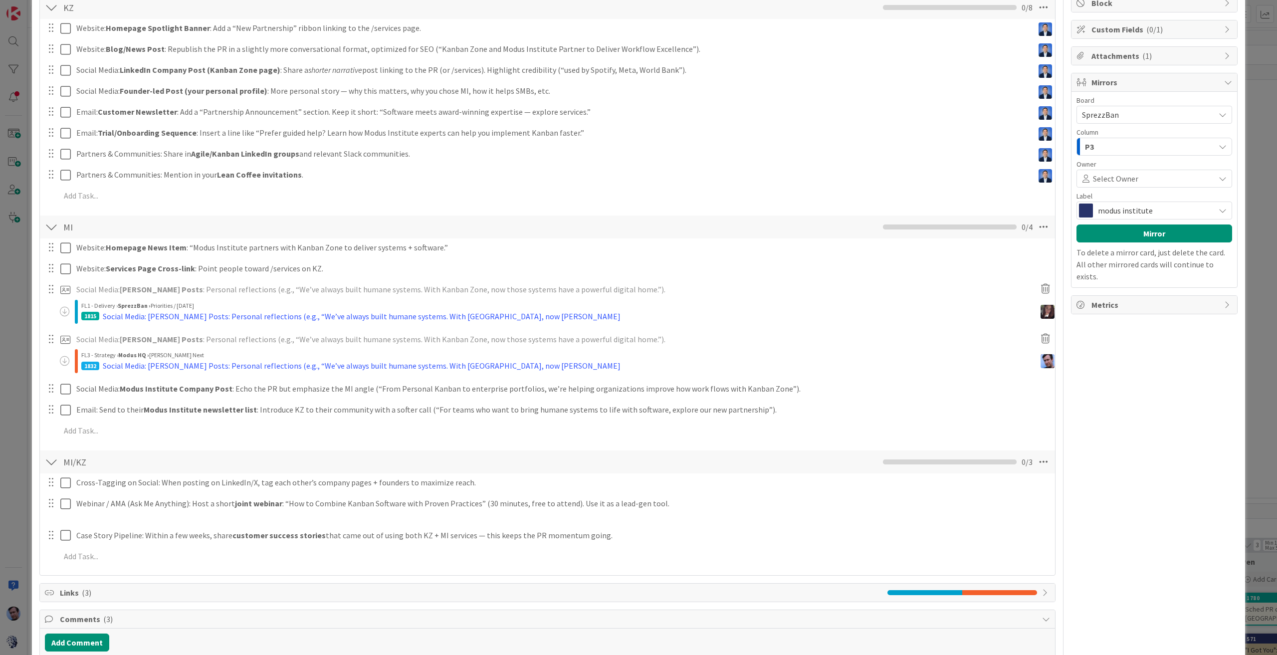
type textarea "x"
